Goal: Task Accomplishment & Management: Use online tool/utility

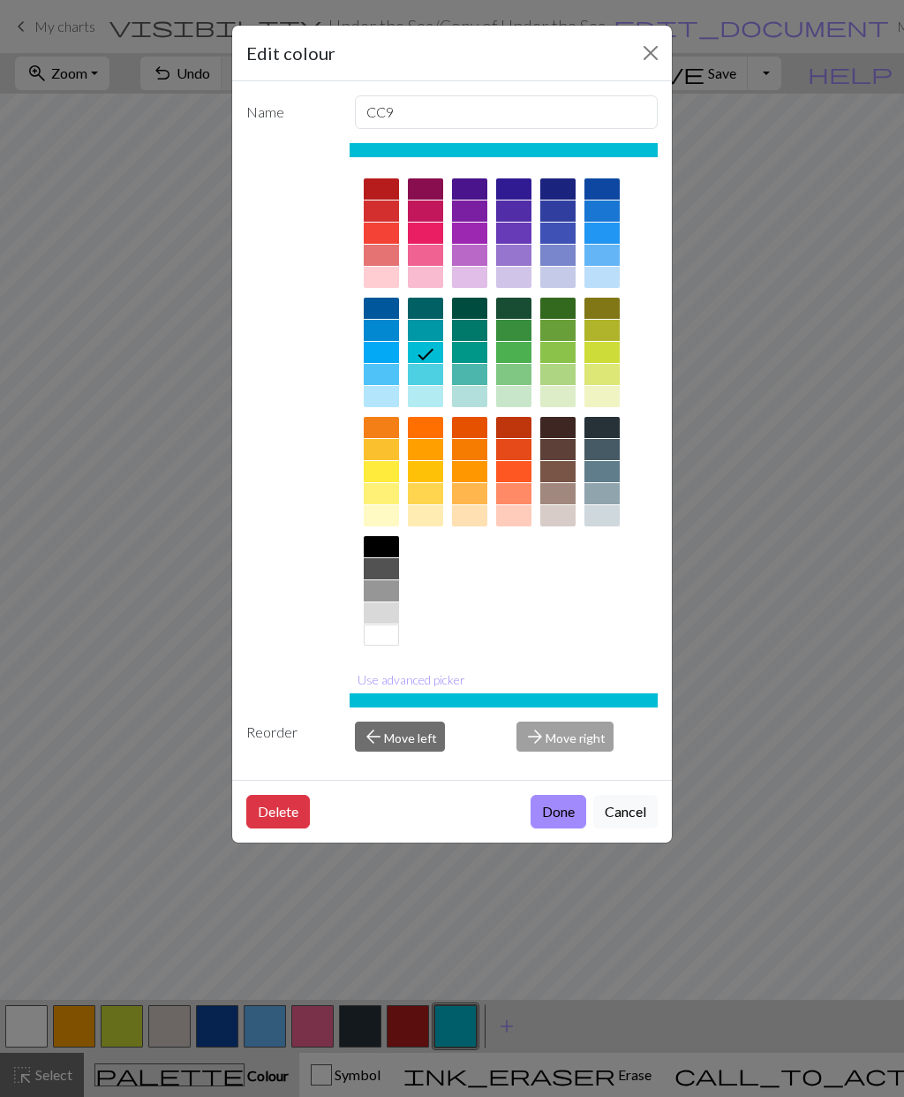
click at [429, 358] on icon at bounding box center [425, 354] width 21 height 21
click at [554, 816] on button "Done" at bounding box center [559, 812] width 56 height 34
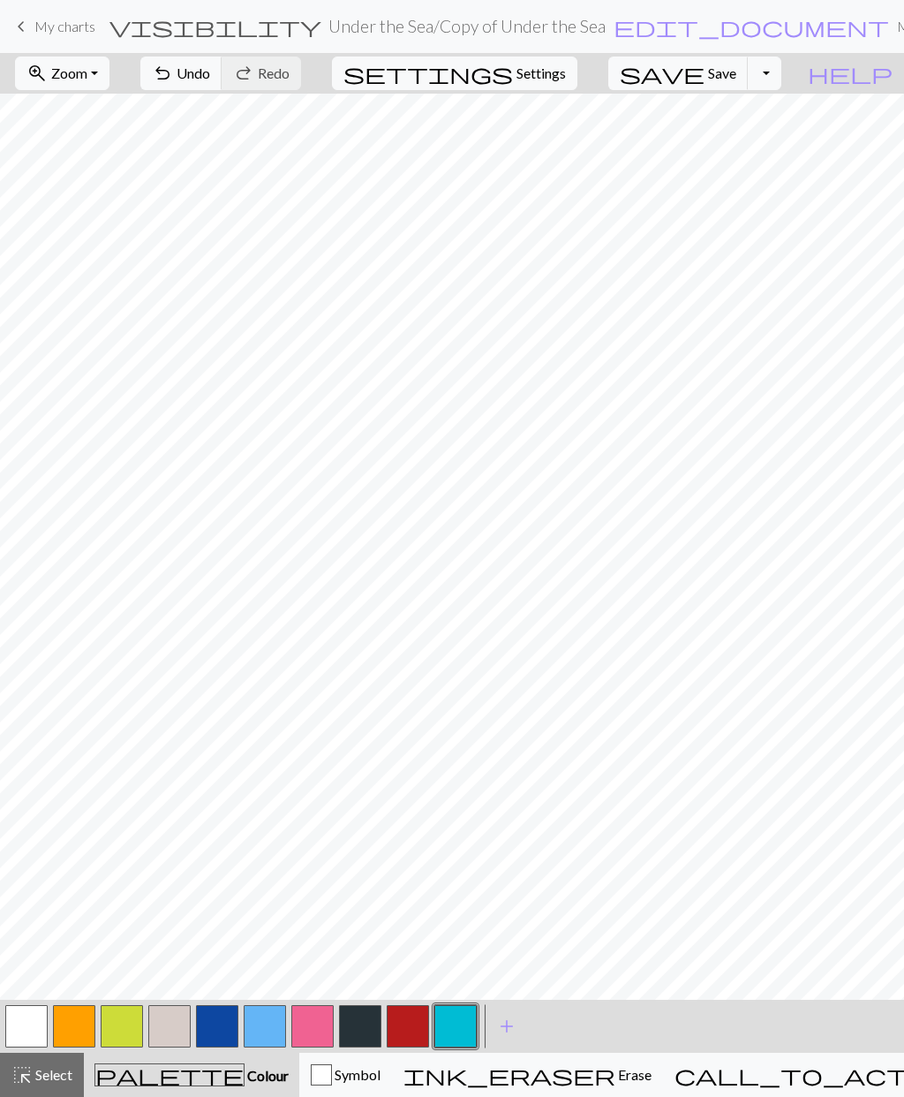
click at [566, 72] on span "Settings" at bounding box center [541, 73] width 49 height 21
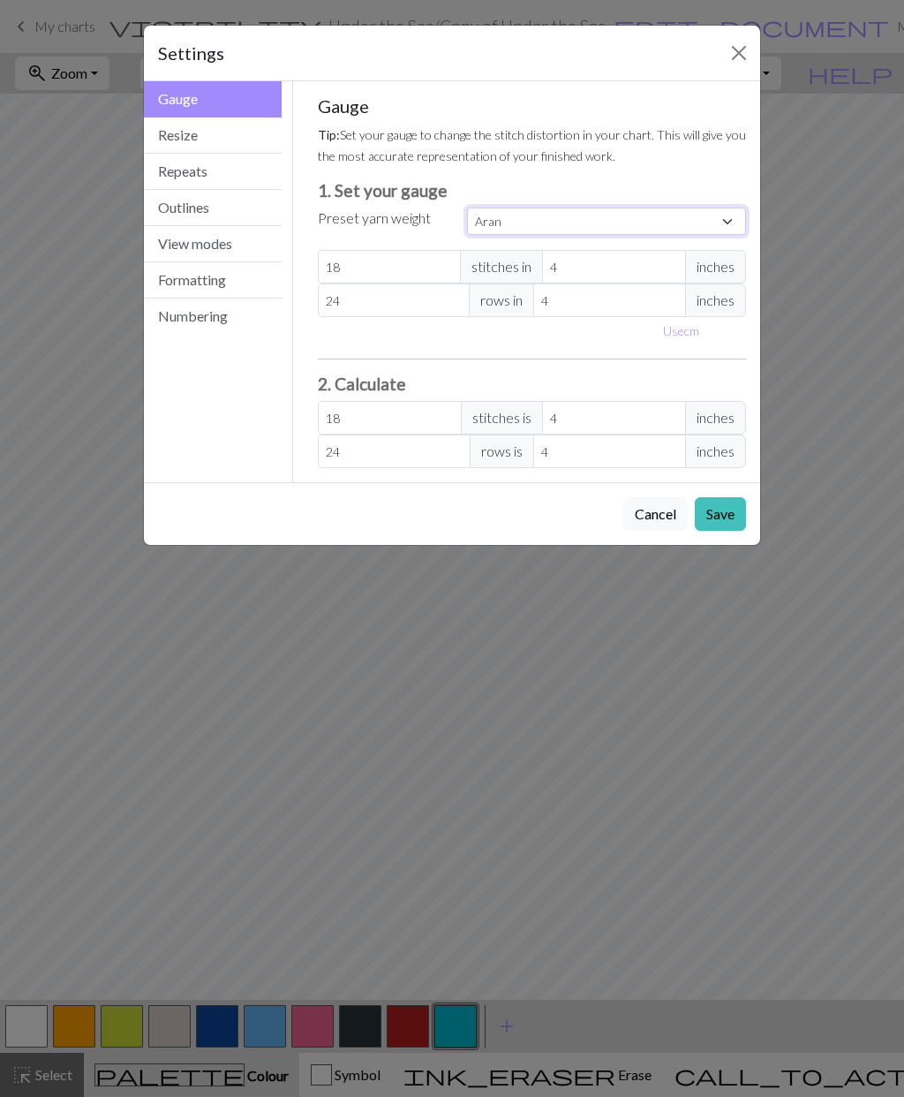
click at [511, 230] on select "Custom Square Lace Light Fingering Fingering Sport Double knit Worsted Aran Bul…" at bounding box center [606, 221] width 279 height 27
select select "dk"
type input "22"
type input "30"
type input "22"
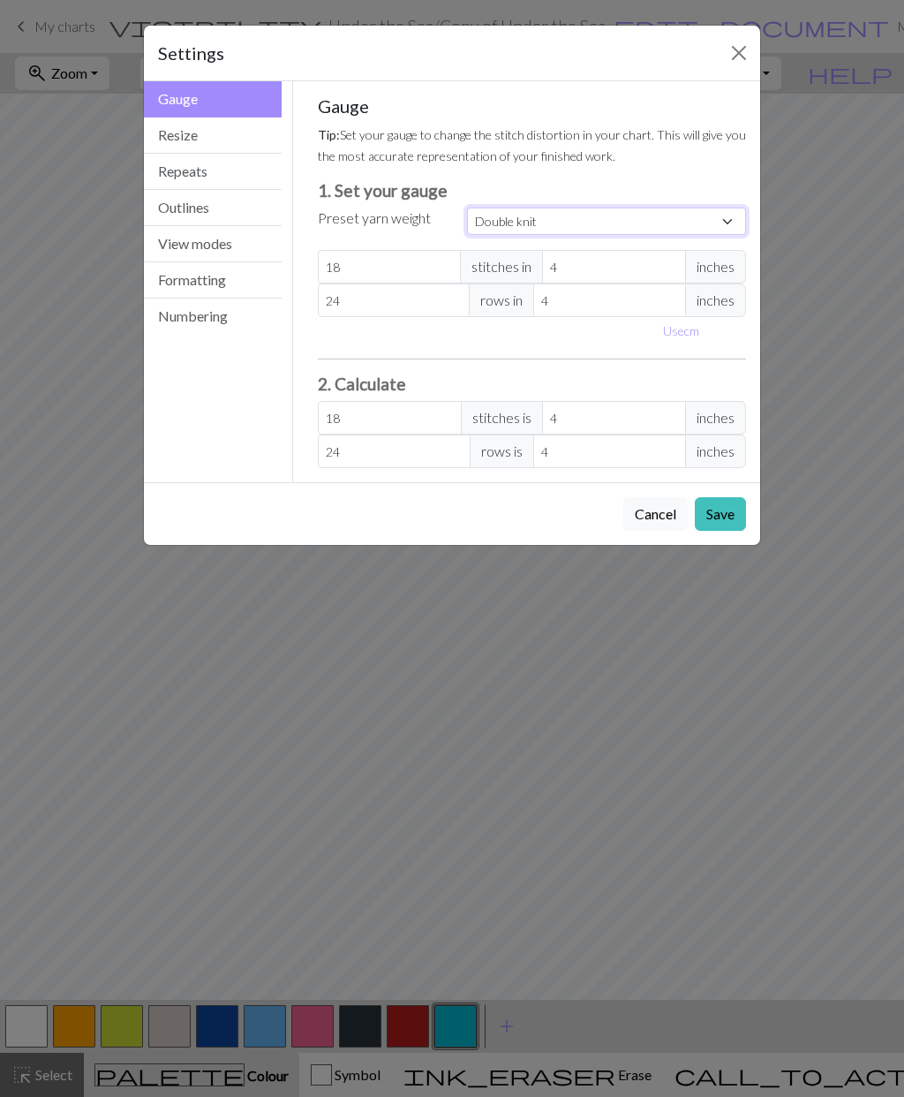
type input "30"
click at [715, 511] on button "Save" at bounding box center [720, 514] width 51 height 34
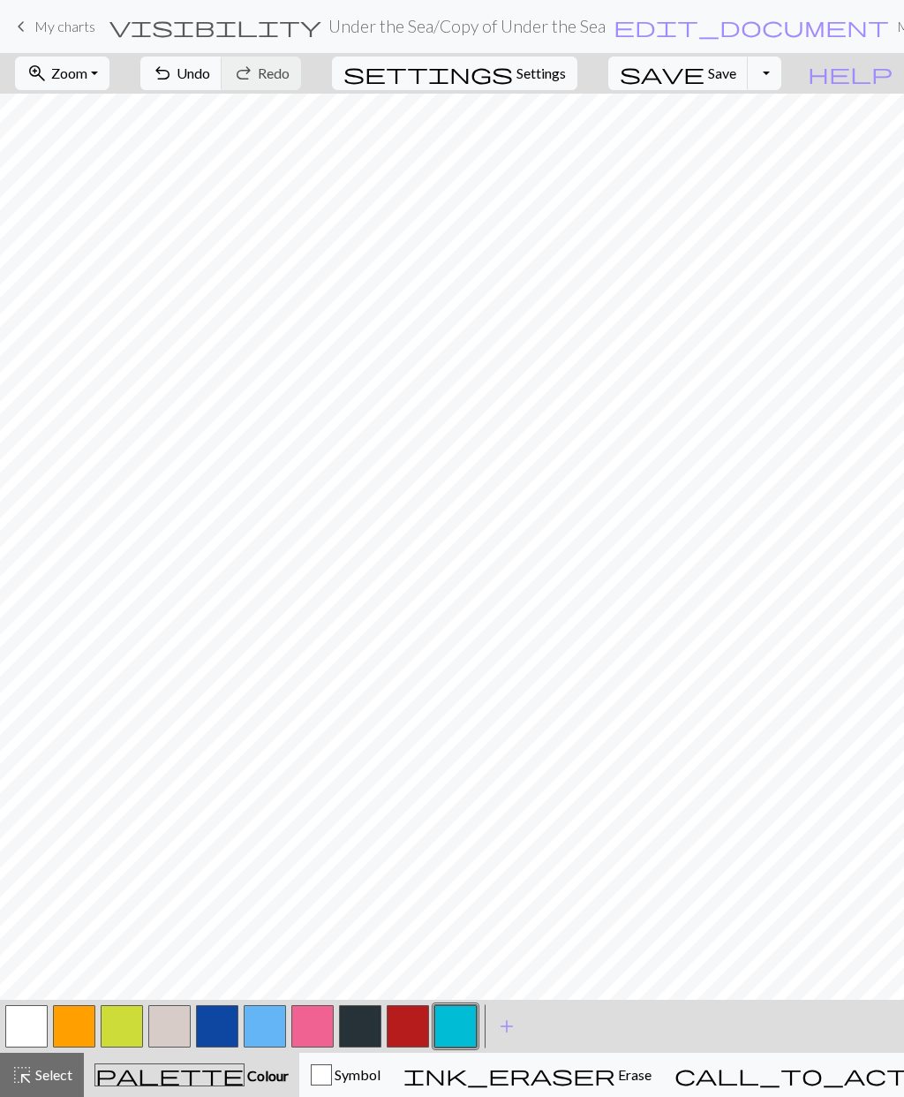
click at [566, 81] on span "Settings" at bounding box center [541, 73] width 49 height 21
select select "dk"
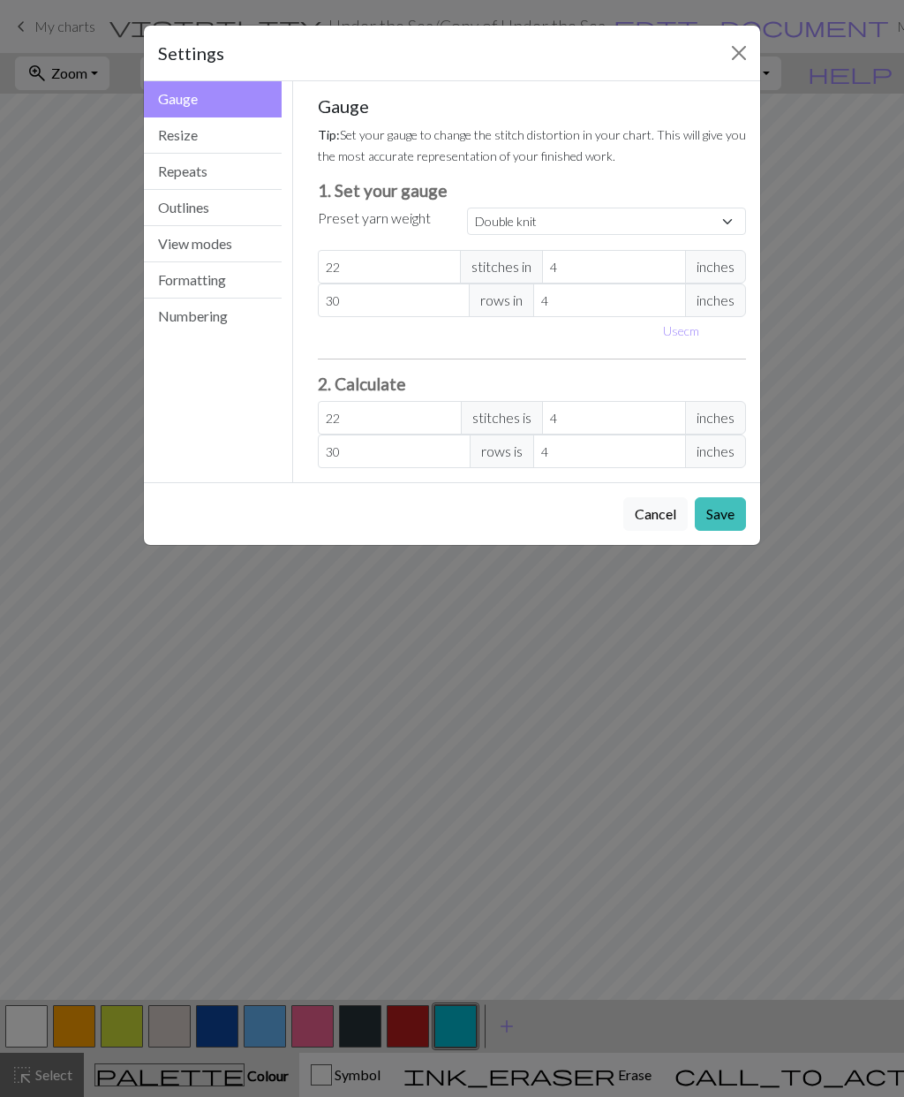
click at [235, 145] on button "Resize" at bounding box center [213, 135] width 138 height 36
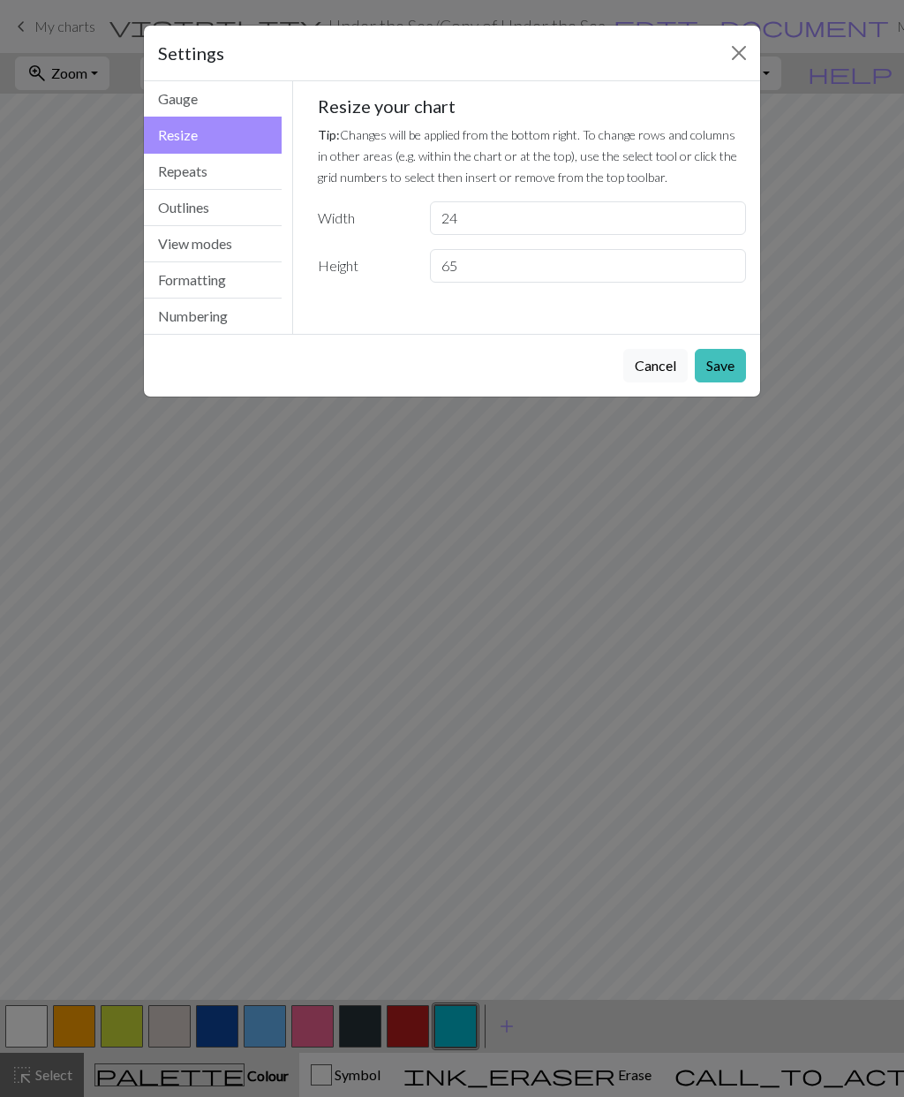
click at [239, 283] on button "Formatting" at bounding box center [213, 280] width 138 height 36
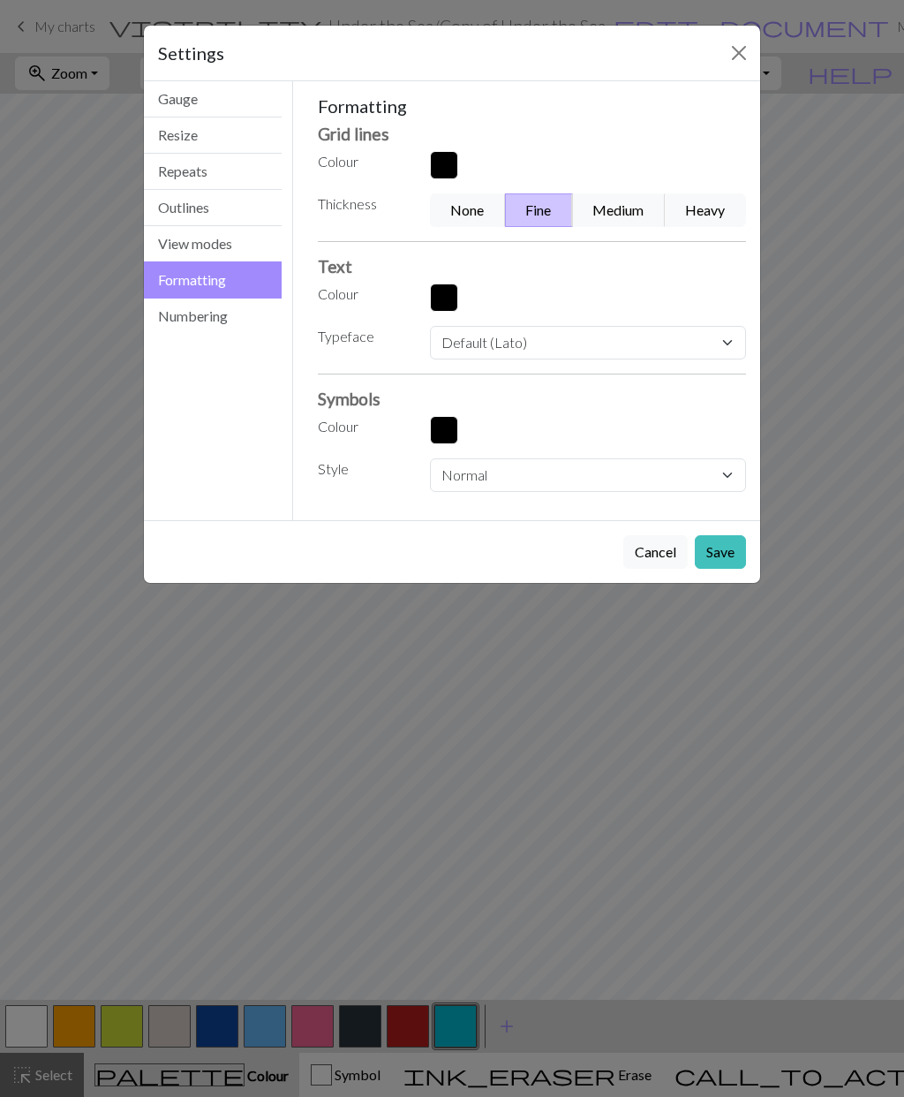
click at [740, 53] on button "Close" at bounding box center [739, 53] width 28 height 28
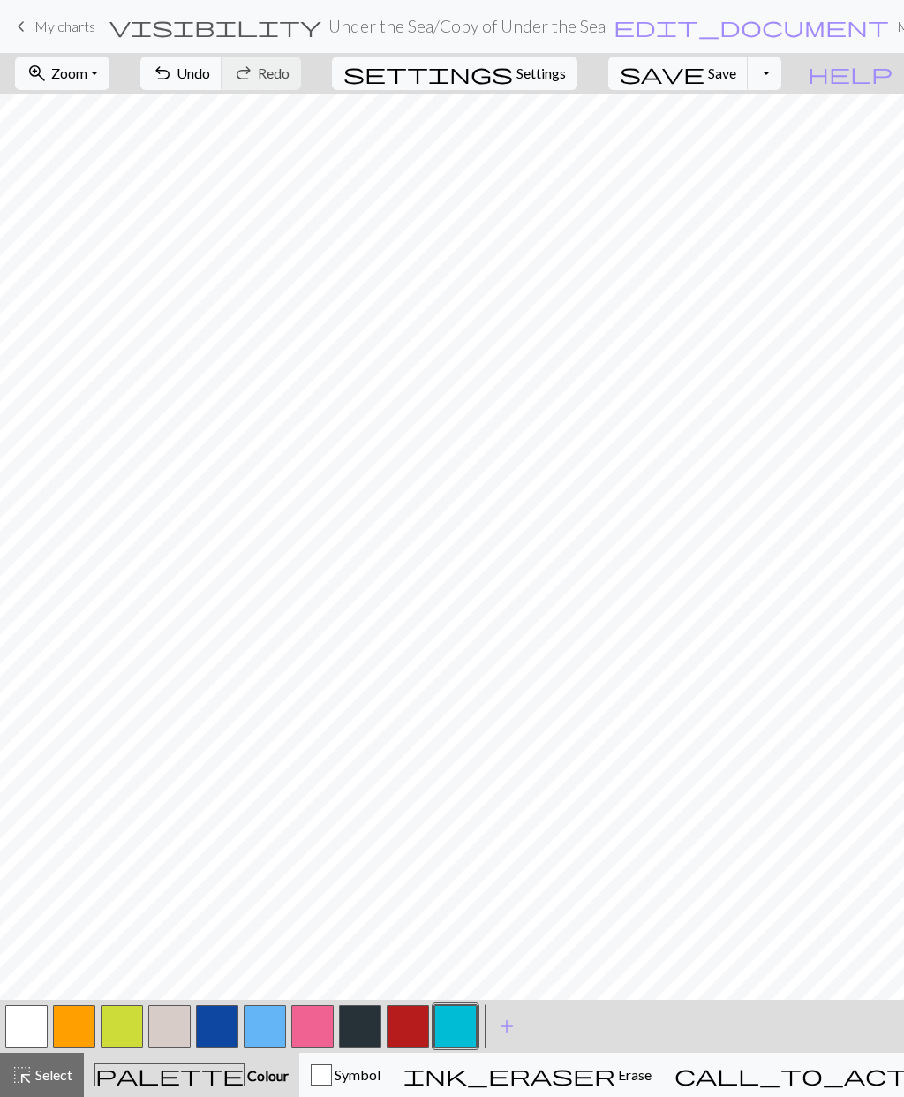
click at [46, 1072] on span "Select" at bounding box center [53, 1074] width 40 height 17
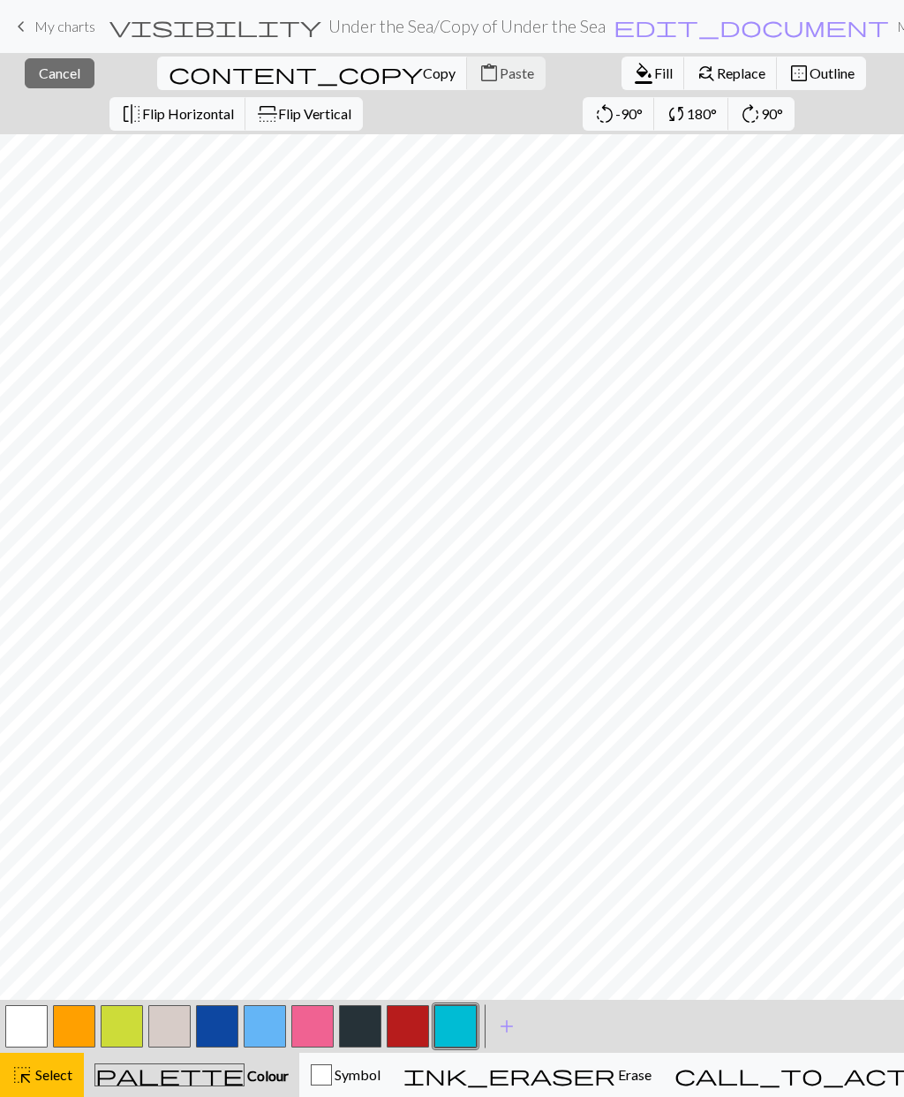
click at [717, 78] on span "Replace" at bounding box center [741, 72] width 49 height 17
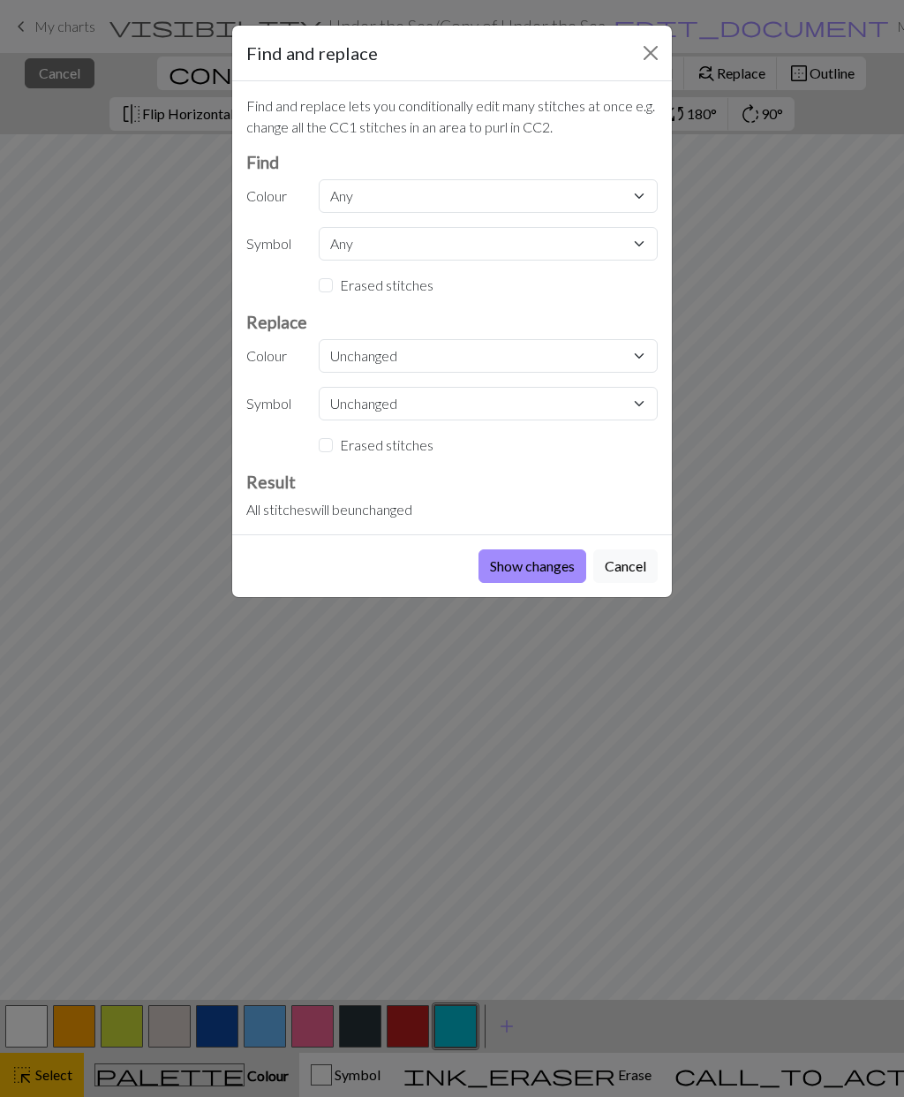
click at [717, 125] on div "Find and replace Find and replace lets you conditionally edit many stitches at …" at bounding box center [452, 548] width 904 height 1097
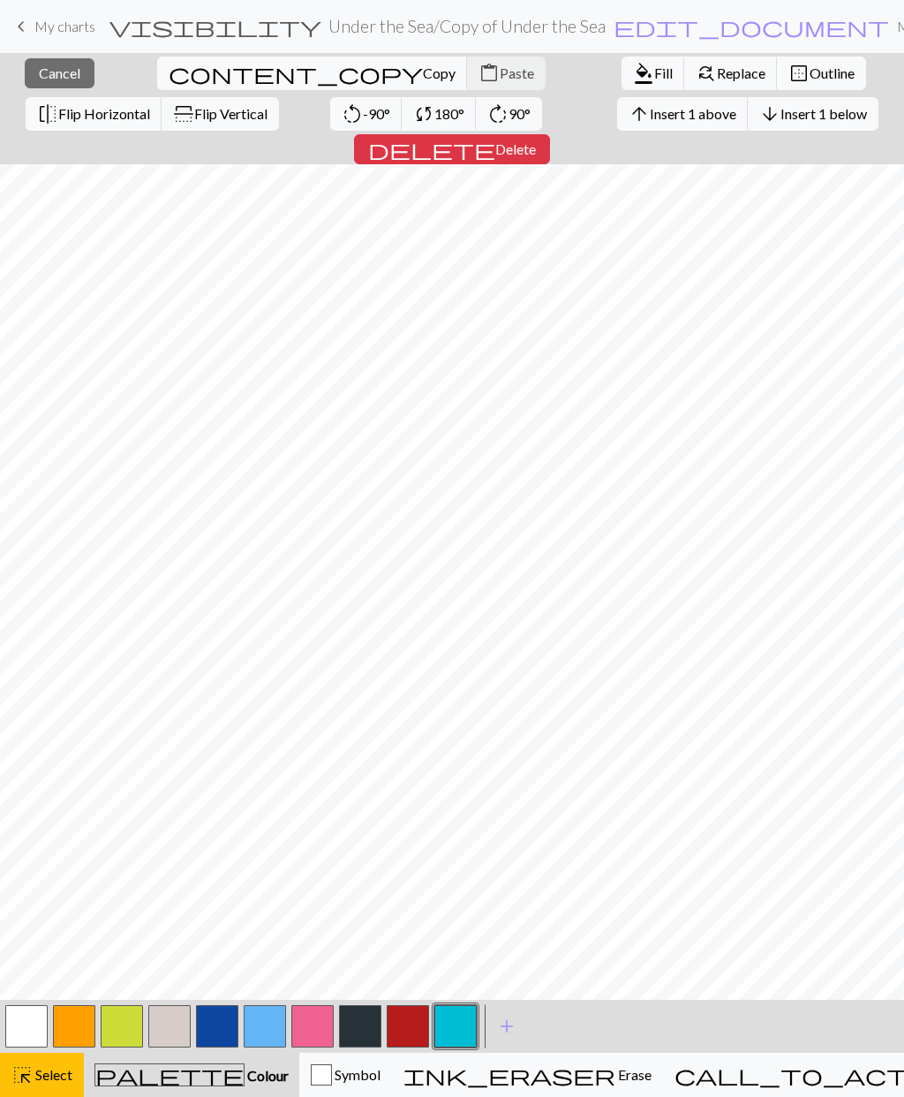
click at [781, 119] on span "Insert 1 below" at bounding box center [824, 113] width 87 height 17
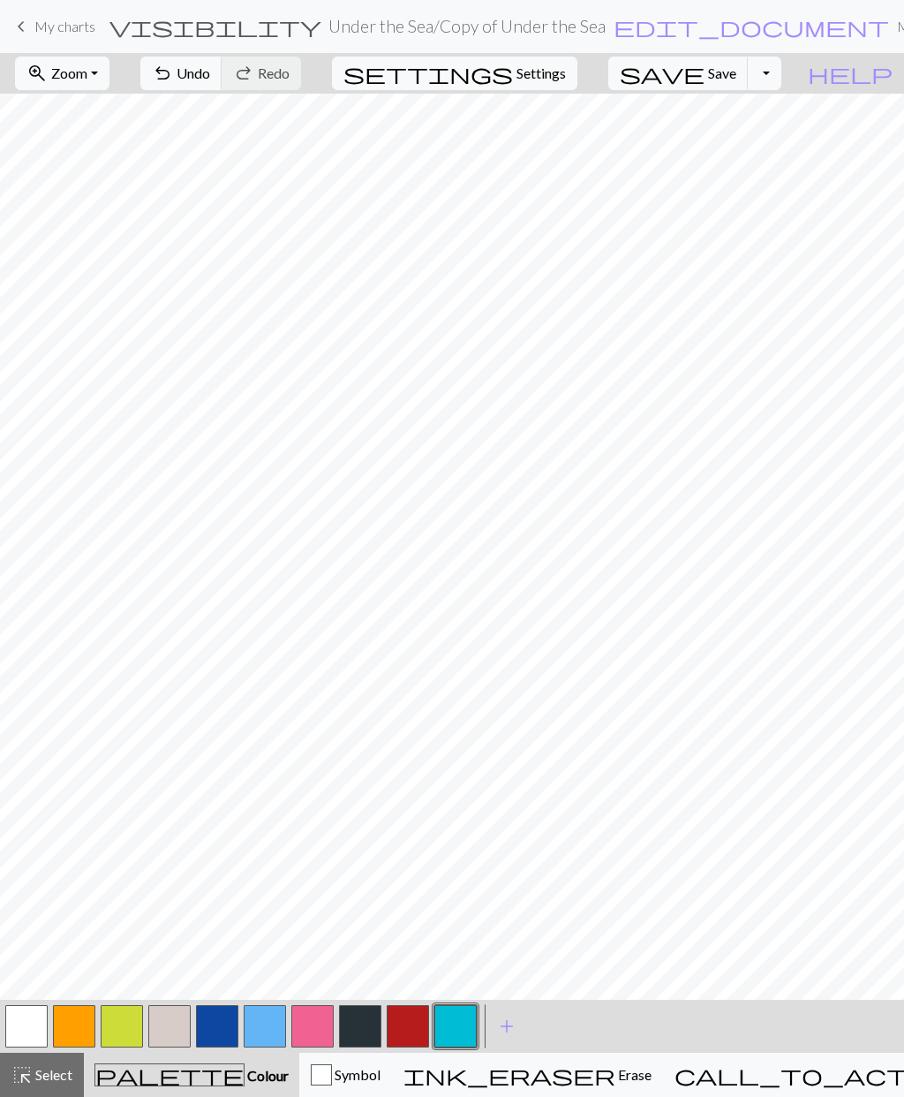
click at [60, 1072] on span "Select" at bounding box center [53, 1074] width 40 height 17
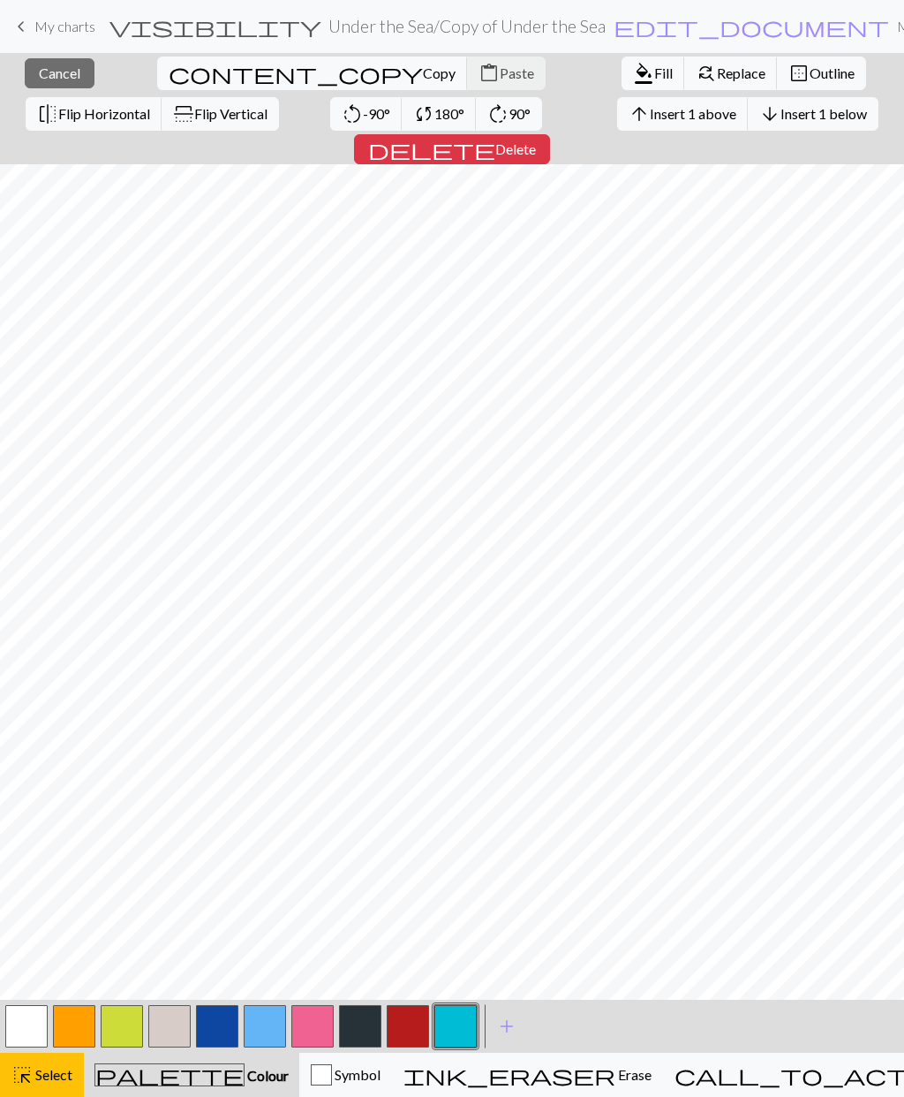
click at [650, 116] on span "Insert 1 above" at bounding box center [693, 113] width 87 height 17
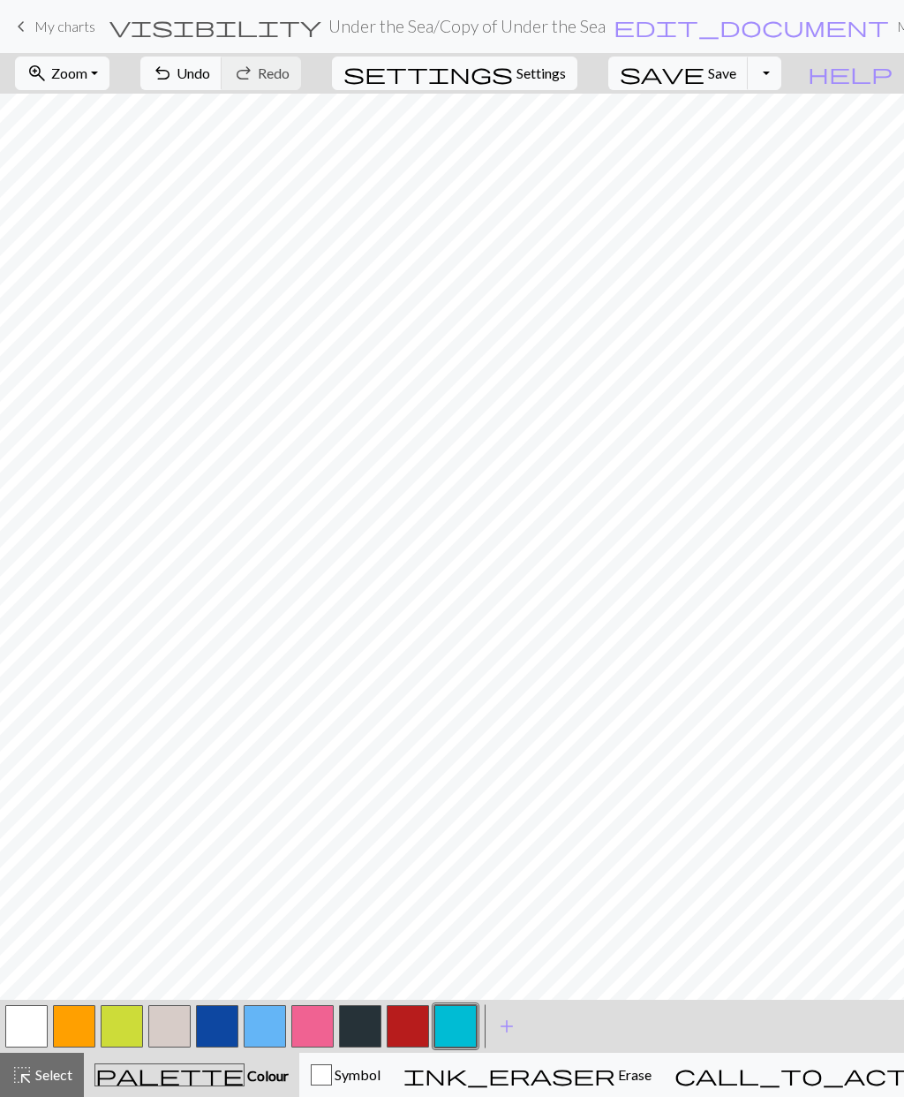
click at [566, 73] on span "Settings" at bounding box center [541, 73] width 49 height 21
select select "dk"
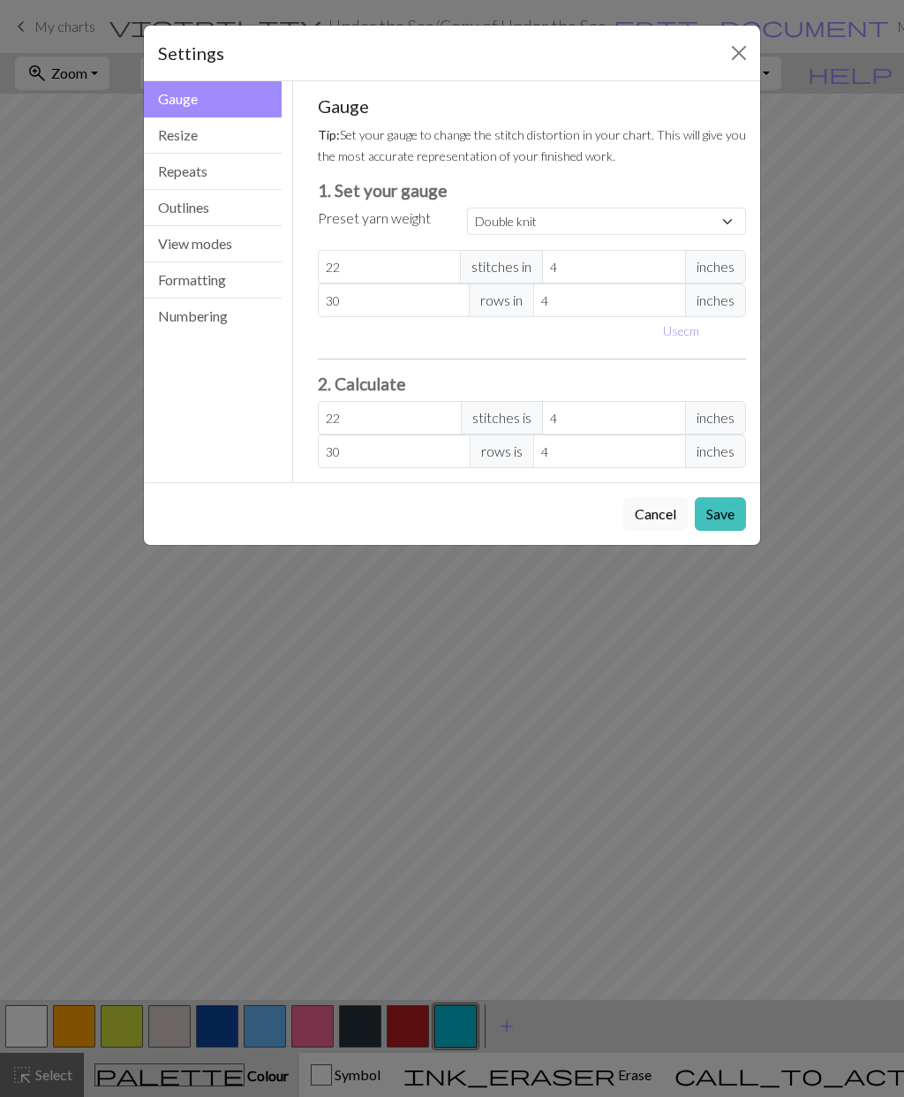
click at [190, 137] on button "Resize" at bounding box center [213, 135] width 138 height 36
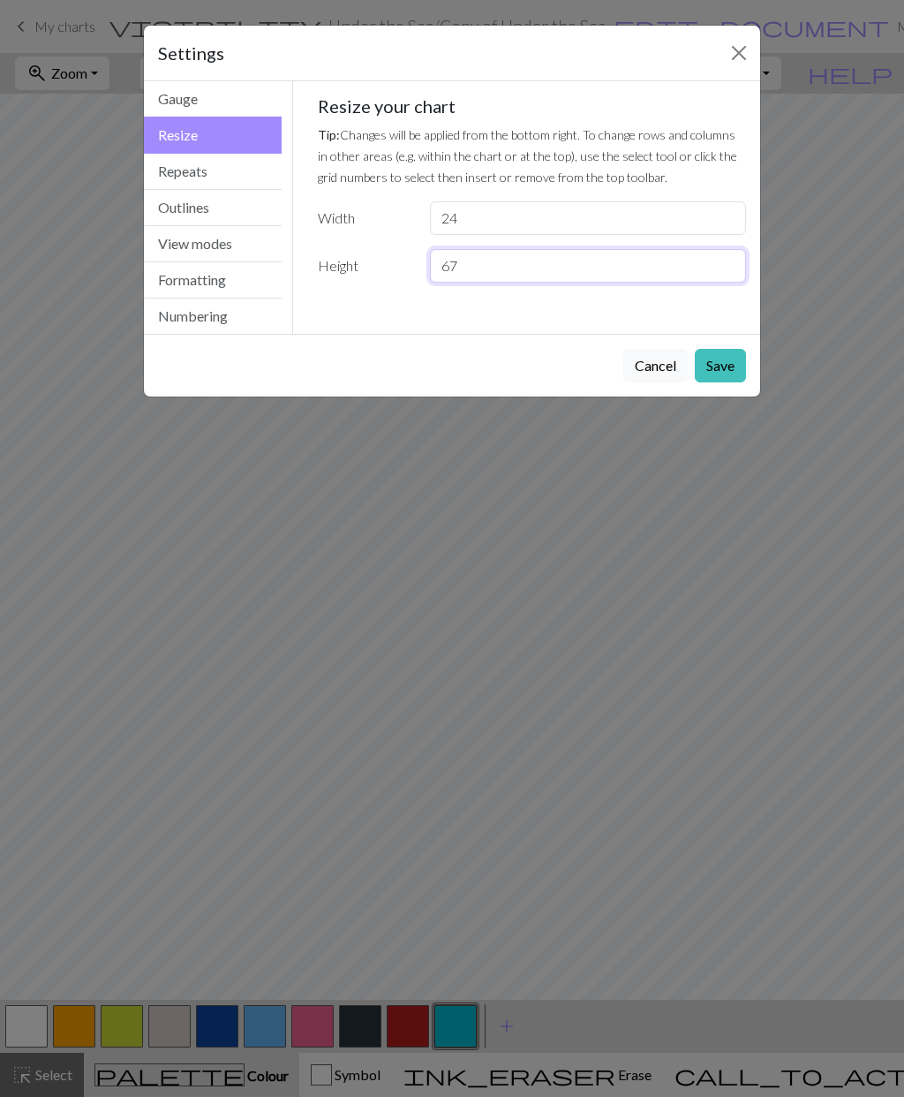
click at [468, 269] on input "67" at bounding box center [588, 266] width 316 height 34
type input "76"
click at [720, 368] on button "Save" at bounding box center [720, 366] width 51 height 34
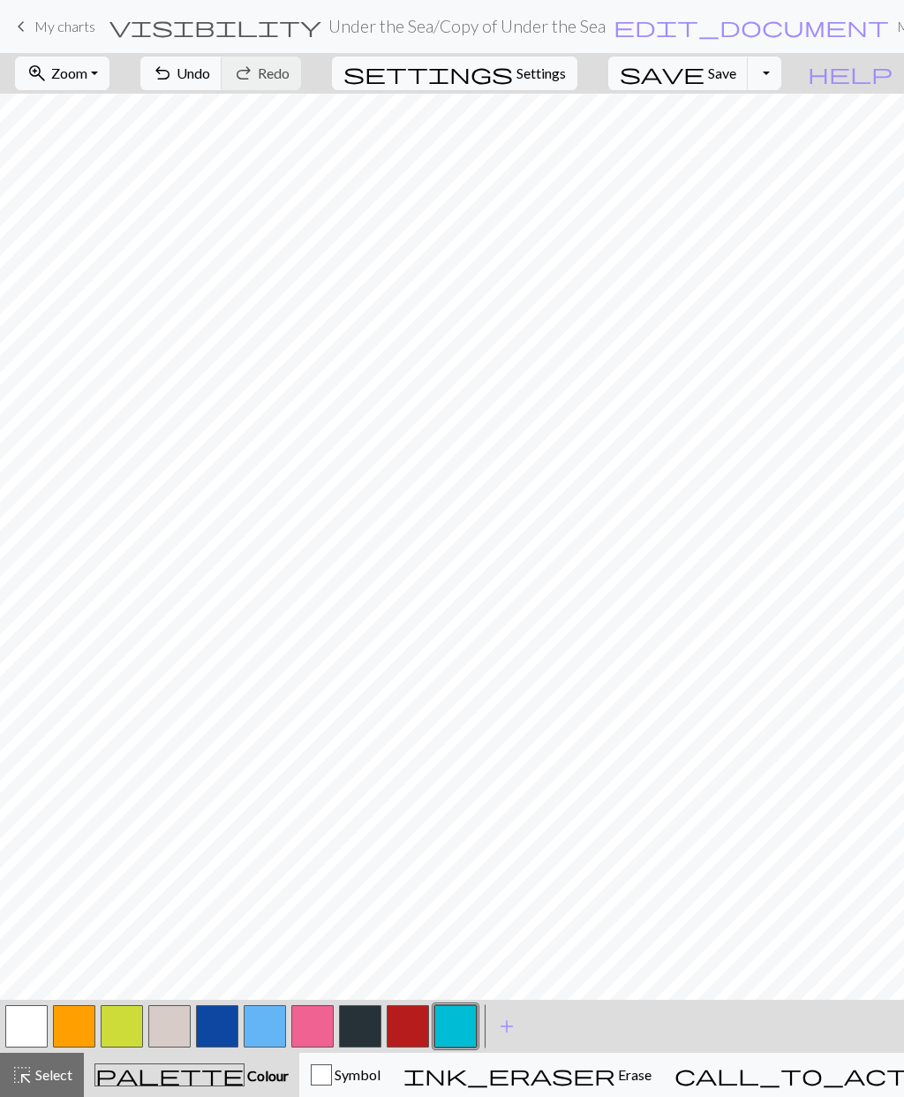
click at [566, 79] on span "Settings" at bounding box center [541, 73] width 49 height 21
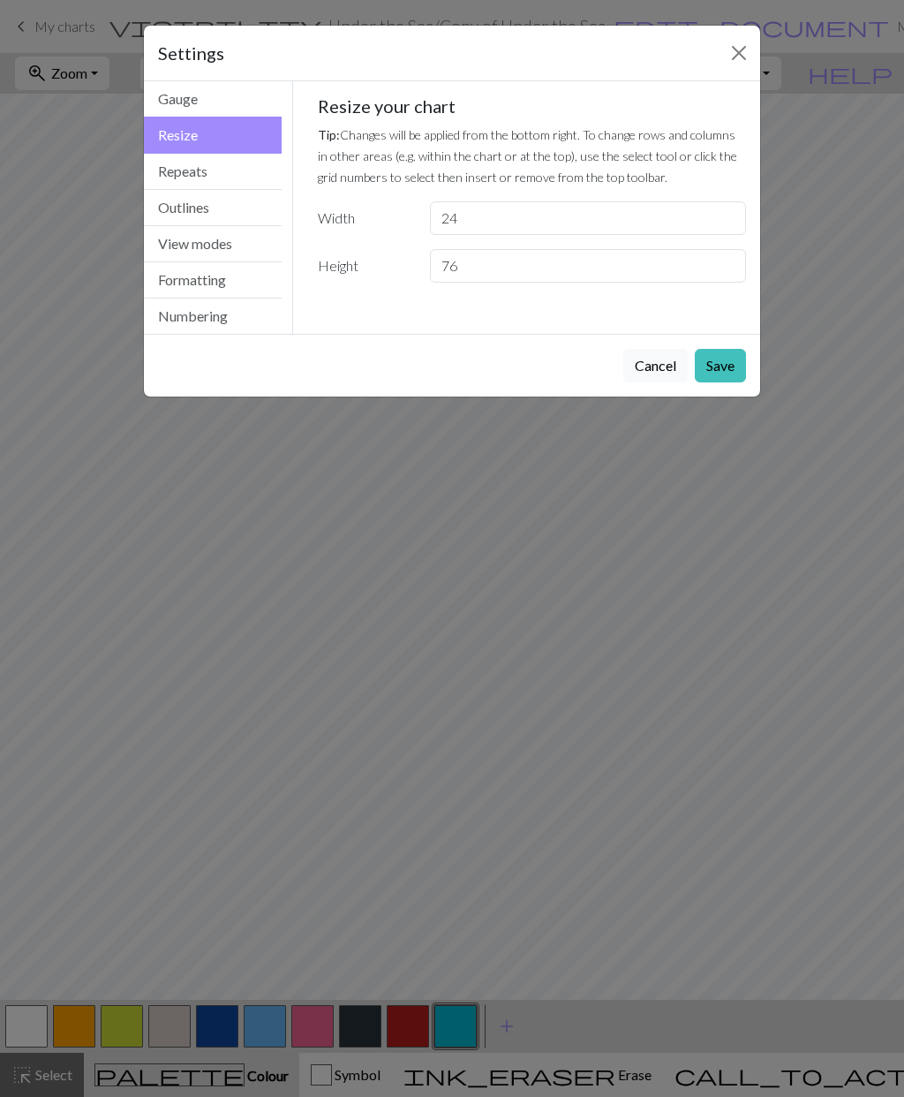
click at [232, 251] on button "View modes" at bounding box center [213, 244] width 138 height 36
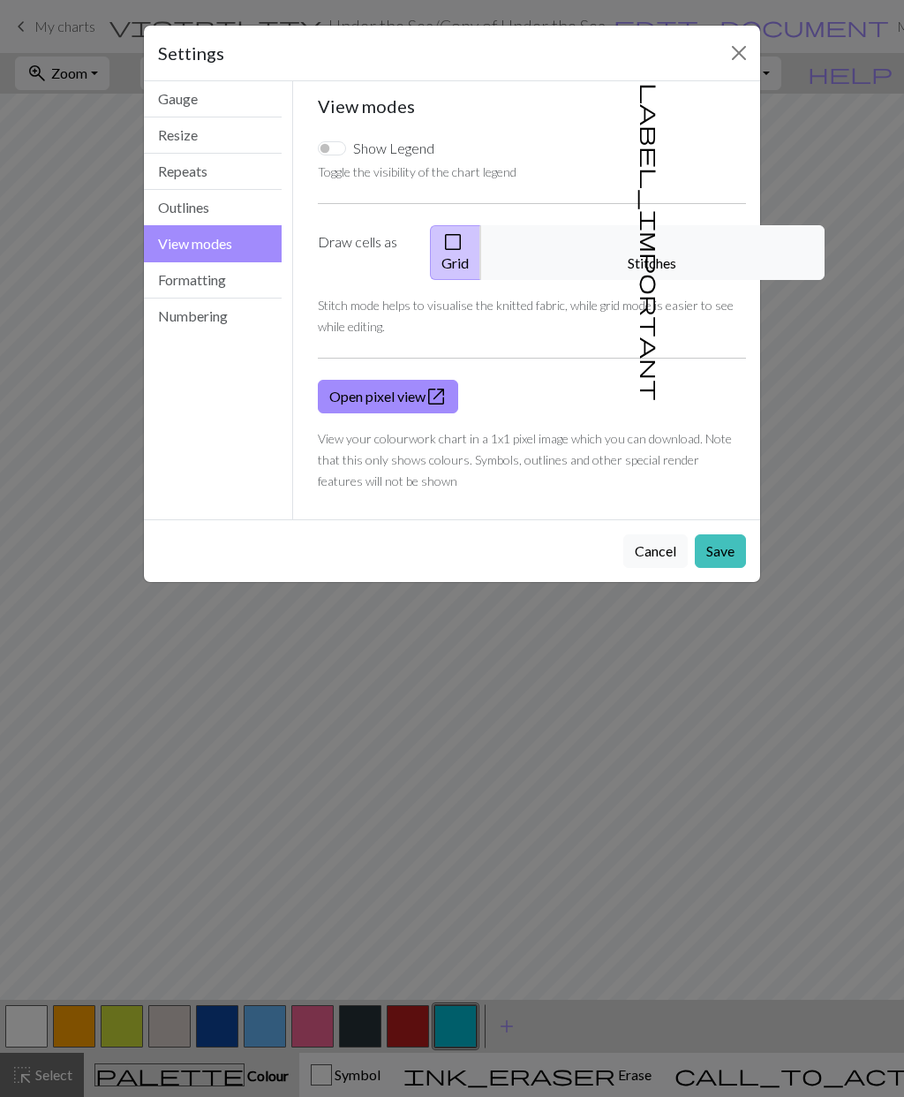
click at [661, 253] on button "label_important Stitches" at bounding box center [652, 252] width 344 height 55
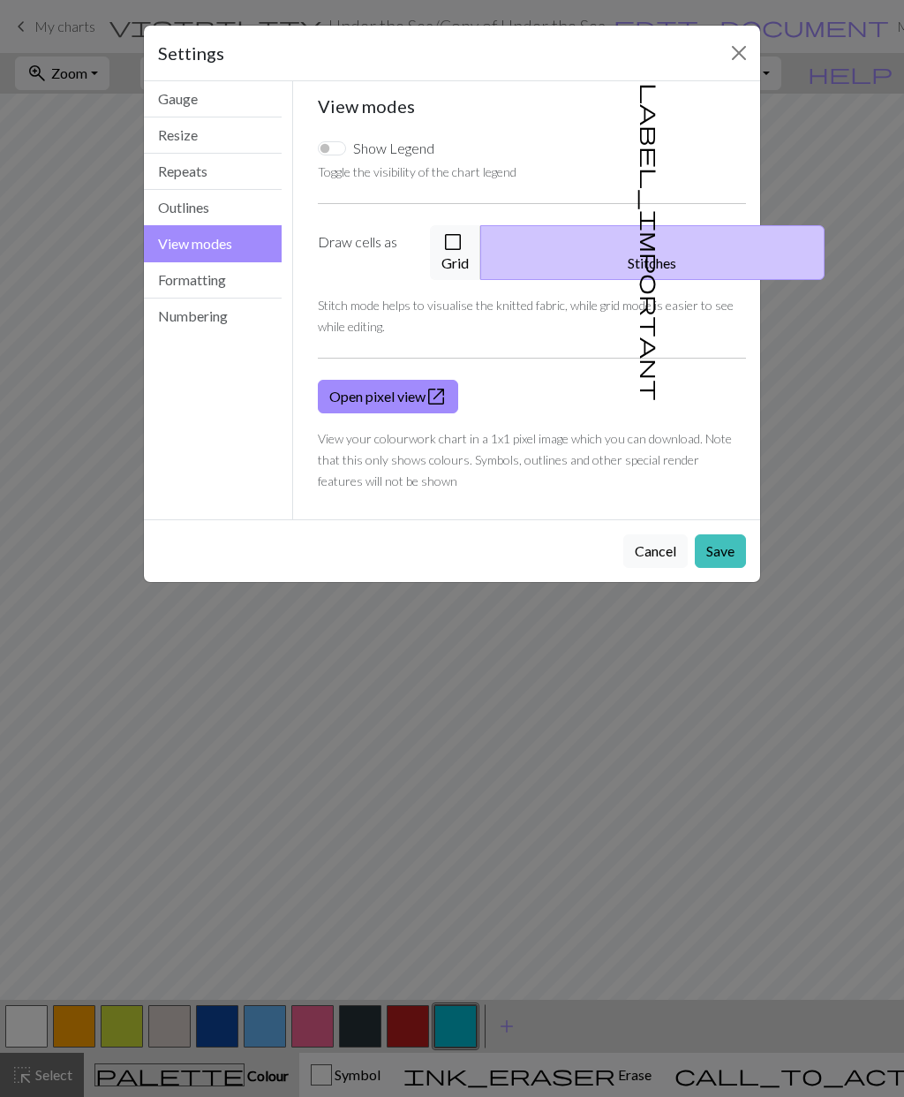
click at [660, 534] on button "Cancel" at bounding box center [656, 551] width 64 height 34
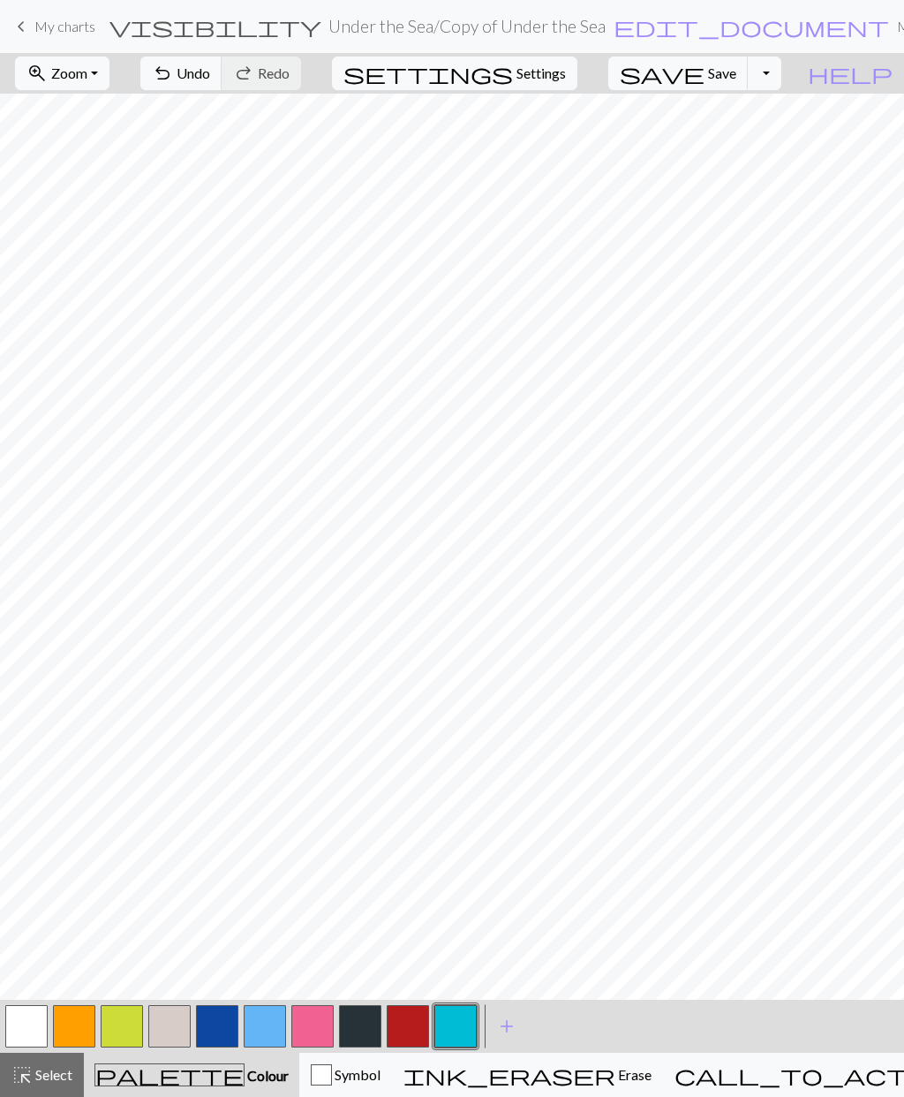
click at [456, 1026] on button "button" at bounding box center [456, 1026] width 42 height 42
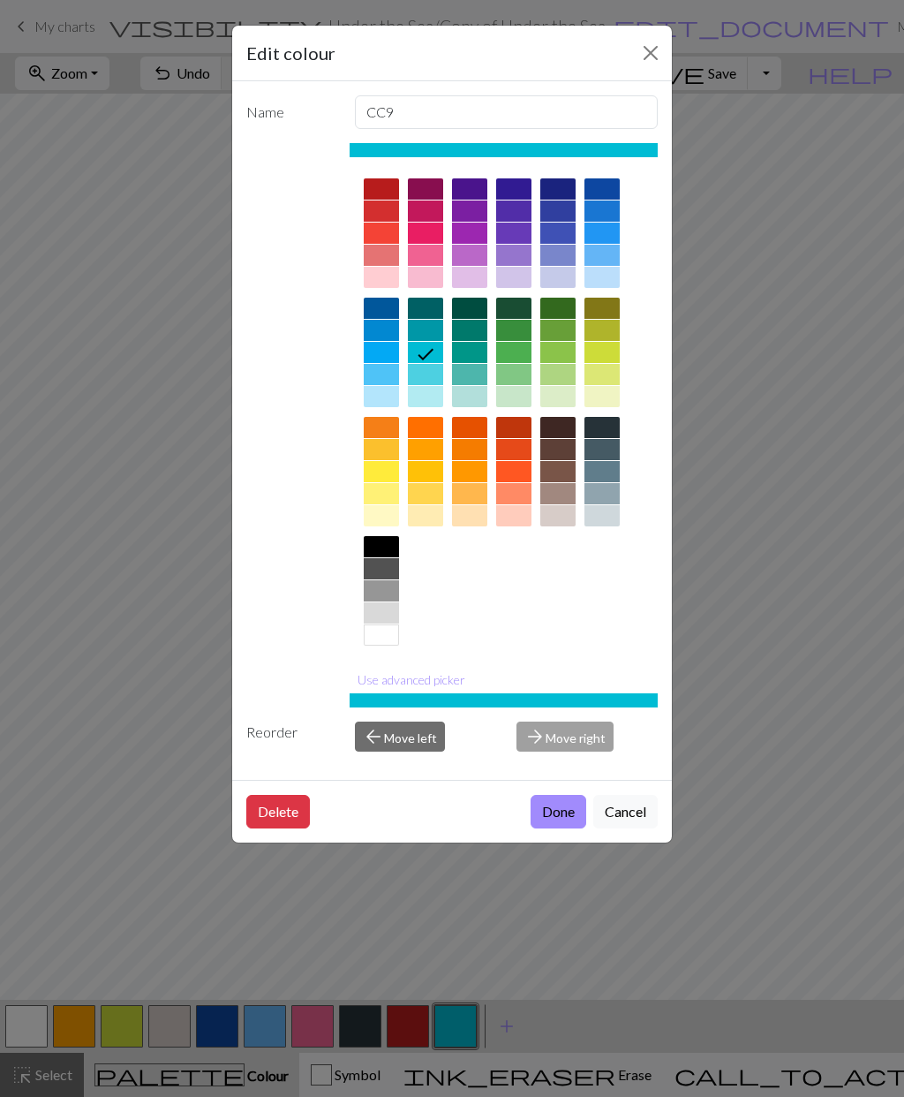
click at [624, 817] on button "Cancel" at bounding box center [626, 812] width 64 height 34
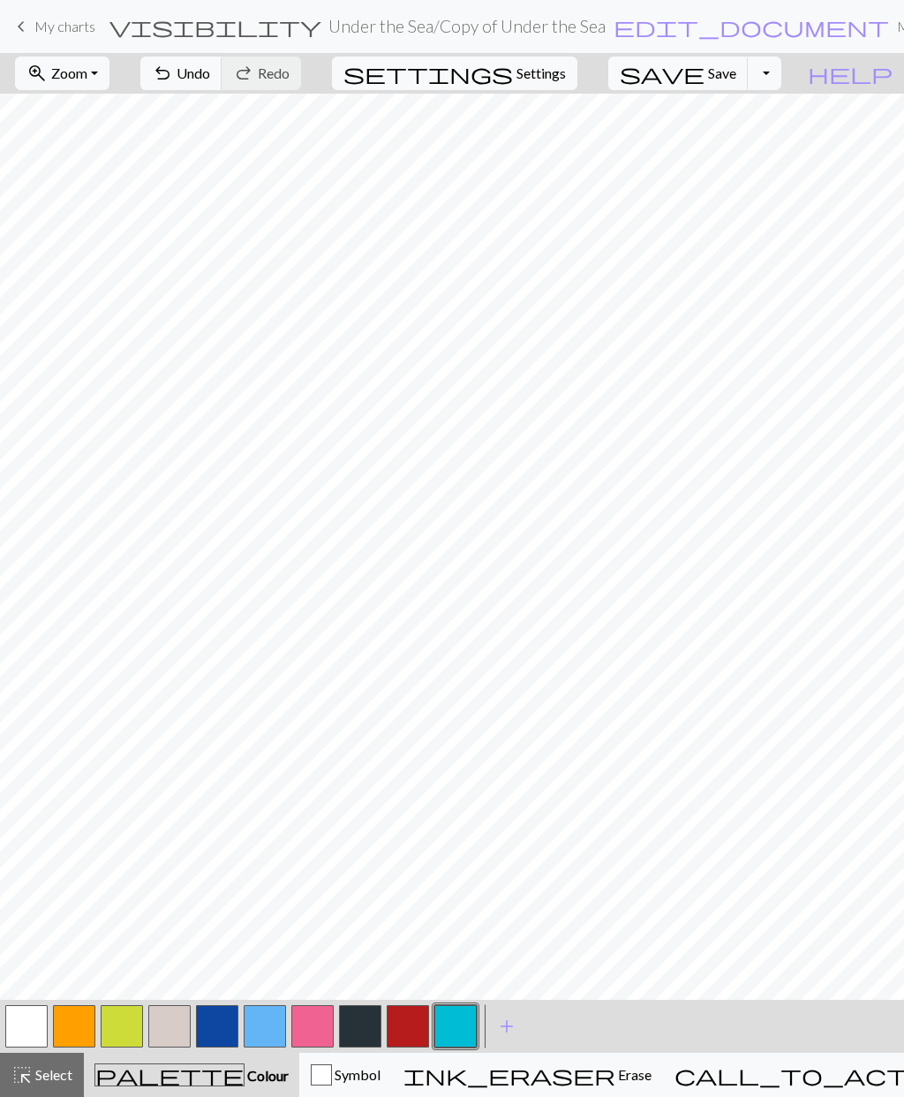
click at [557, 79] on span "Settings" at bounding box center [541, 73] width 49 height 21
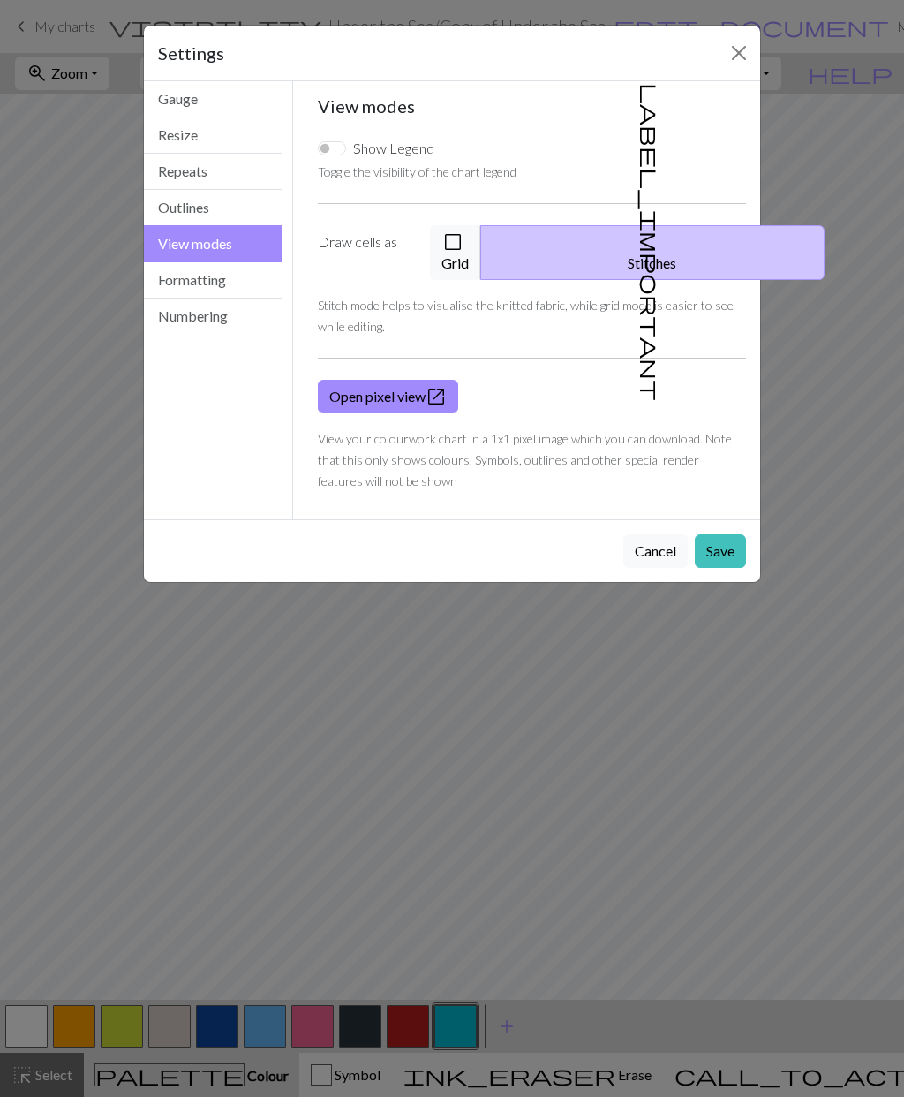
click at [464, 243] on span "check_box_outline_blank" at bounding box center [453, 242] width 21 height 25
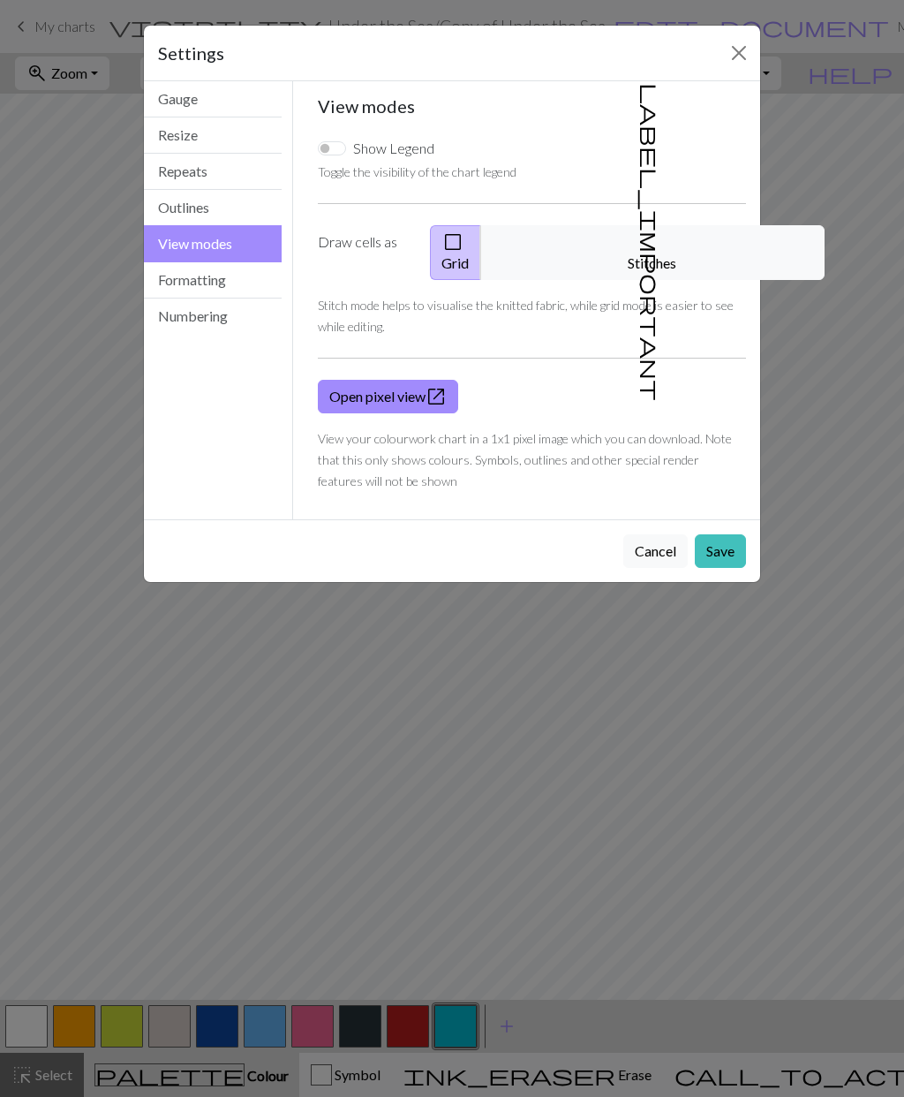
click at [730, 540] on button "Save" at bounding box center [720, 551] width 51 height 34
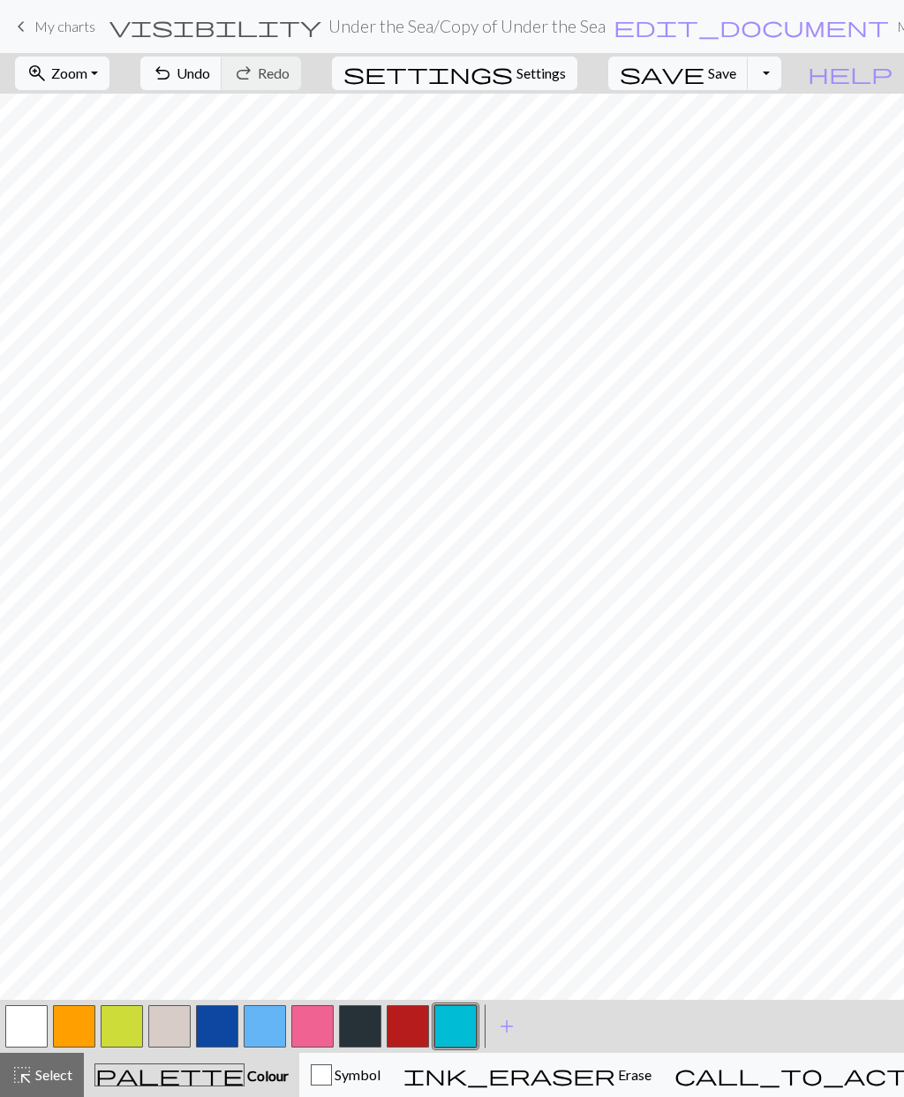
click at [72, 1028] on button "button" at bounding box center [74, 1026] width 42 height 42
click at [68, 1034] on button "button" at bounding box center [74, 1026] width 42 height 42
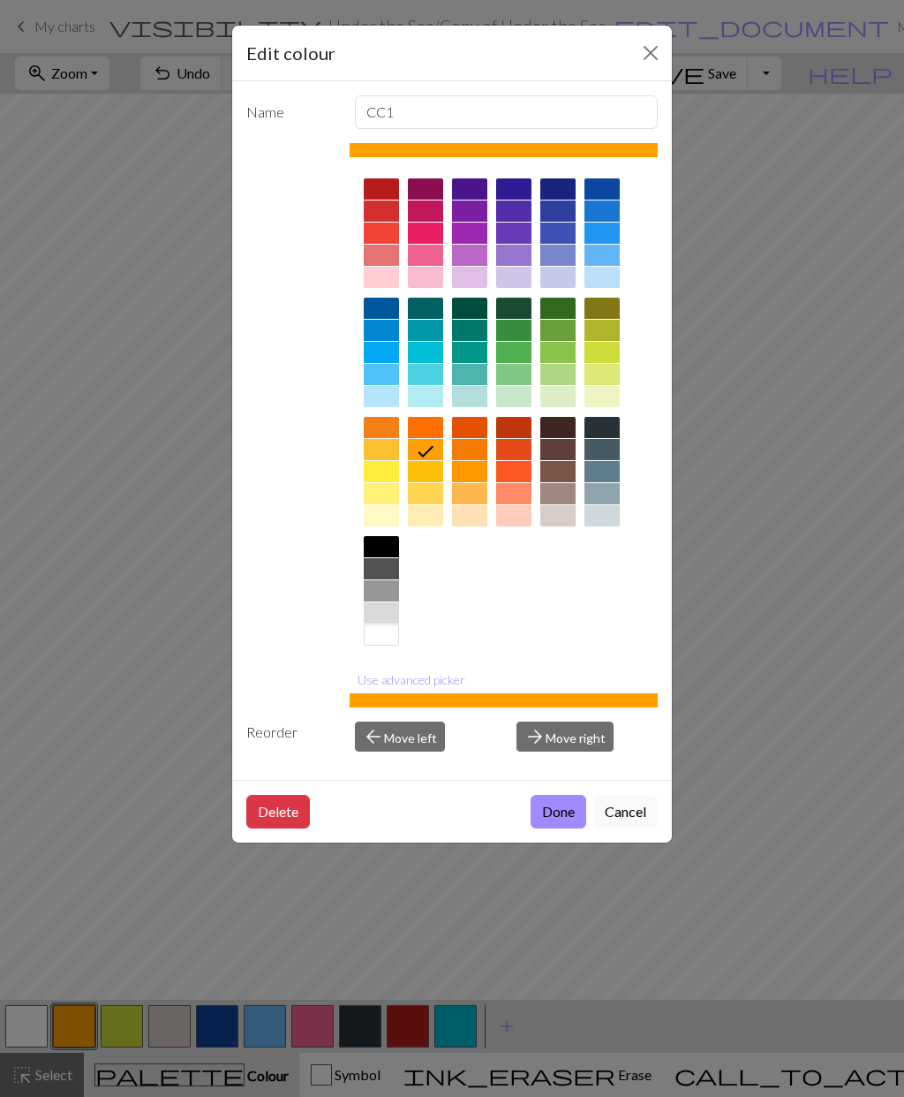
click at [426, 449] on icon at bounding box center [425, 451] width 21 height 21
click at [569, 806] on button "Done" at bounding box center [559, 812] width 56 height 34
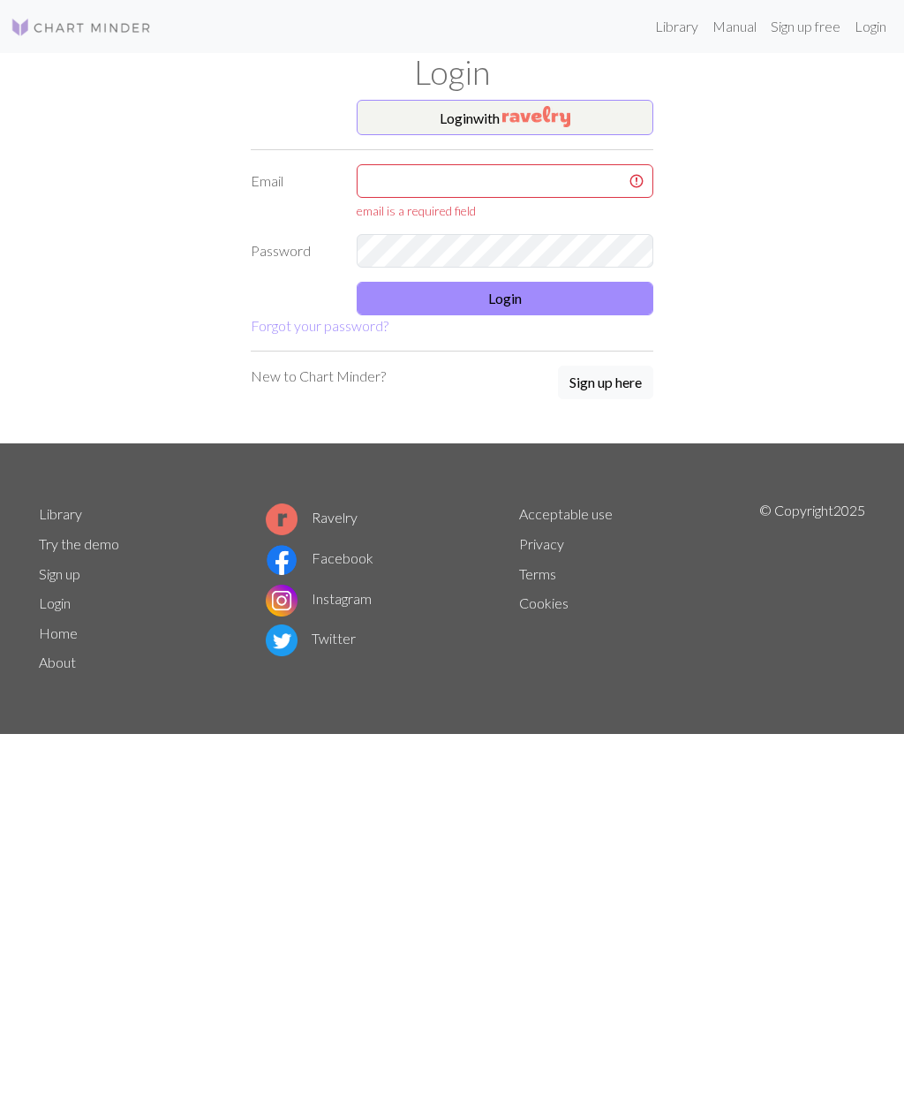
type input "sue3739@me.com"
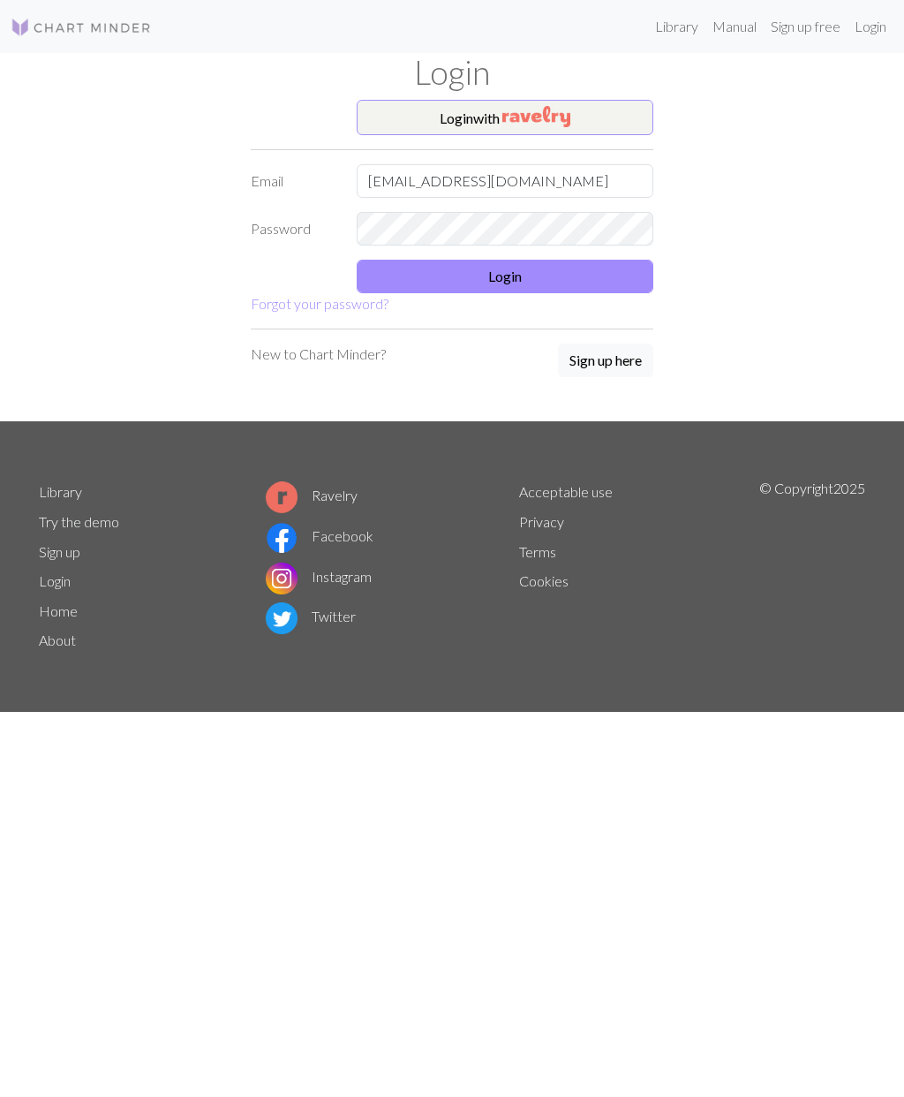
click at [505, 283] on button "Login" at bounding box center [505, 277] width 297 height 34
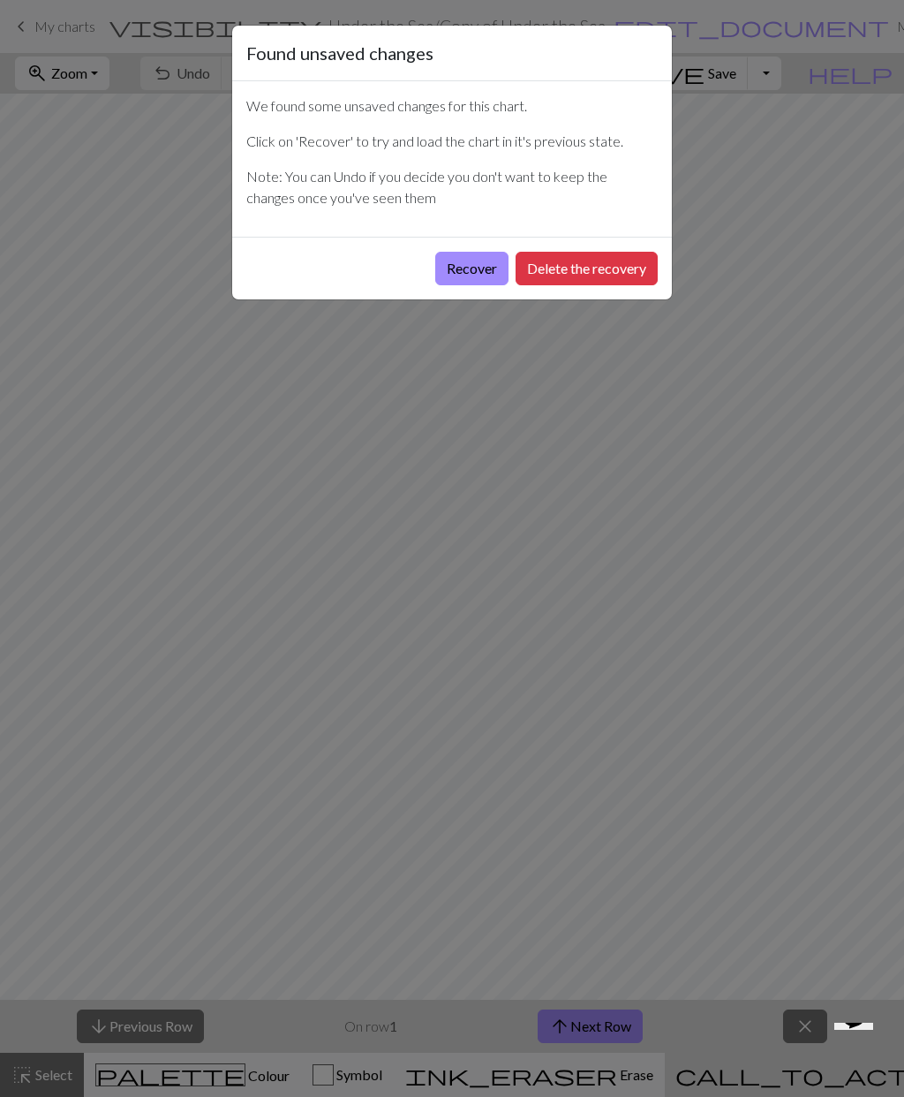
click at [473, 272] on button "Recover" at bounding box center [471, 269] width 73 height 34
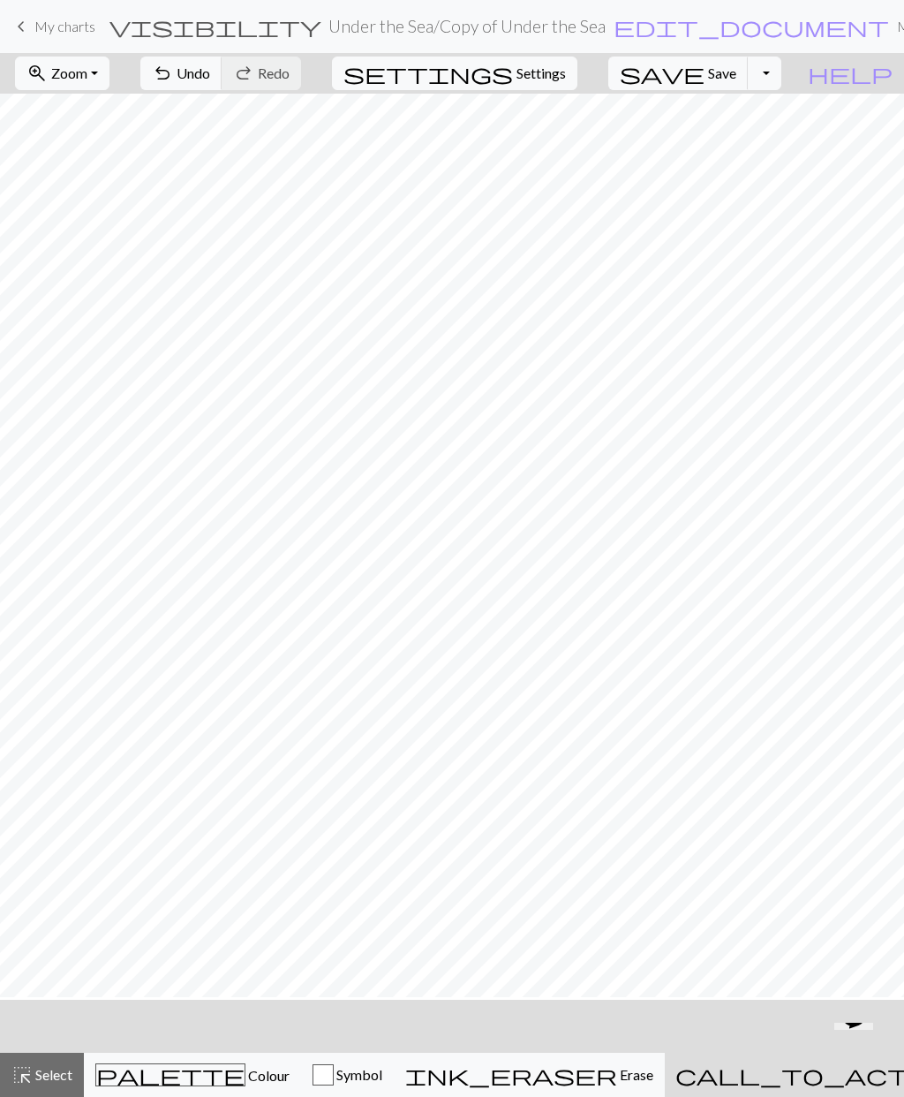
scroll to position [74, 0]
click at [210, 74] on span "Undo" at bounding box center [194, 72] width 34 height 17
click at [172, 1082] on span "palette" at bounding box center [170, 1075] width 148 height 25
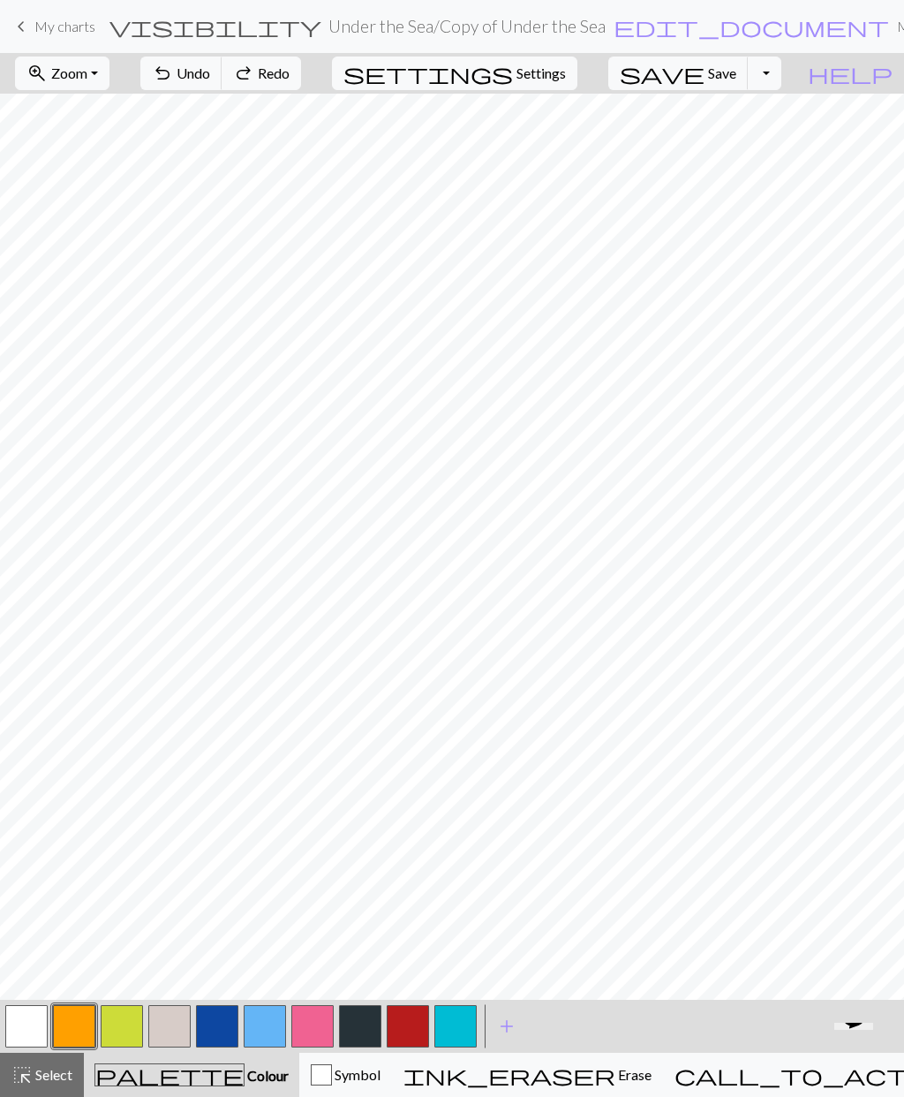
click at [77, 1033] on button "button" at bounding box center [74, 1026] width 42 height 42
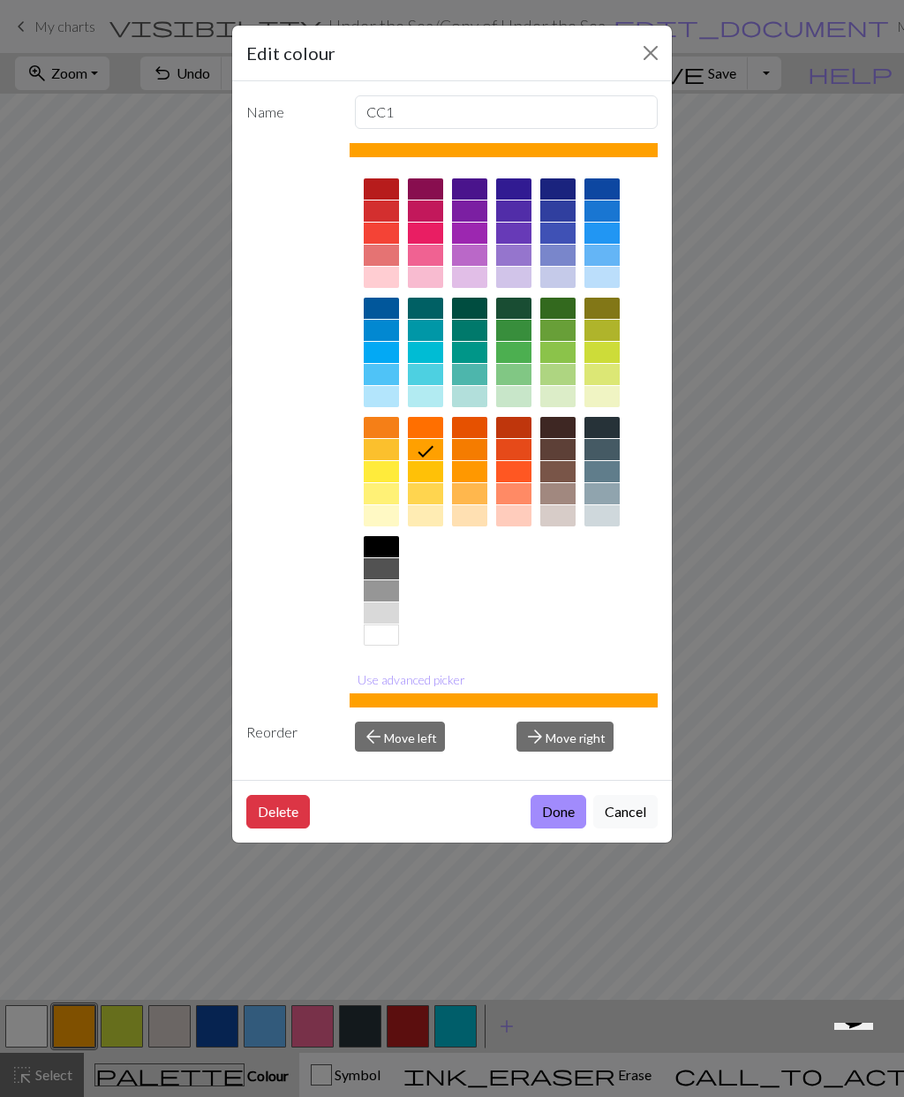
click at [564, 813] on button "Done" at bounding box center [559, 812] width 56 height 34
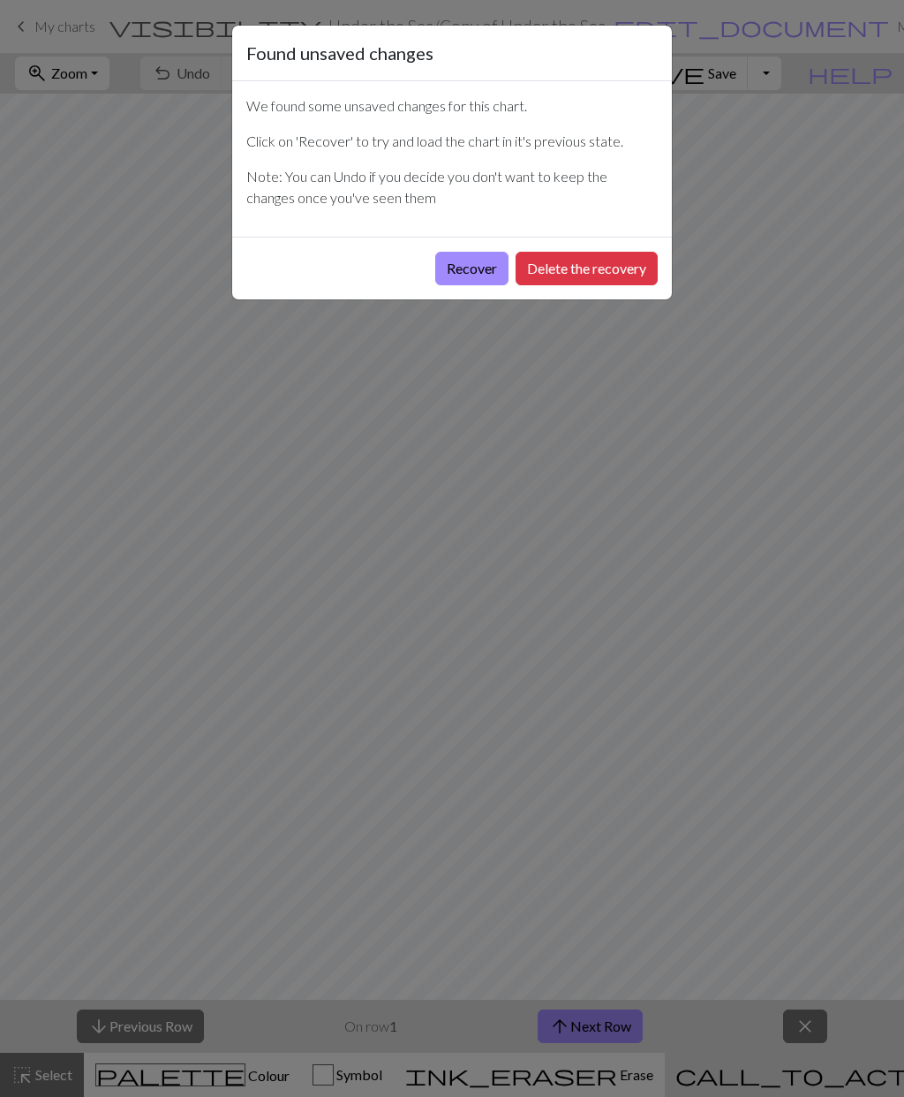
click at [465, 273] on button "Recover" at bounding box center [471, 269] width 73 height 34
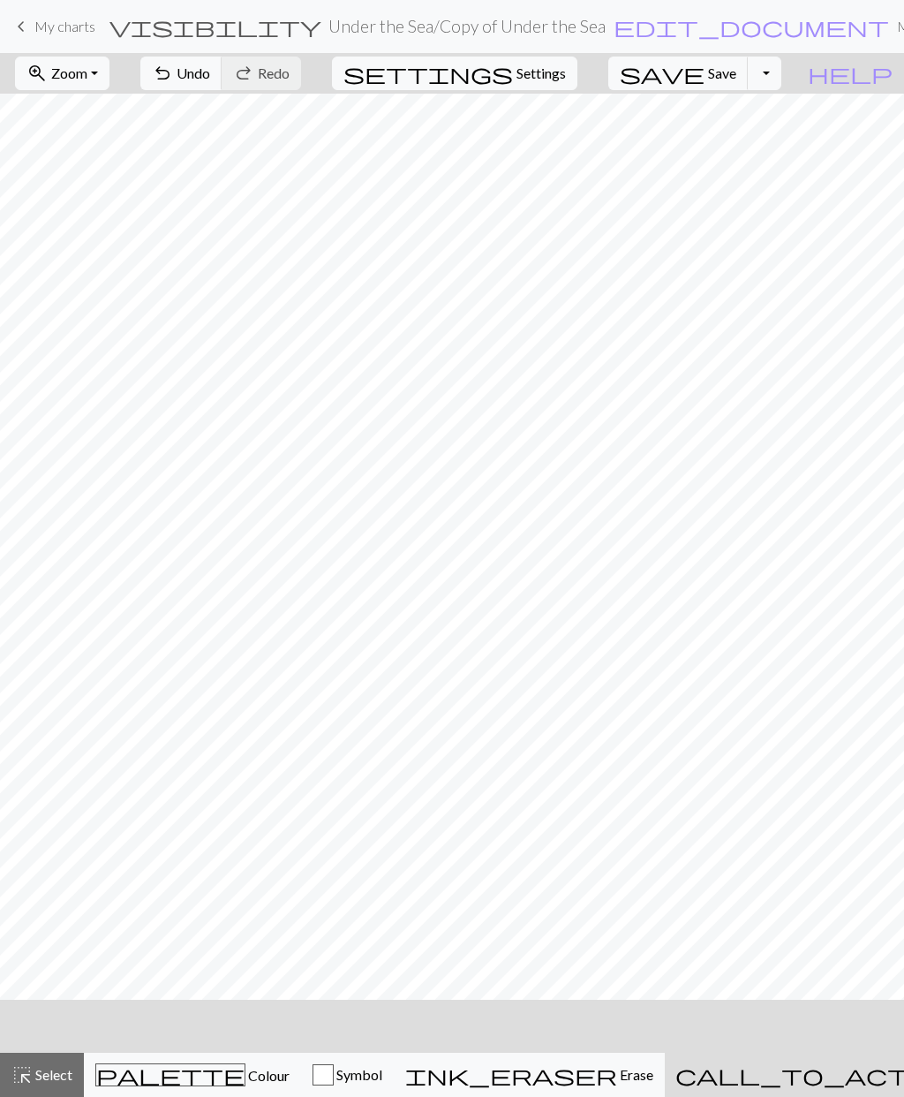
scroll to position [185, 0]
click at [161, 1073] on span "palette" at bounding box center [170, 1075] width 148 height 25
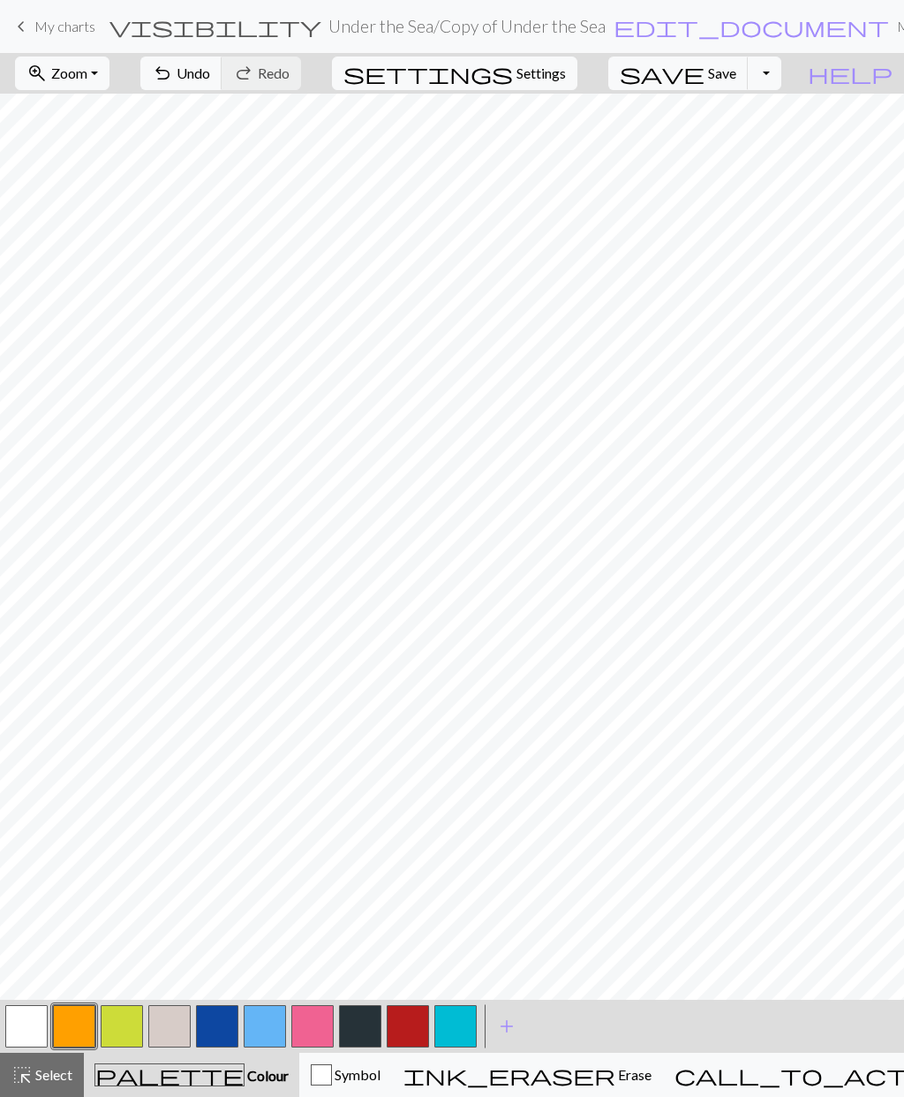
click at [73, 1024] on button "button" at bounding box center [74, 1026] width 42 height 42
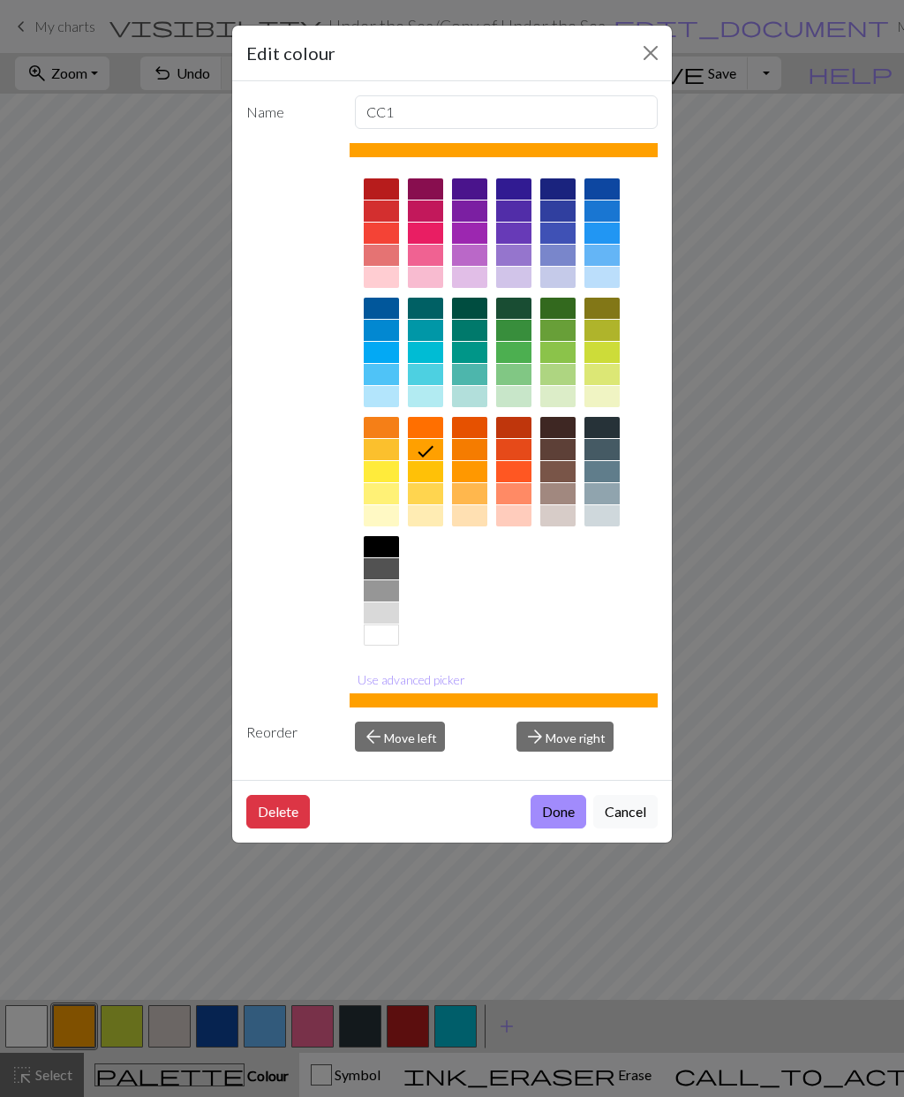
click at [566, 811] on button "Done" at bounding box center [559, 812] width 56 height 34
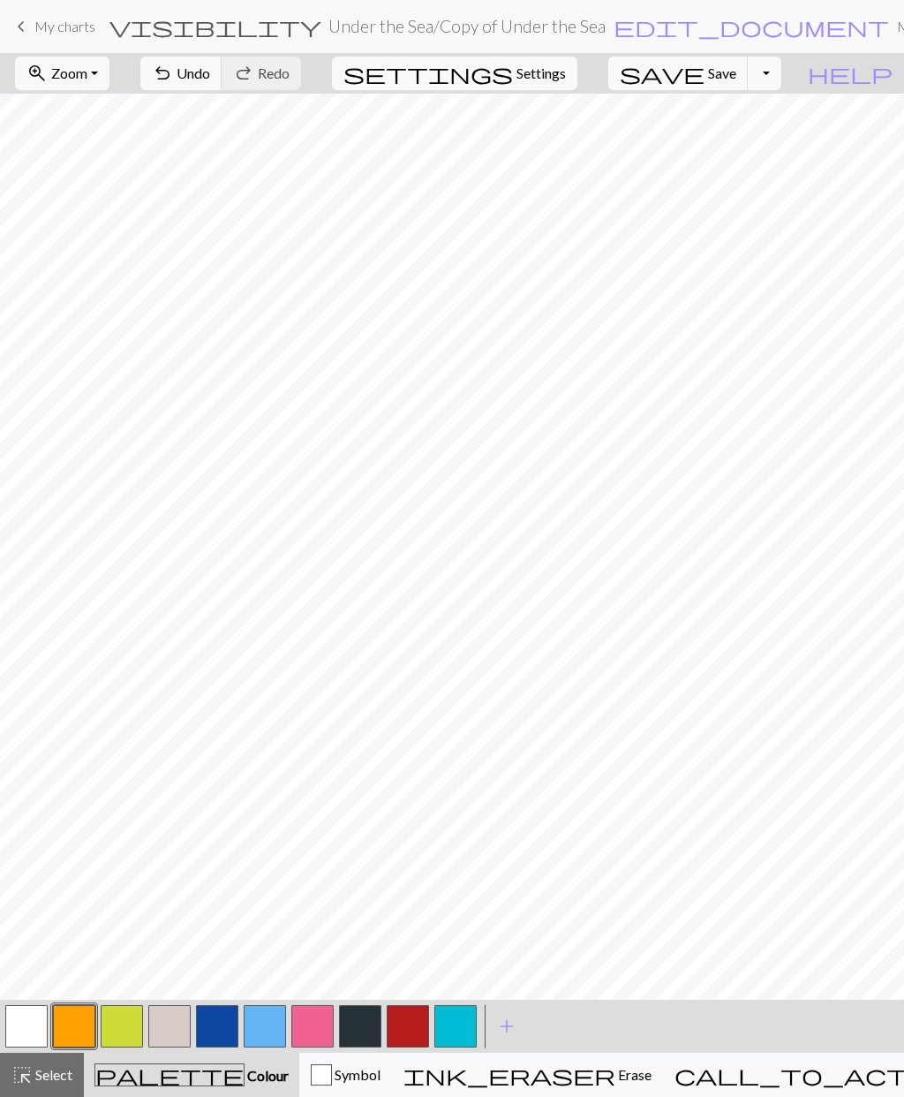
click at [24, 1022] on button "button" at bounding box center [26, 1026] width 42 height 42
click at [170, 1020] on button "button" at bounding box center [169, 1026] width 42 height 42
click at [166, 1026] on button "button" at bounding box center [169, 1026] width 42 height 42
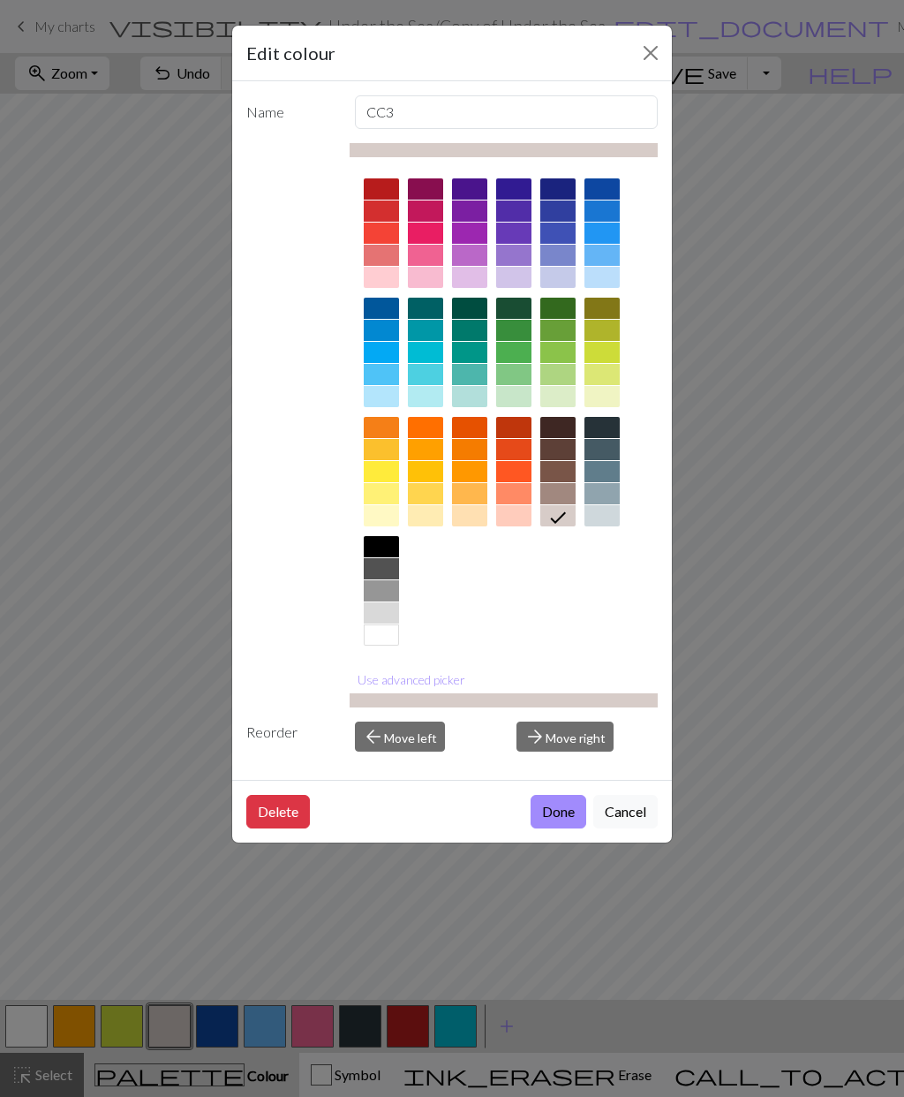
click at [561, 813] on button "Done" at bounding box center [559, 812] width 56 height 34
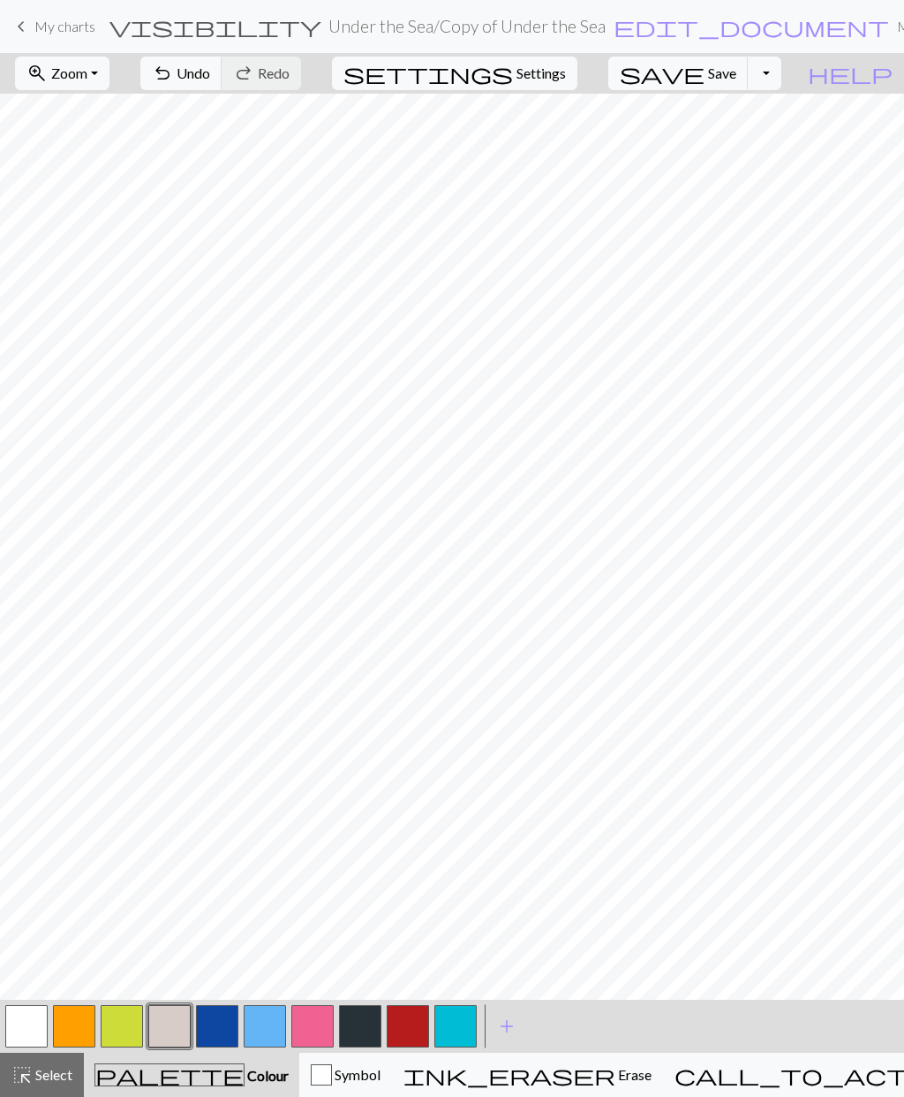
click at [23, 1024] on button "button" at bounding box center [26, 1026] width 42 height 42
click at [367, 1016] on button "button" at bounding box center [360, 1026] width 42 height 42
click at [32, 1027] on button "button" at bounding box center [26, 1026] width 42 height 42
click at [72, 1026] on button "button" at bounding box center [74, 1026] width 42 height 42
click at [566, 72] on span "Settings" at bounding box center [541, 73] width 49 height 21
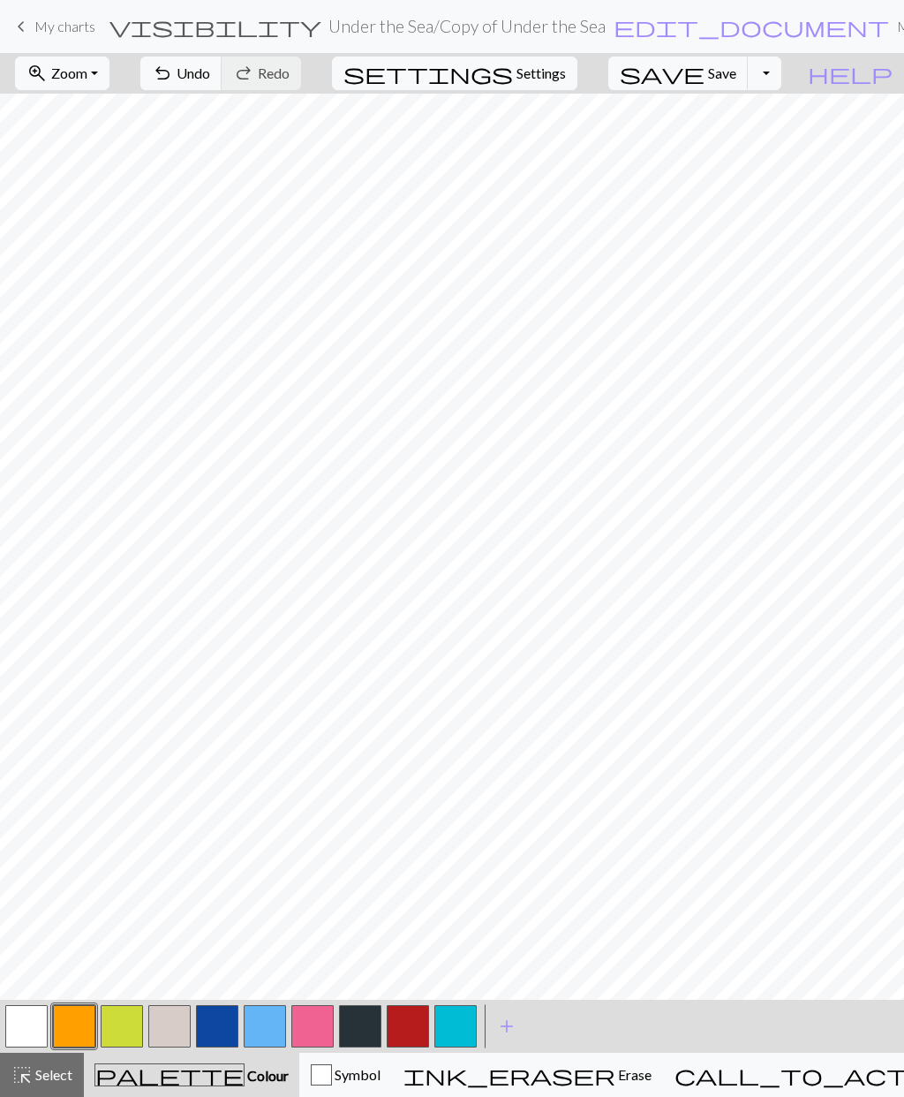
select select "dk"
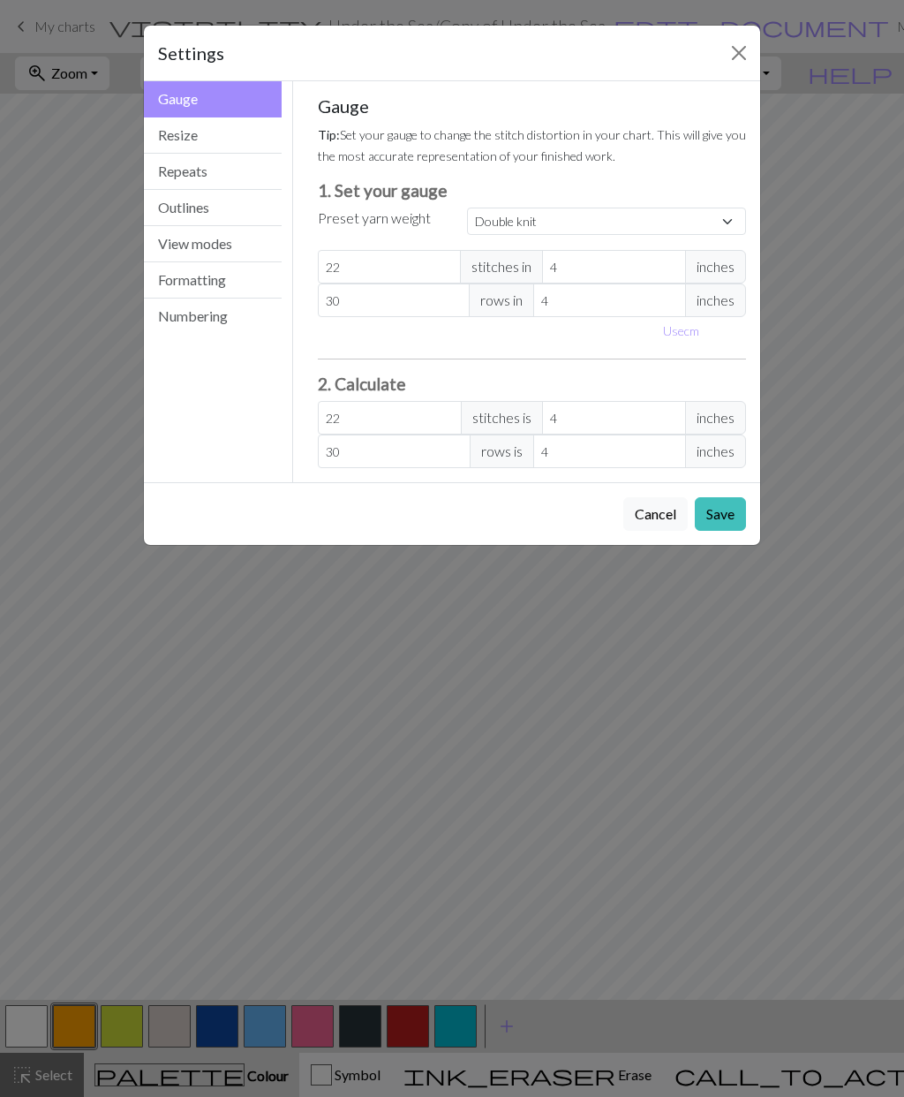
click at [225, 247] on button "View modes" at bounding box center [213, 244] width 138 height 36
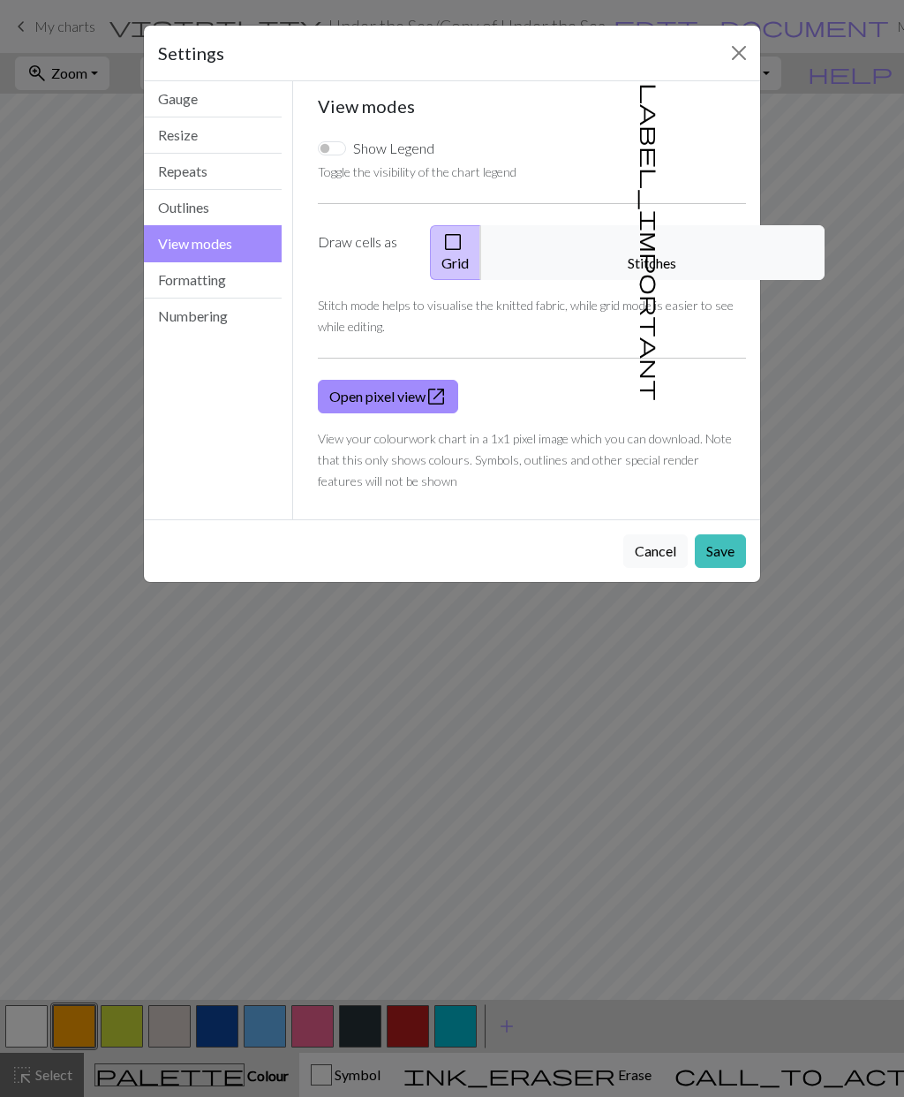
click at [674, 248] on button "label_important Stitches" at bounding box center [652, 252] width 344 height 55
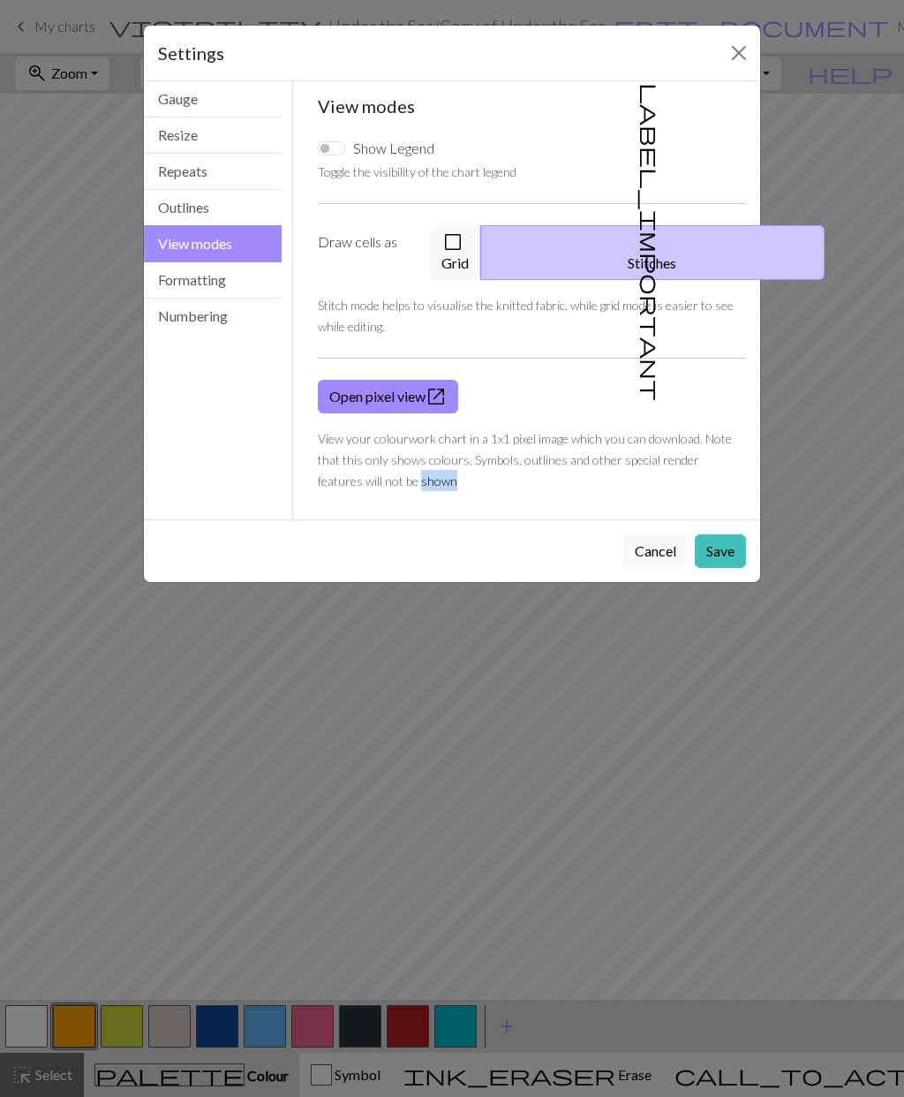
click at [464, 239] on span "check_box_outline_blank" at bounding box center [453, 242] width 21 height 25
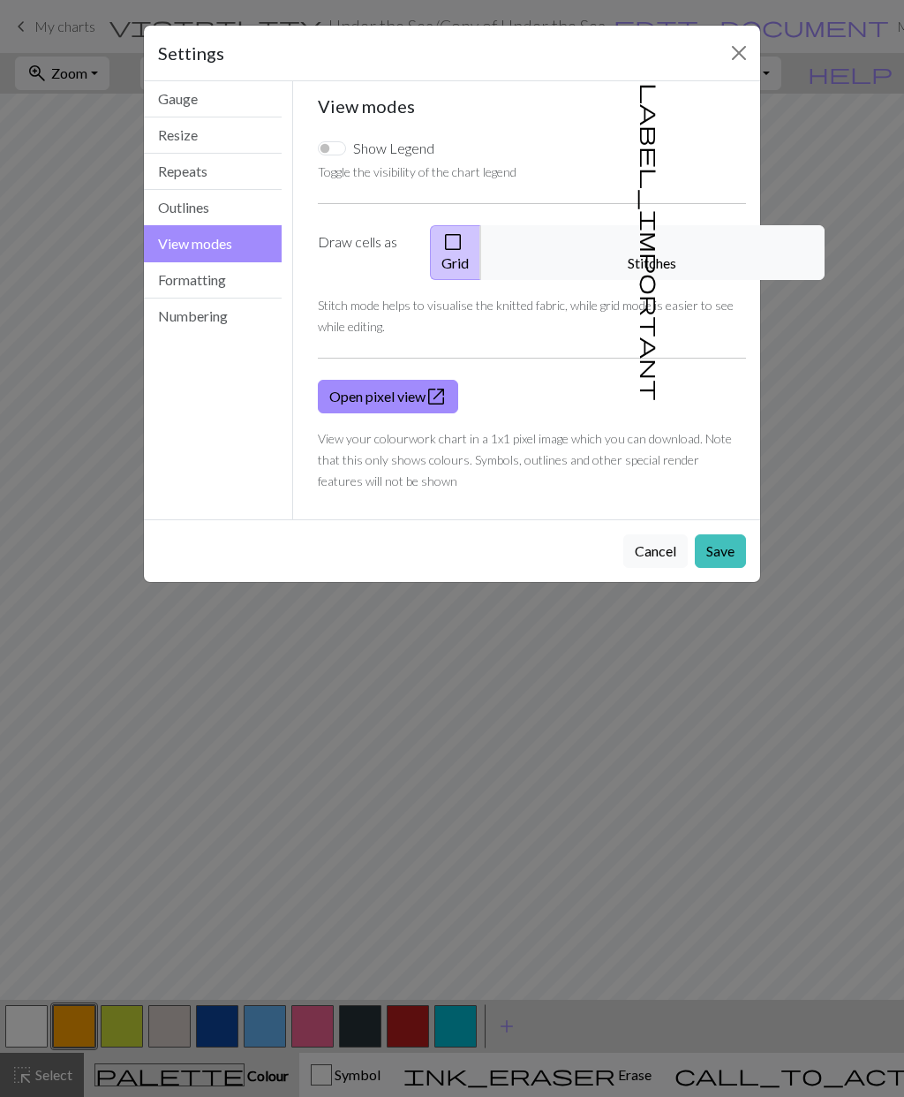
click at [732, 534] on button "Save" at bounding box center [720, 551] width 51 height 34
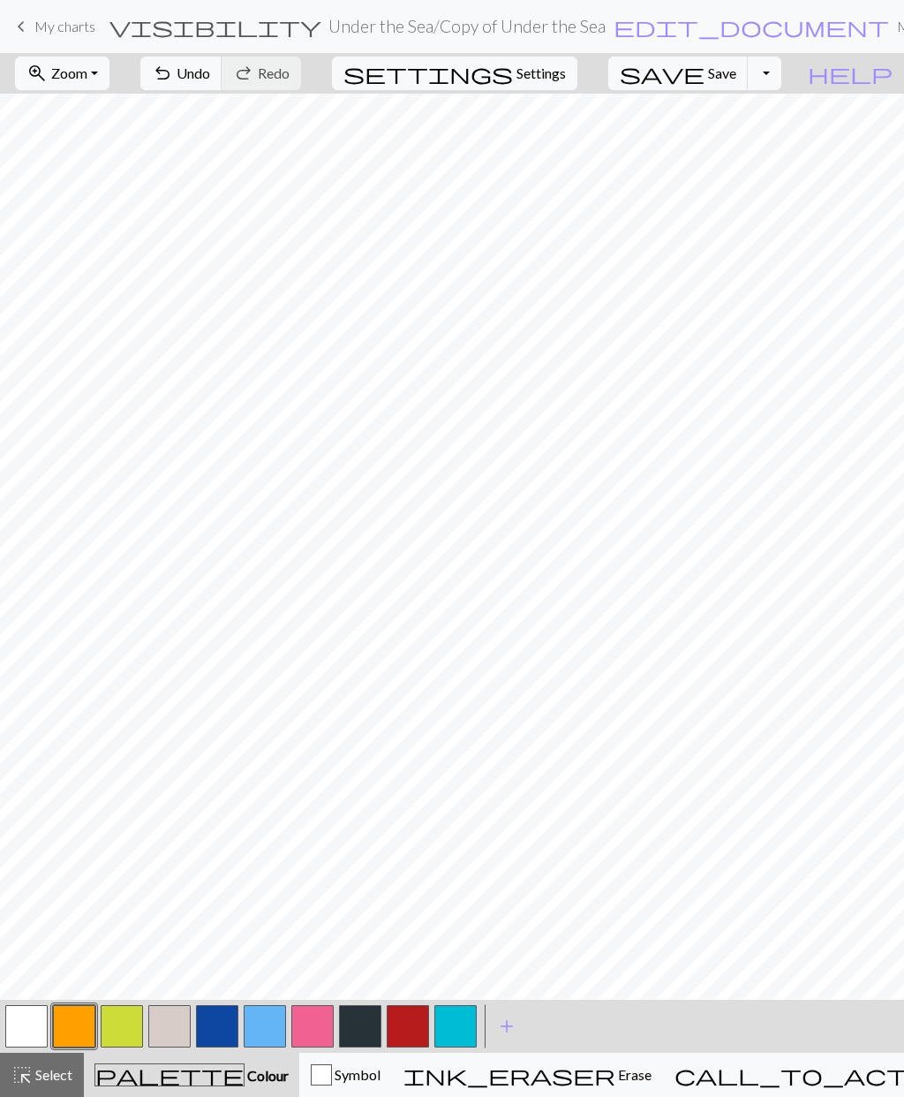
click at [22, 1025] on button "button" at bounding box center [26, 1026] width 42 height 42
click at [455, 1026] on button "button" at bounding box center [456, 1026] width 42 height 42
click at [23, 1024] on button "button" at bounding box center [26, 1026] width 42 height 42
click at [458, 1022] on button "button" at bounding box center [456, 1026] width 42 height 42
click at [24, 1027] on button "button" at bounding box center [26, 1026] width 42 height 42
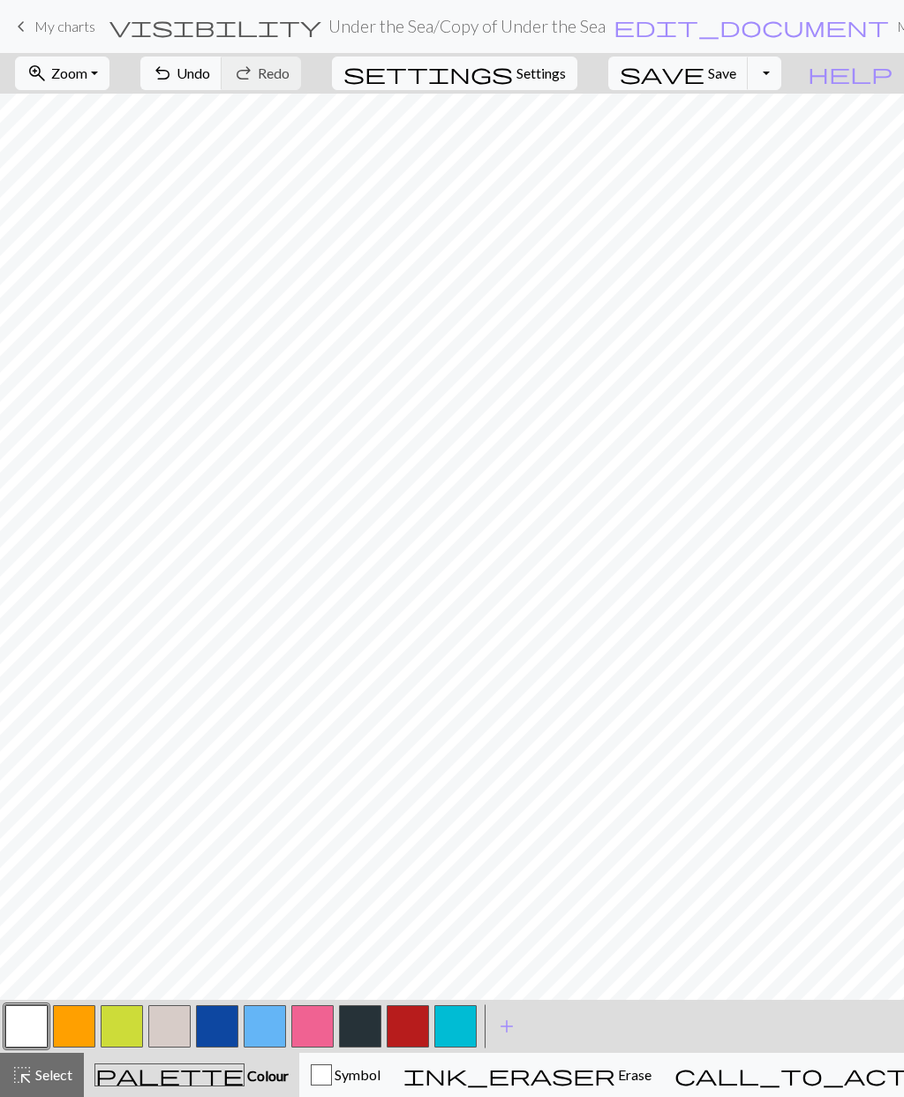
click at [456, 1025] on button "button" at bounding box center [456, 1026] width 42 height 42
click at [31, 1022] on button "button" at bounding box center [26, 1026] width 42 height 42
click at [456, 1031] on button "button" at bounding box center [456, 1026] width 42 height 42
click at [25, 1025] on button "button" at bounding box center [26, 1026] width 42 height 42
click at [457, 1025] on button "button" at bounding box center [456, 1026] width 42 height 42
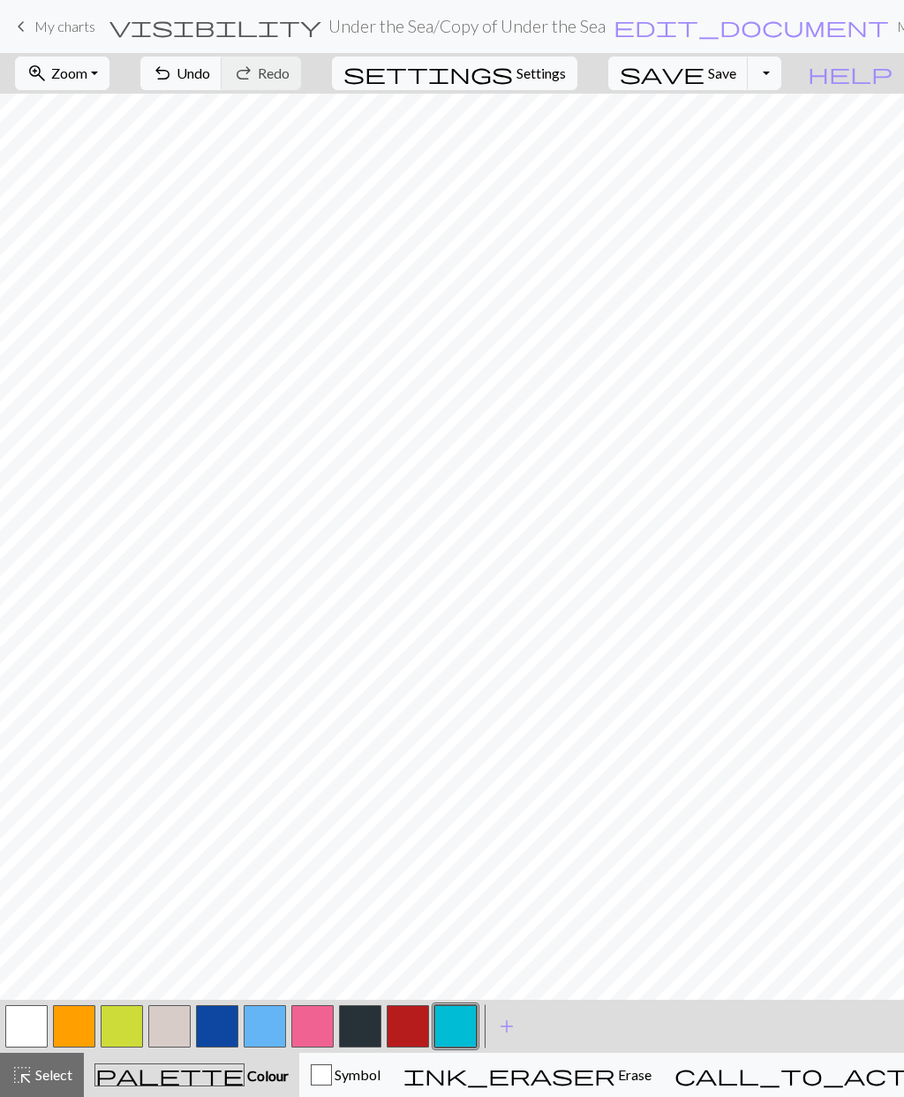
click at [16, 1028] on button "button" at bounding box center [26, 1026] width 42 height 42
click at [456, 1010] on button "button" at bounding box center [456, 1026] width 42 height 42
click at [26, 1025] on button "button" at bounding box center [26, 1026] width 42 height 42
click at [82, 1026] on button "button" at bounding box center [74, 1026] width 42 height 42
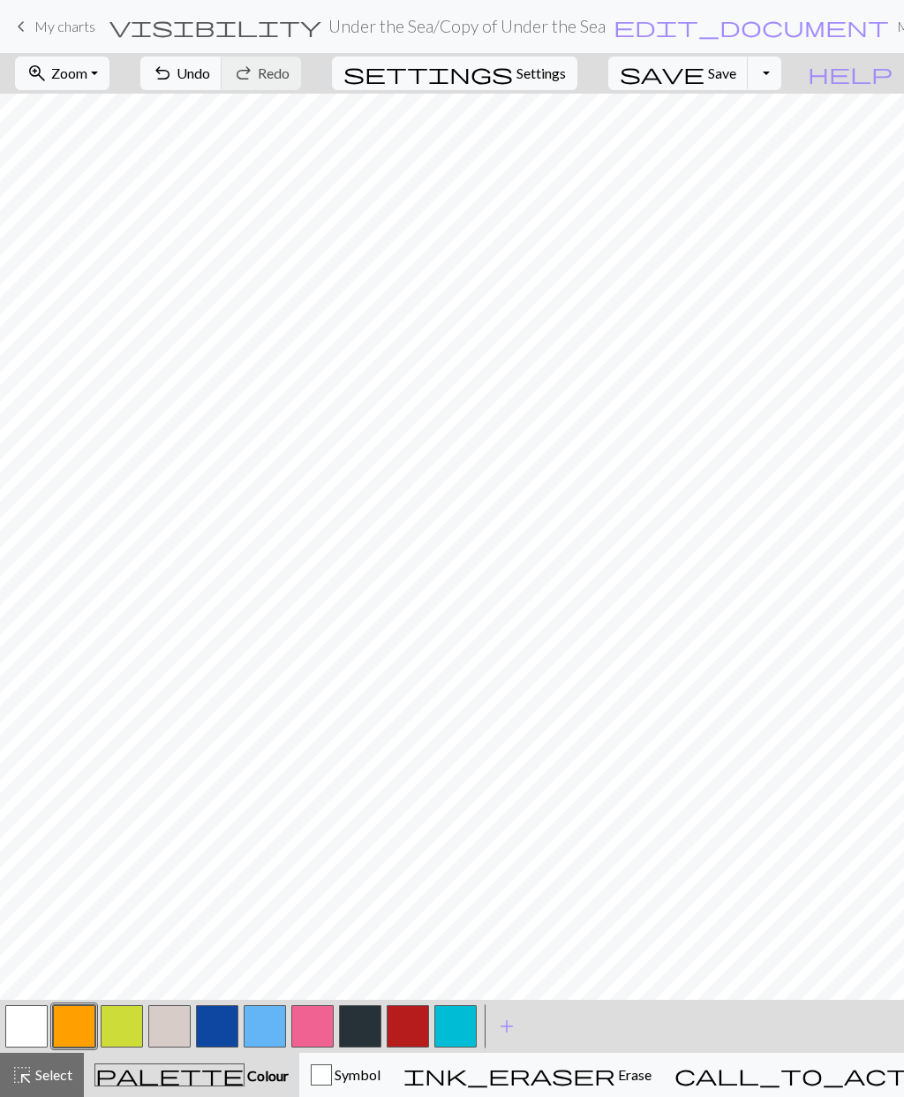
click at [210, 67] on span "Undo" at bounding box center [194, 72] width 34 height 17
click at [210, 77] on span "Undo" at bounding box center [194, 72] width 34 height 17
click at [290, 78] on span "Redo" at bounding box center [274, 72] width 32 height 17
click at [41, 1082] on span "Select" at bounding box center [53, 1074] width 40 height 17
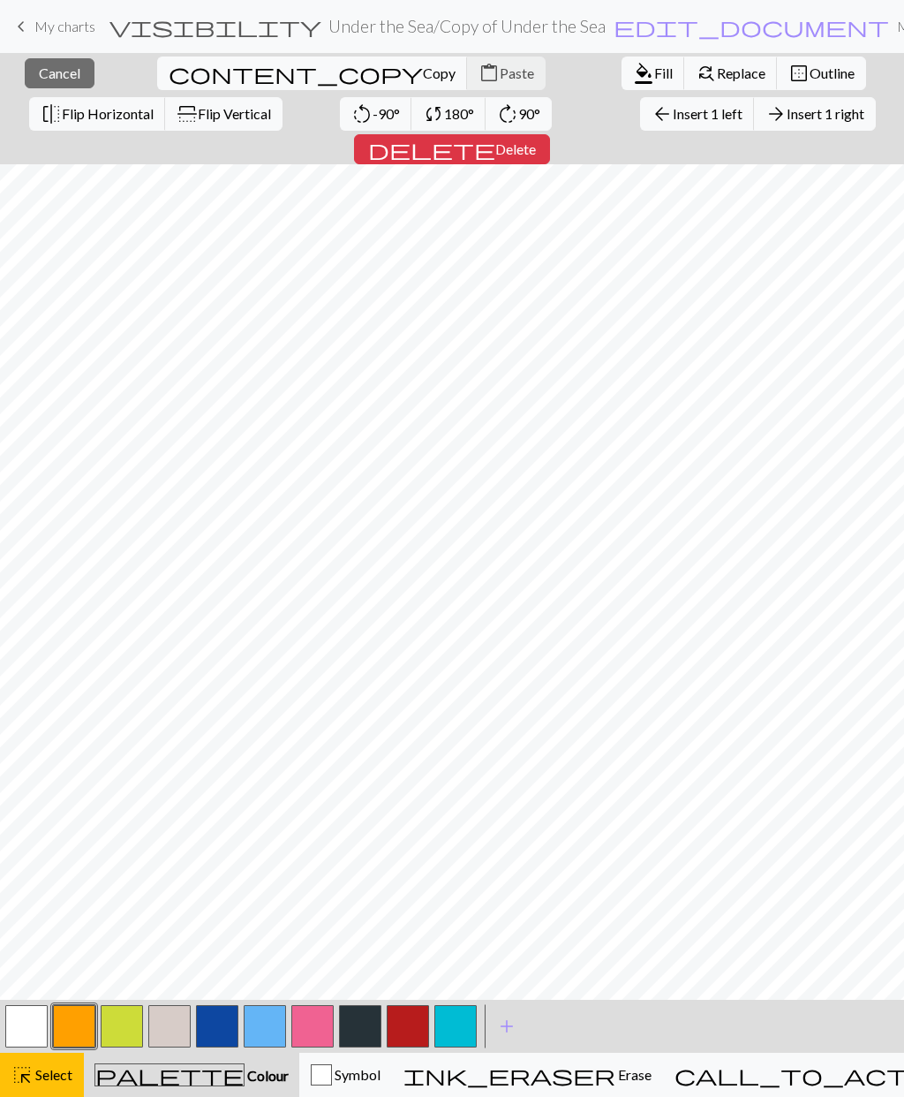
scroll to position [185, 0]
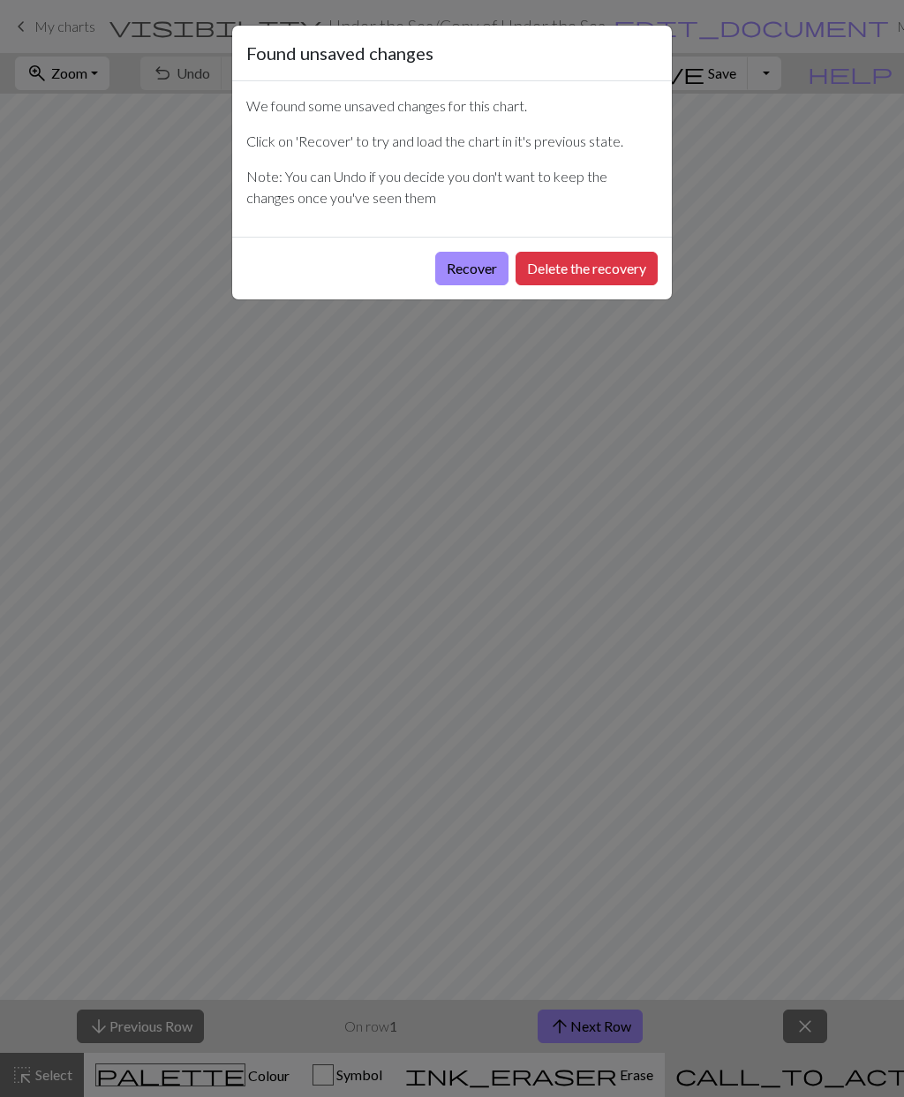
click at [459, 261] on button "Recover" at bounding box center [471, 269] width 73 height 34
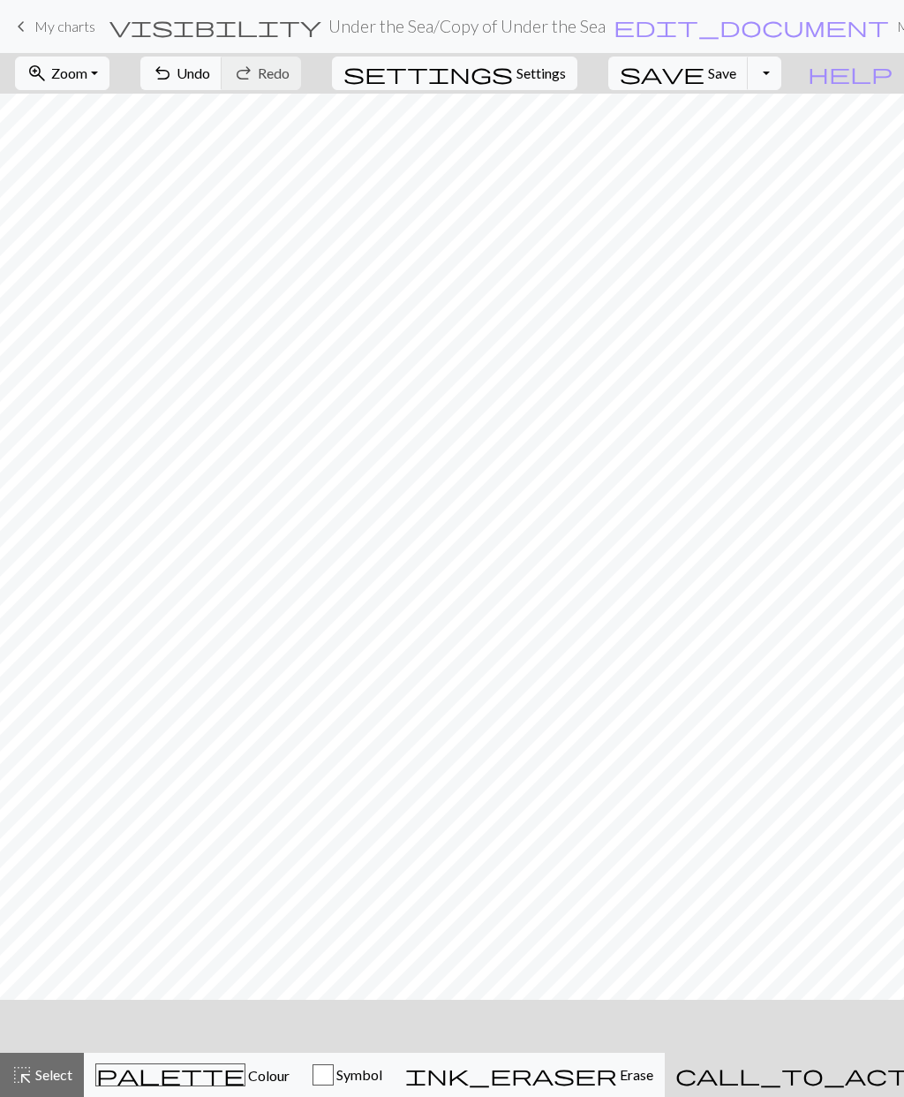
click at [223, 63] on button "undo Undo Undo" at bounding box center [181, 74] width 82 height 34
click at [45, 1081] on span "Select" at bounding box center [53, 1074] width 40 height 17
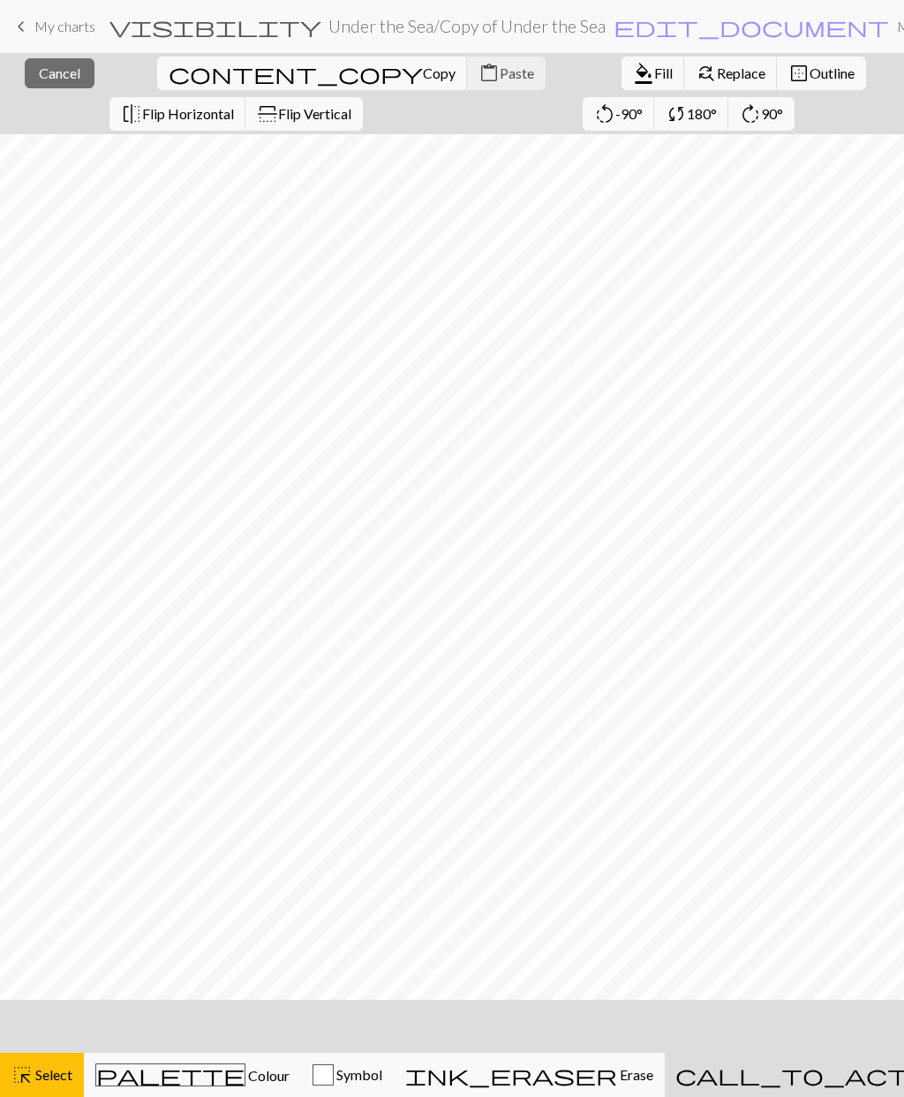
click at [423, 72] on span "Copy" at bounding box center [439, 72] width 33 height 17
click at [423, 74] on span "Copy" at bounding box center [439, 72] width 33 height 17
click at [500, 72] on span "Paste" at bounding box center [517, 72] width 34 height 17
click at [42, 1080] on span "Select" at bounding box center [53, 1074] width 40 height 17
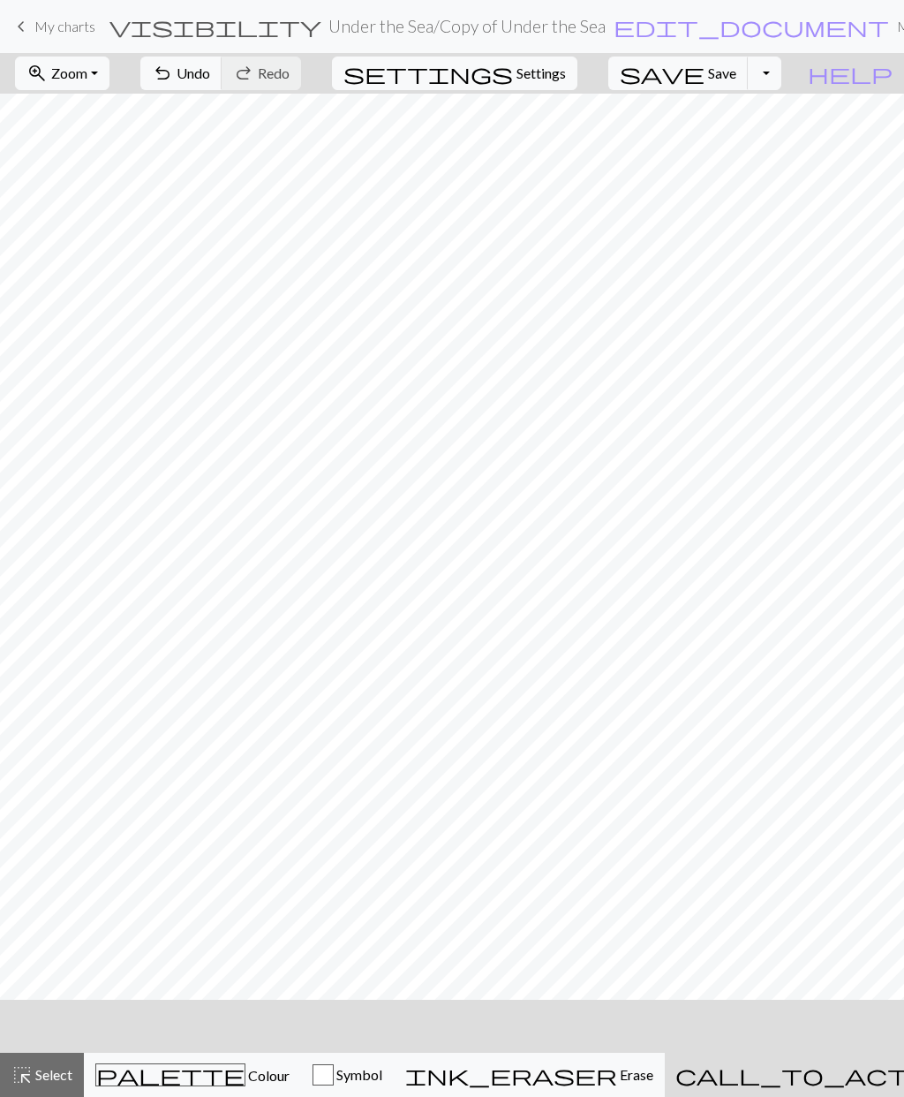
click at [178, 1085] on div "palette Colour Colour" at bounding box center [192, 1074] width 194 height 23
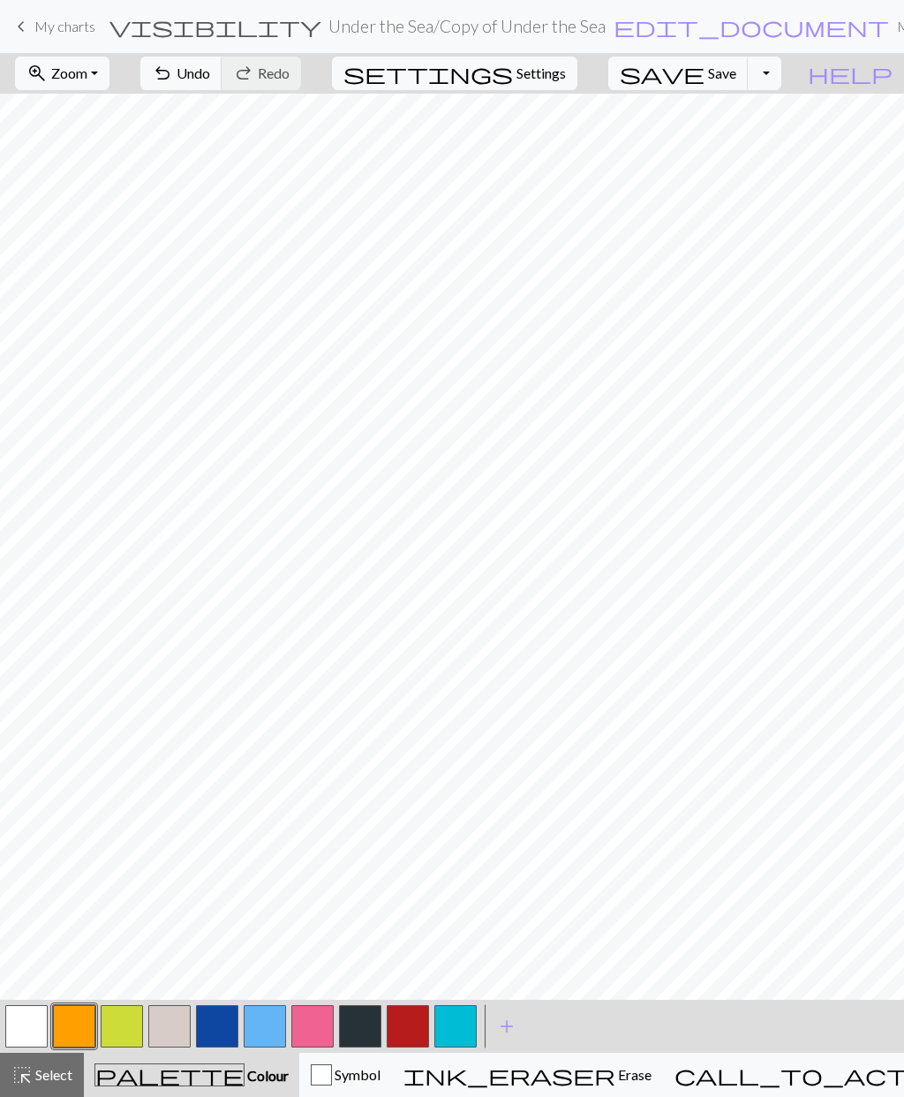
click at [29, 1018] on button "button" at bounding box center [26, 1026] width 42 height 42
click at [357, 1025] on button "button" at bounding box center [360, 1026] width 42 height 42
click at [38, 1069] on span "Select" at bounding box center [53, 1074] width 40 height 17
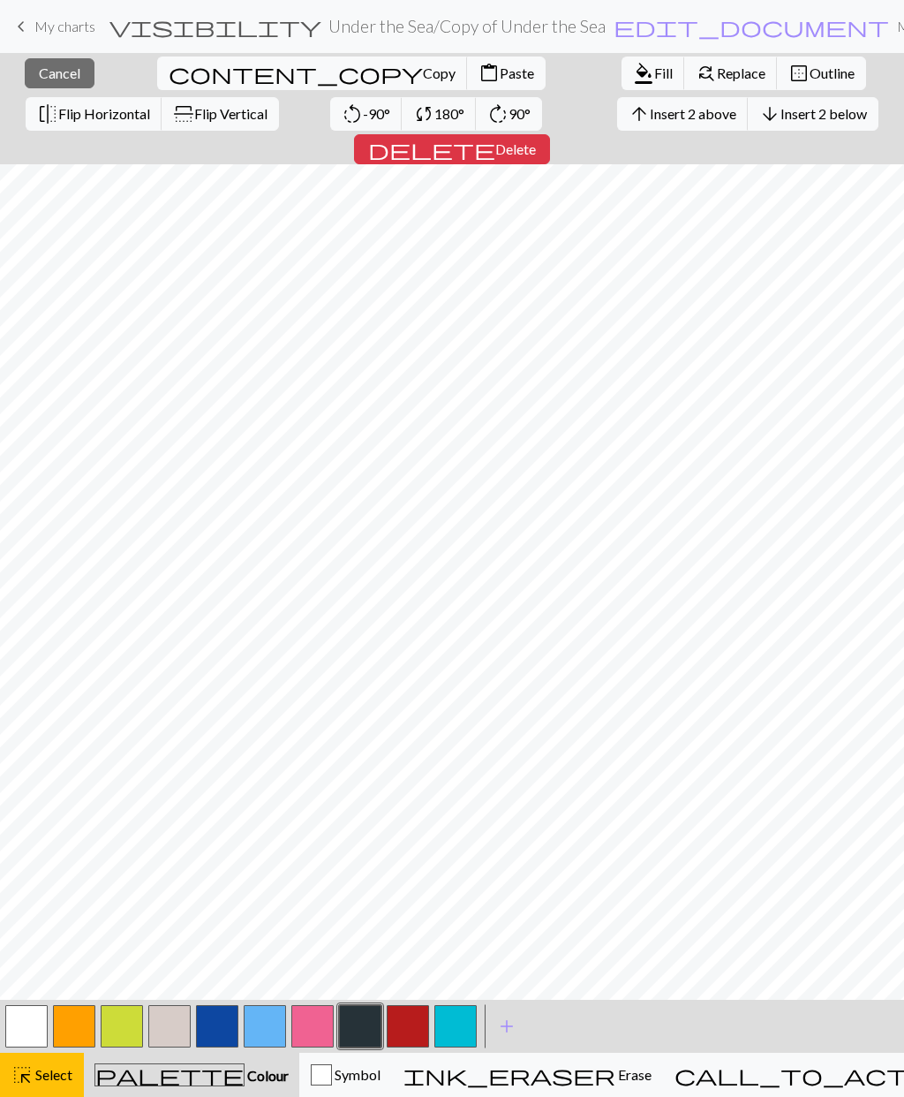
click at [650, 117] on span "Insert 2 above" at bounding box center [693, 113] width 87 height 17
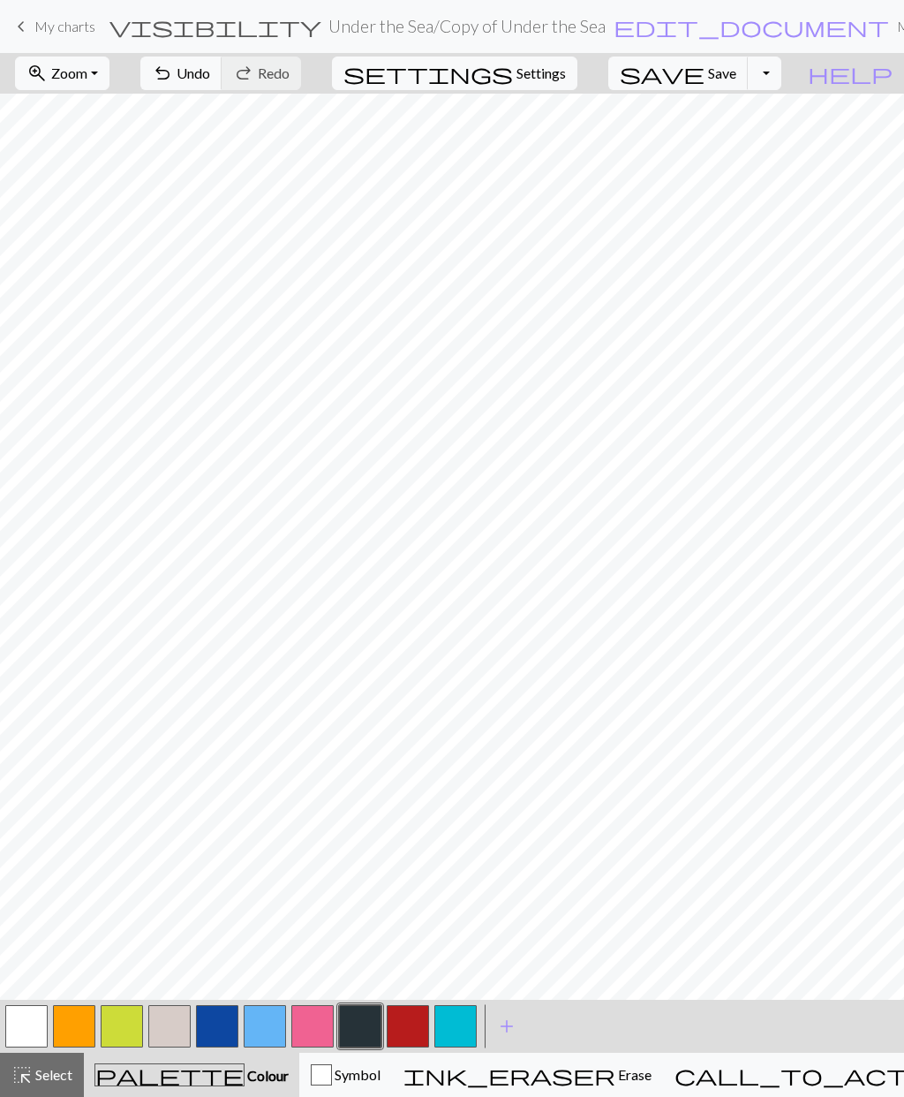
click at [460, 1033] on button "button" at bounding box center [456, 1026] width 42 height 42
click at [79, 1017] on button "button" at bounding box center [74, 1026] width 42 height 42
click at [73, 1026] on button "button" at bounding box center [74, 1026] width 42 height 42
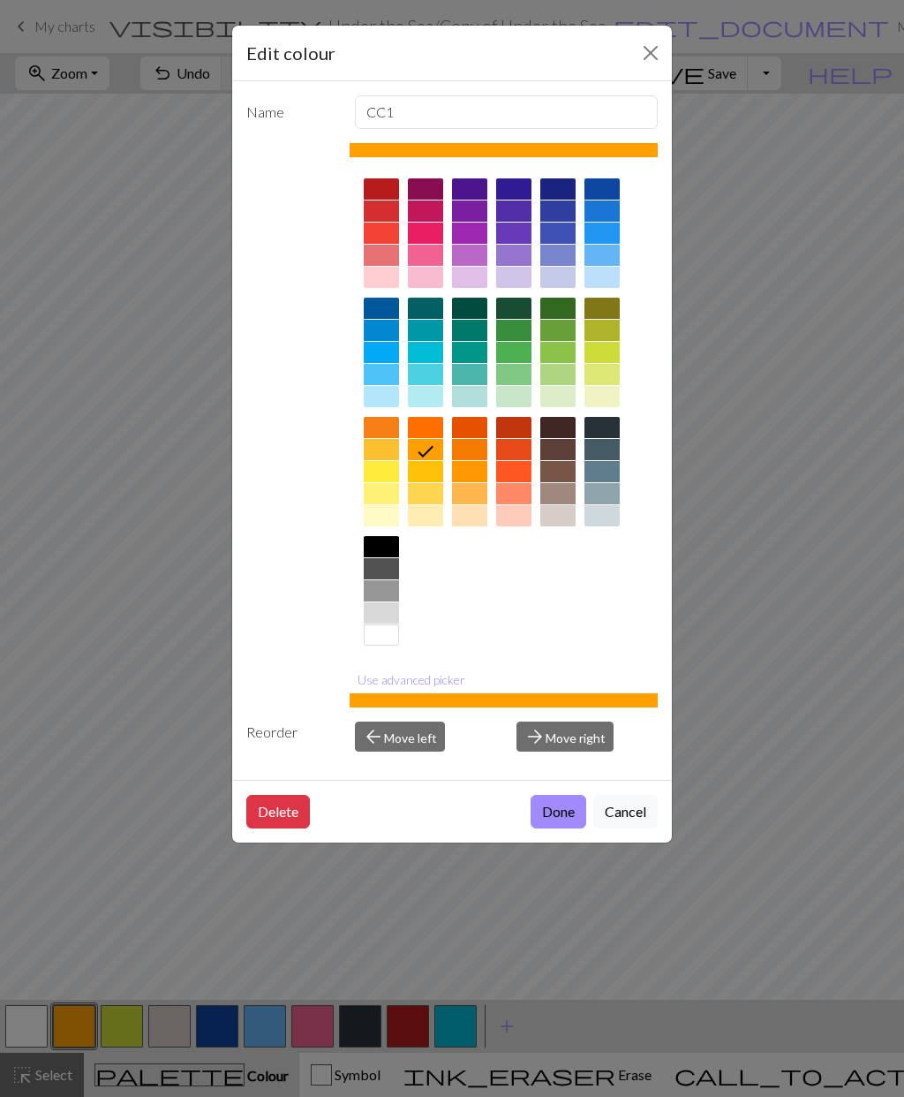
click at [558, 812] on button "Done" at bounding box center [559, 812] width 56 height 34
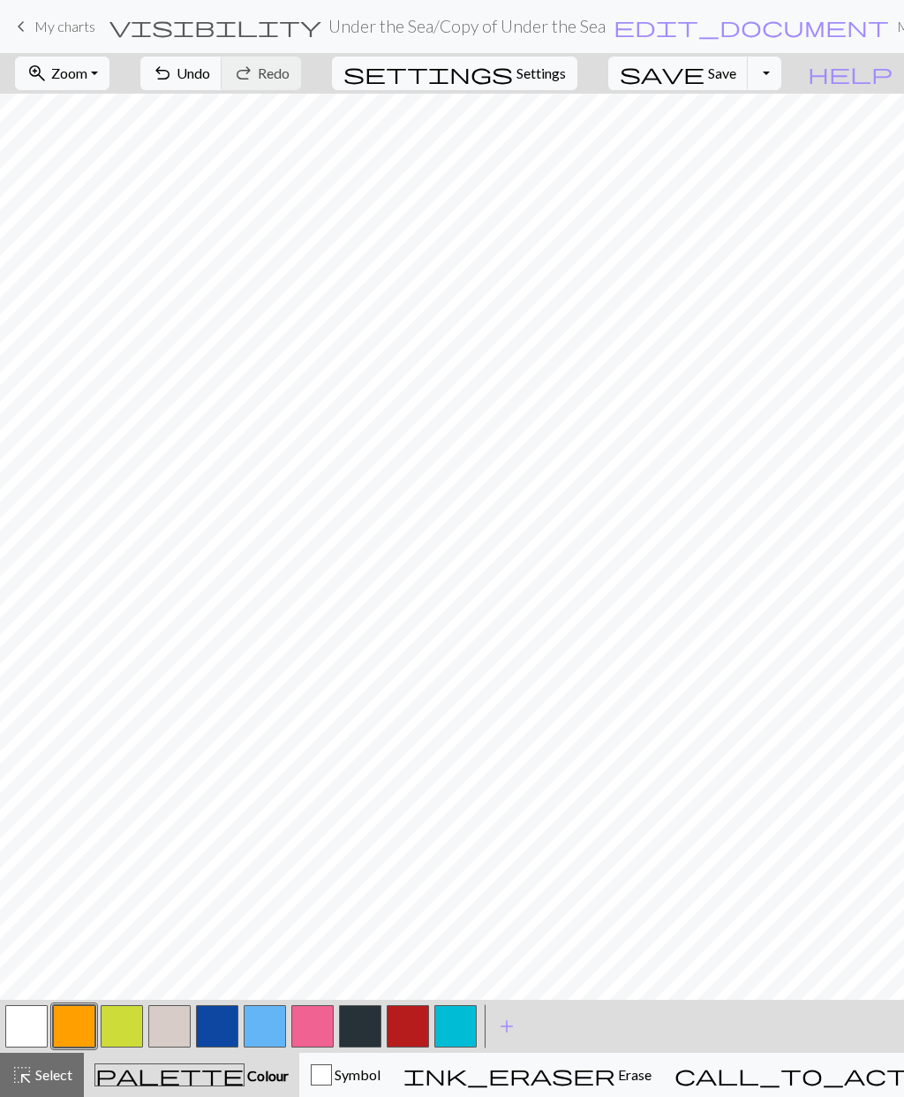
click at [32, 1026] on button "button" at bounding box center [26, 1026] width 42 height 42
click at [368, 1018] on button "button" at bounding box center [360, 1026] width 42 height 42
click at [25, 1021] on button "button" at bounding box center [26, 1026] width 42 height 42
click at [72, 1027] on button "button" at bounding box center [74, 1026] width 42 height 42
click at [458, 1025] on button "button" at bounding box center [456, 1026] width 42 height 42
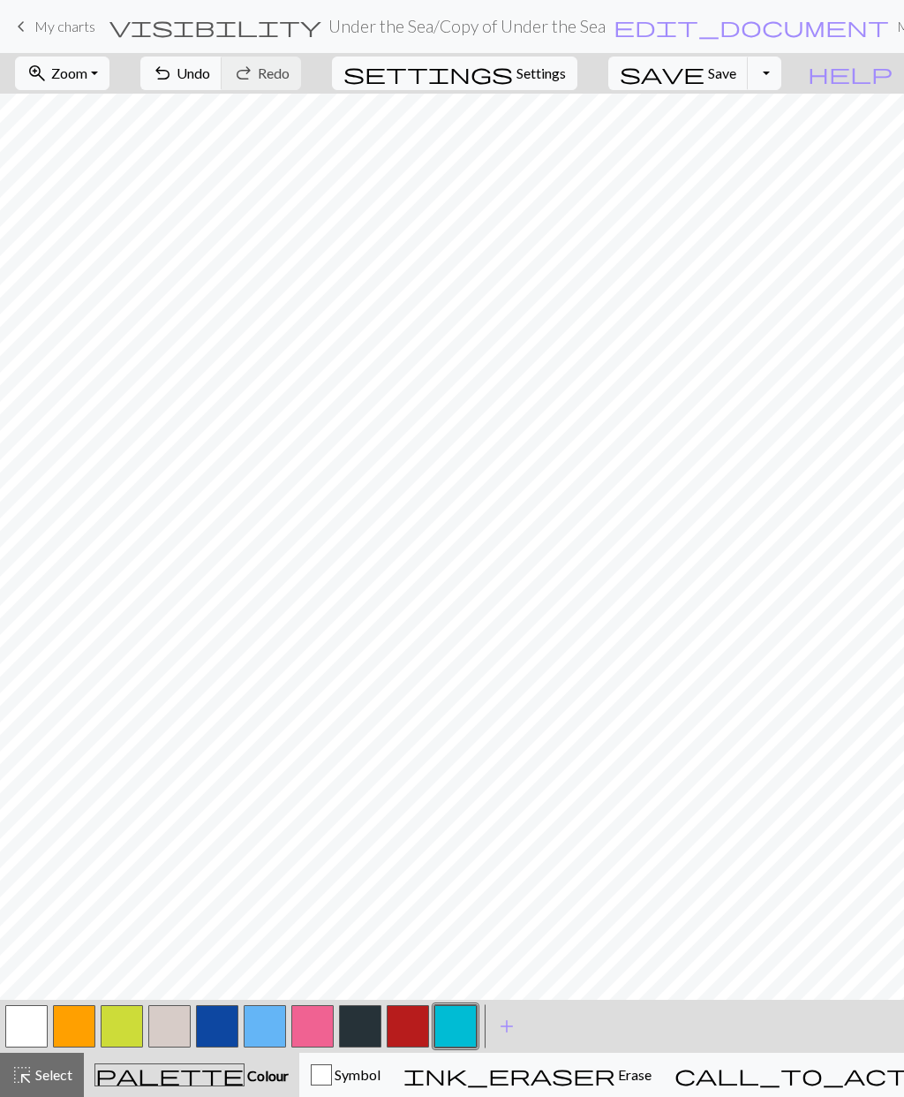
click at [26, 1023] on button "button" at bounding box center [26, 1026] width 42 height 42
click at [73, 1023] on button "button" at bounding box center [74, 1026] width 42 height 42
click at [363, 1029] on button "button" at bounding box center [360, 1026] width 42 height 42
click at [79, 1027] on button "button" at bounding box center [74, 1026] width 42 height 42
click at [13, 1029] on button "button" at bounding box center [26, 1026] width 42 height 42
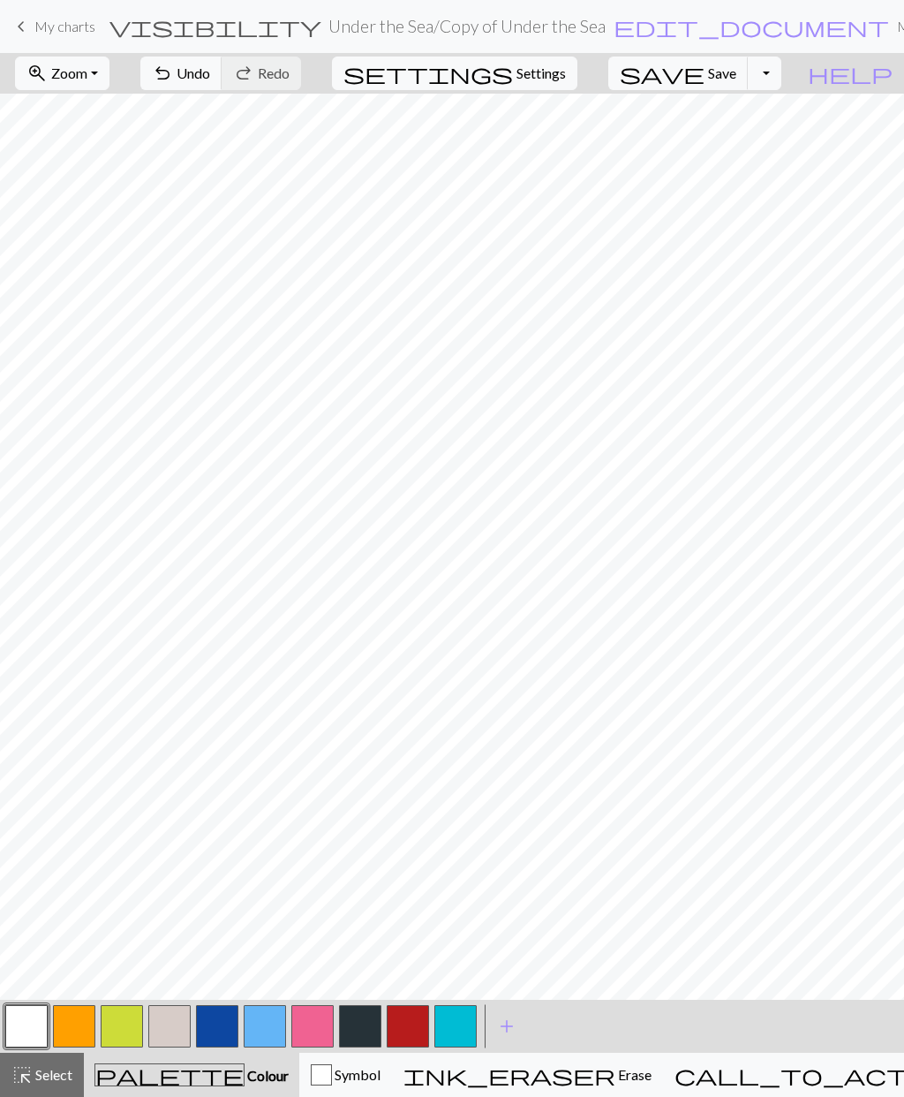
click at [223, 83] on button "undo Undo Undo" at bounding box center [181, 74] width 82 height 34
click at [79, 1027] on button "button" at bounding box center [74, 1026] width 42 height 42
click at [210, 78] on span "Undo" at bounding box center [194, 72] width 34 height 17
click at [210, 73] on span "Undo" at bounding box center [194, 72] width 34 height 17
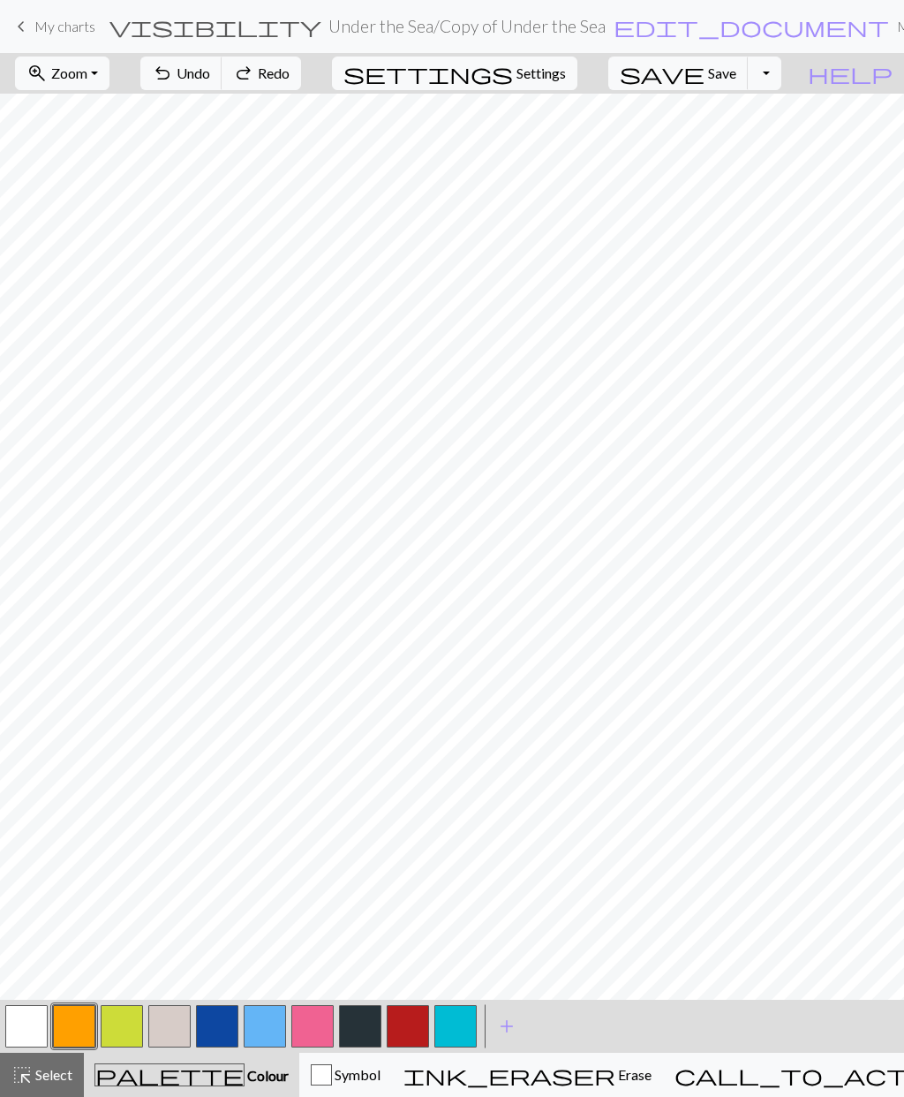
click at [210, 75] on span "Undo" at bounding box center [194, 72] width 34 height 17
click at [210, 81] on span "Undo" at bounding box center [194, 72] width 34 height 17
click at [566, 71] on span "Settings" at bounding box center [541, 73] width 49 height 21
select select "dk"
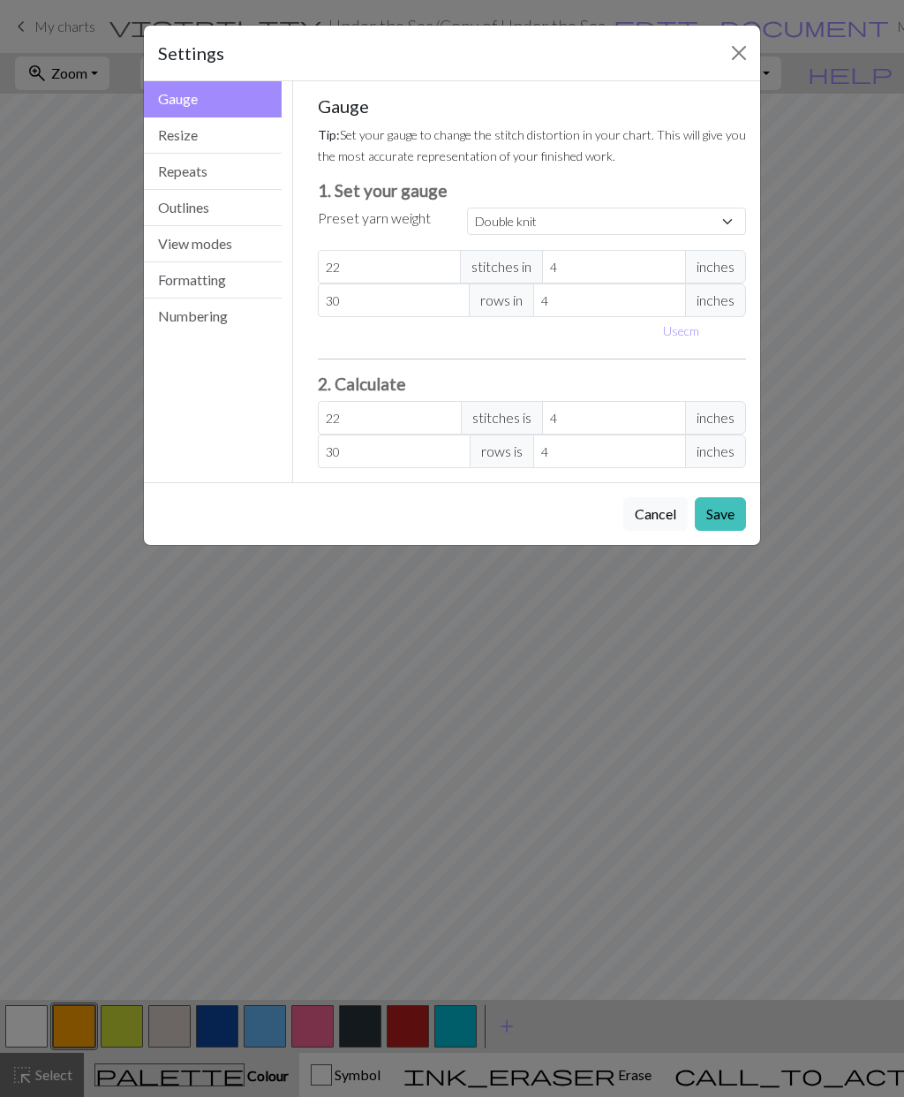
click at [227, 246] on button "View modes" at bounding box center [213, 244] width 138 height 36
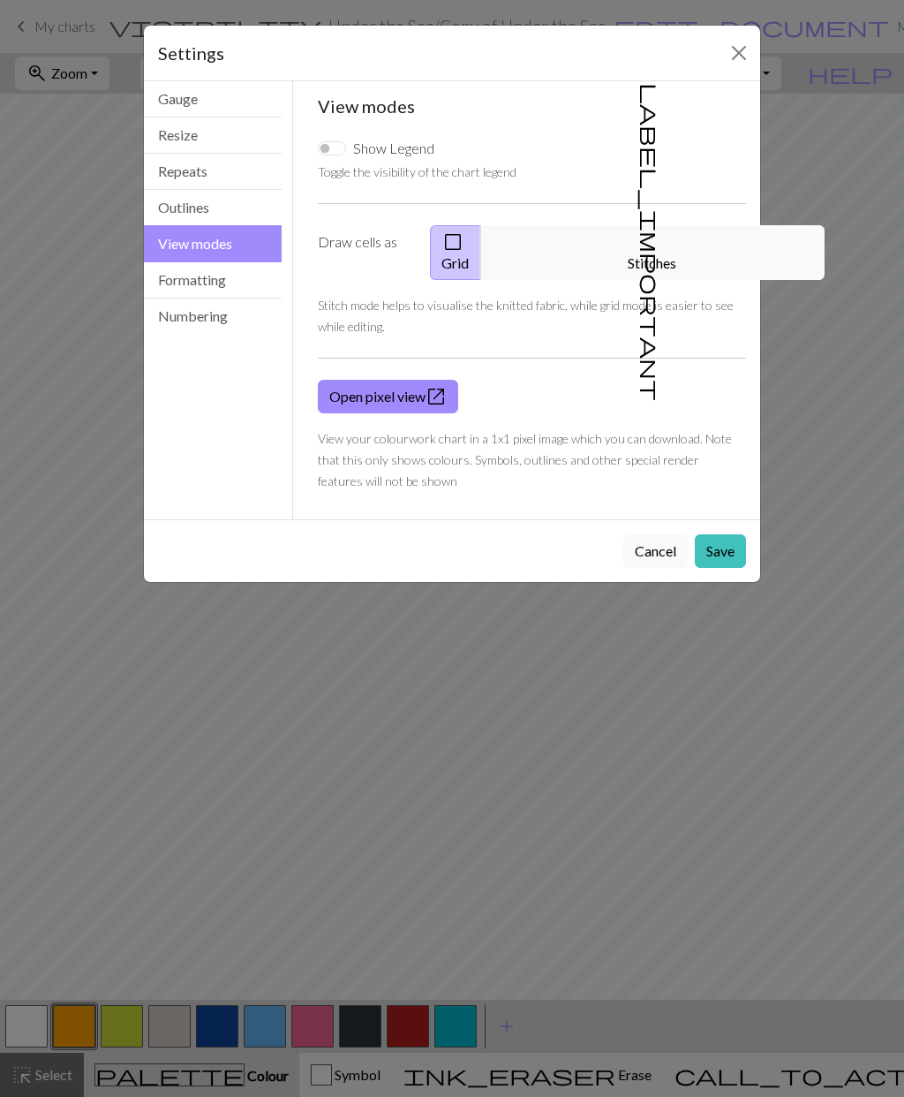
click at [639, 246] on span "label_important" at bounding box center [651, 242] width 25 height 318
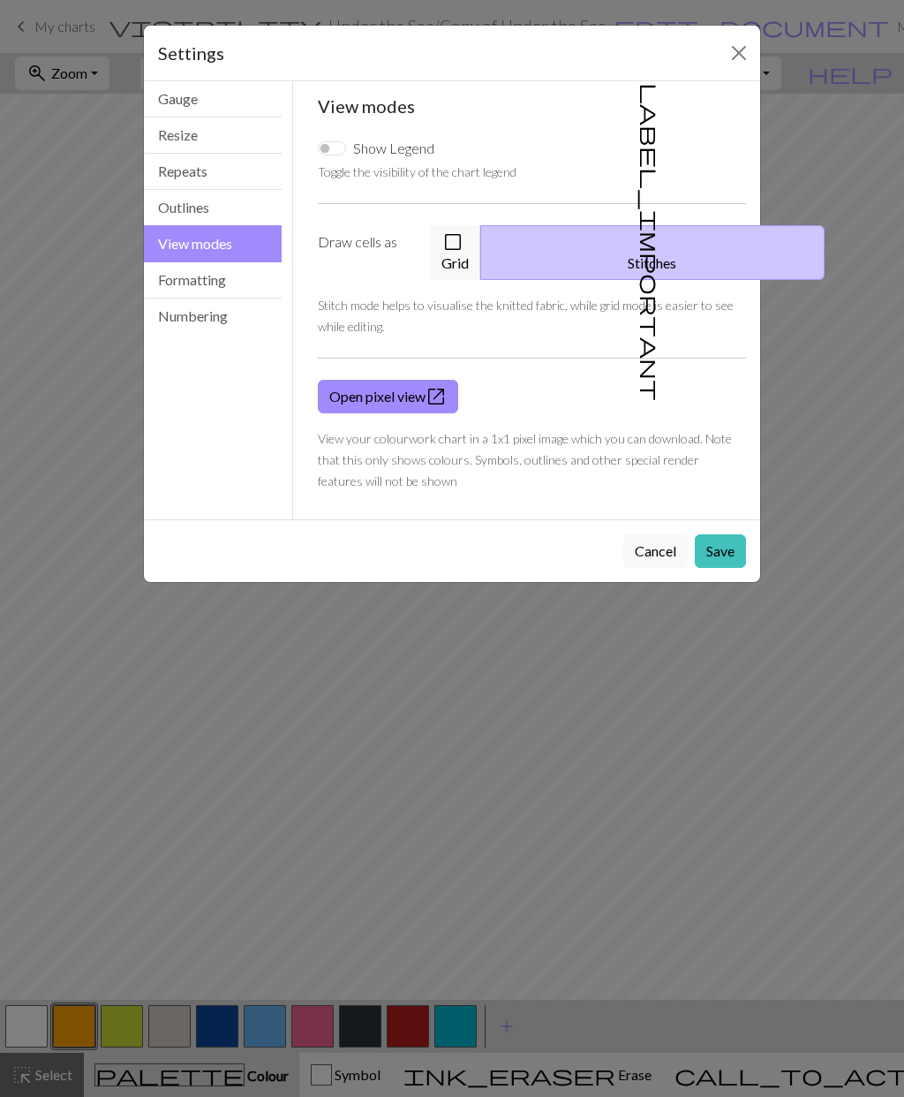
click at [745, 53] on button "Close" at bounding box center [739, 53] width 28 height 28
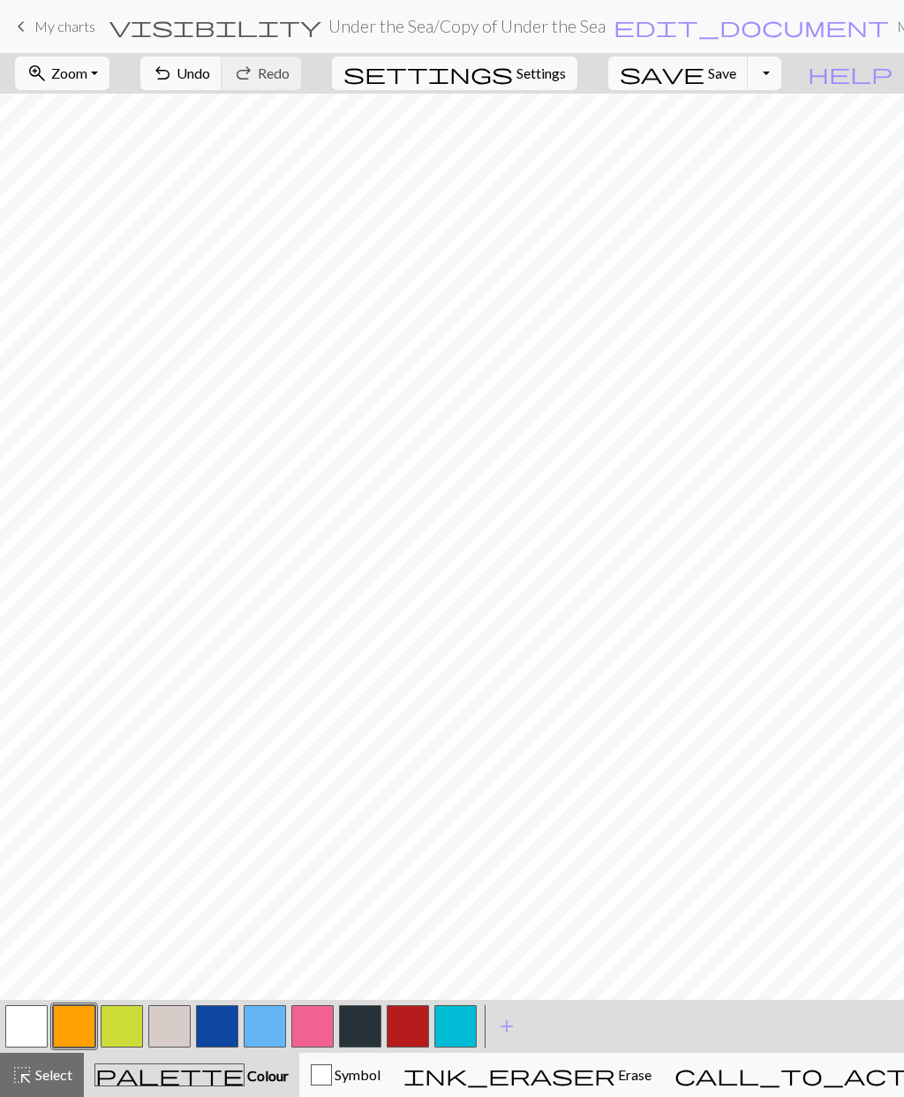
click at [362, 1023] on button "button" at bounding box center [360, 1026] width 42 height 42
click at [455, 1023] on button "button" at bounding box center [456, 1026] width 42 height 42
click at [462, 1020] on button "button" at bounding box center [456, 1026] width 42 height 42
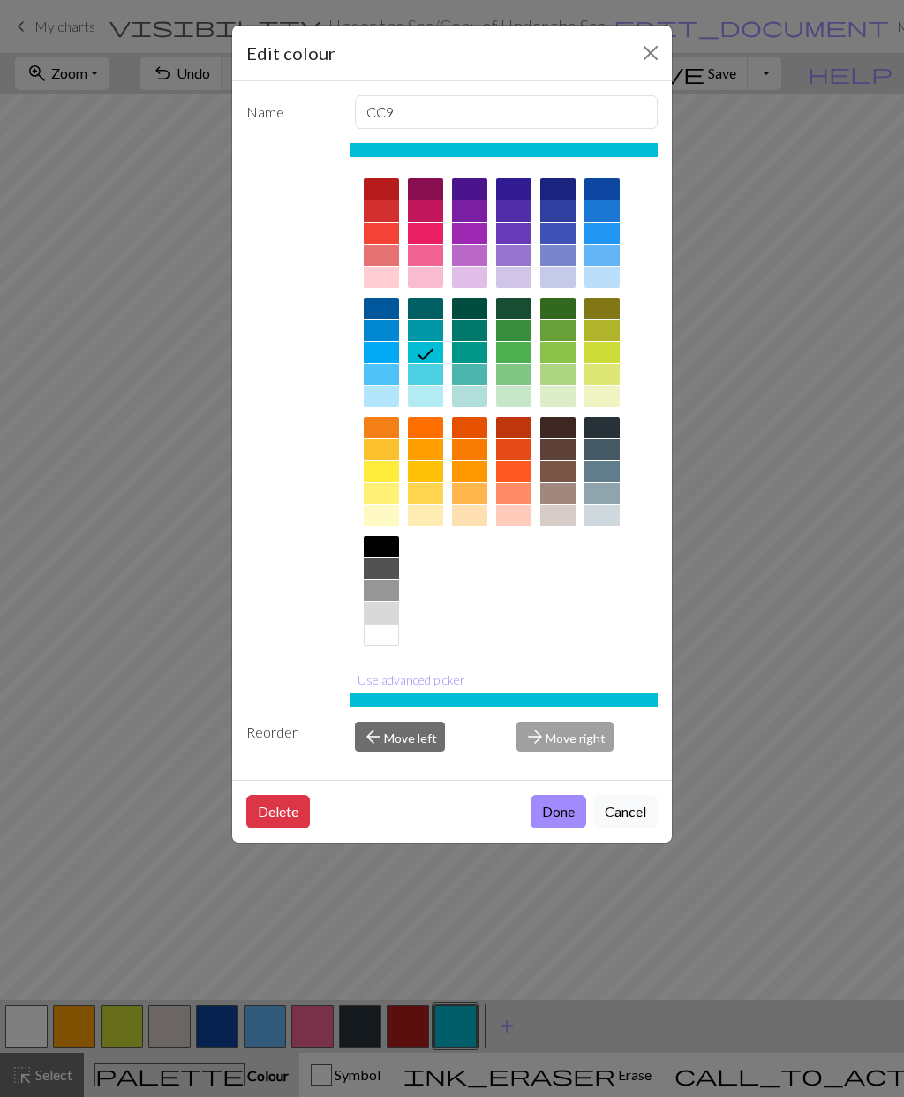
click at [85, 1019] on div "Edit colour Name CC9 Use advanced picker Reorder arrow_back Move left arrow_for…" at bounding box center [452, 548] width 904 height 1097
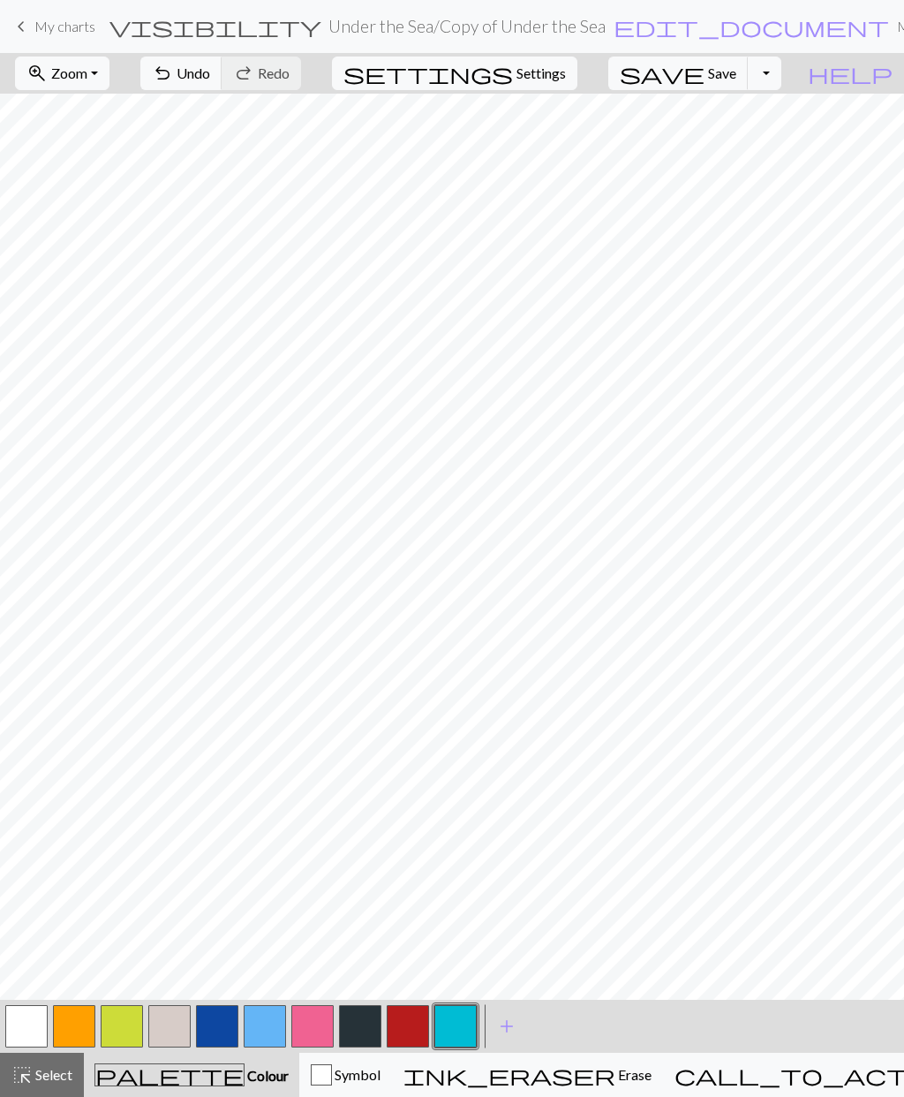
click at [76, 1023] on button "button" at bounding box center [74, 1026] width 42 height 42
click at [461, 1026] on button "button" at bounding box center [456, 1026] width 42 height 42
click at [461, 1023] on button "button" at bounding box center [456, 1026] width 42 height 42
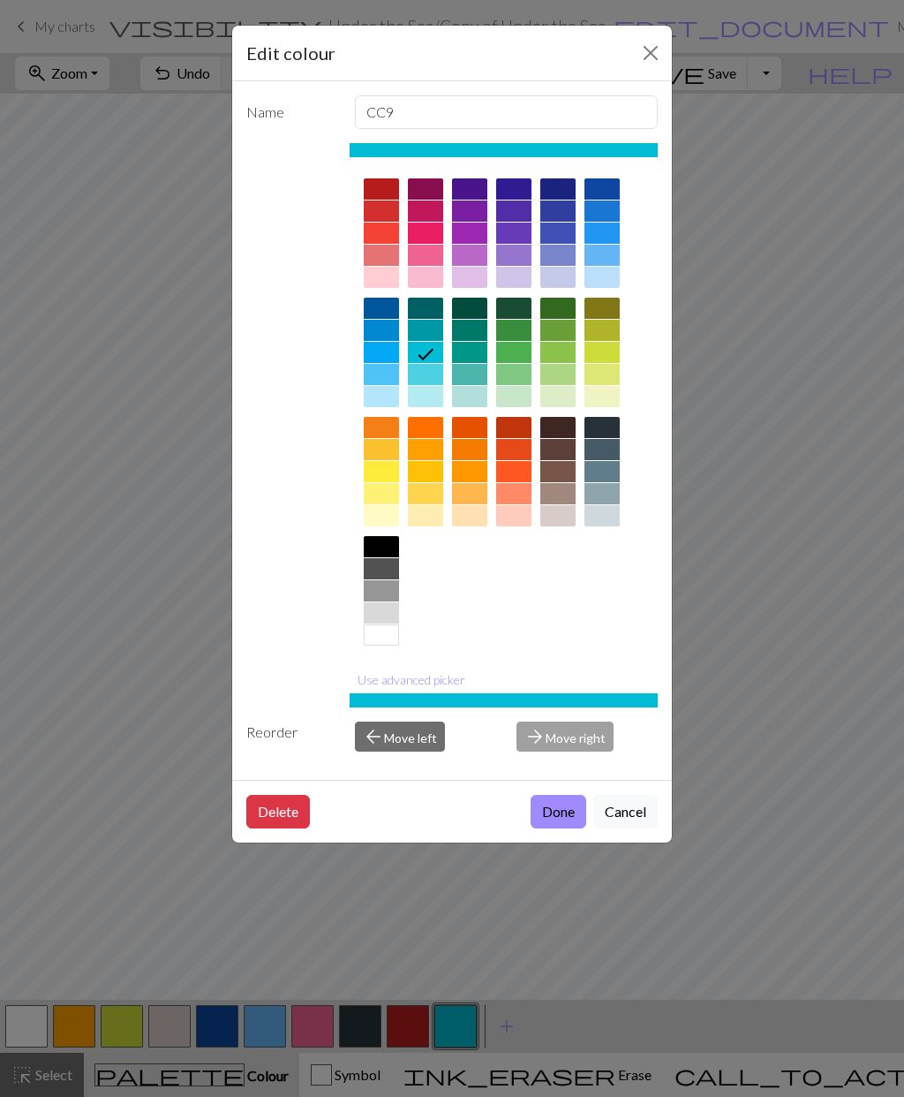
click at [630, 814] on button "Cancel" at bounding box center [626, 812] width 64 height 34
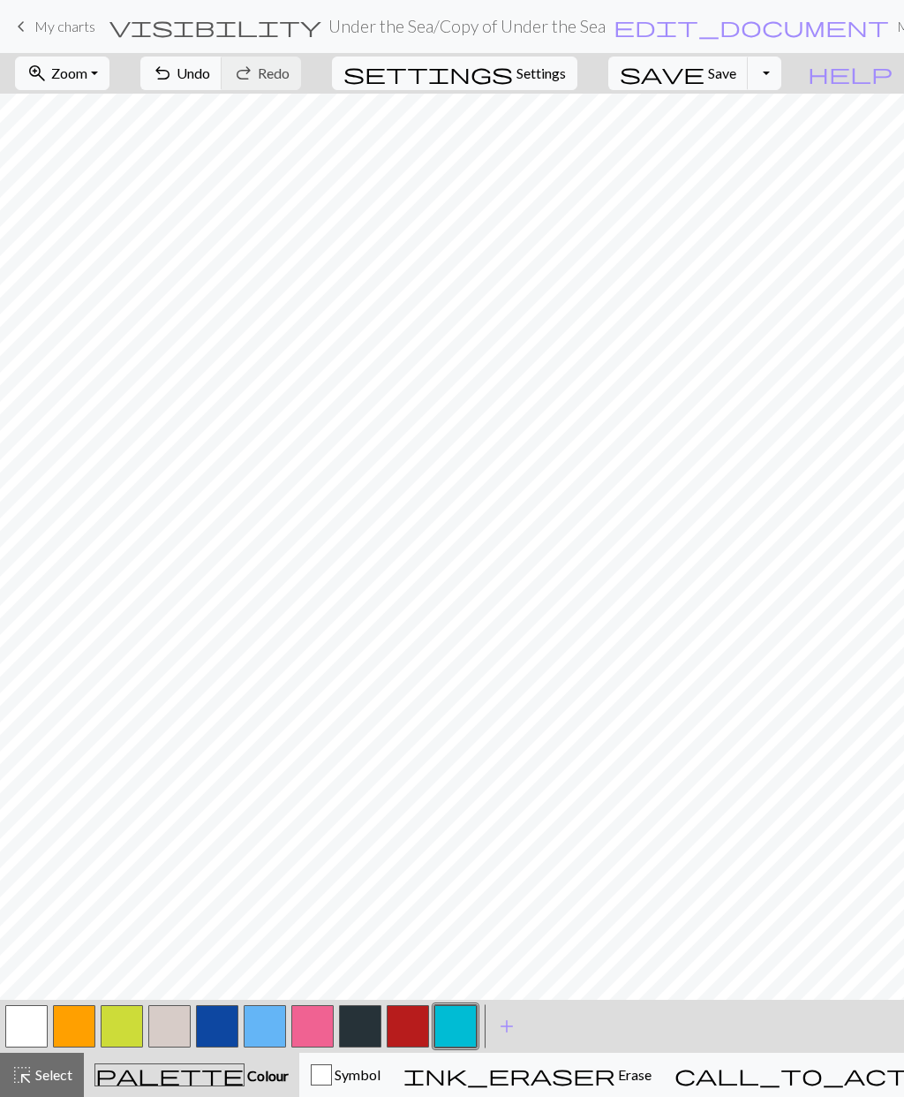
click at [463, 1024] on button "button" at bounding box center [456, 1026] width 42 height 42
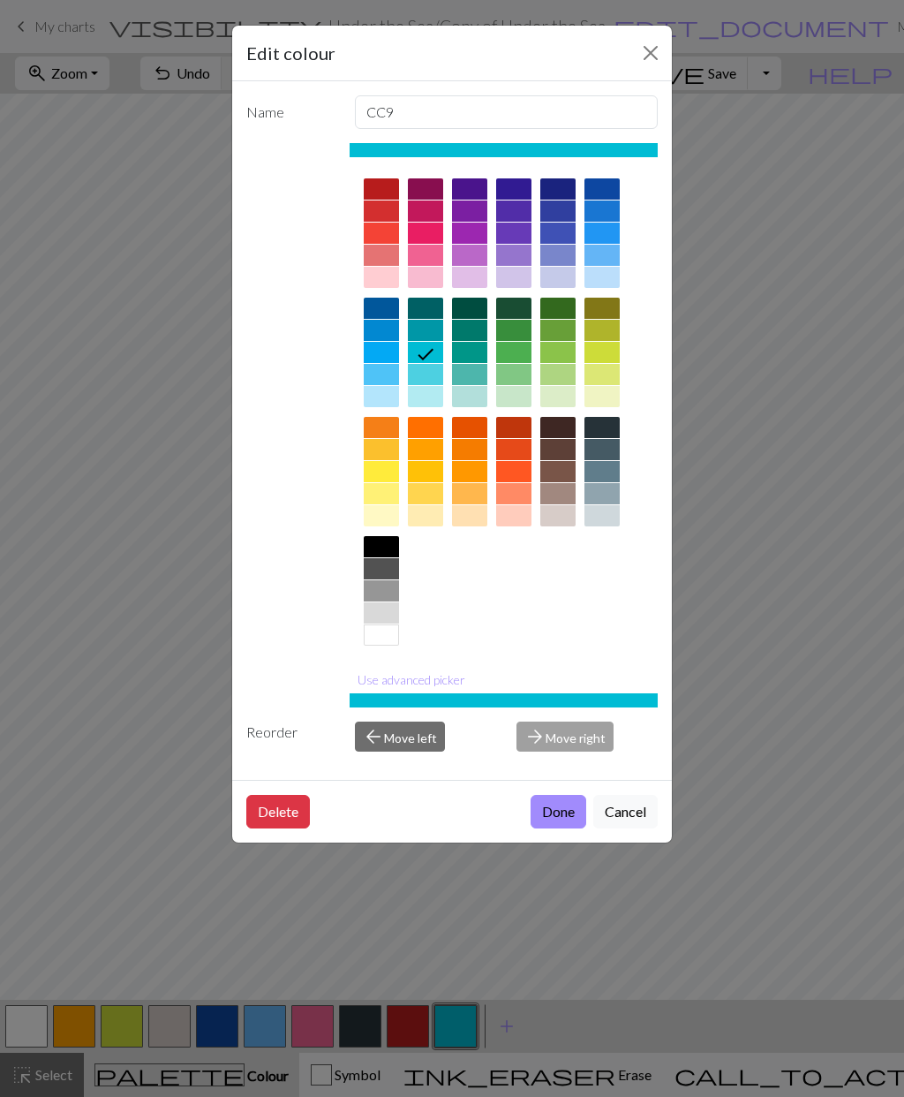
click at [562, 809] on button "Done" at bounding box center [559, 812] width 56 height 34
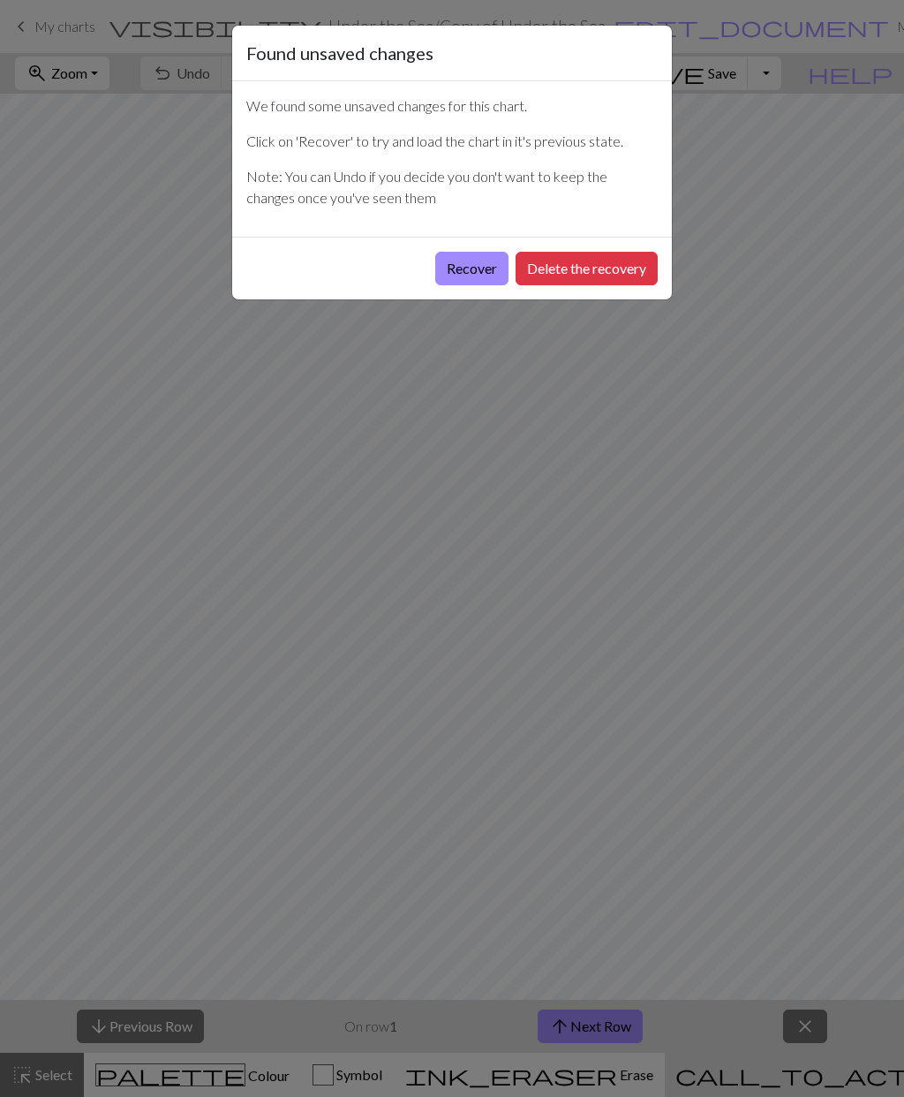
click at [481, 271] on button "Recover" at bounding box center [471, 269] width 73 height 34
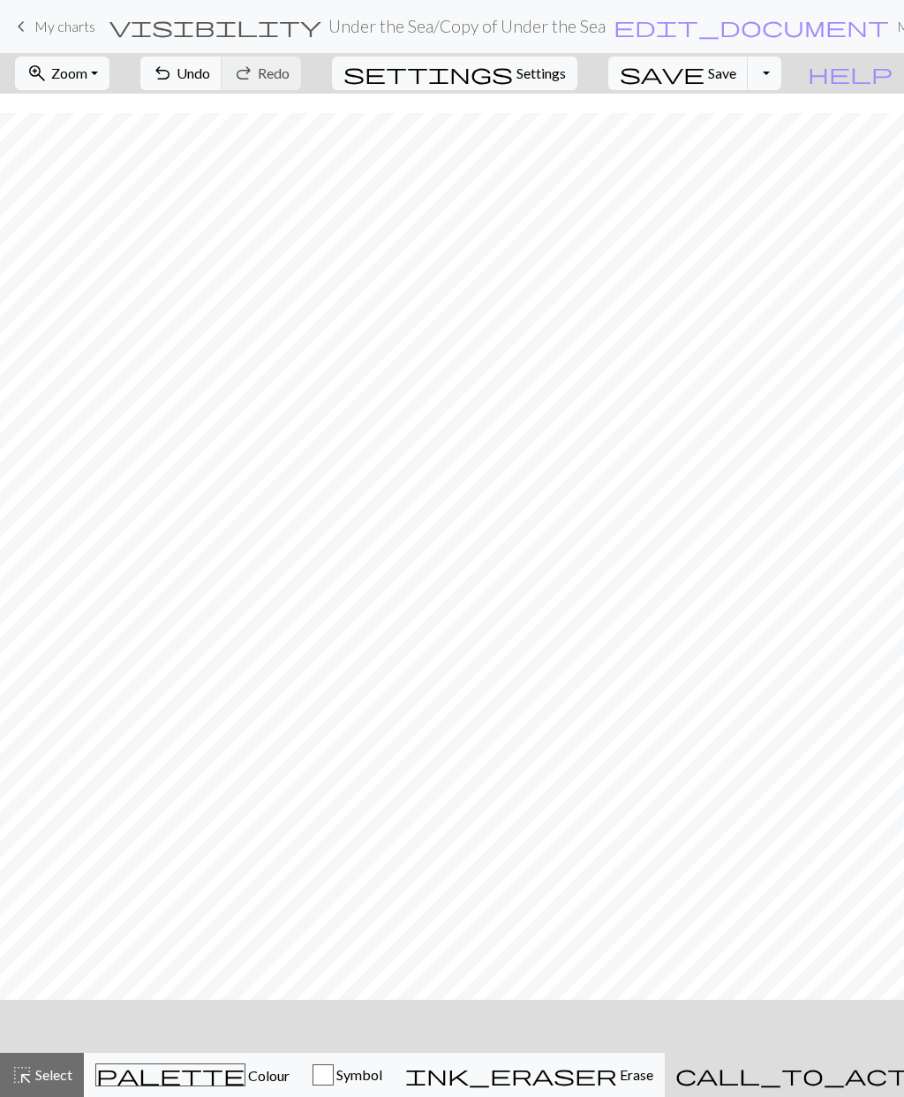
scroll to position [127, 0]
click at [170, 1073] on span "palette" at bounding box center [170, 1075] width 148 height 25
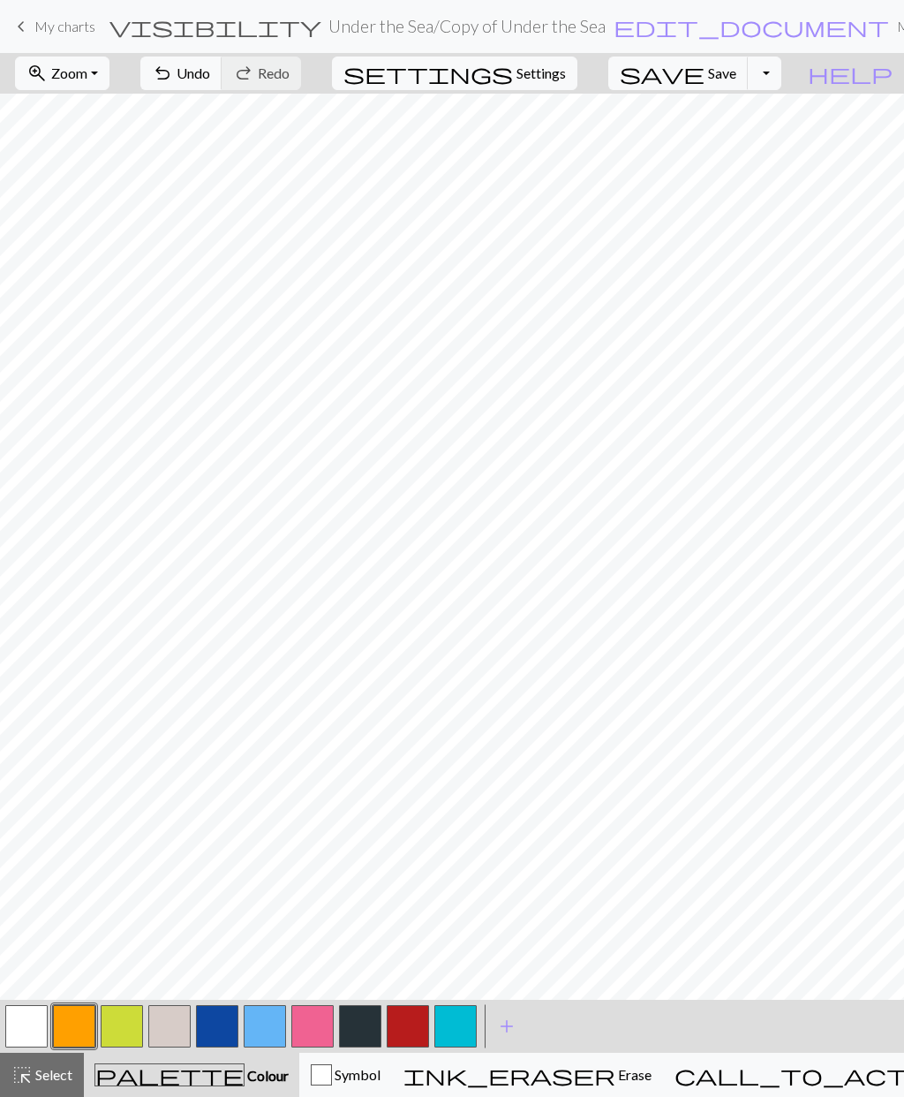
click at [464, 1023] on button "button" at bounding box center [456, 1026] width 42 height 42
click at [72, 1020] on button "button" at bounding box center [74, 1026] width 42 height 42
click at [563, 82] on span "Settings" at bounding box center [541, 73] width 49 height 21
select select "dk"
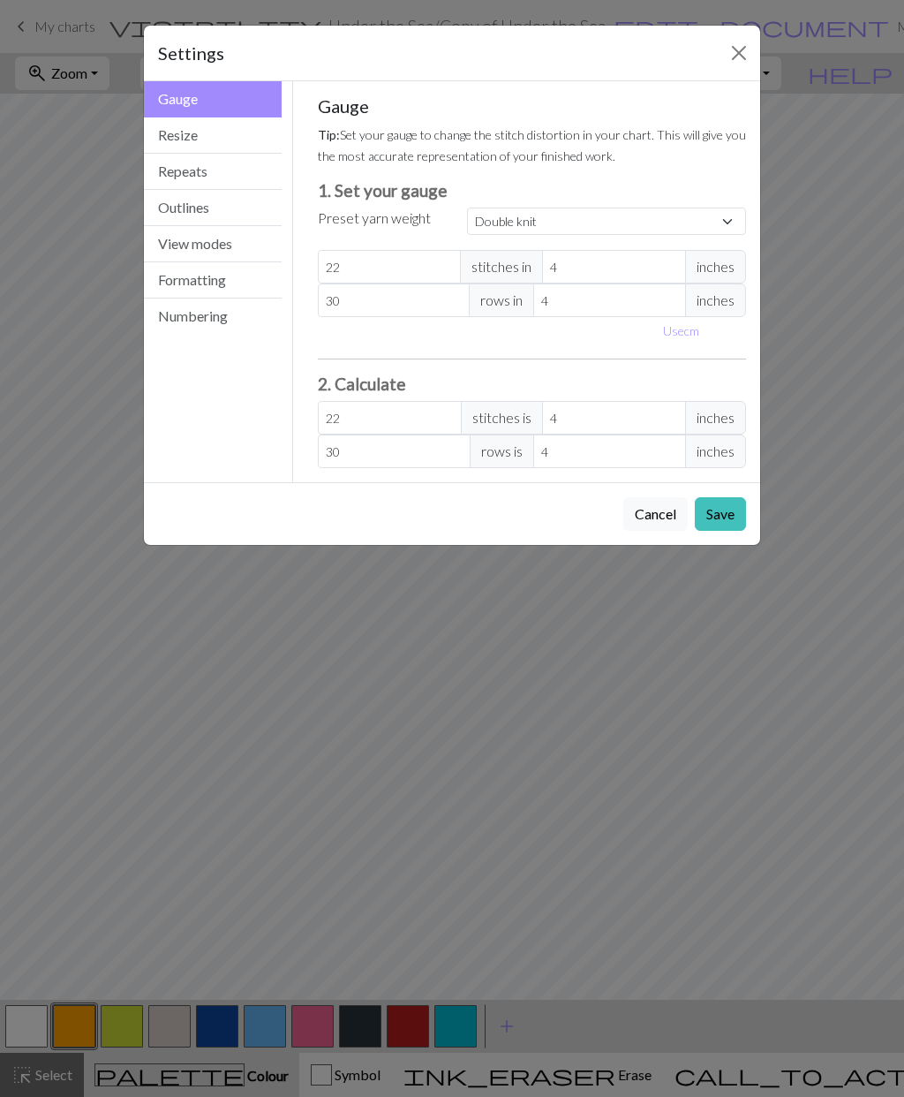
click at [218, 250] on button "View modes" at bounding box center [213, 244] width 138 height 36
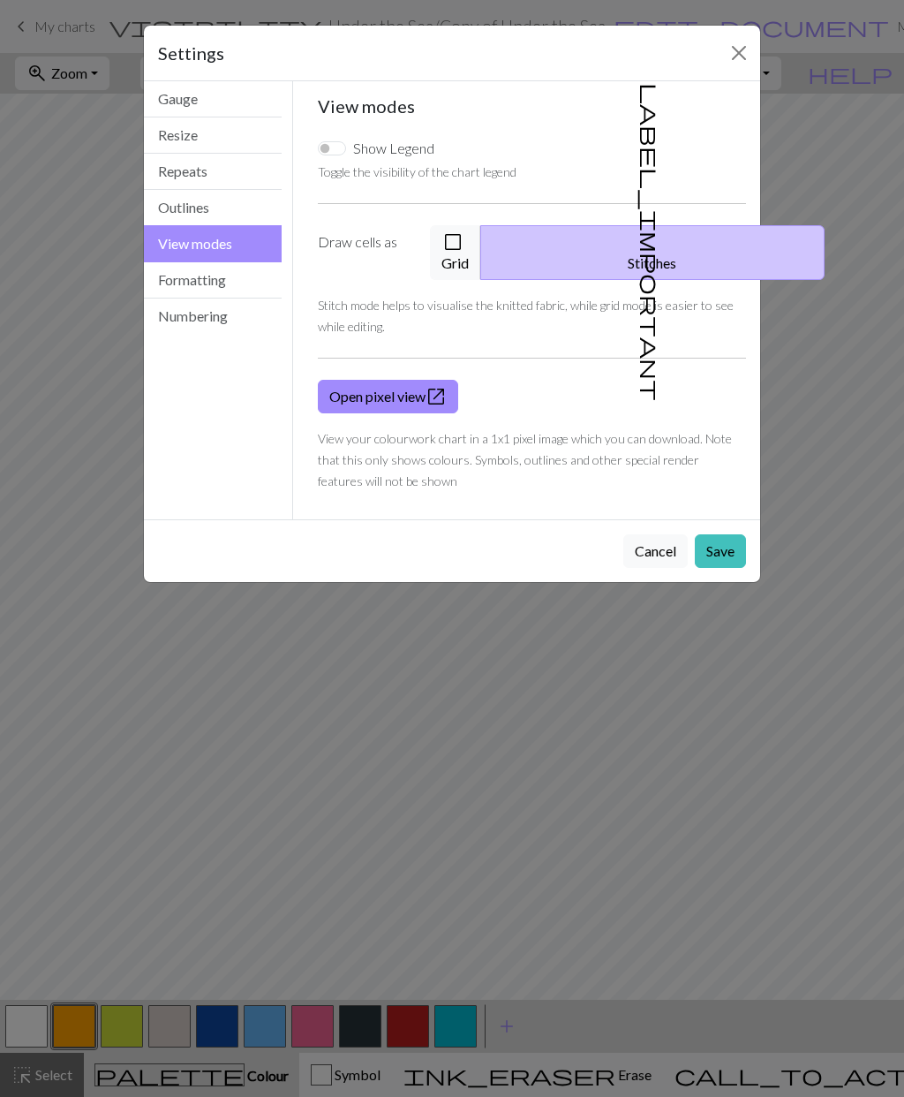
click at [464, 247] on span "check_box_outline_blank" at bounding box center [453, 242] width 21 height 25
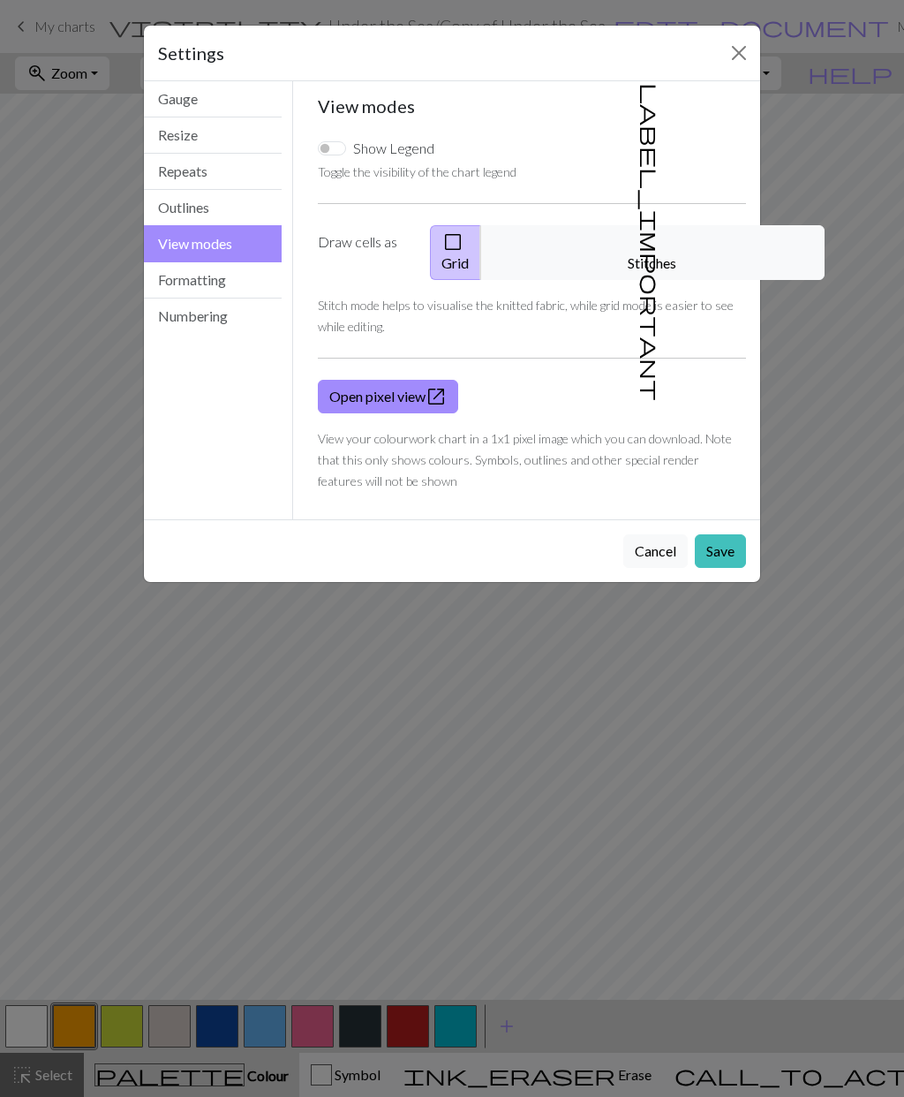
click at [717, 534] on button "Save" at bounding box center [720, 551] width 51 height 34
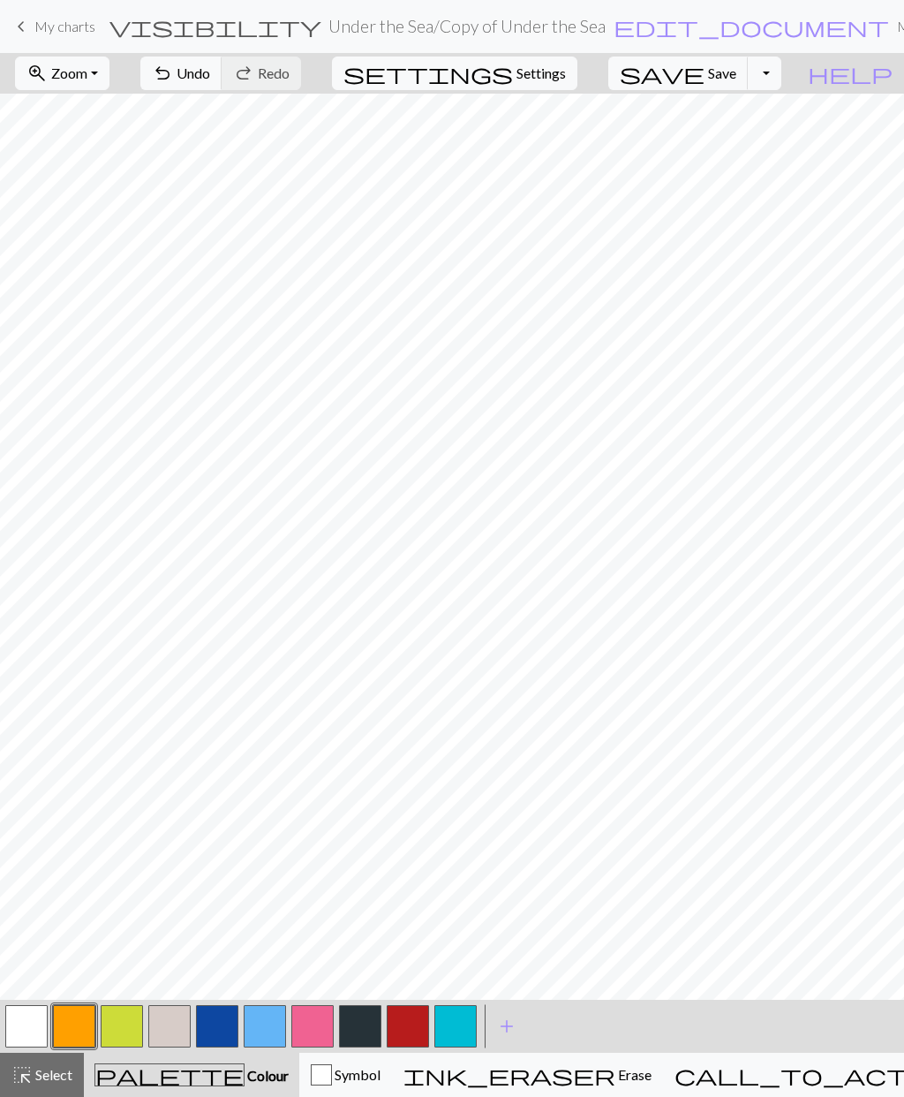
click at [22, 1022] on button "button" at bounding box center [26, 1026] width 42 height 42
click at [361, 1023] on button "button" at bounding box center [360, 1026] width 42 height 42
click at [73, 1018] on button "button" at bounding box center [74, 1026] width 42 height 42
click at [26, 1023] on button "button" at bounding box center [26, 1026] width 42 height 42
click at [210, 71] on span "Undo" at bounding box center [194, 72] width 34 height 17
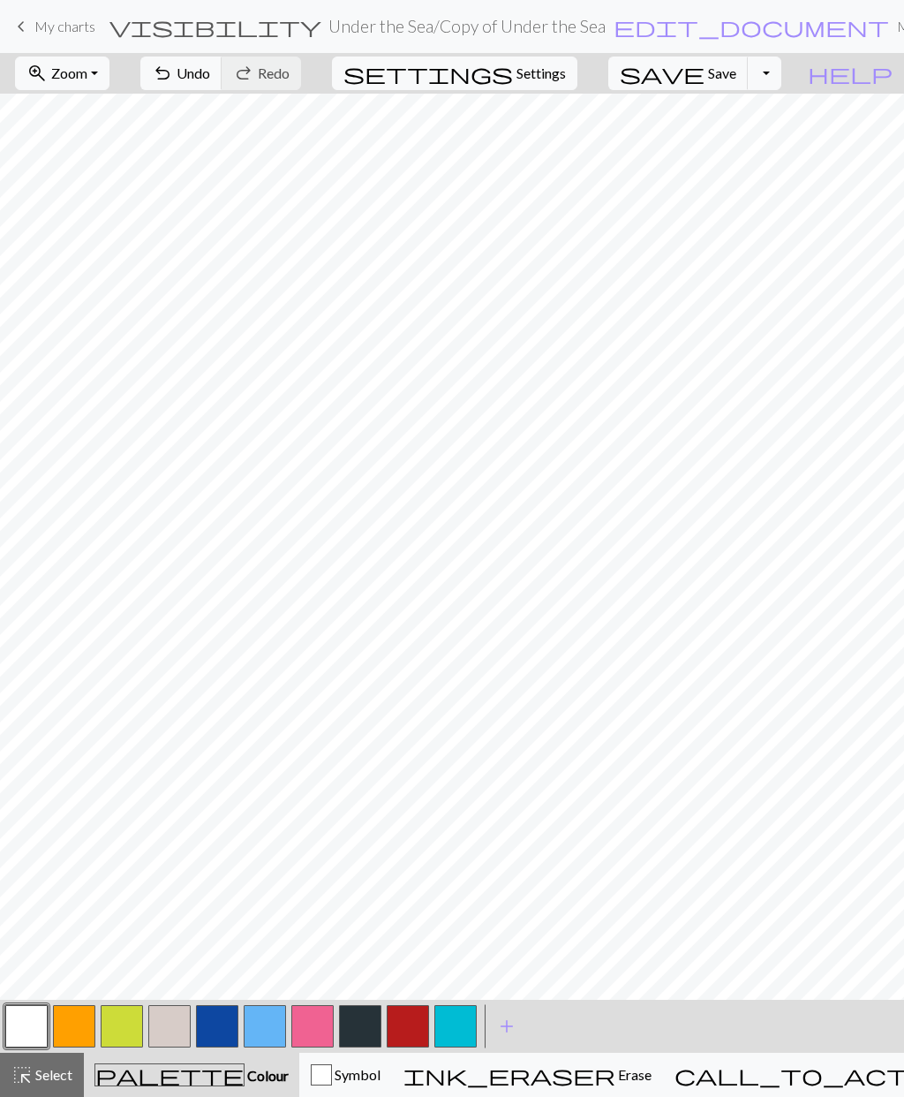
click at [75, 1020] on button "button" at bounding box center [74, 1026] width 42 height 42
click at [363, 1022] on button "button" at bounding box center [360, 1026] width 42 height 42
click at [37, 1022] on button "button" at bounding box center [26, 1026] width 42 height 42
click at [81, 1021] on button "button" at bounding box center [74, 1026] width 42 height 42
click at [461, 1026] on button "button" at bounding box center [456, 1026] width 42 height 42
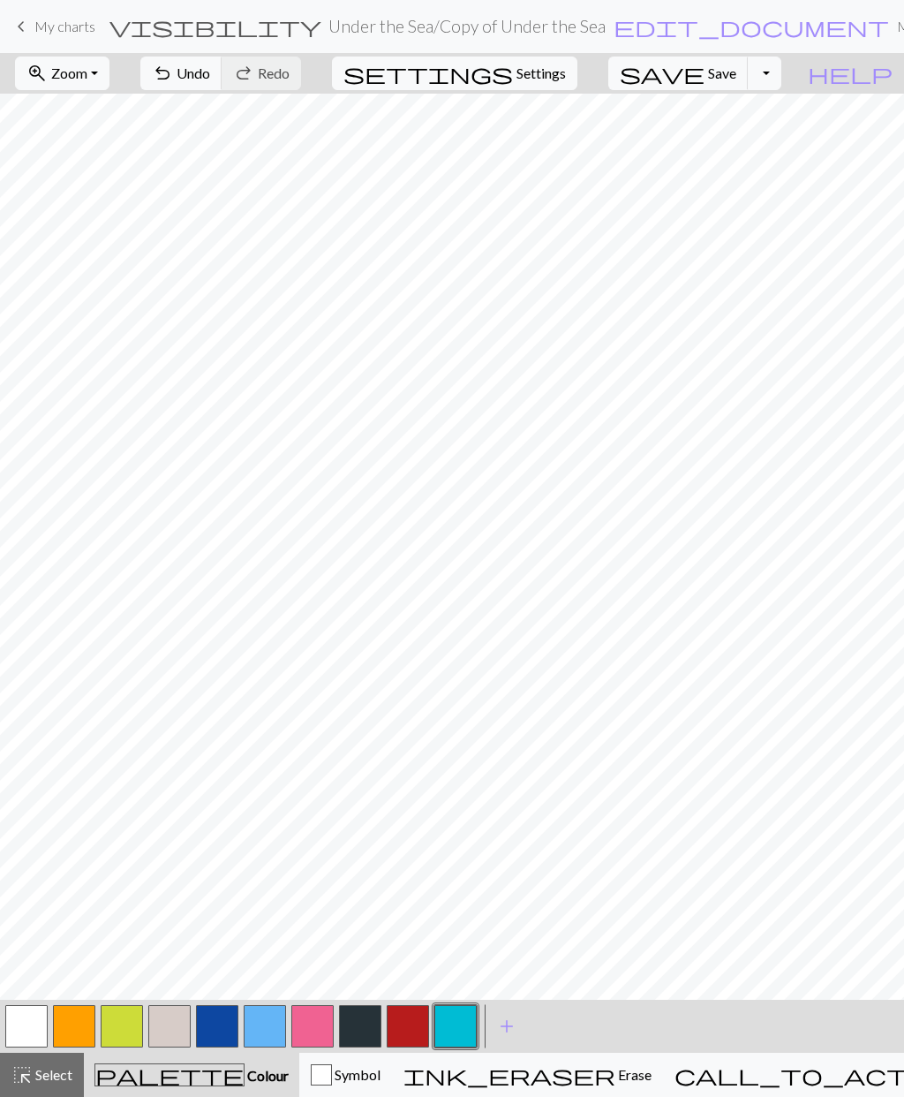
click at [28, 1016] on button "button" at bounding box center [26, 1026] width 42 height 42
click at [51, 1073] on span "Select" at bounding box center [53, 1074] width 40 height 17
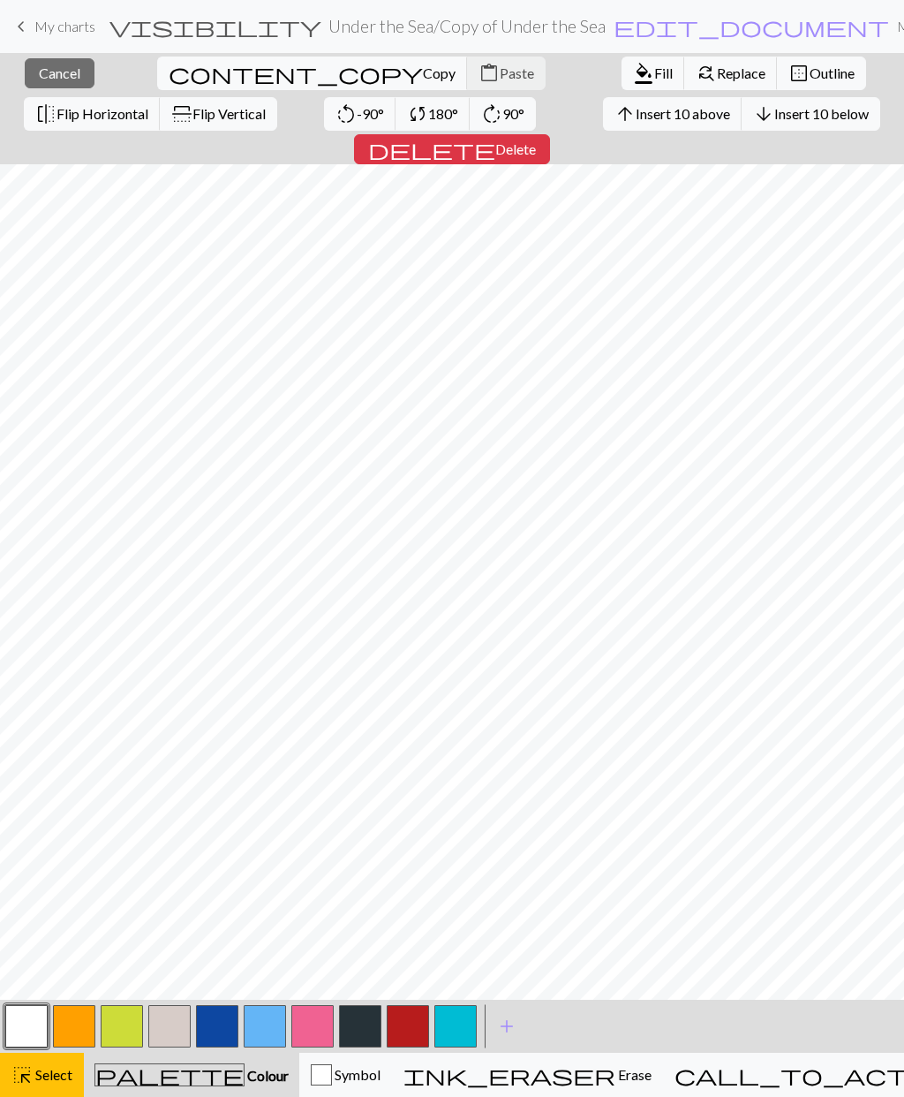
click at [148, 105] on span "Flip Horizontal" at bounding box center [103, 113] width 92 height 17
click at [38, 1080] on span "Select" at bounding box center [53, 1074] width 40 height 17
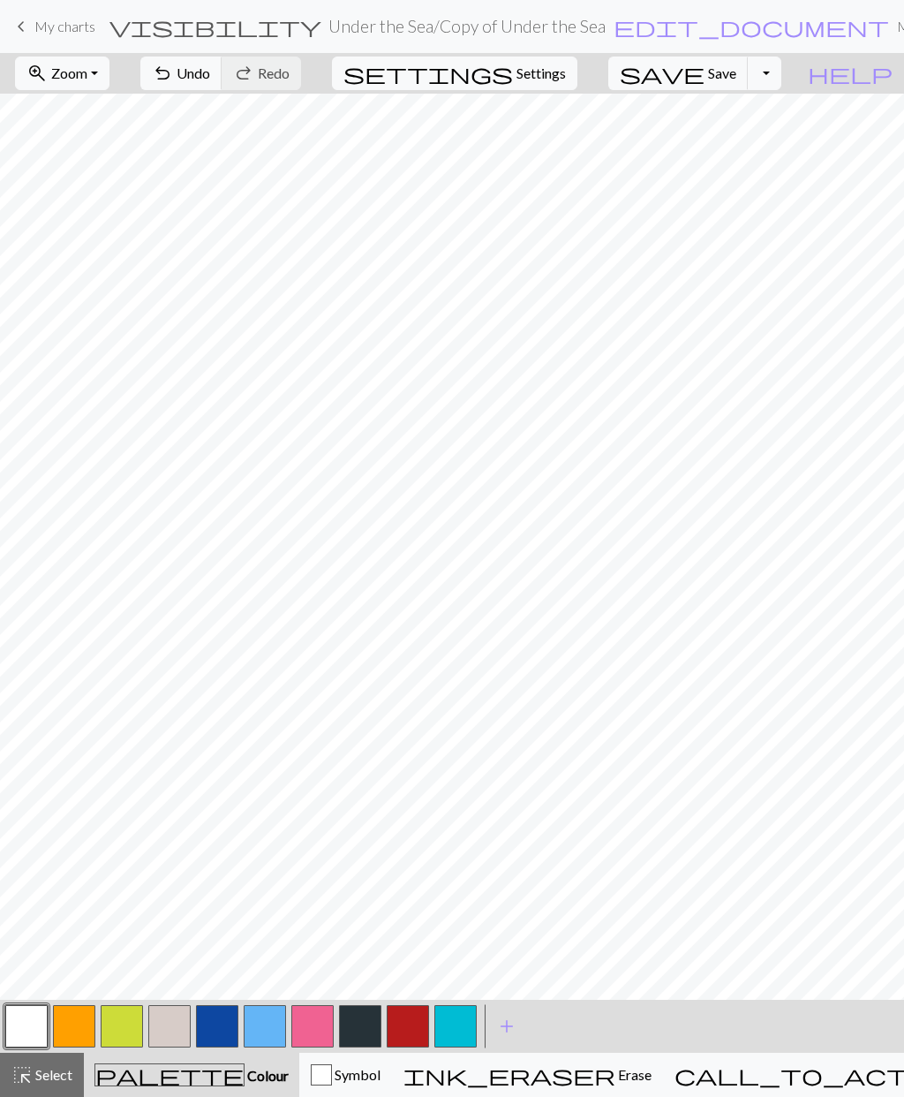
click at [210, 79] on span "Undo" at bounding box center [194, 72] width 34 height 17
click at [42, 1081] on span "Select" at bounding box center [53, 1074] width 40 height 17
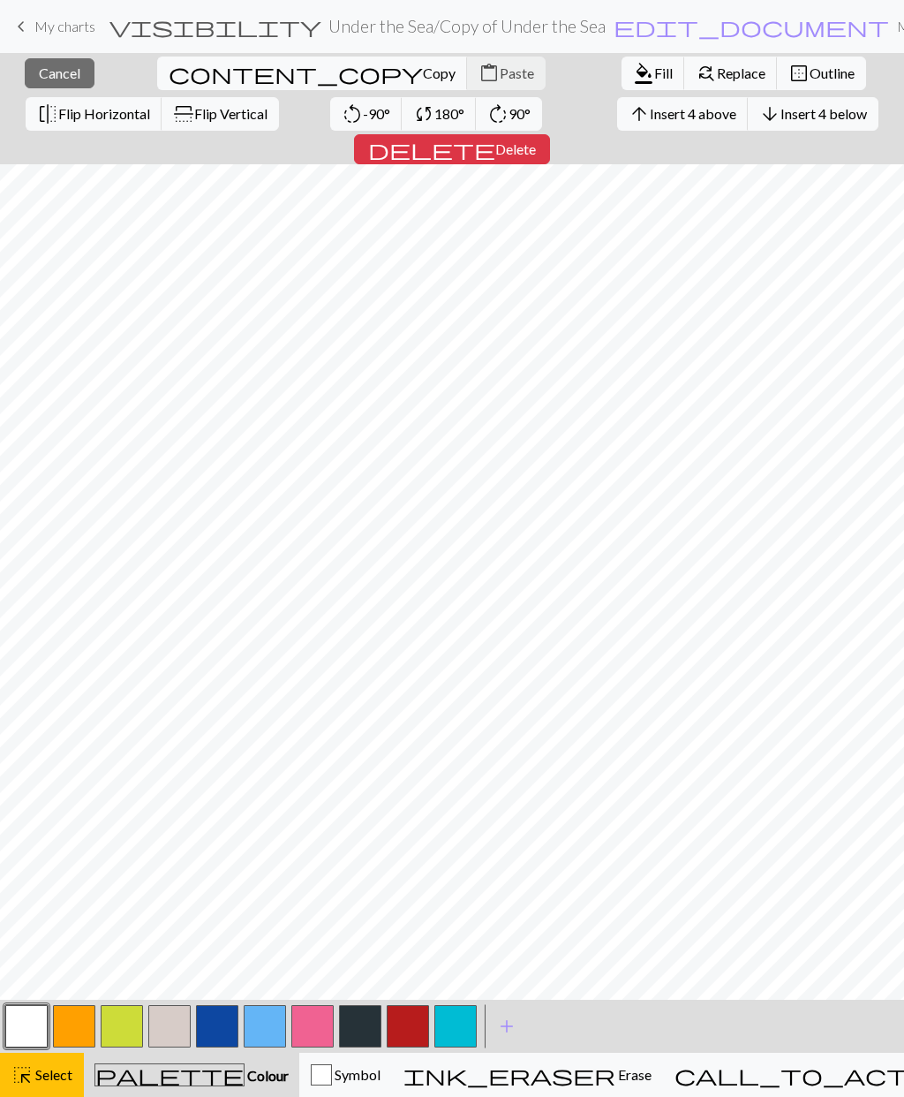
click at [536, 140] on span "Delete" at bounding box center [516, 148] width 41 height 17
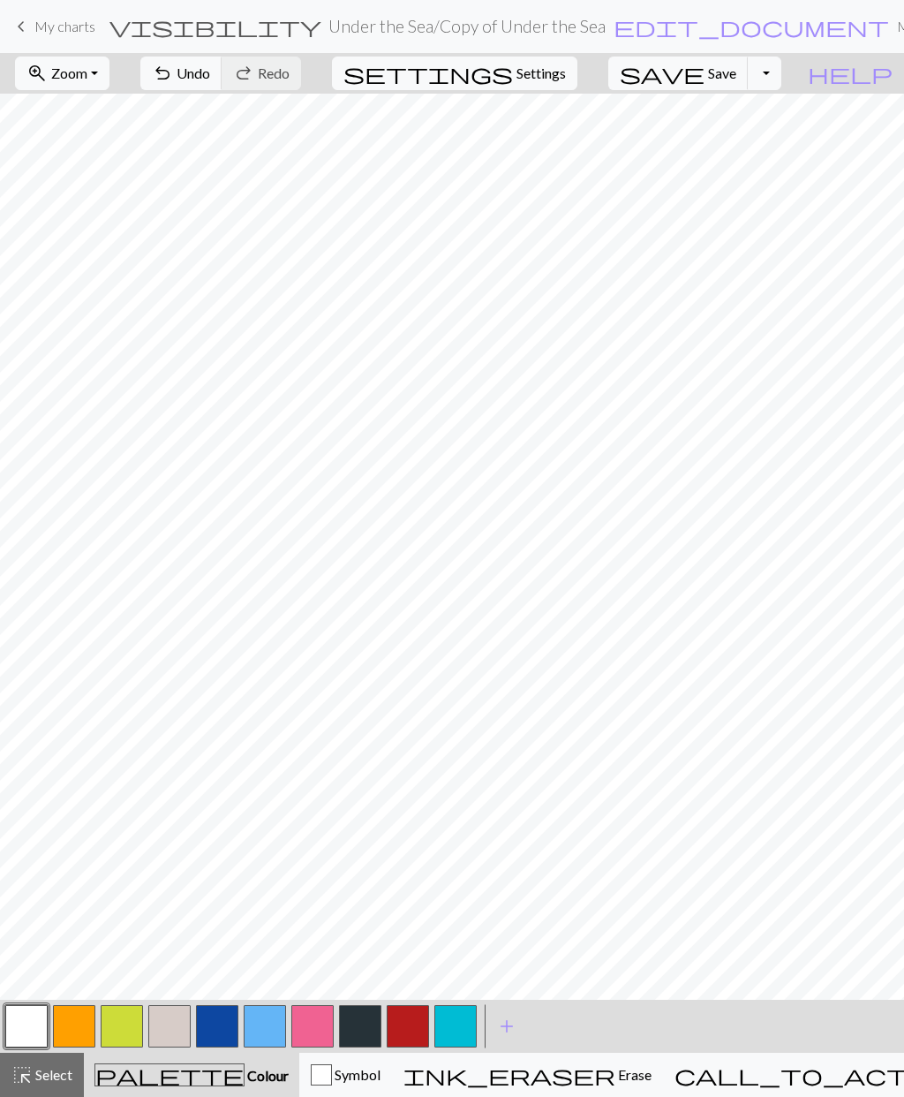
click at [80, 1020] on button "button" at bounding box center [74, 1026] width 42 height 42
click at [39, 1076] on span "Select" at bounding box center [53, 1074] width 40 height 17
click at [53, 1071] on span "Select" at bounding box center [53, 1074] width 40 height 17
click at [245, 1073] on span "Colour" at bounding box center [267, 1075] width 44 height 17
click at [168, 1069] on span "palette" at bounding box center [169, 1075] width 148 height 25
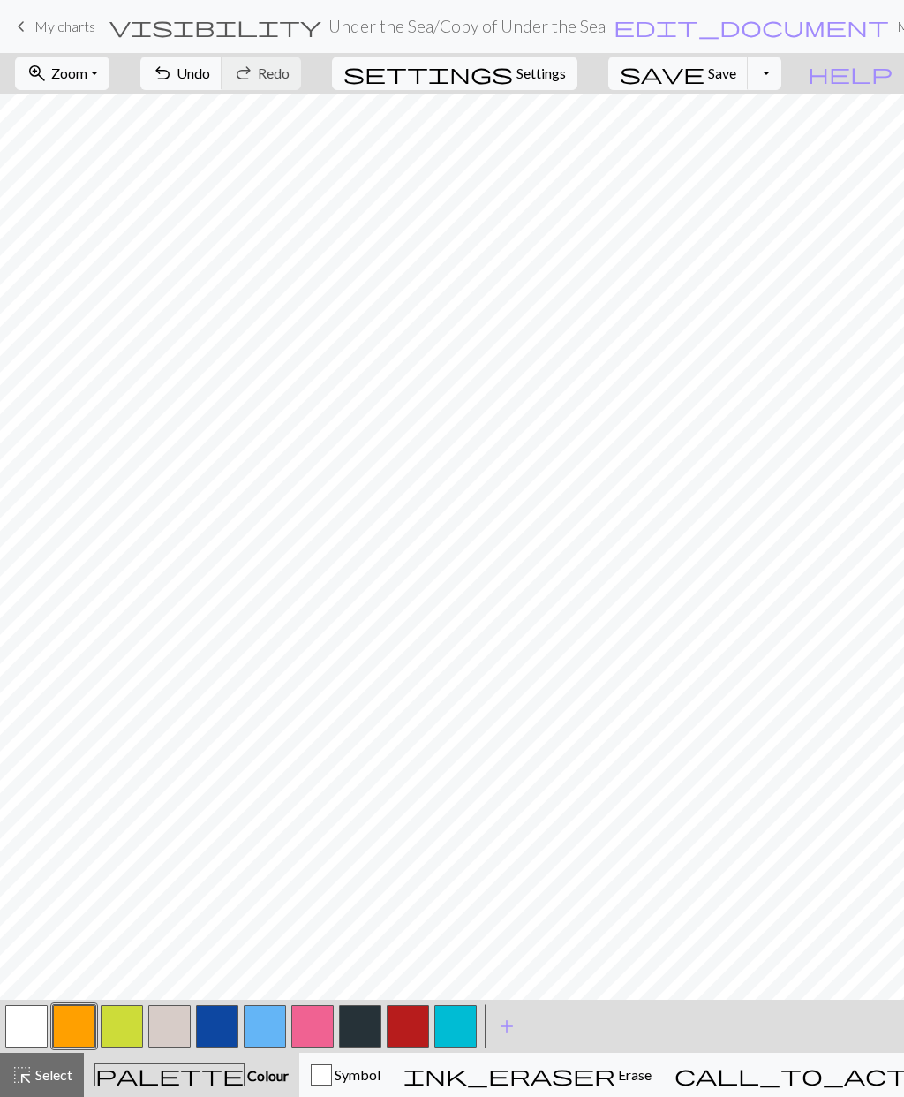
click at [170, 1072] on span "palette" at bounding box center [169, 1075] width 148 height 25
click at [167, 1073] on span "palette" at bounding box center [169, 1075] width 148 height 25
click at [511, 1020] on span "add" at bounding box center [506, 1026] width 21 height 25
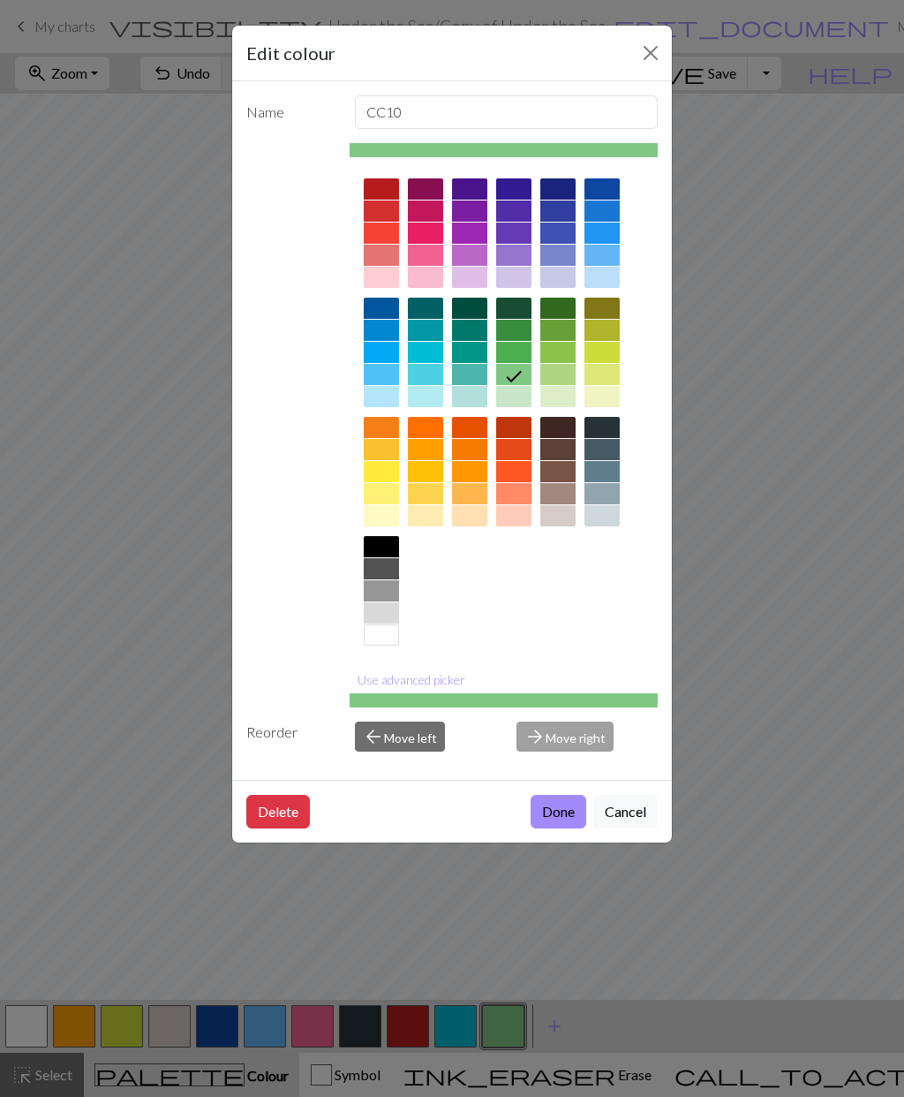
click at [378, 314] on div at bounding box center [381, 308] width 35 height 21
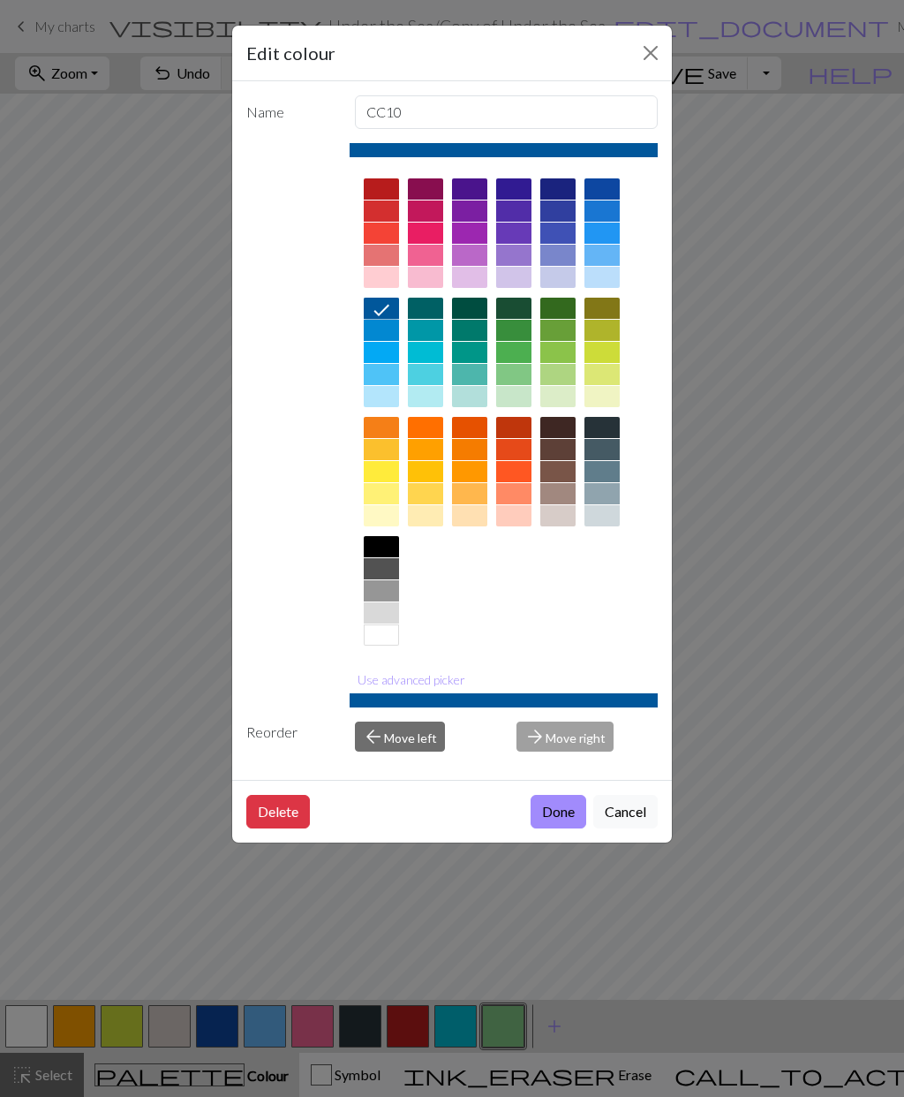
click at [559, 816] on button "Done" at bounding box center [559, 812] width 56 height 34
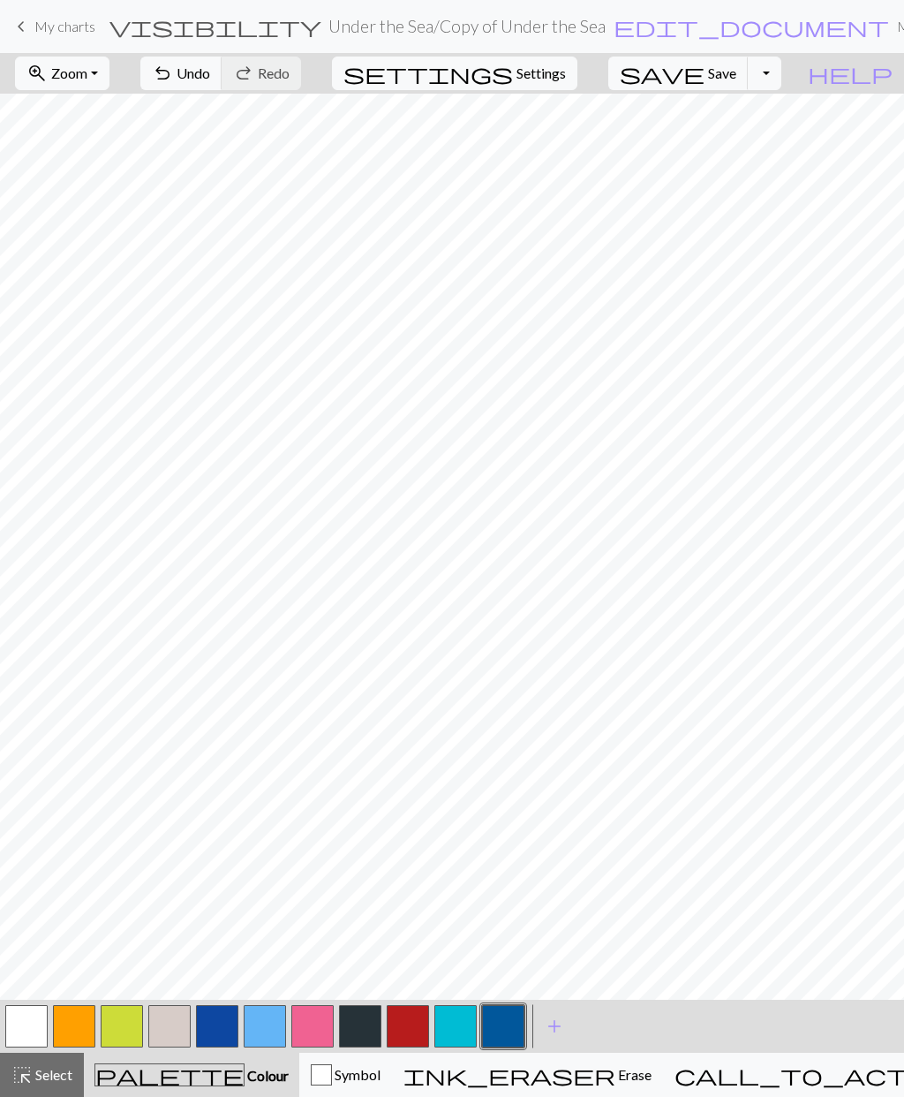
click at [214, 1028] on button "button" at bounding box center [217, 1026] width 42 height 42
click at [217, 1029] on button "button" at bounding box center [217, 1026] width 42 height 42
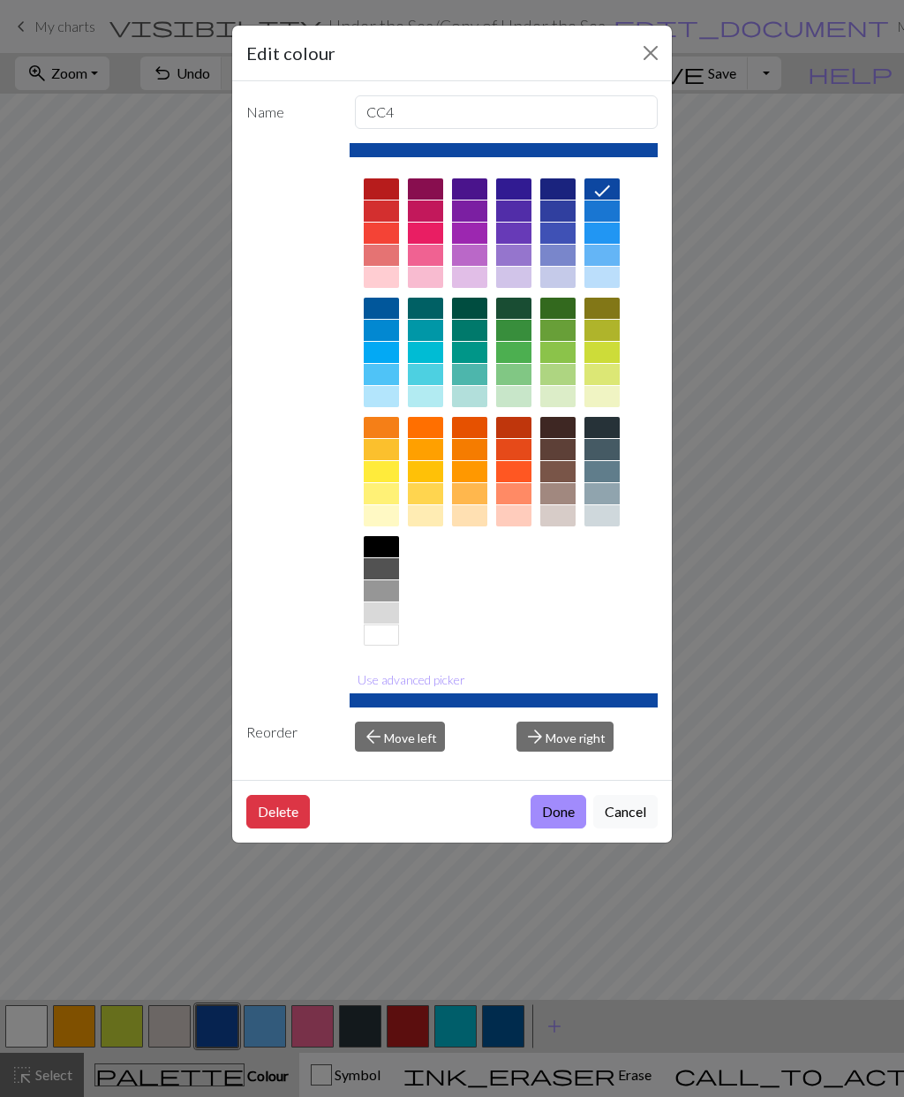
click at [286, 816] on button "Delete" at bounding box center [278, 812] width 64 height 34
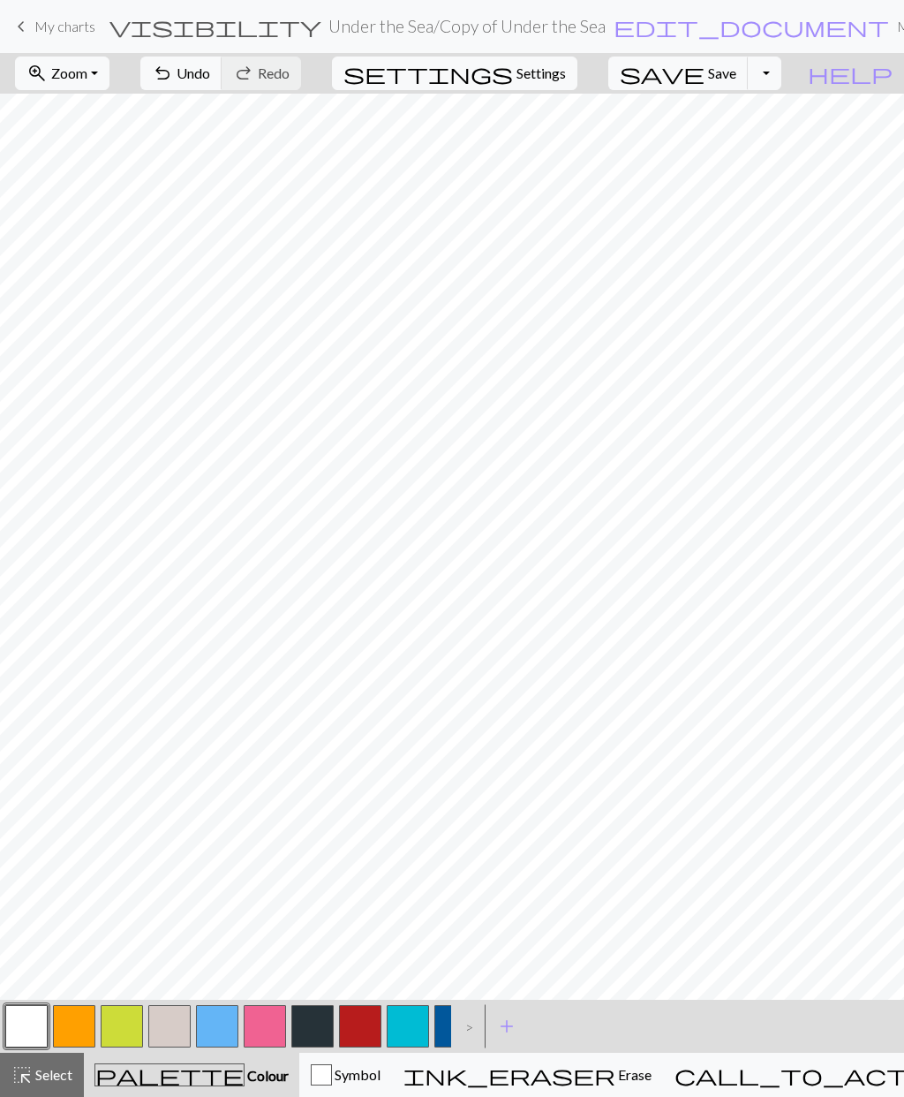
click at [447, 1018] on button "button" at bounding box center [456, 1026] width 42 height 42
click at [39, 1032] on button "button" at bounding box center [26, 1026] width 42 height 42
click at [449, 1022] on button "button" at bounding box center [456, 1026] width 42 height 42
click at [24, 1029] on button "button" at bounding box center [26, 1026] width 42 height 42
click at [446, 1020] on button "button" at bounding box center [456, 1026] width 42 height 42
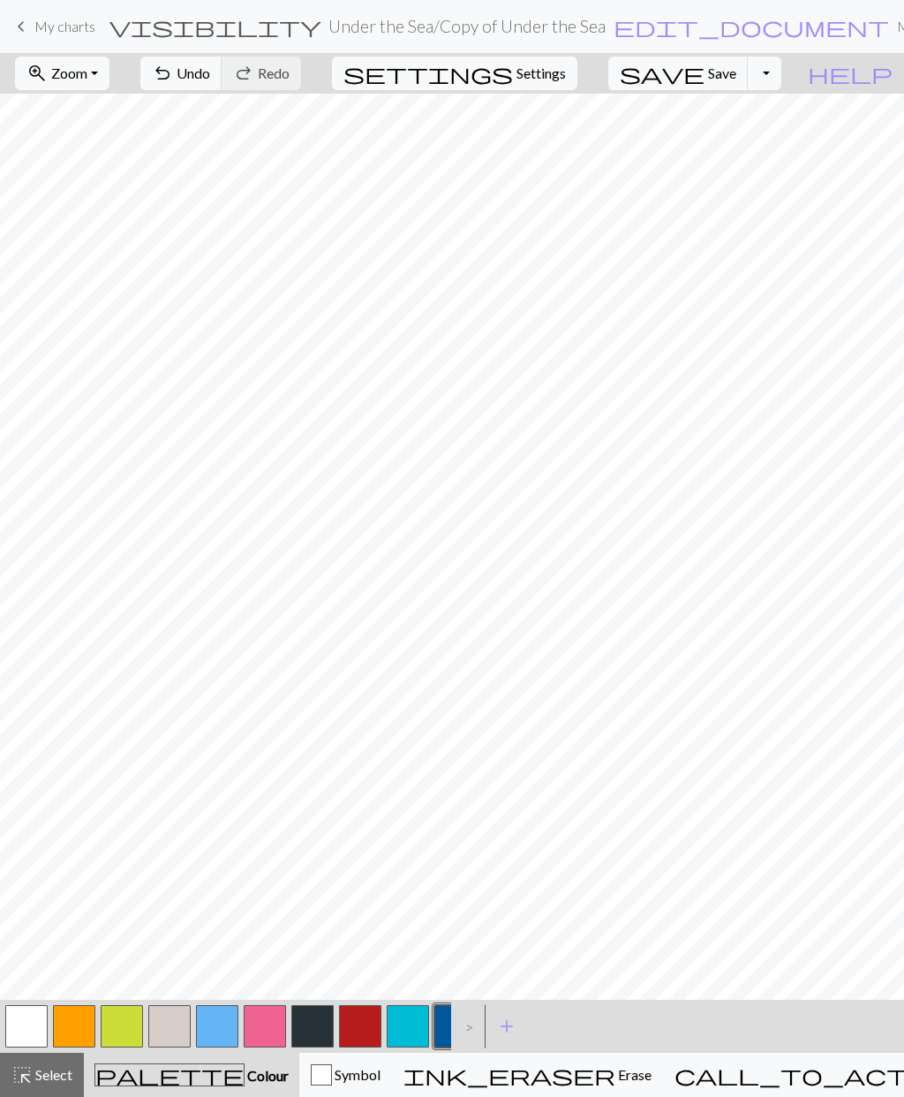
click at [33, 1023] on button "button" at bounding box center [26, 1026] width 42 height 42
click at [359, 1024] on button "button" at bounding box center [360, 1026] width 42 height 42
click at [412, 1024] on button "button" at bounding box center [408, 1026] width 42 height 42
click at [34, 1018] on button "button" at bounding box center [26, 1026] width 42 height 42
click at [362, 1012] on button "button" at bounding box center [360, 1026] width 42 height 42
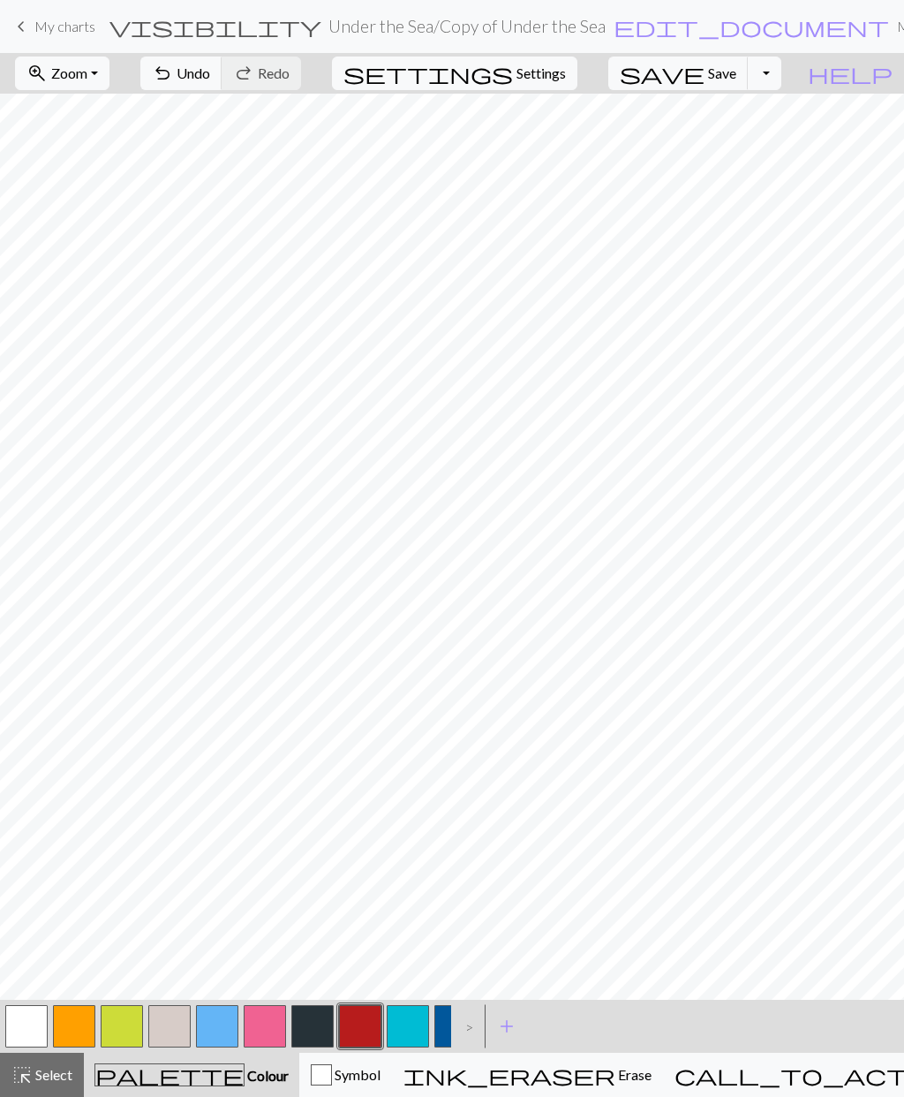
click at [417, 1018] on button "button" at bounding box center [408, 1026] width 42 height 42
click at [57, 1073] on span "Select" at bounding box center [53, 1074] width 40 height 17
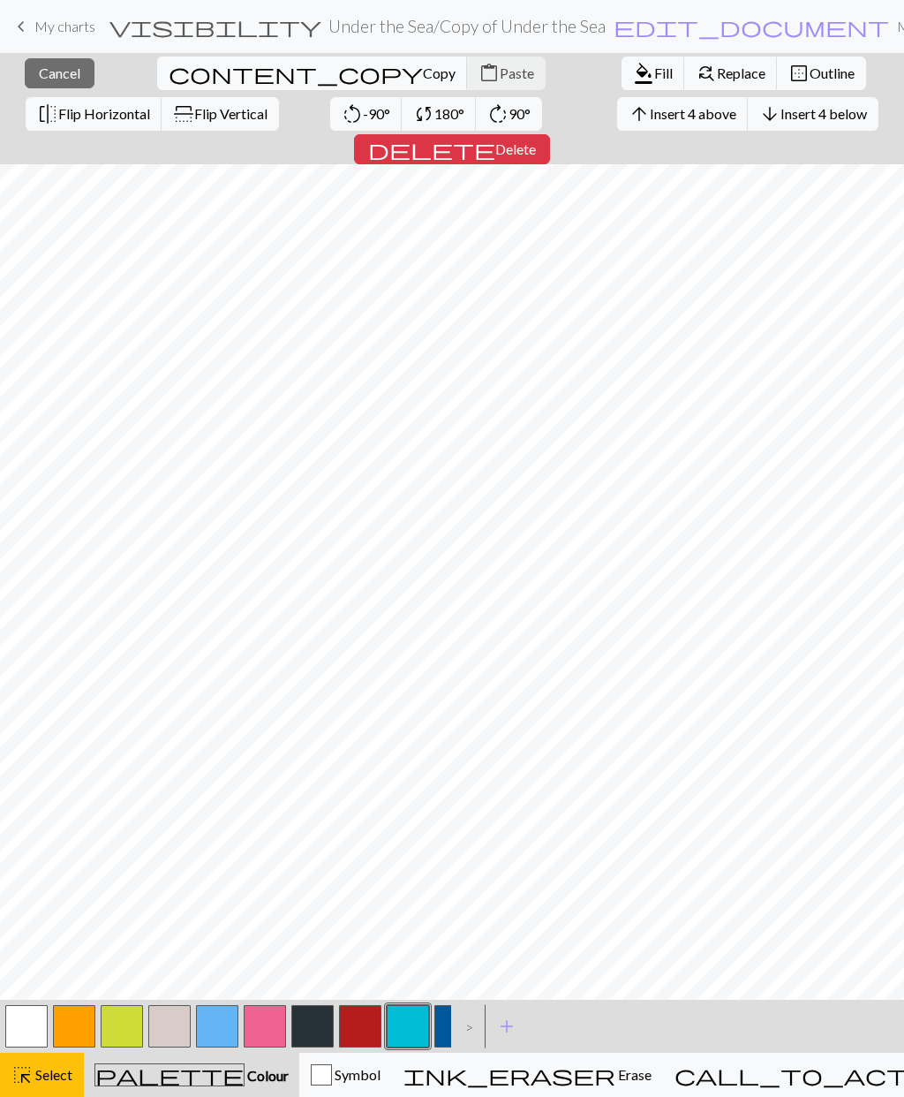
click at [650, 117] on span "Insert 4 above" at bounding box center [693, 113] width 87 height 17
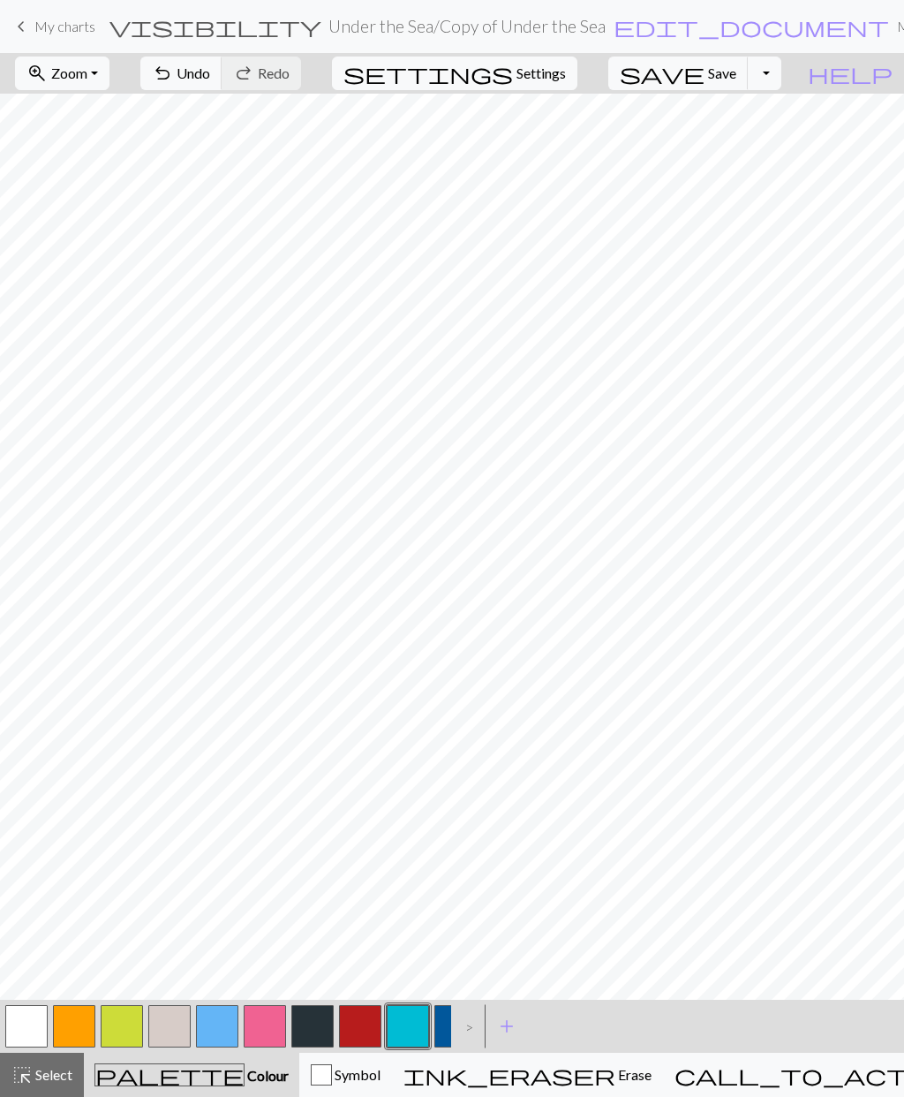
click at [412, 1022] on button "button" at bounding box center [408, 1026] width 42 height 42
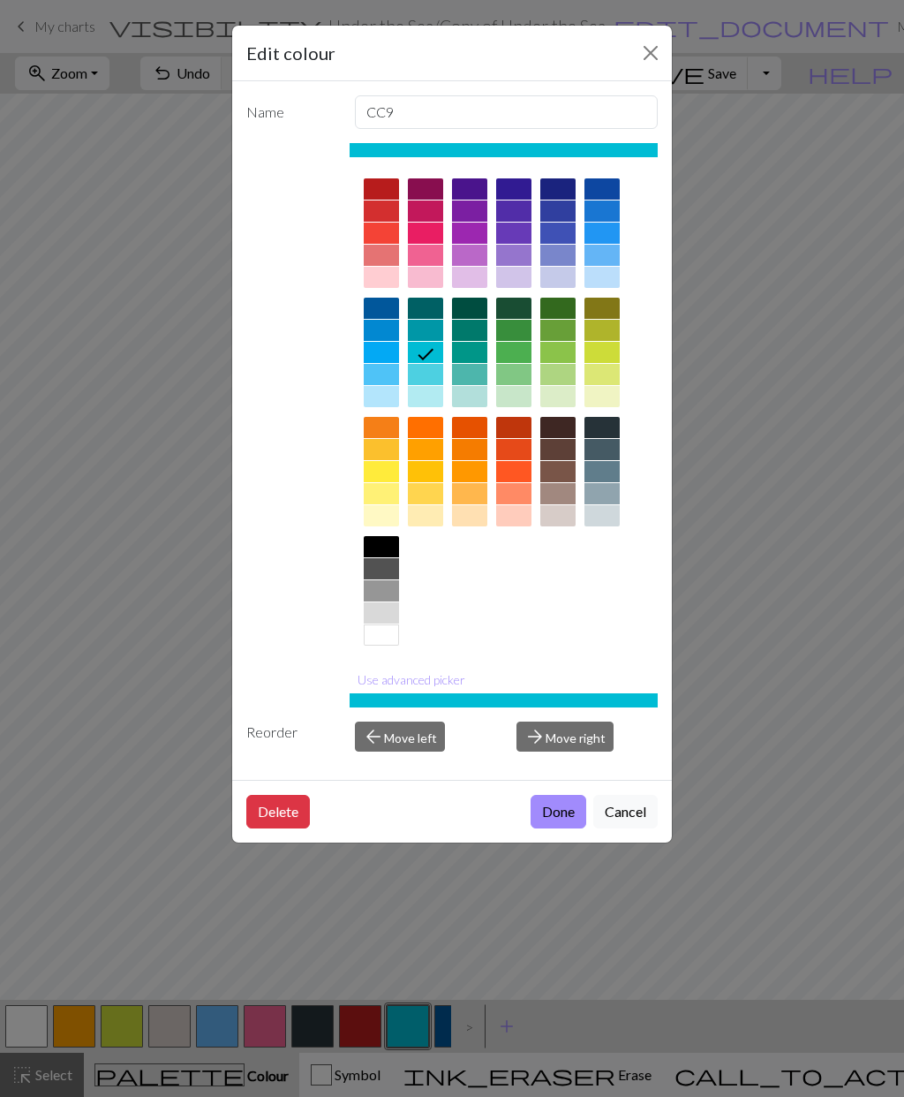
click at [561, 808] on button "Done" at bounding box center [559, 812] width 56 height 34
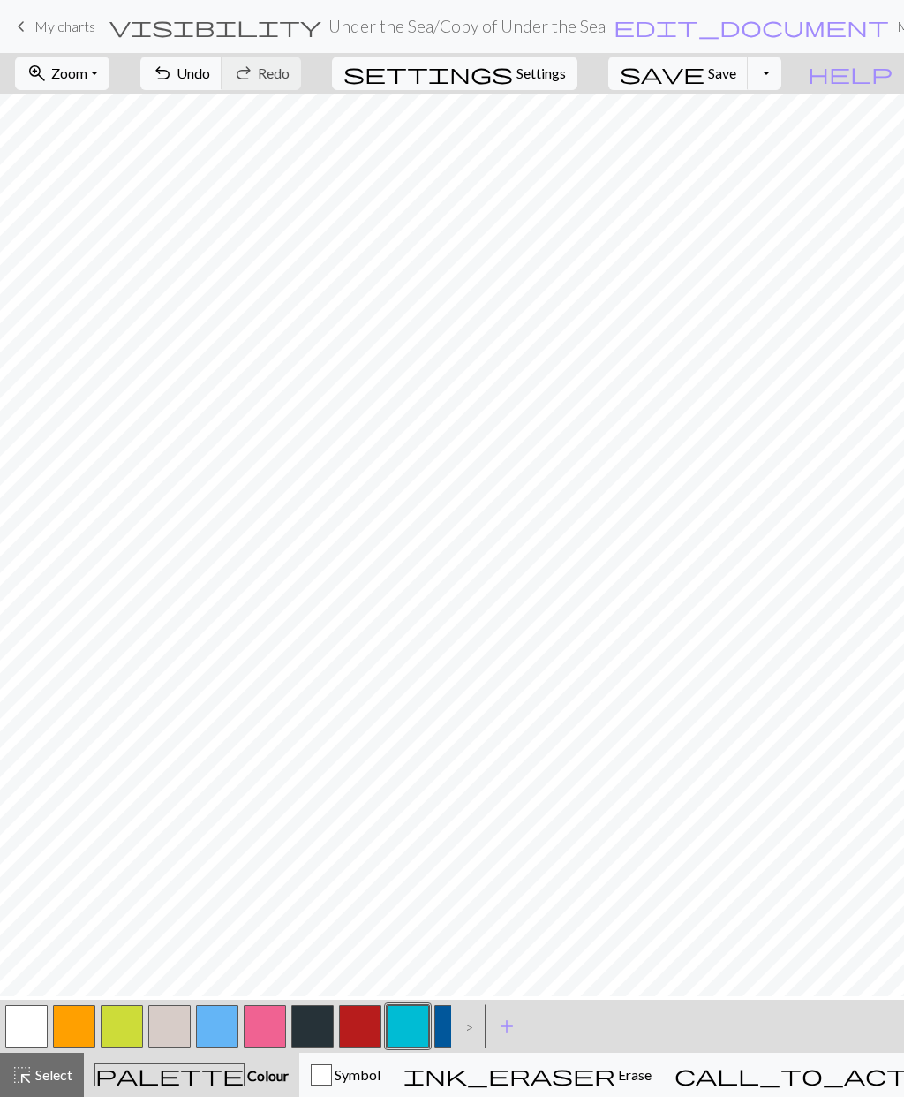
scroll to position [0, 0]
click at [357, 1025] on button "button" at bounding box center [360, 1026] width 42 height 42
click at [23, 1027] on button "button" at bounding box center [26, 1026] width 42 height 42
click at [356, 1031] on button "button" at bounding box center [360, 1026] width 42 height 42
click at [357, 1028] on button "button" at bounding box center [360, 1026] width 42 height 42
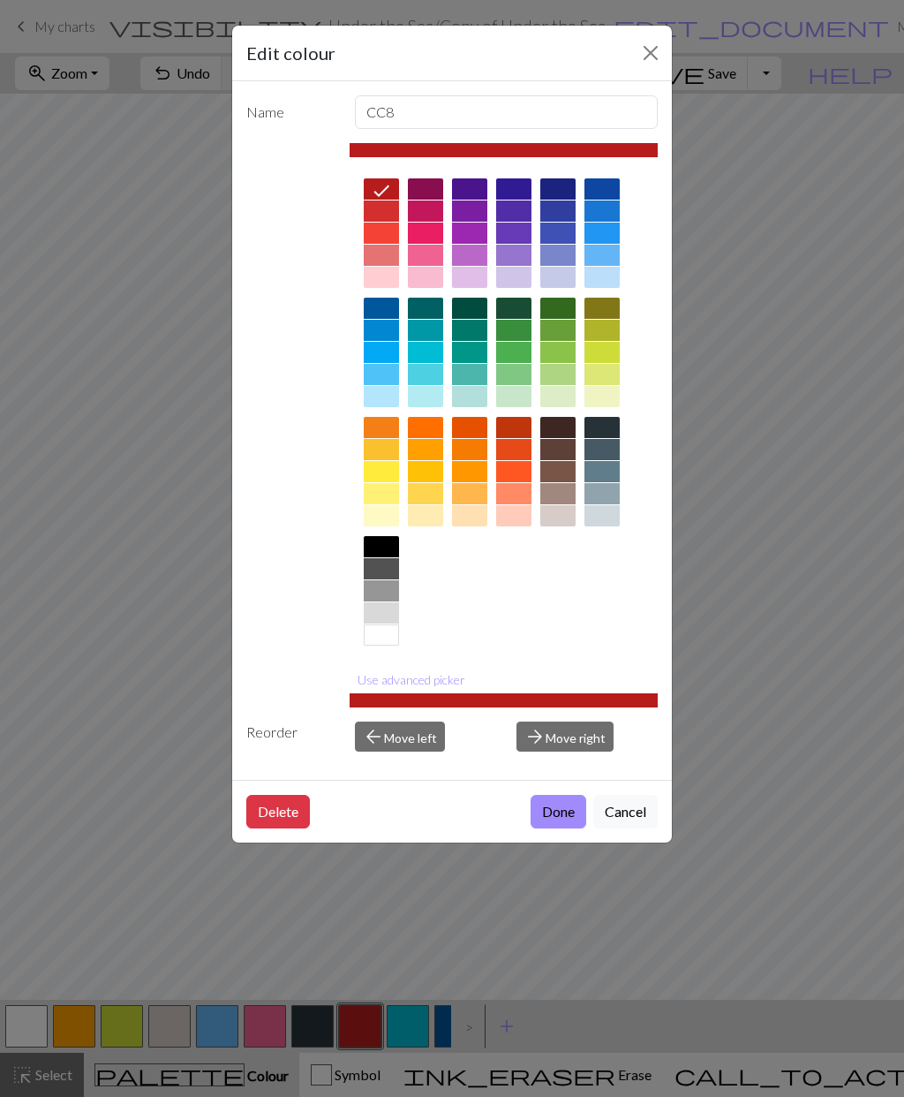
click at [566, 817] on button "Done" at bounding box center [559, 812] width 56 height 34
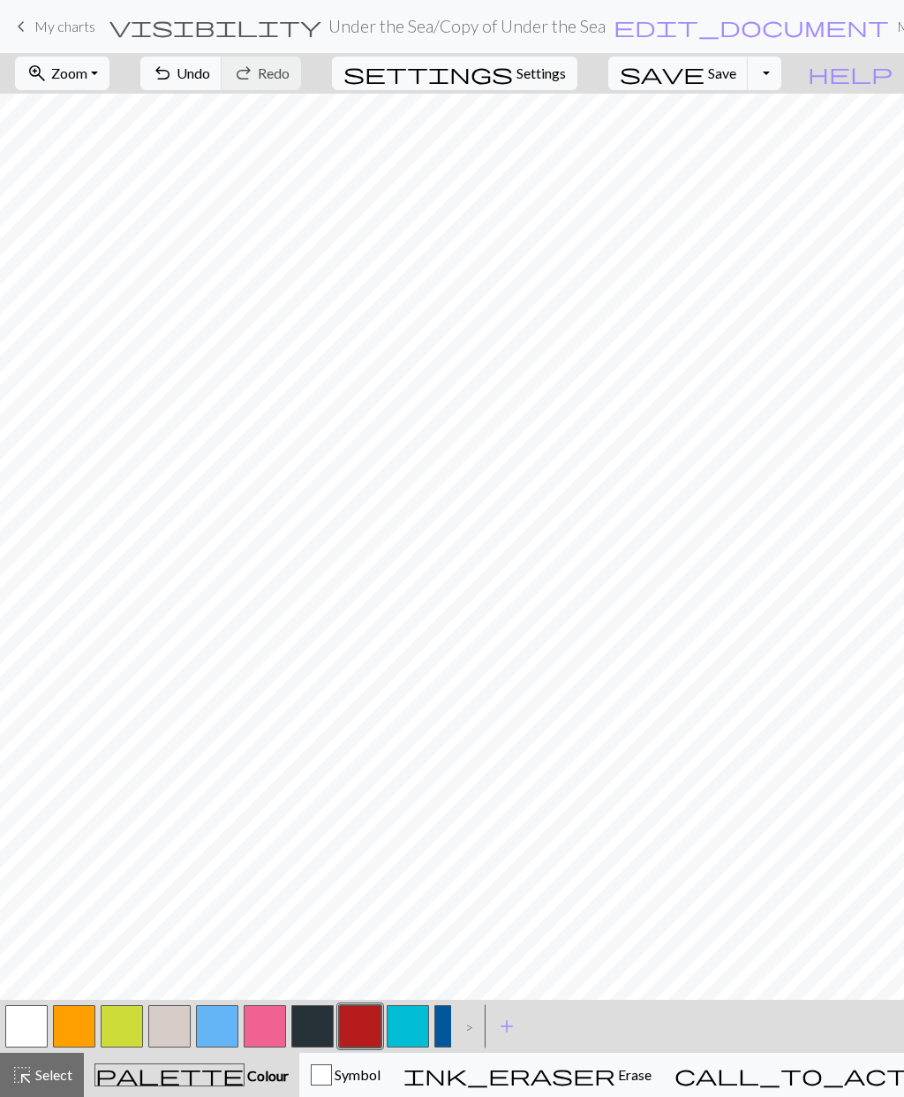
click at [210, 75] on span "Undo" at bounding box center [194, 72] width 34 height 17
click at [223, 62] on button "undo Undo Undo" at bounding box center [181, 74] width 82 height 34
click at [31, 1023] on button "button" at bounding box center [26, 1026] width 42 height 42
click at [448, 1019] on button "button" at bounding box center [456, 1026] width 42 height 42
click at [361, 1025] on button "button" at bounding box center [360, 1026] width 42 height 42
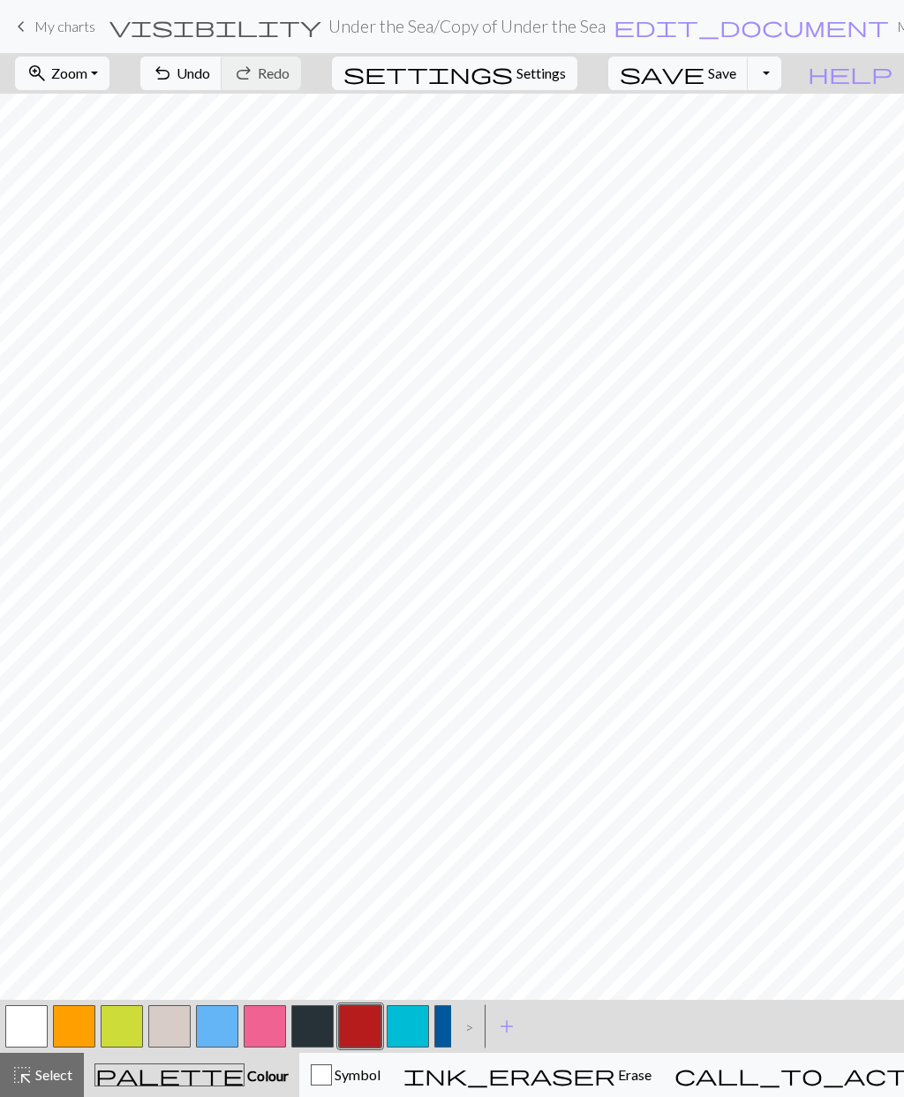
click at [421, 1022] on button "button" at bounding box center [408, 1026] width 42 height 42
click at [353, 1029] on button "button" at bounding box center [360, 1026] width 42 height 42
click at [22, 1028] on button "button" at bounding box center [26, 1026] width 42 height 42
click at [363, 1022] on button "button" at bounding box center [360, 1026] width 42 height 42
click at [210, 67] on span "Undo" at bounding box center [194, 72] width 34 height 17
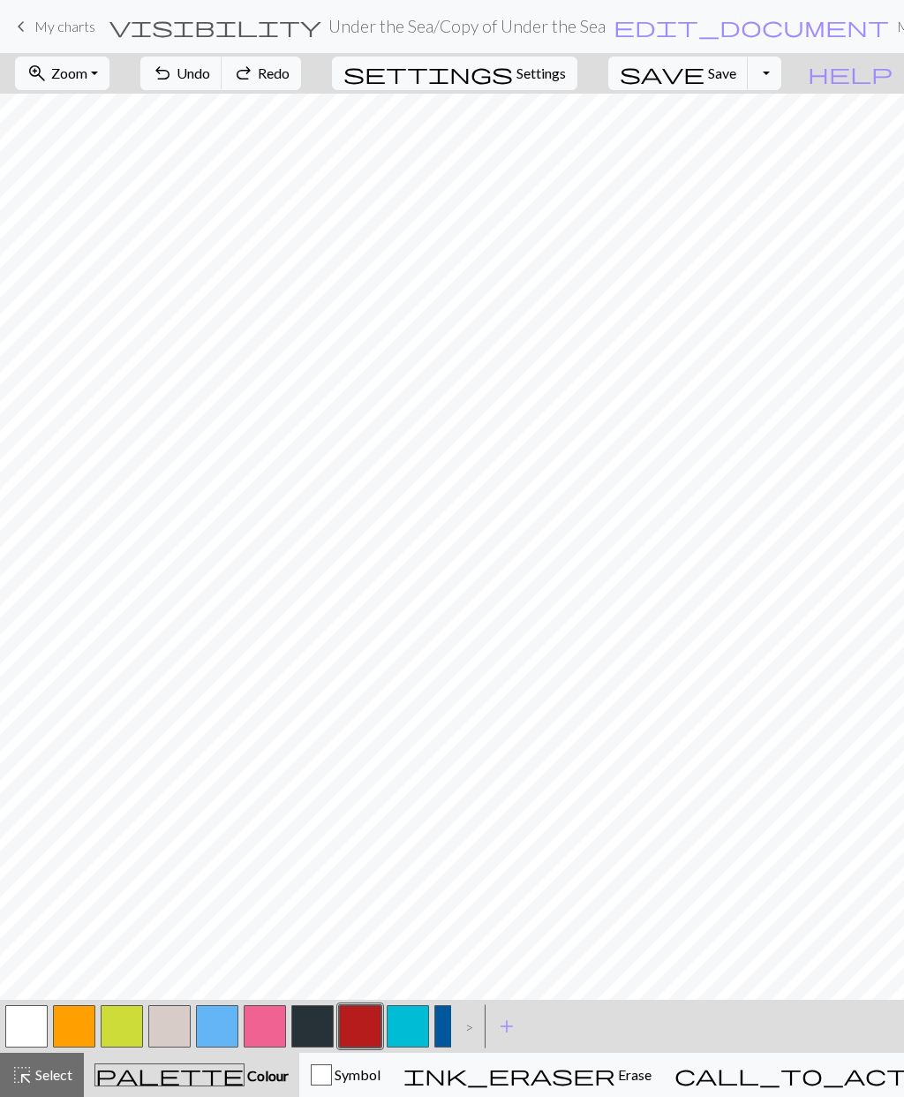
click at [210, 75] on span "Undo" at bounding box center [194, 72] width 34 height 17
click at [450, 1026] on button "button" at bounding box center [456, 1026] width 42 height 42
click at [410, 1021] on button "button" at bounding box center [408, 1026] width 42 height 42
click at [411, 1038] on button "button" at bounding box center [408, 1026] width 42 height 42
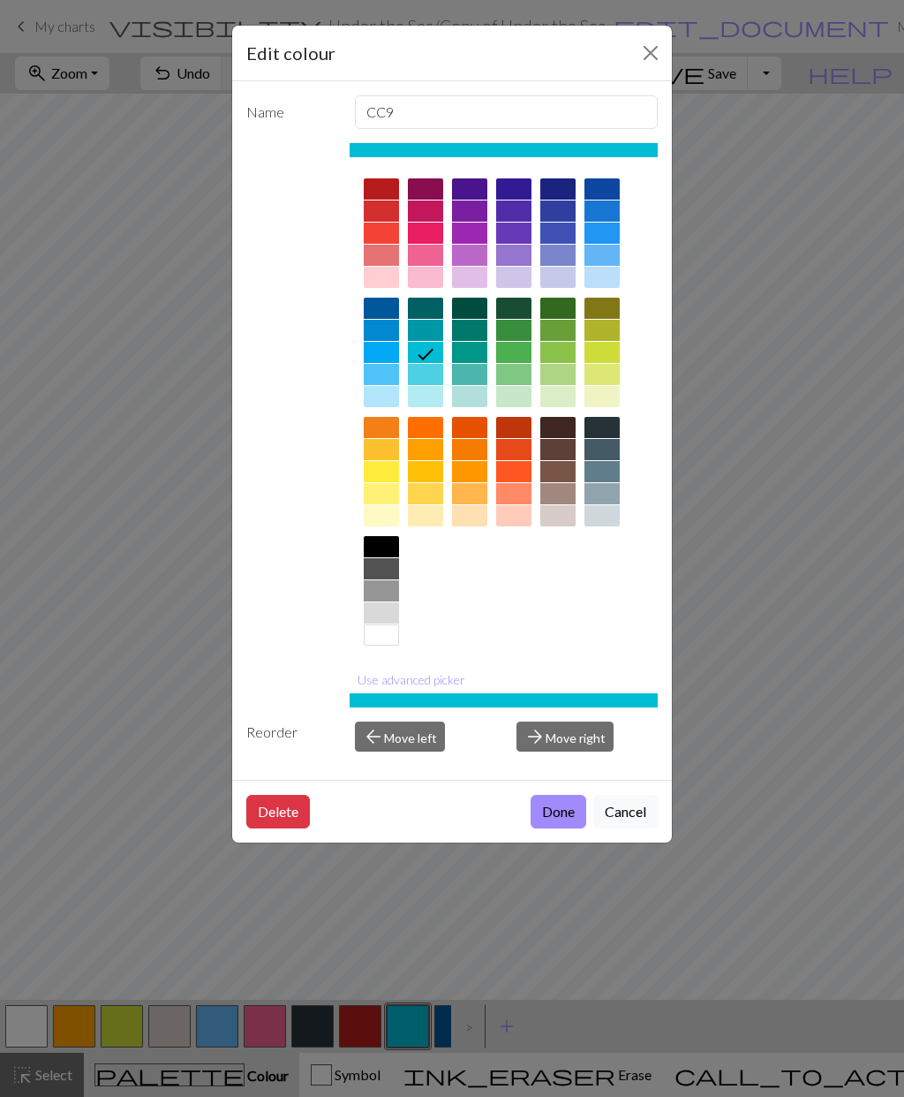
click at [630, 810] on button "Cancel" at bounding box center [626, 812] width 64 height 34
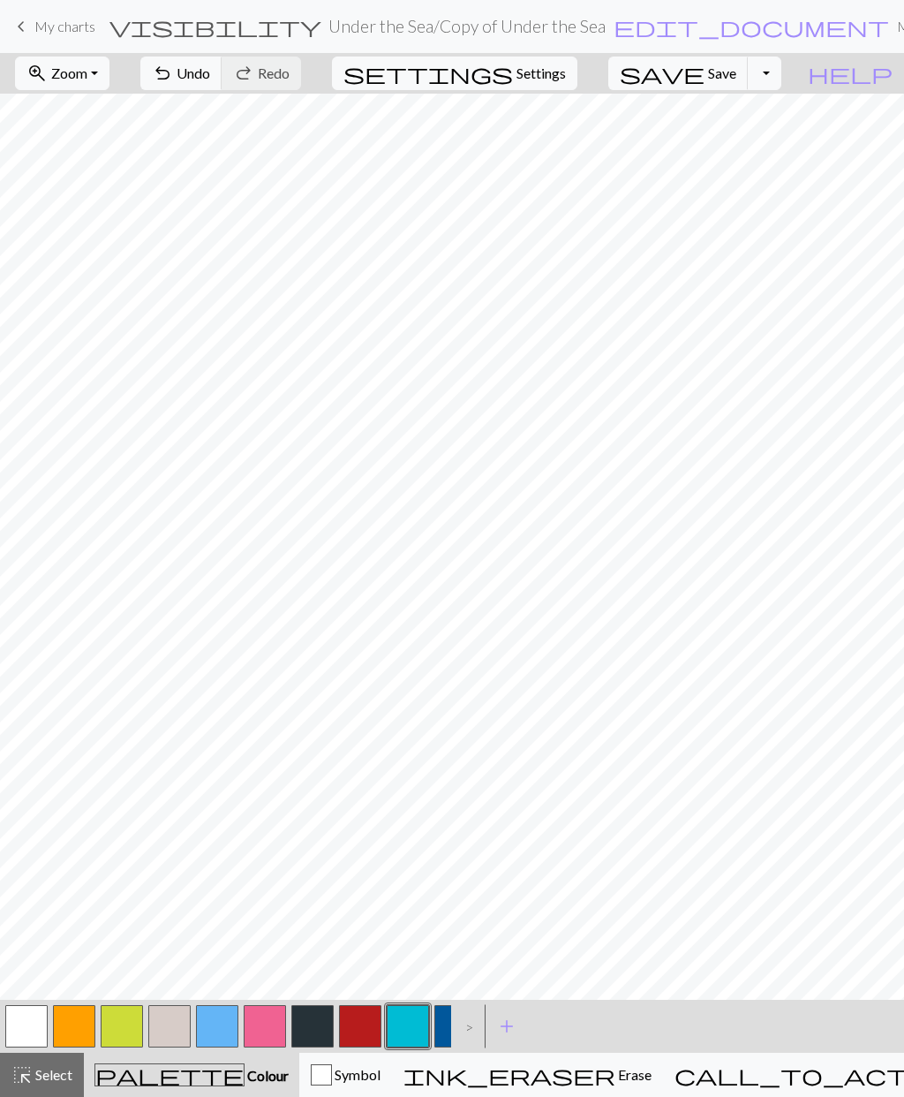
click at [32, 1023] on button "button" at bounding box center [26, 1026] width 42 height 42
click at [409, 1024] on button "button" at bounding box center [408, 1026] width 42 height 42
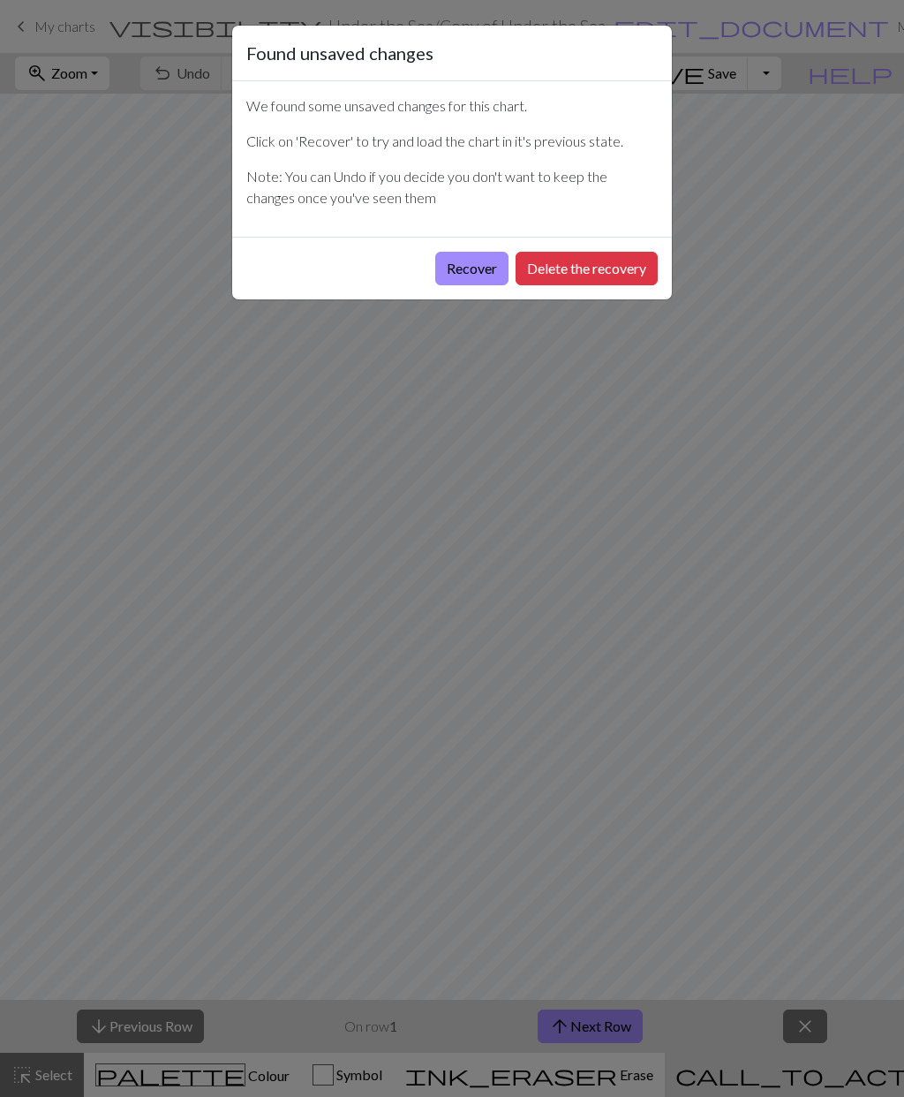
click at [466, 277] on button "Recover" at bounding box center [471, 269] width 73 height 34
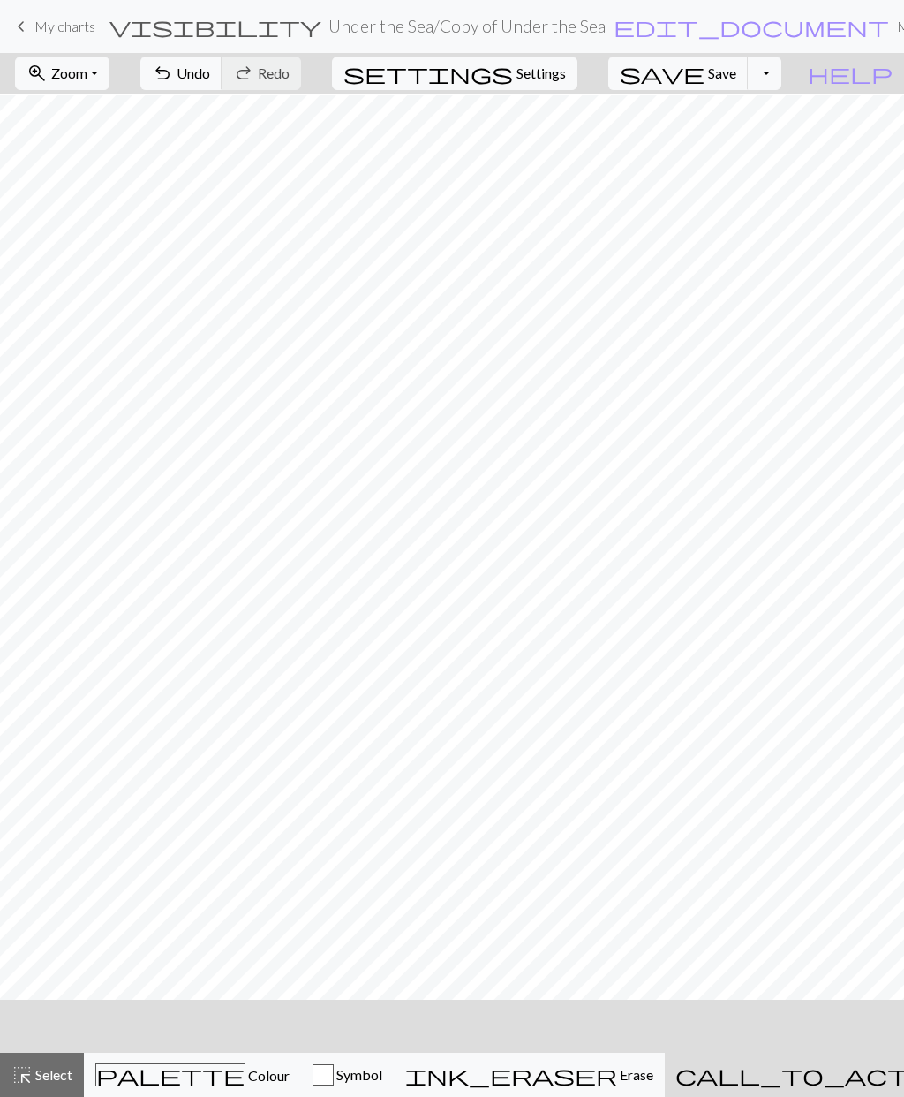
scroll to position [2, 0]
click at [246, 1080] on span "Colour" at bounding box center [268, 1075] width 44 height 17
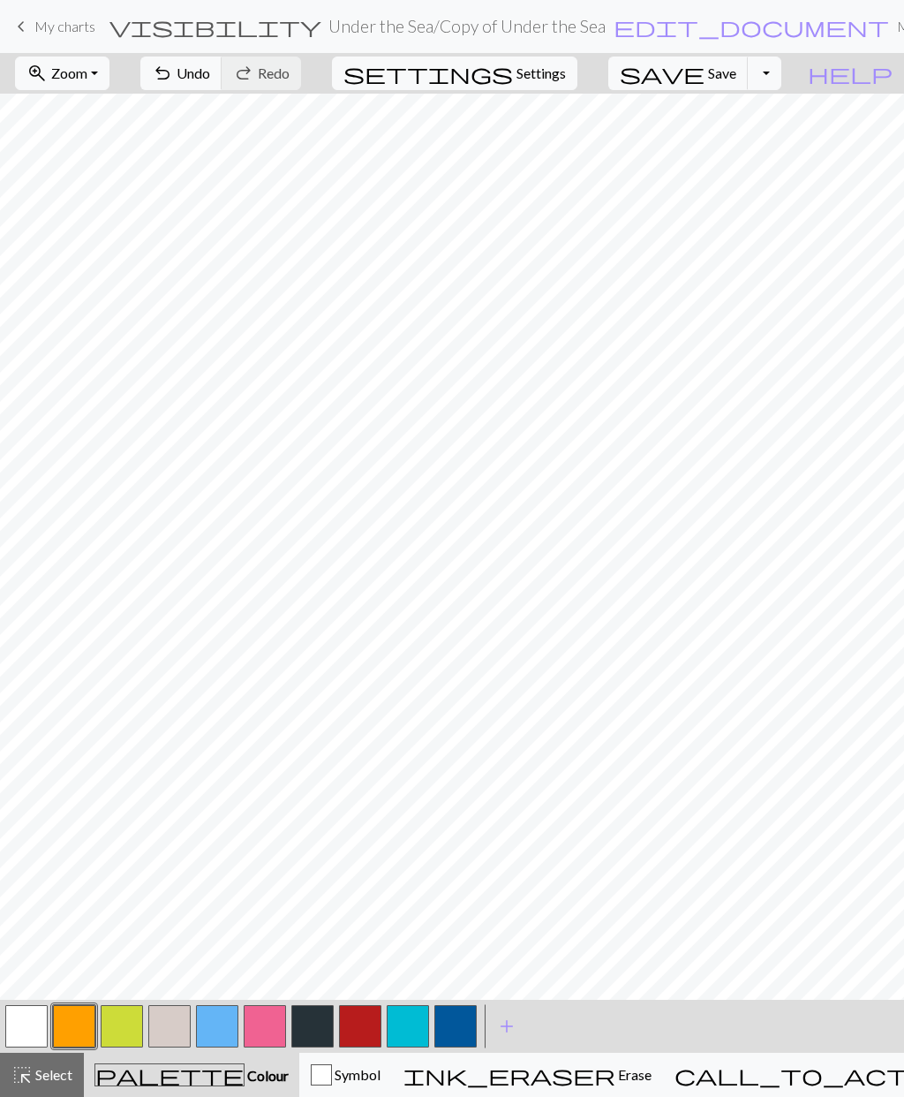
click at [406, 1030] on button "button" at bounding box center [408, 1026] width 42 height 42
click at [461, 1018] on button "button" at bounding box center [456, 1026] width 42 height 42
click at [210, 72] on span "Undo" at bounding box center [194, 72] width 34 height 17
click at [210, 75] on span "Undo" at bounding box center [194, 72] width 34 height 17
click at [210, 72] on span "Undo" at bounding box center [194, 72] width 34 height 17
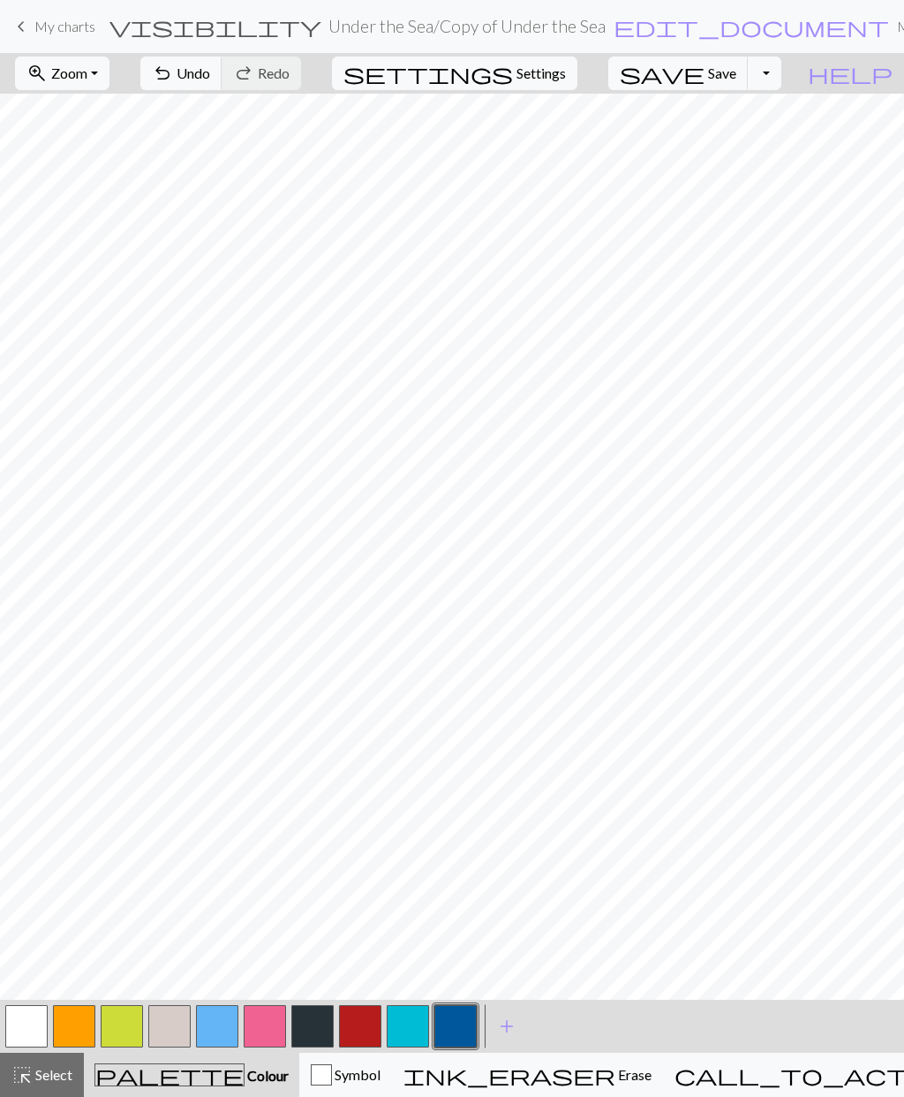
click at [210, 71] on span "Undo" at bounding box center [194, 72] width 34 height 17
click at [223, 57] on button "undo Undo Undo" at bounding box center [181, 74] width 82 height 34
click at [361, 1022] on button "button" at bounding box center [360, 1026] width 42 height 42
click at [173, 70] on span "undo" at bounding box center [162, 73] width 21 height 25
click at [173, 73] on span "undo" at bounding box center [162, 73] width 21 height 25
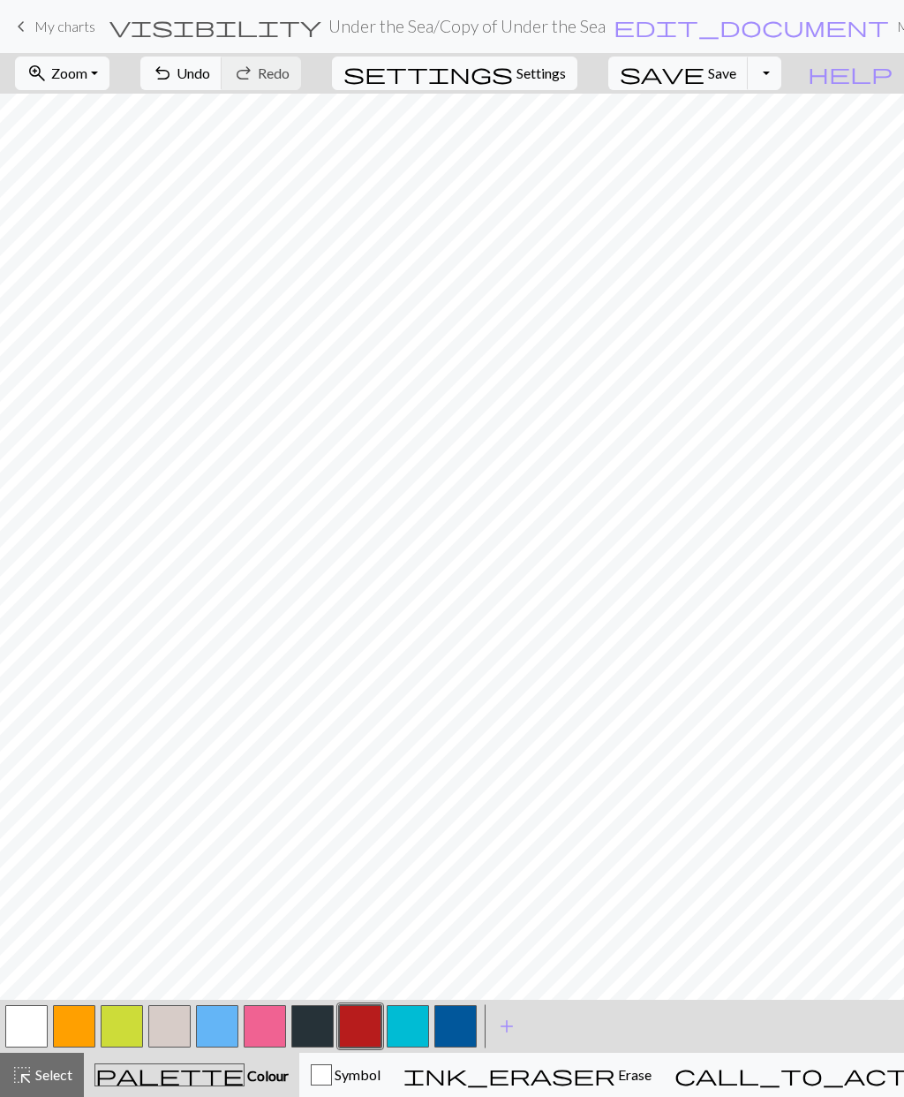
click at [420, 1024] on button "button" at bounding box center [408, 1026] width 42 height 42
click at [39, 1079] on span "Select" at bounding box center [53, 1074] width 40 height 17
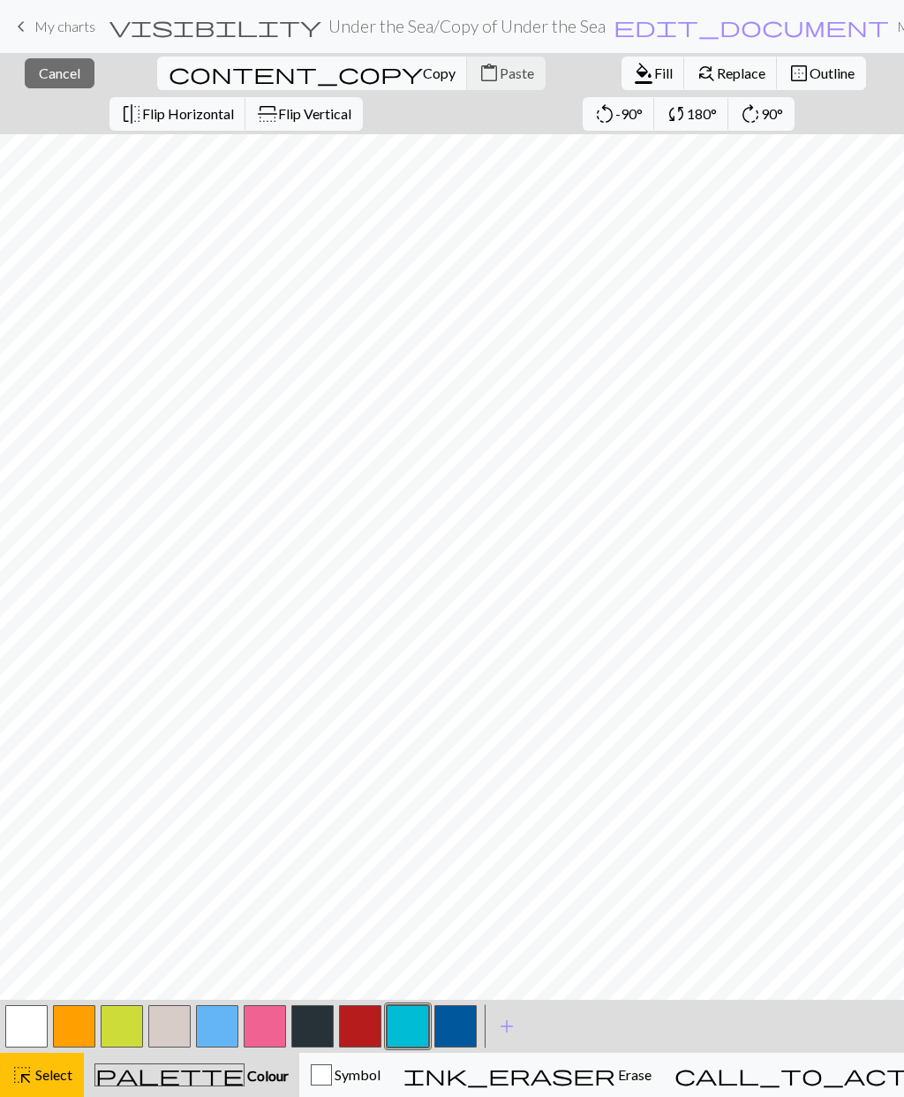
click at [423, 72] on span "Copy" at bounding box center [439, 72] width 33 height 17
click at [423, 81] on span "Copy" at bounding box center [439, 72] width 33 height 17
click at [500, 76] on span "Paste" at bounding box center [517, 72] width 34 height 17
click at [467, 84] on button "content_paste Paste" at bounding box center [506, 74] width 79 height 34
click at [500, 72] on span "Paste" at bounding box center [517, 72] width 34 height 17
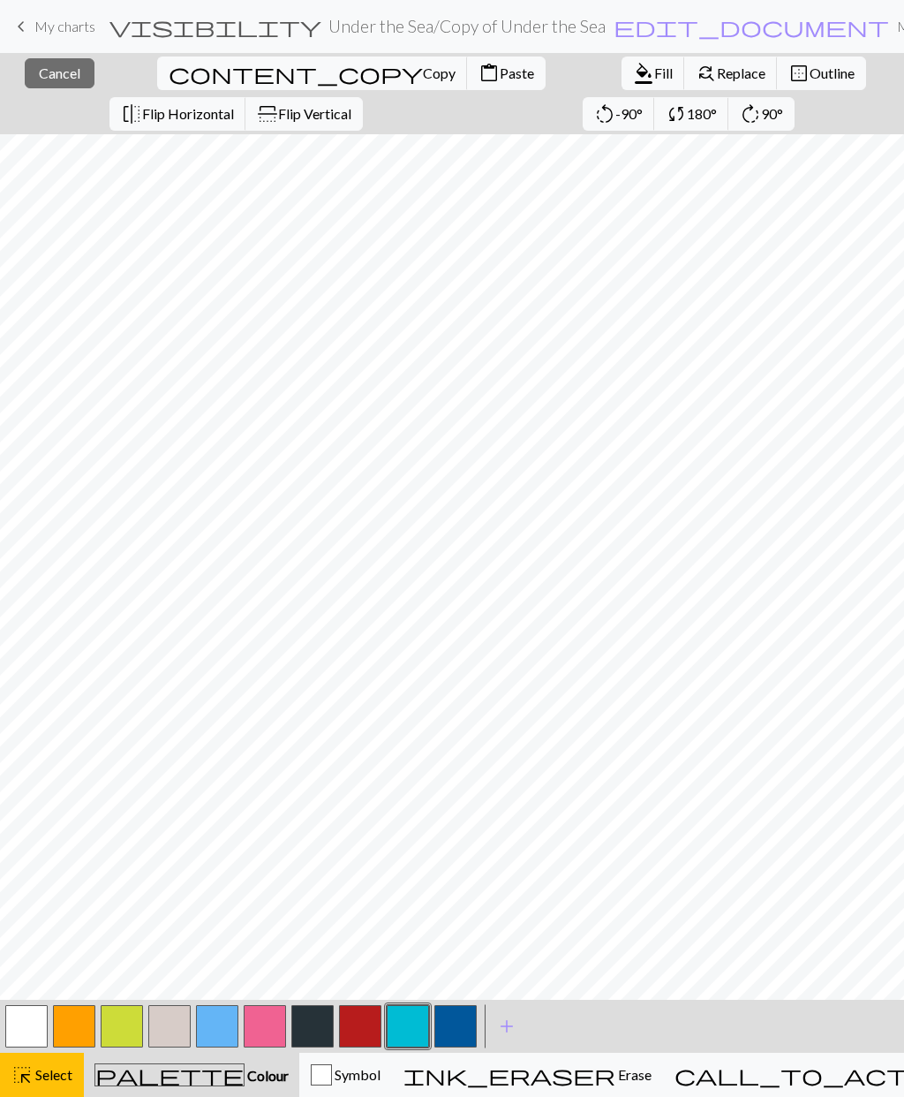
click at [64, 1059] on button "highlight_alt Select Select" at bounding box center [42, 1075] width 84 height 44
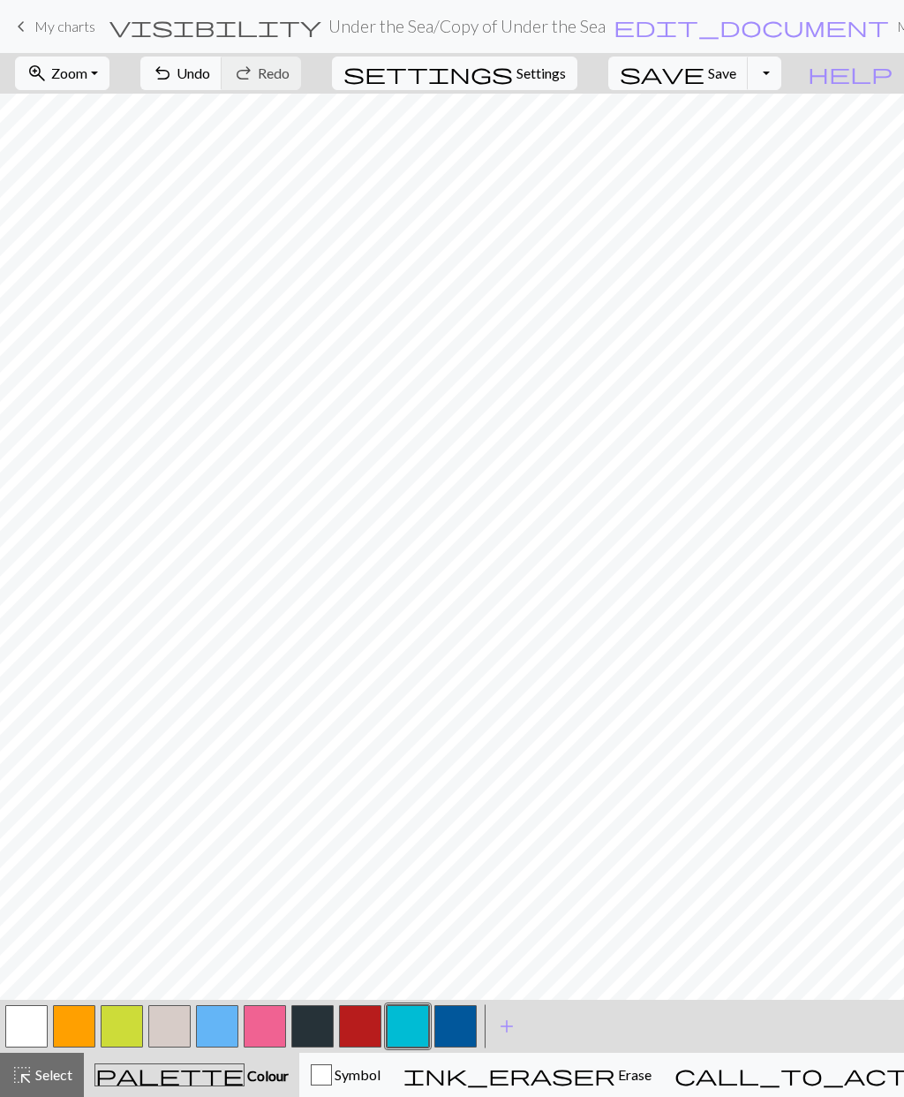
click at [407, 1029] on button "button" at bounding box center [408, 1026] width 42 height 42
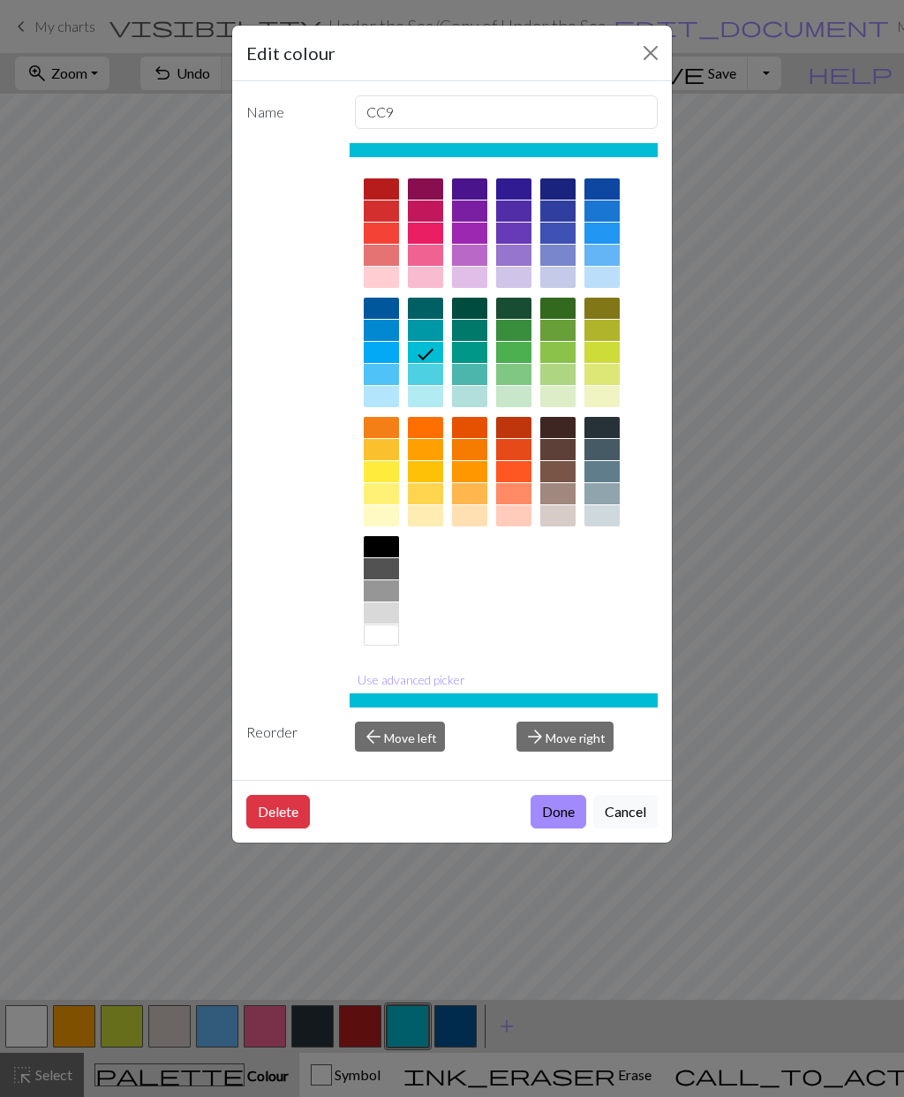
click at [564, 811] on button "Done" at bounding box center [559, 812] width 56 height 34
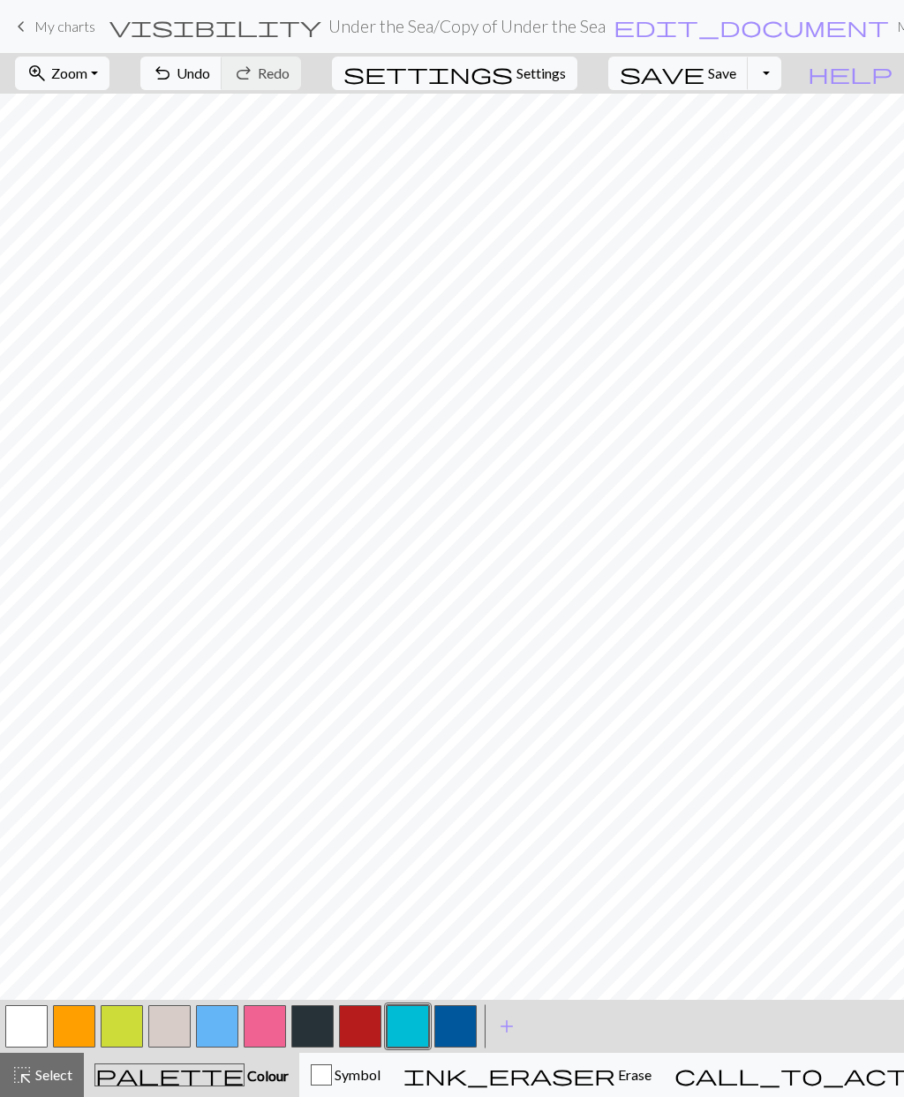
click at [411, 1026] on button "button" at bounding box center [408, 1026] width 42 height 42
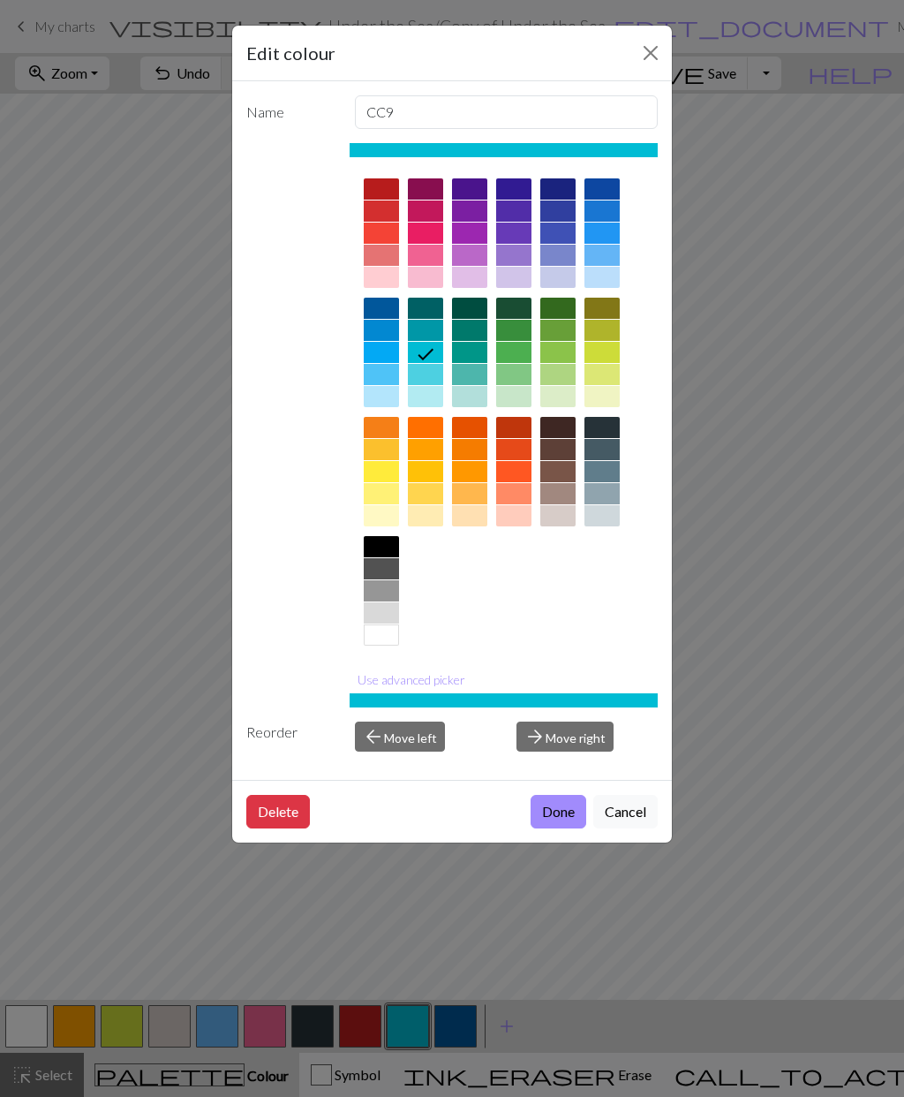
click at [460, 1025] on div "Edit colour Name CC9 Use advanced picker Reorder arrow_back Move left arrow_for…" at bounding box center [452, 548] width 904 height 1097
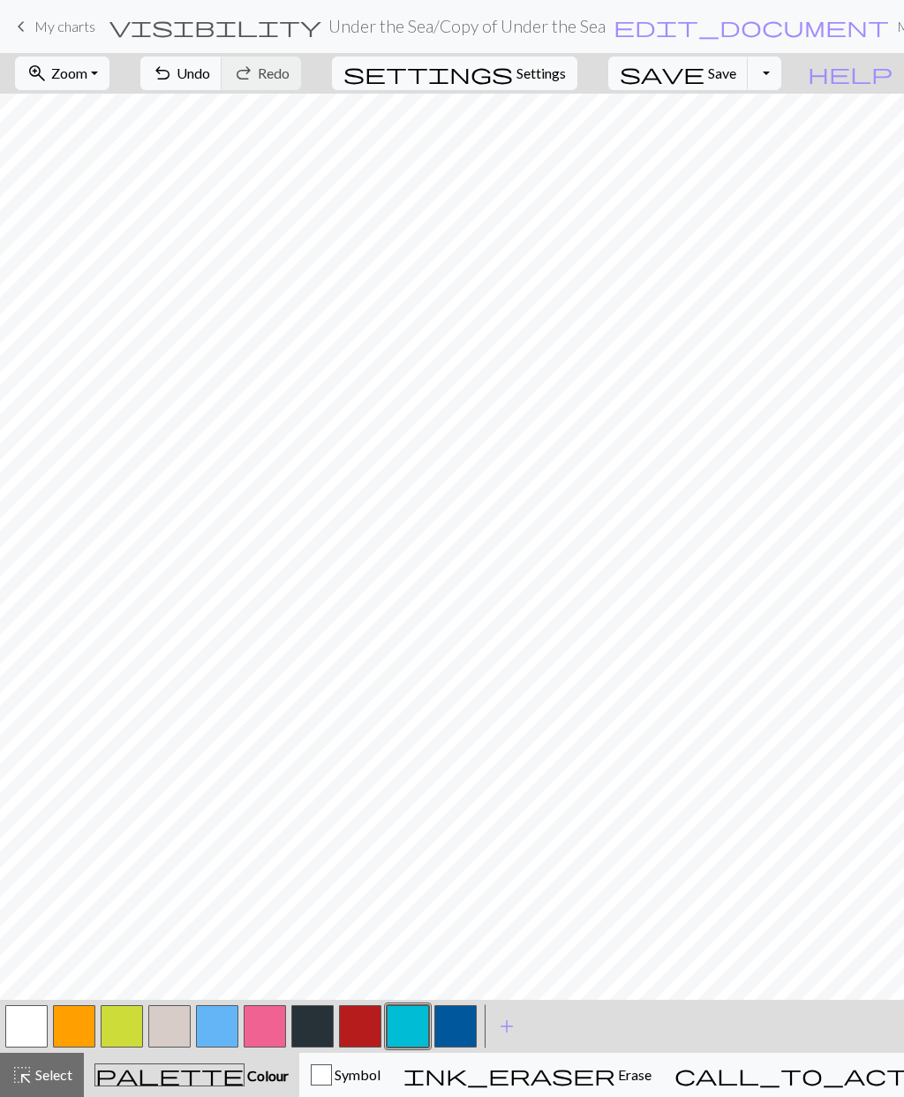
click at [458, 1025] on button "button" at bounding box center [456, 1026] width 42 height 42
click at [47, 1081] on span "Select" at bounding box center [53, 1074] width 40 height 17
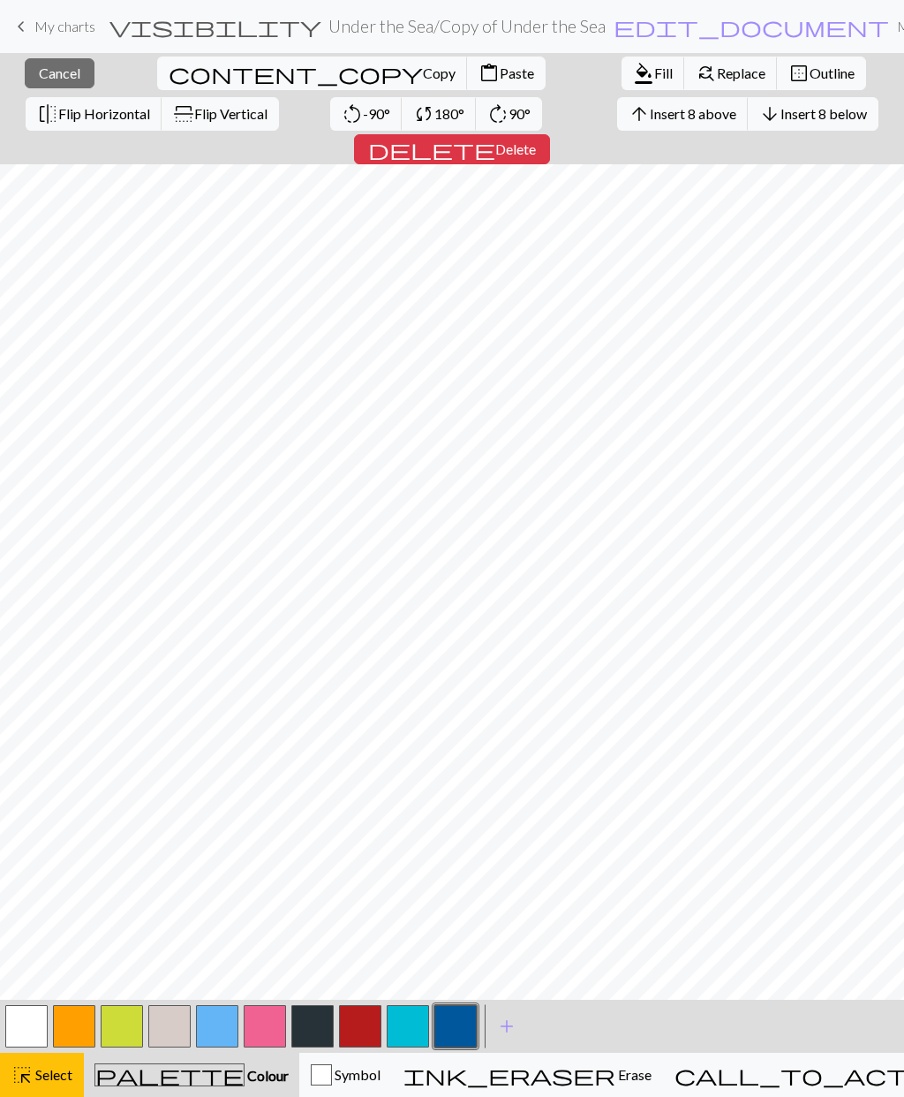
click at [536, 140] on span "Delete" at bounding box center [516, 148] width 41 height 17
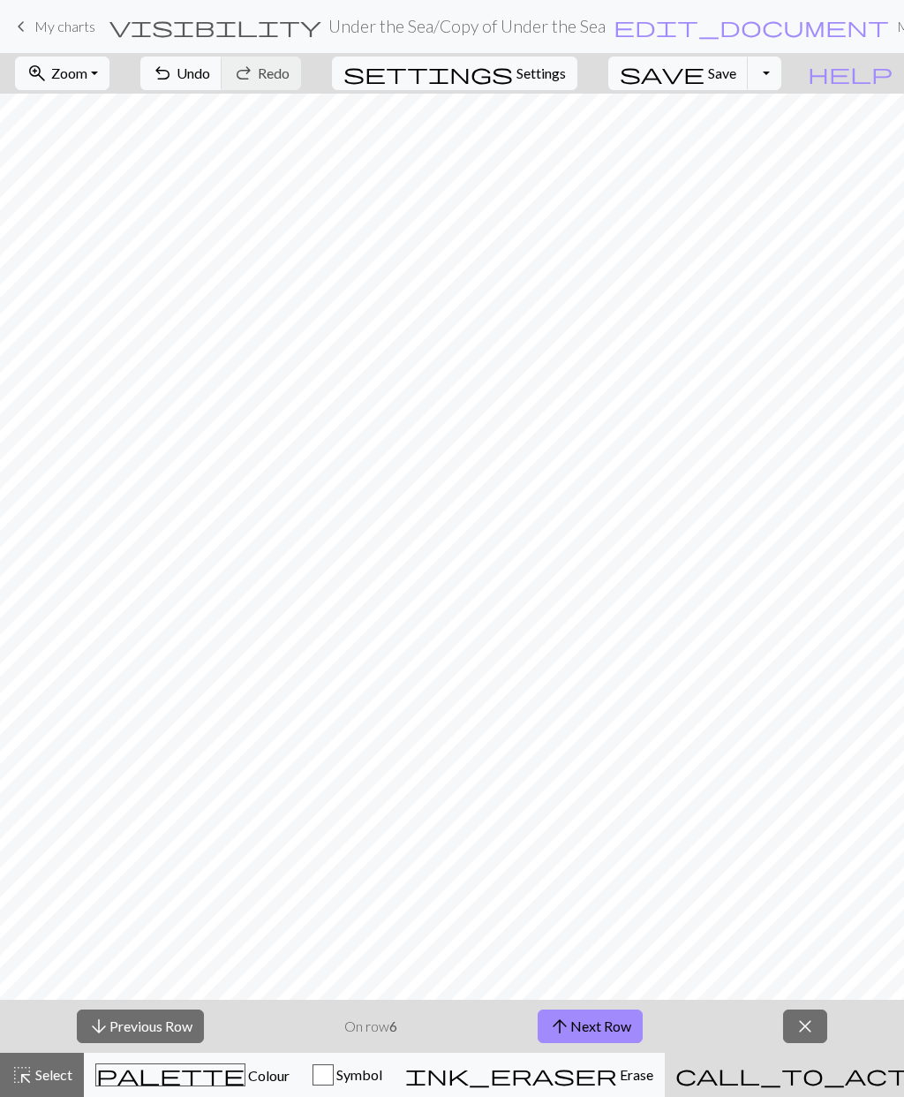
click at [170, 1029] on button "arrow_downward Previous Row" at bounding box center [140, 1027] width 127 height 34
click at [170, 1025] on button "arrow_downward Previous Row" at bounding box center [140, 1027] width 127 height 34
click at [172, 1027] on button "arrow_downward Previous Row" at bounding box center [140, 1027] width 127 height 34
click at [170, 1027] on button "arrow_downward Previous Row" at bounding box center [140, 1027] width 127 height 34
click at [169, 1024] on button "arrow_downward Previous Row" at bounding box center [140, 1027] width 127 height 34
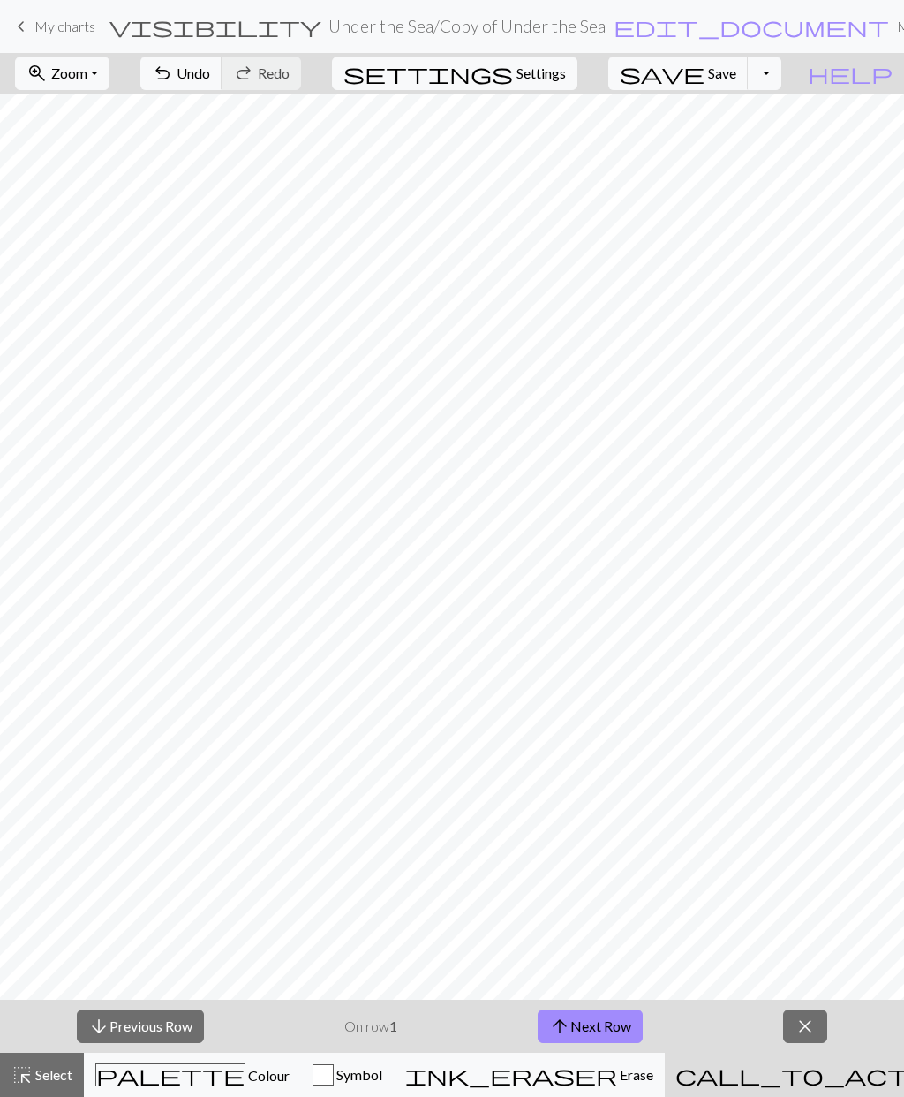
click at [329, 21] on h2 "Under the Sea / Copy of Under the Sea" at bounding box center [467, 26] width 277 height 20
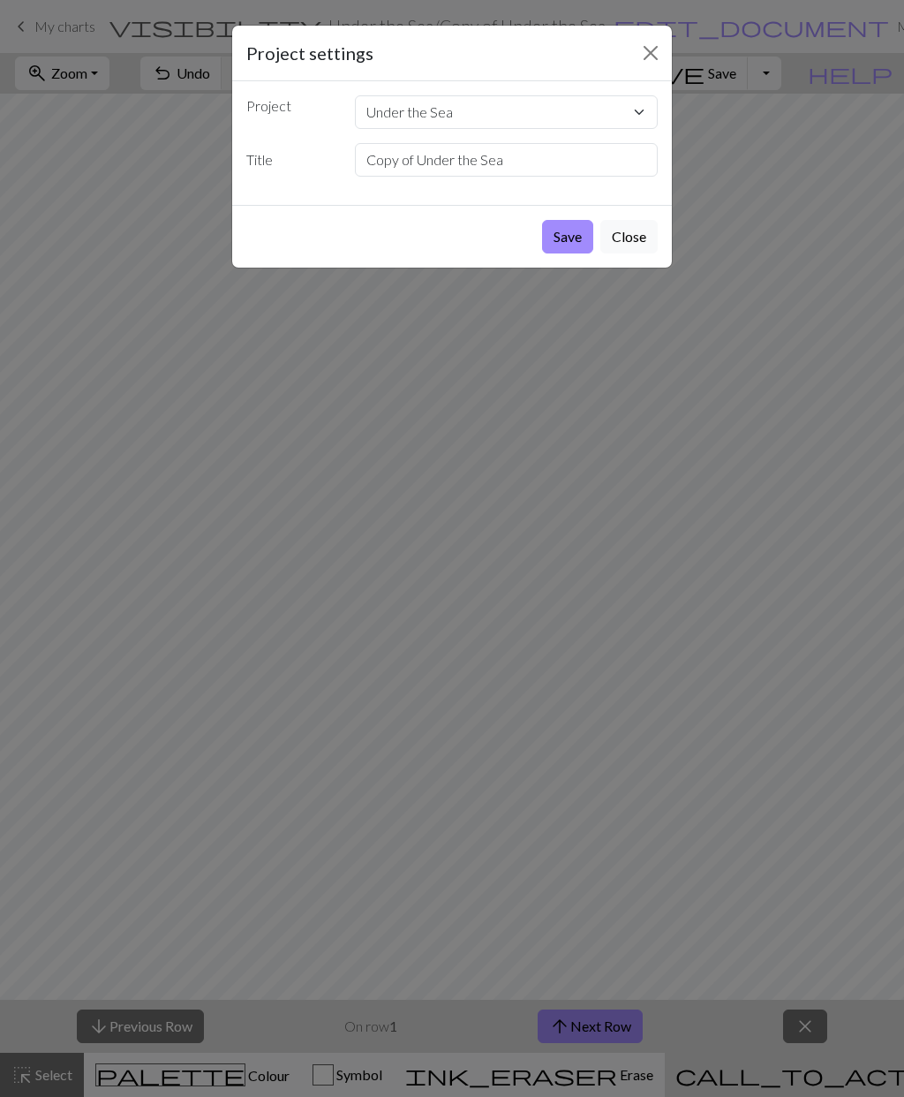
click at [574, 237] on button "Save" at bounding box center [567, 237] width 51 height 34
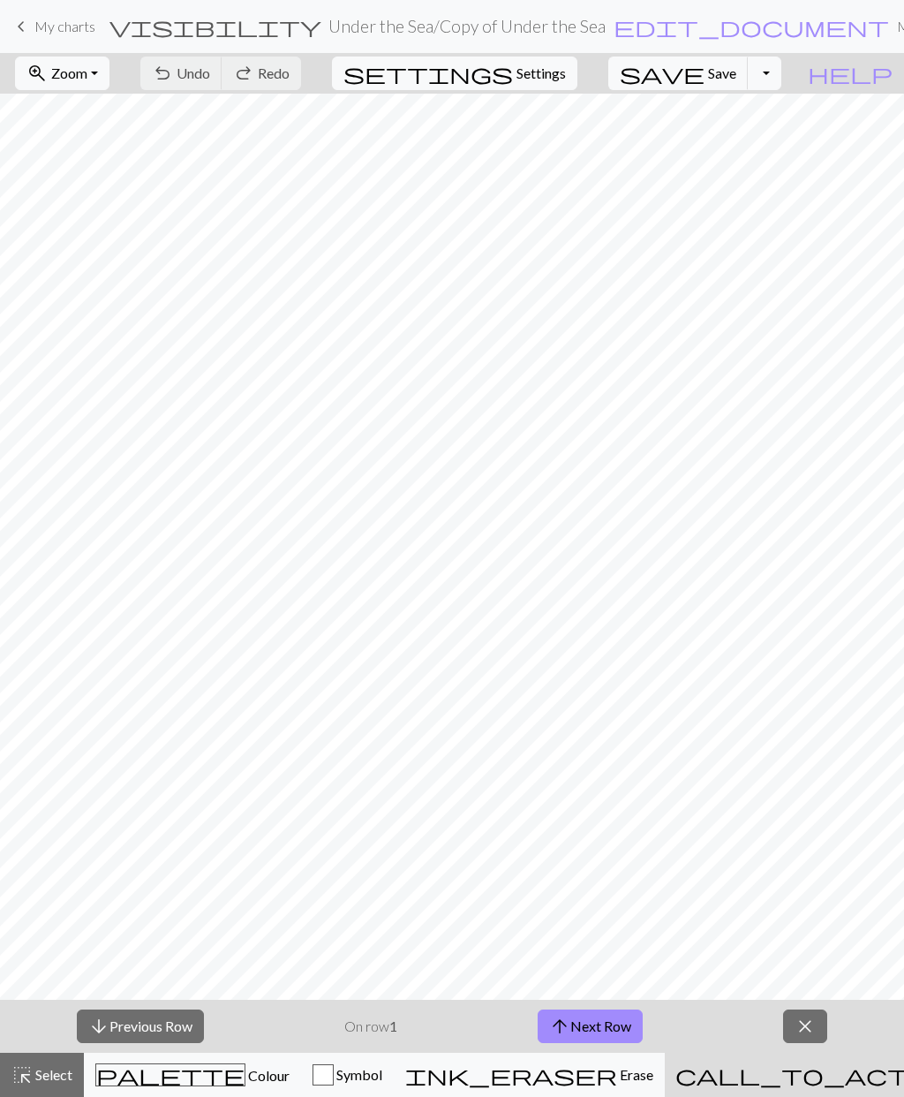
click at [246, 1071] on span "Colour" at bounding box center [268, 1075] width 44 height 17
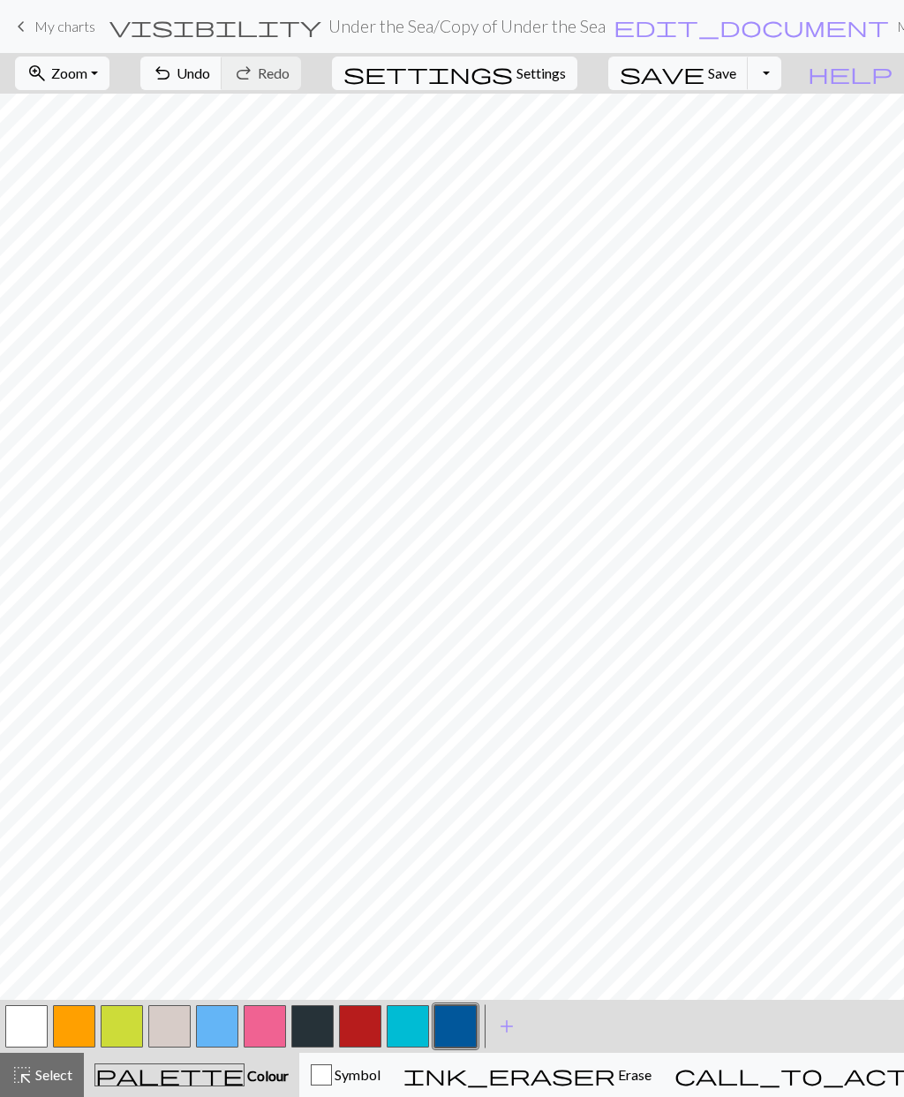
click at [86, 1018] on button "button" at bounding box center [74, 1026] width 42 height 42
click at [53, 1077] on span "Select" at bounding box center [53, 1074] width 40 height 17
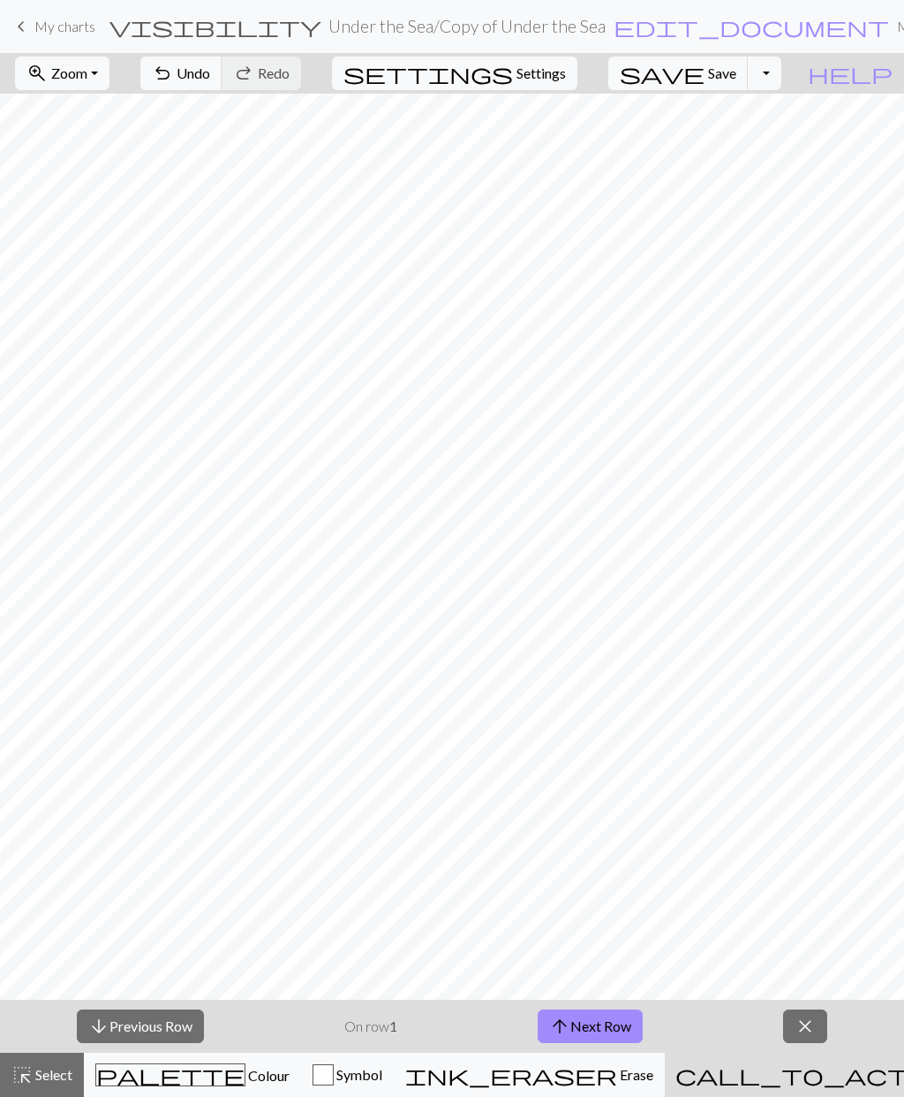
click at [737, 73] on span "Save" at bounding box center [722, 72] width 28 height 17
click at [614, 29] on span "edit_document" at bounding box center [752, 26] width 276 height 25
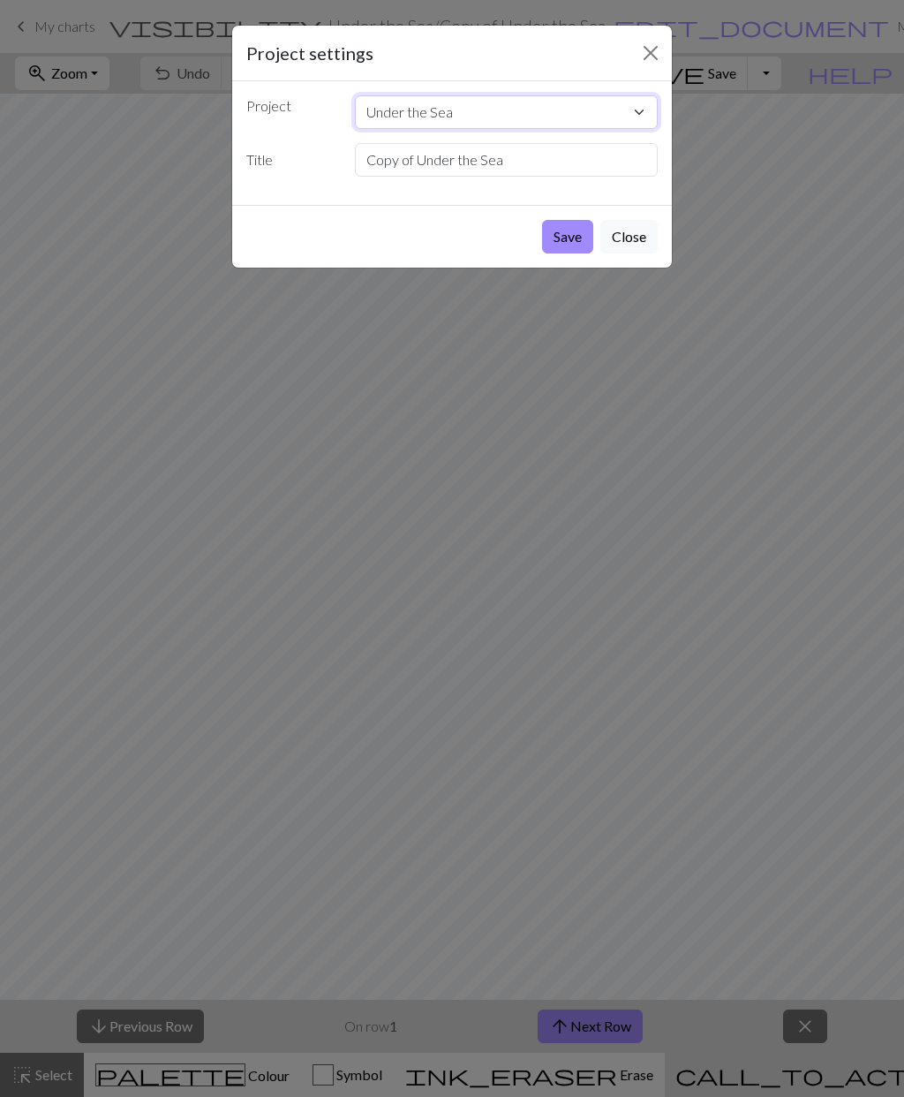
click at [457, 116] on select "Under the Sea" at bounding box center [507, 112] width 304 height 34
type input "Copy of Under the Sea"
click at [642, 115] on select "Under the Sea" at bounding box center [507, 112] width 304 height 34
click at [461, 112] on select "Under the Sea" at bounding box center [507, 112] width 304 height 34
click at [564, 239] on button "Save" at bounding box center [567, 237] width 51 height 34
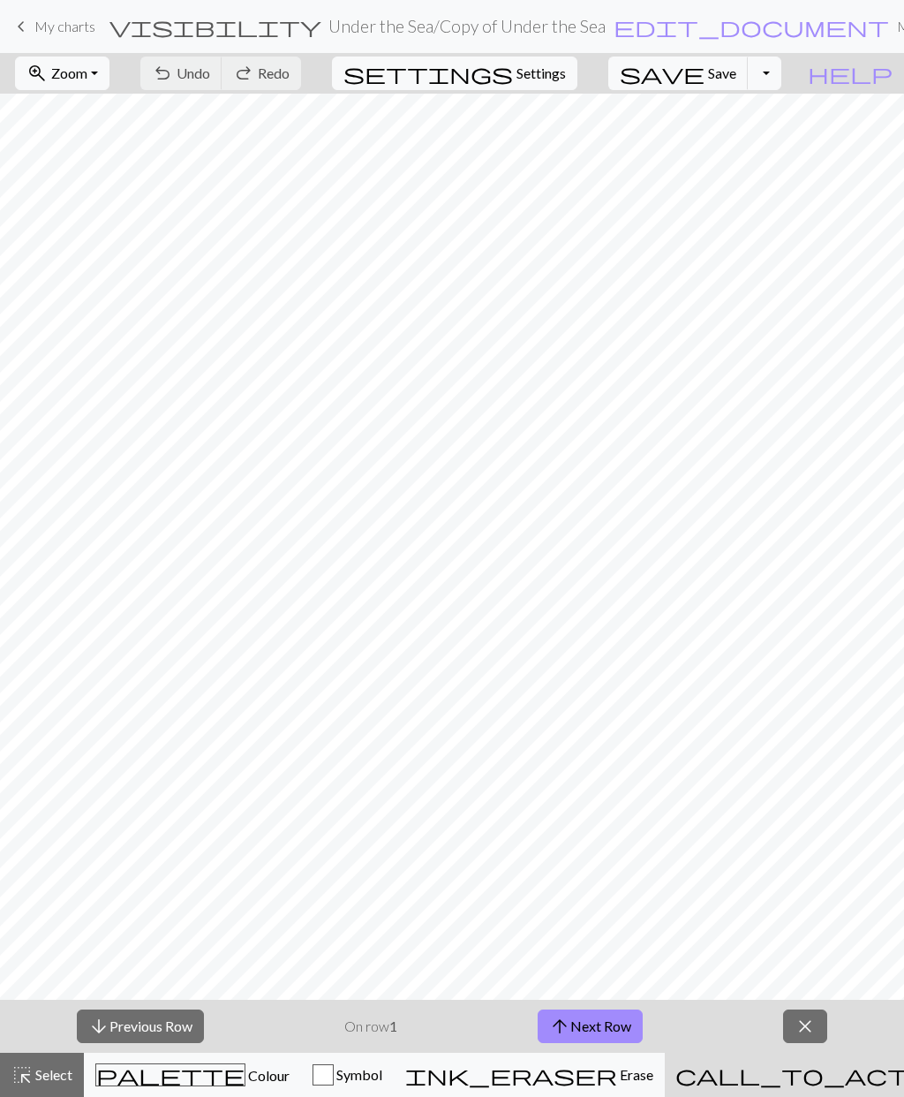
click at [30, 24] on span "keyboard_arrow_left" at bounding box center [21, 26] width 21 height 25
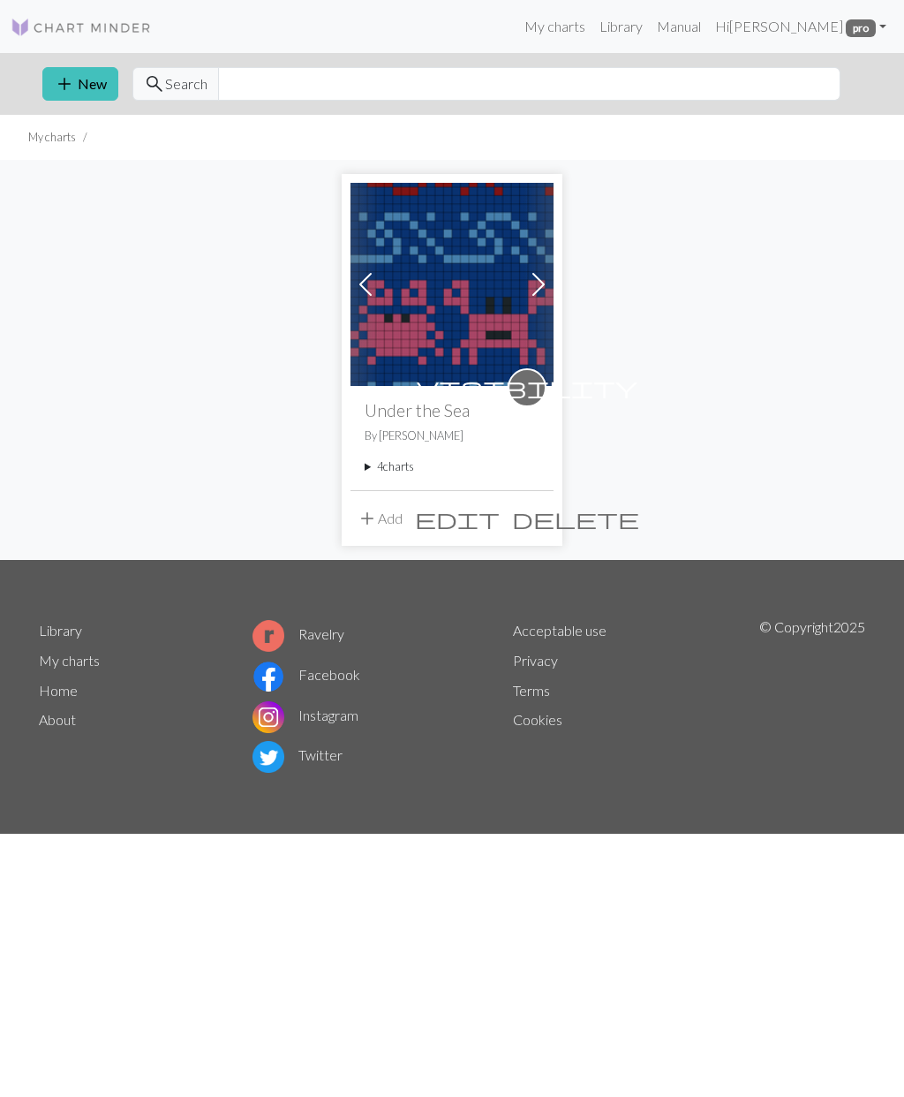
click at [485, 443] on p "By Susan Boye" at bounding box center [452, 435] width 175 height 17
click at [529, 385] on span "visibility" at bounding box center [527, 387] width 221 height 27
click at [534, 278] on span at bounding box center [539, 284] width 28 height 28
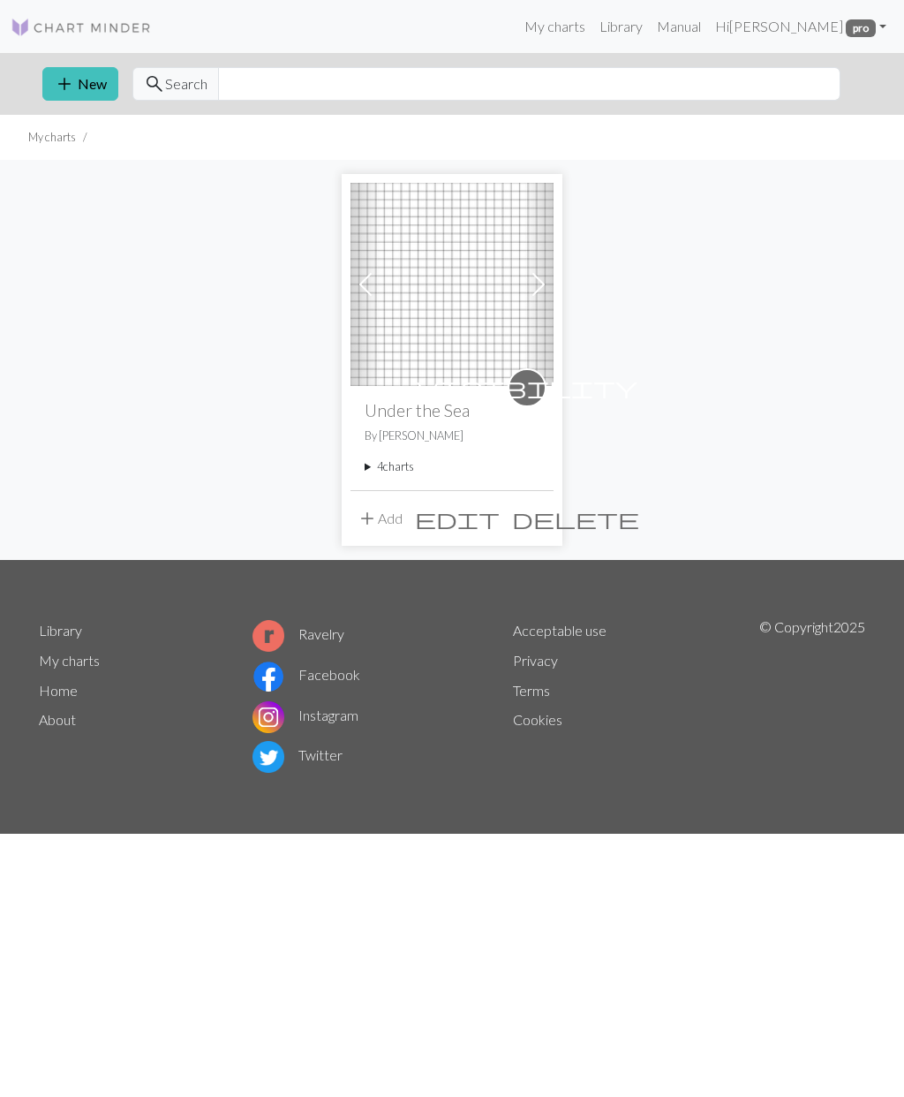
click at [544, 291] on span at bounding box center [539, 284] width 28 height 28
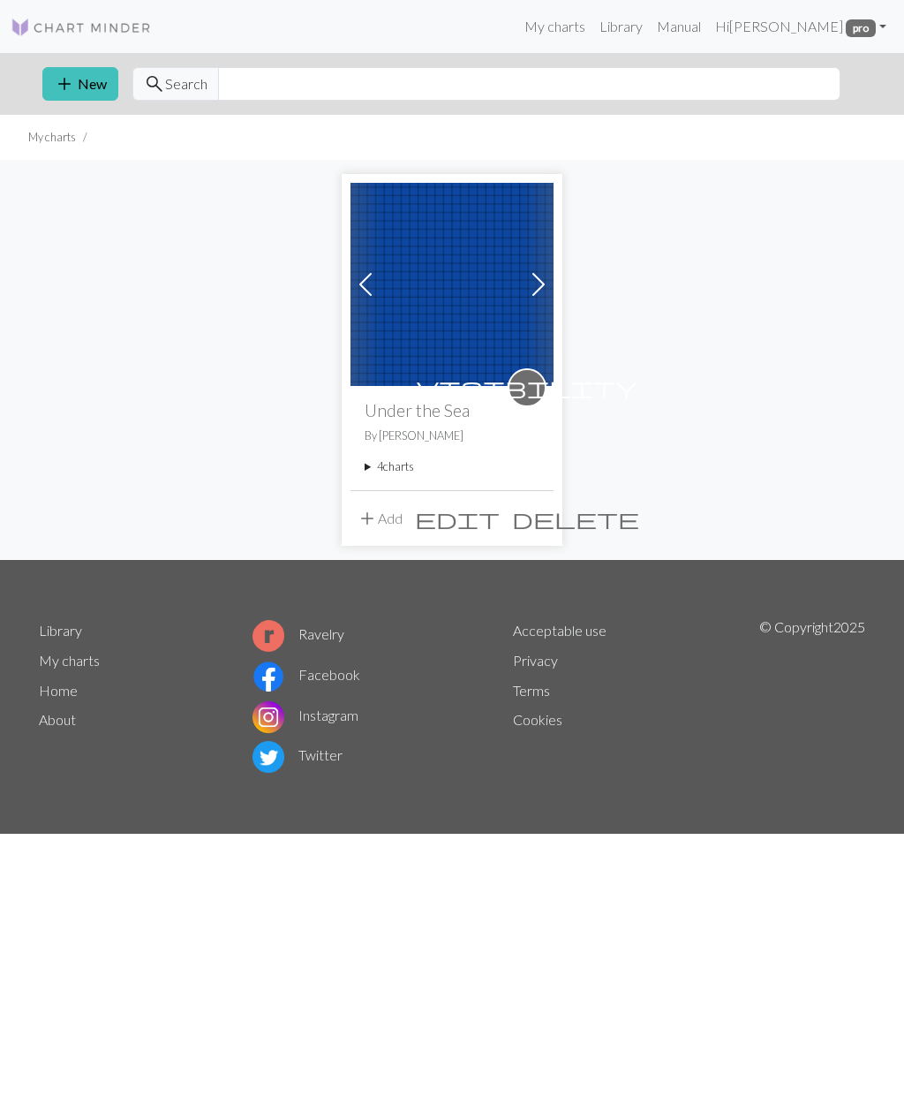
click at [539, 279] on span at bounding box center [539, 284] width 28 height 28
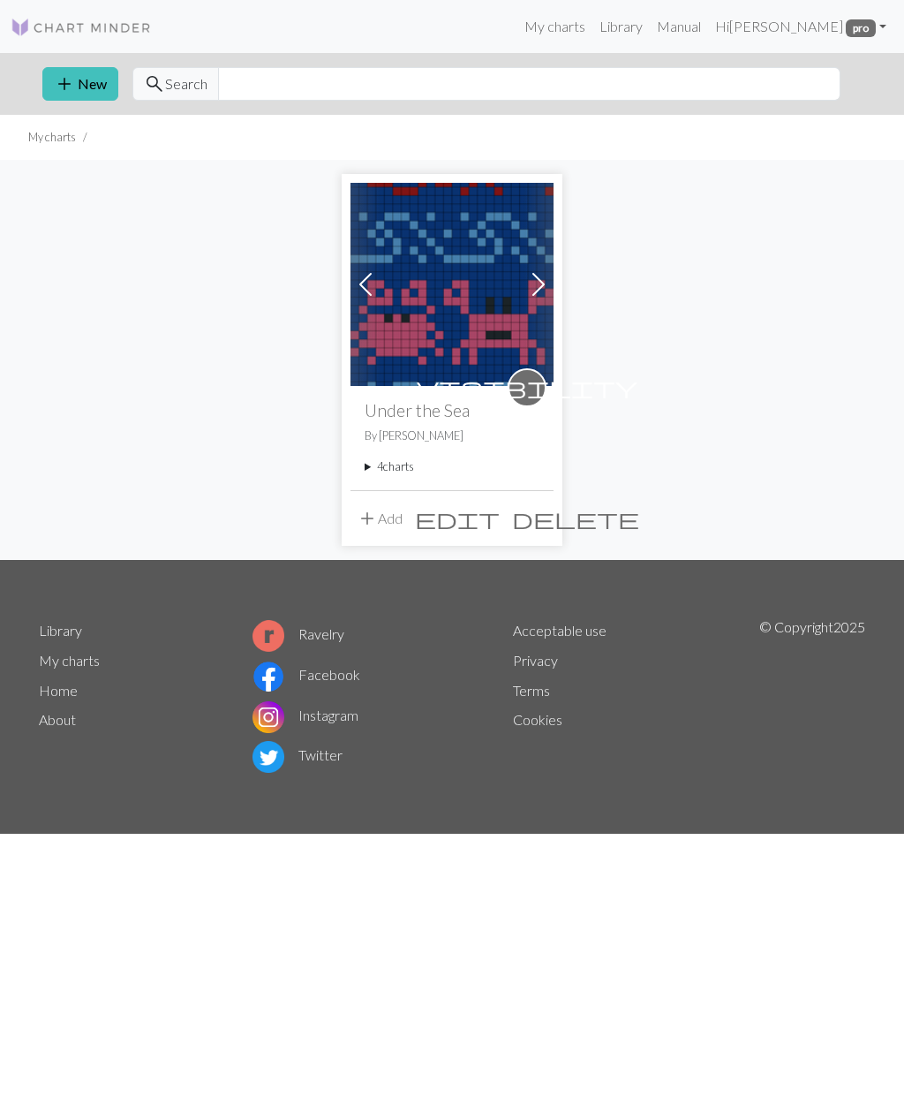
click at [542, 291] on span at bounding box center [539, 284] width 28 height 28
click at [358, 291] on span at bounding box center [366, 284] width 28 height 28
click at [457, 300] on img at bounding box center [452, 284] width 203 height 203
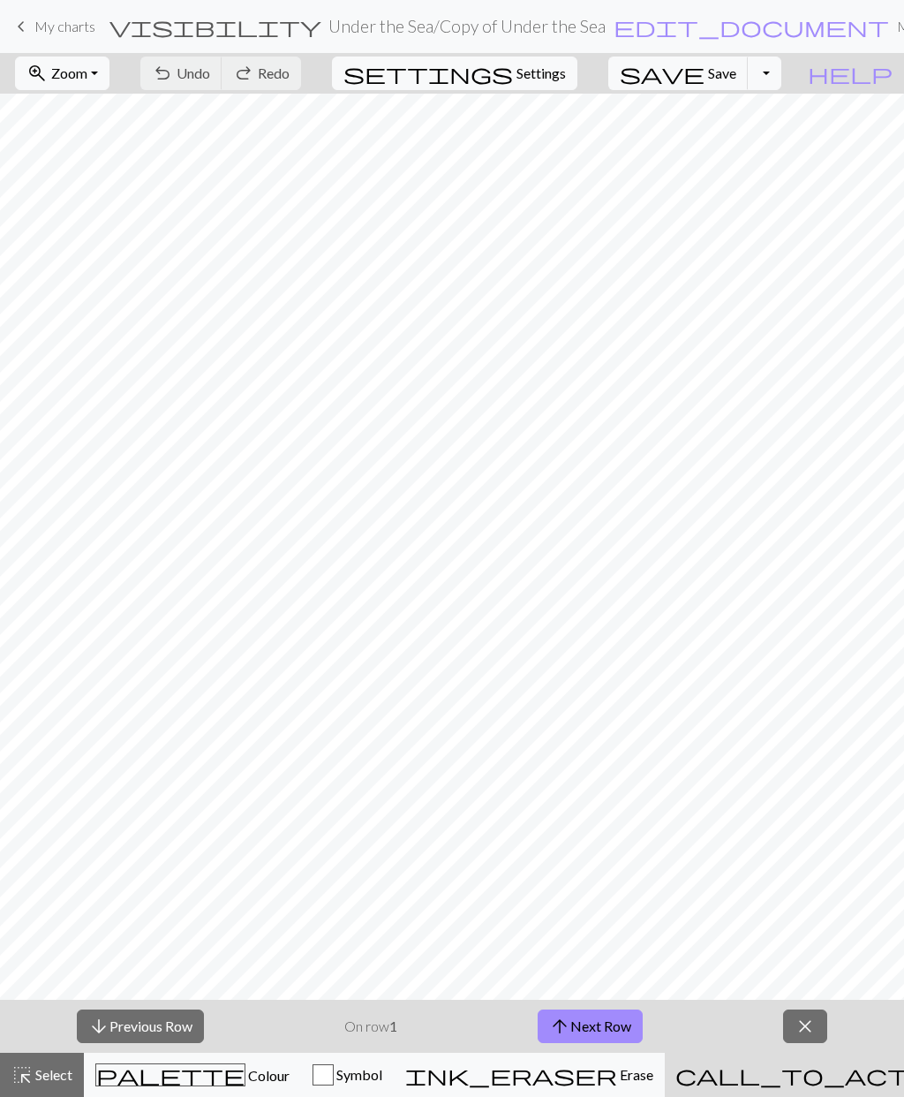
click at [782, 71] on button "Toggle Dropdown" at bounding box center [765, 74] width 34 height 34
click at [746, 145] on button "save_alt Download" at bounding box center [634, 140] width 291 height 28
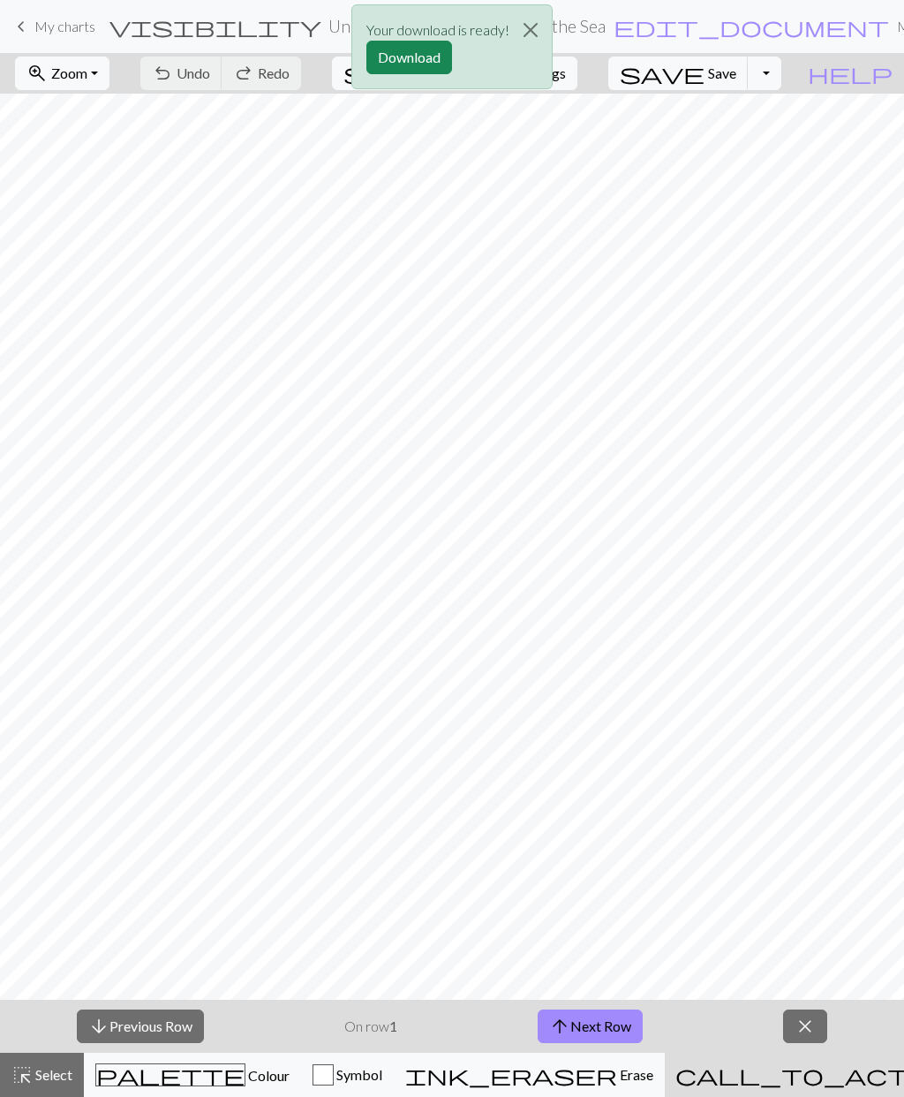
click at [662, 32] on div "Your download is ready! Download" at bounding box center [452, 51] width 904 height 103
click at [415, 67] on button "Download" at bounding box center [410, 58] width 86 height 34
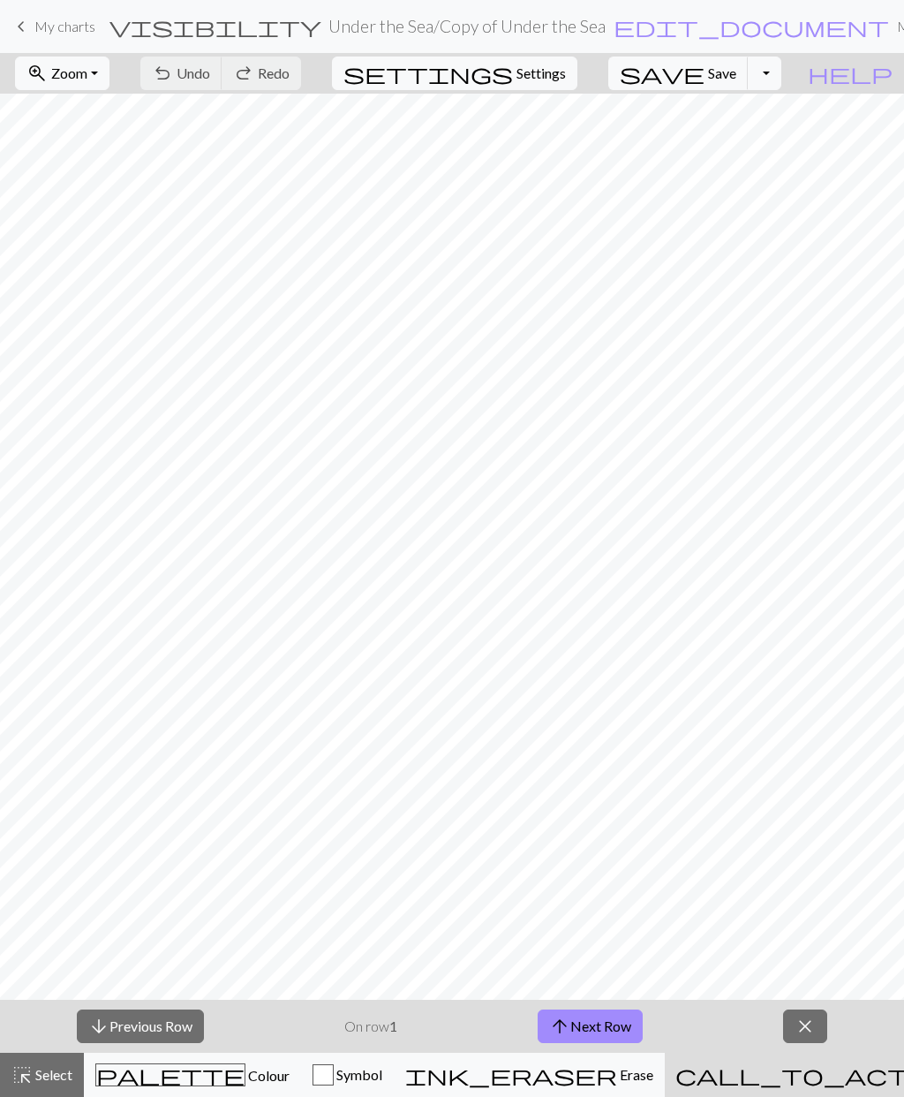
click at [742, 82] on button "save Save Save" at bounding box center [679, 74] width 140 height 34
click at [815, 1018] on span "close" at bounding box center [805, 1026] width 21 height 25
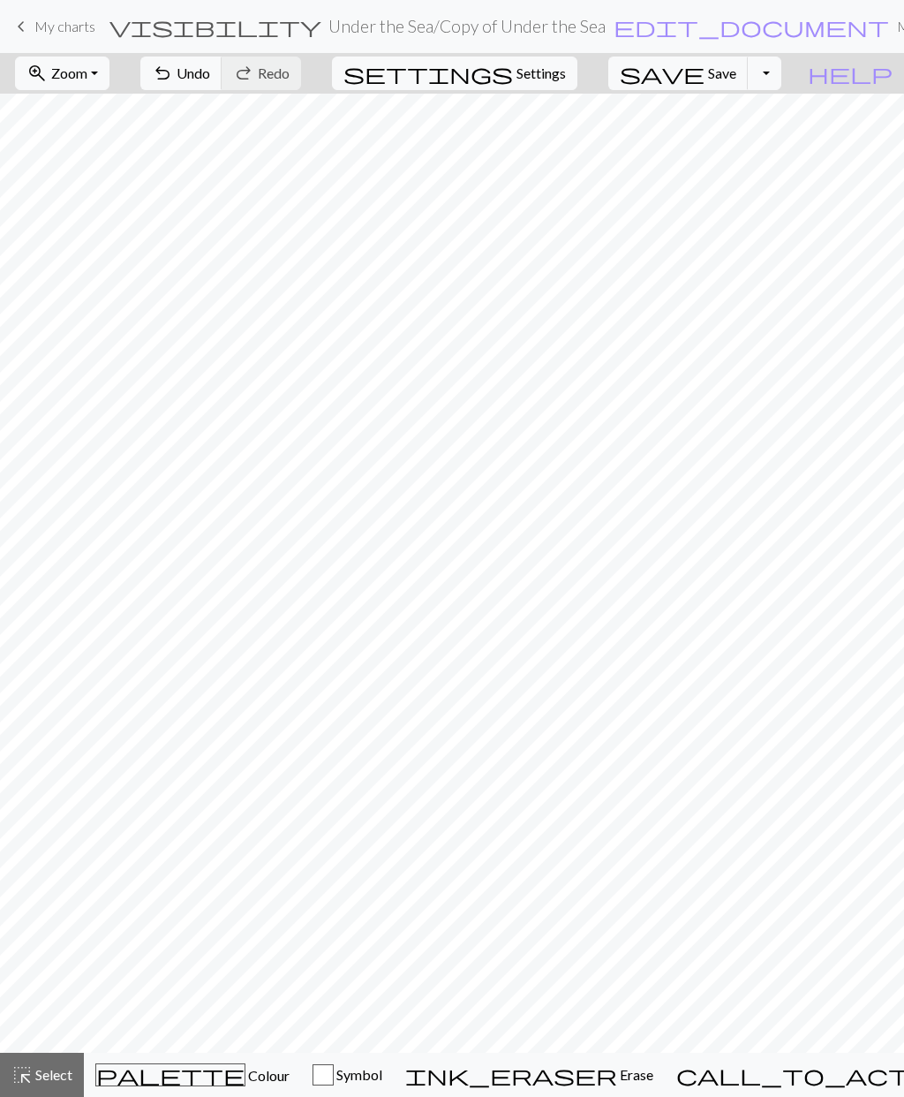
click at [49, 1073] on span "Select" at bounding box center [53, 1074] width 40 height 17
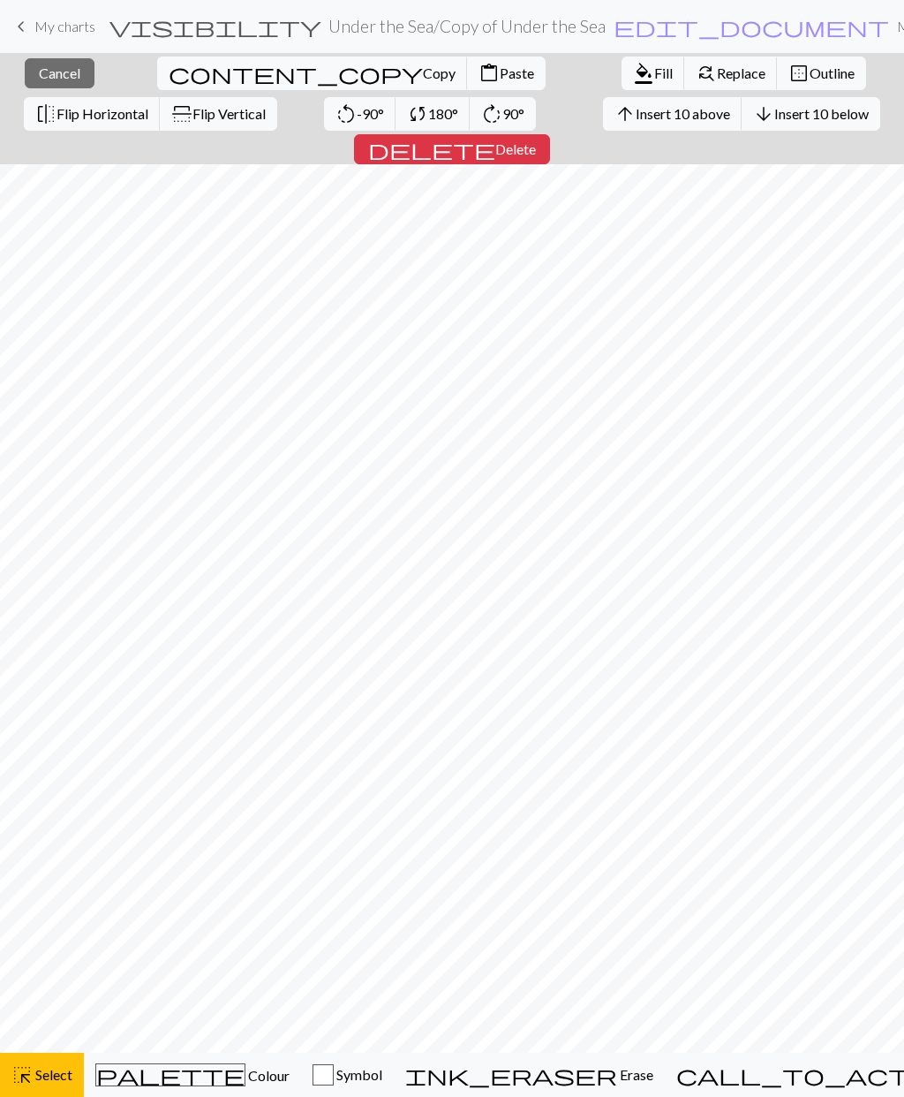
click at [423, 72] on span "Copy" at bounding box center [439, 72] width 33 height 17
click at [423, 80] on span "Copy" at bounding box center [439, 72] width 33 height 17
click at [423, 74] on span "Copy" at bounding box center [439, 72] width 33 height 17
click at [169, 73] on span "content_copy" at bounding box center [296, 73] width 254 height 25
click at [140, 72] on div "Copied Copied" at bounding box center [452, 70] width 904 height 140
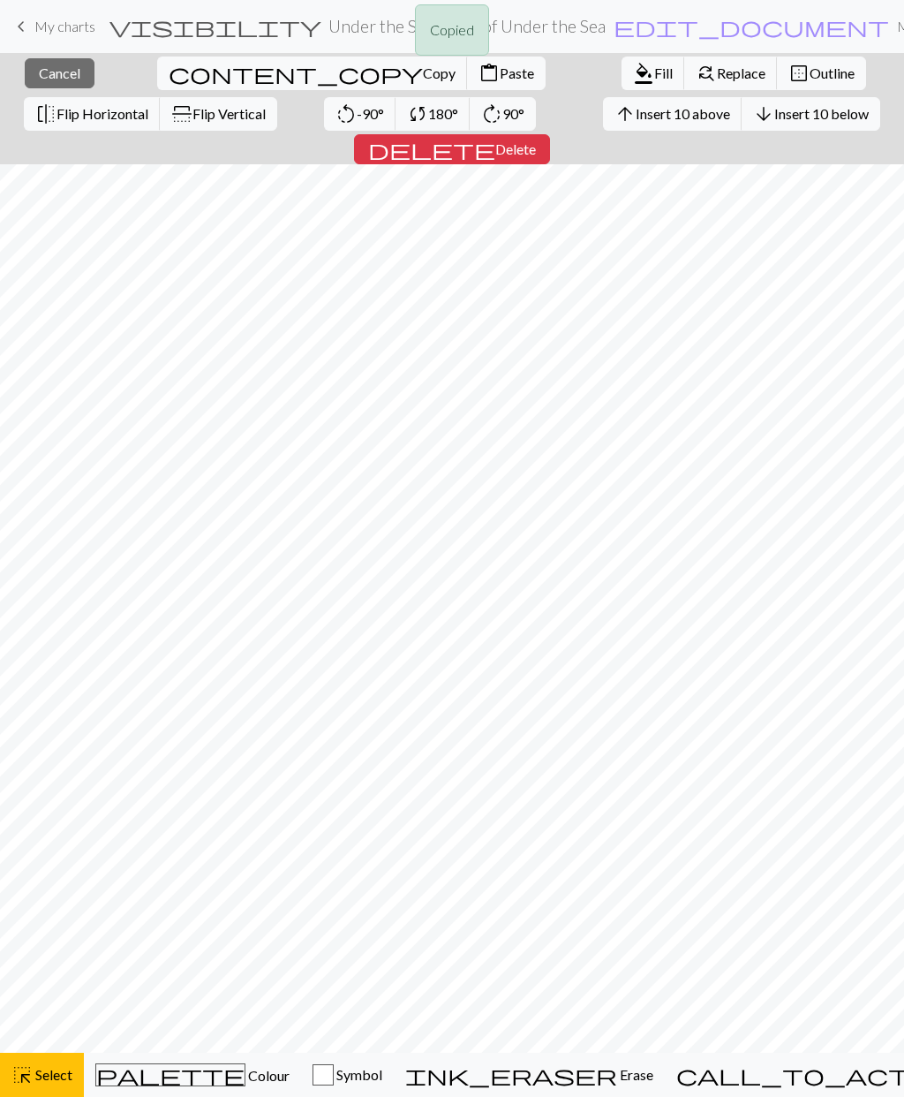
click at [141, 73] on div "Copied Copied" at bounding box center [452, 70] width 904 height 140
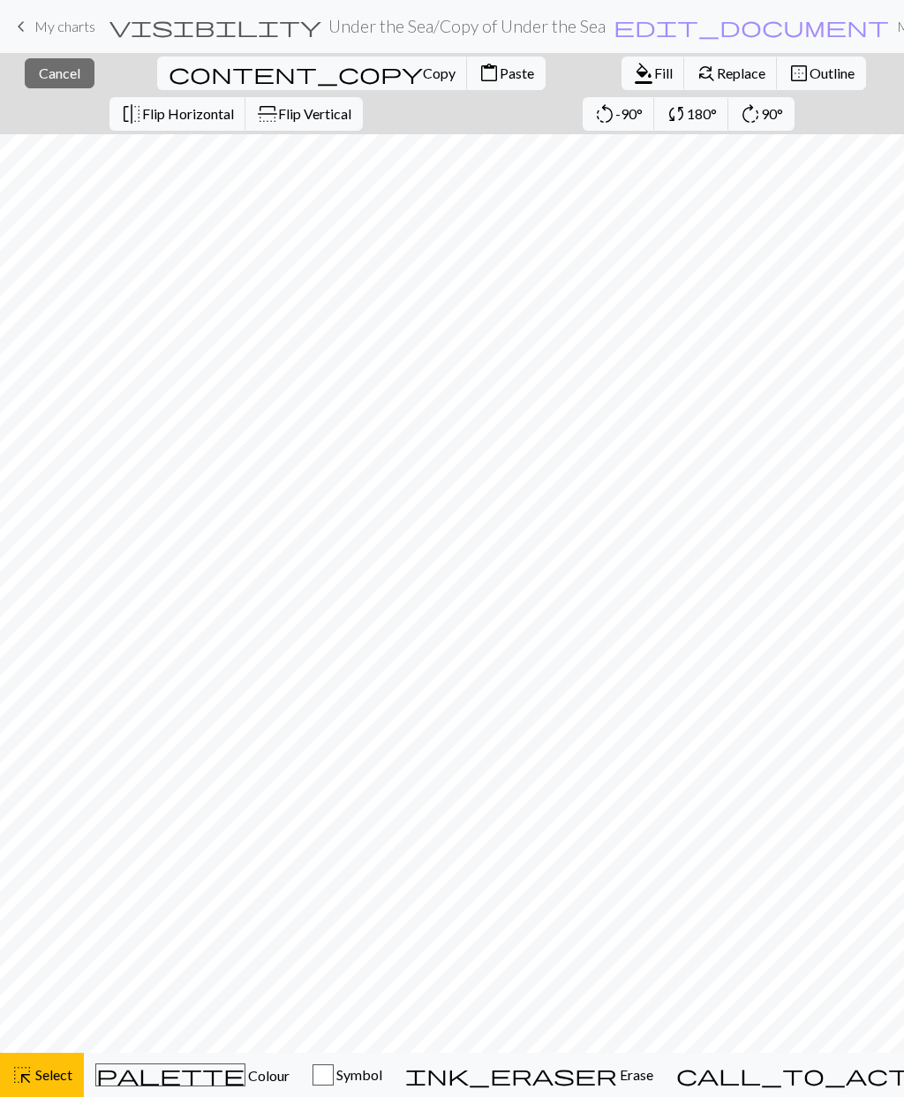
click at [55, 1058] on button "highlight_alt Select Select" at bounding box center [42, 1075] width 84 height 44
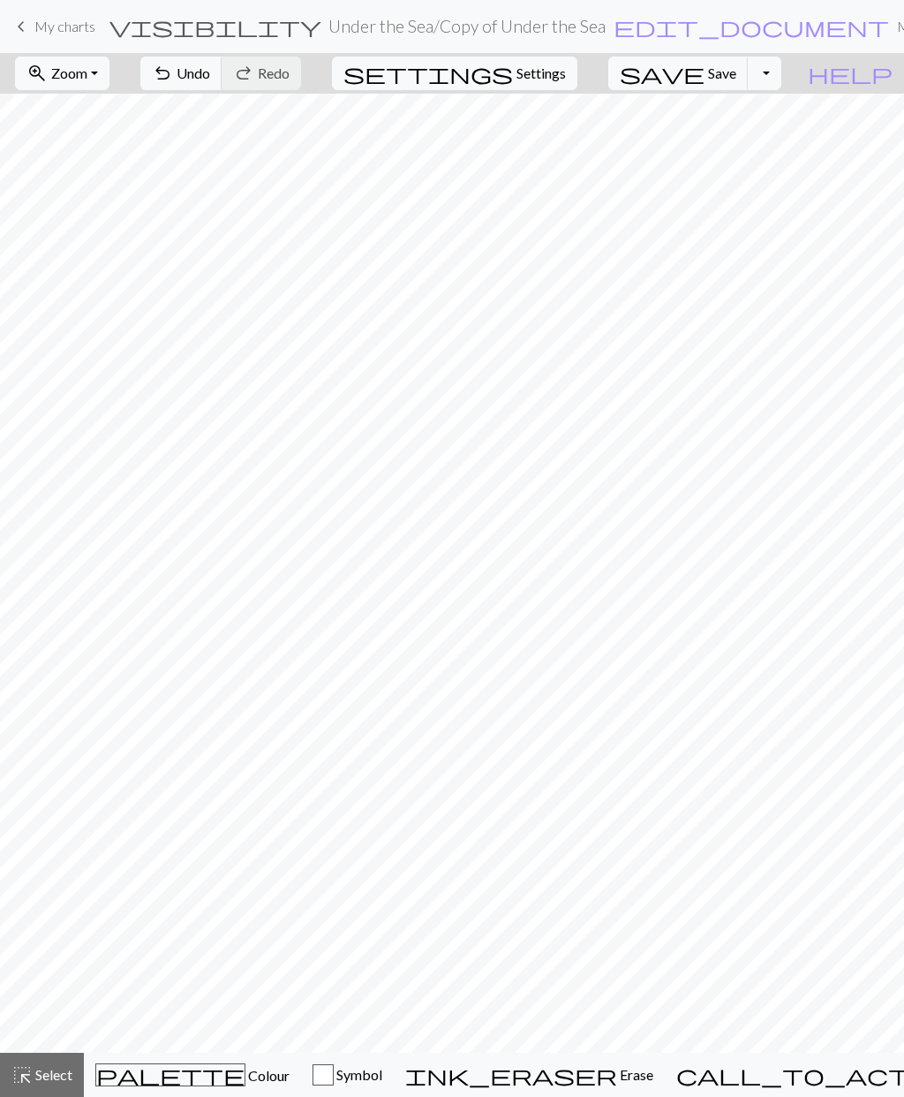
click at [40, 1068] on span "Select" at bounding box center [53, 1074] width 40 height 17
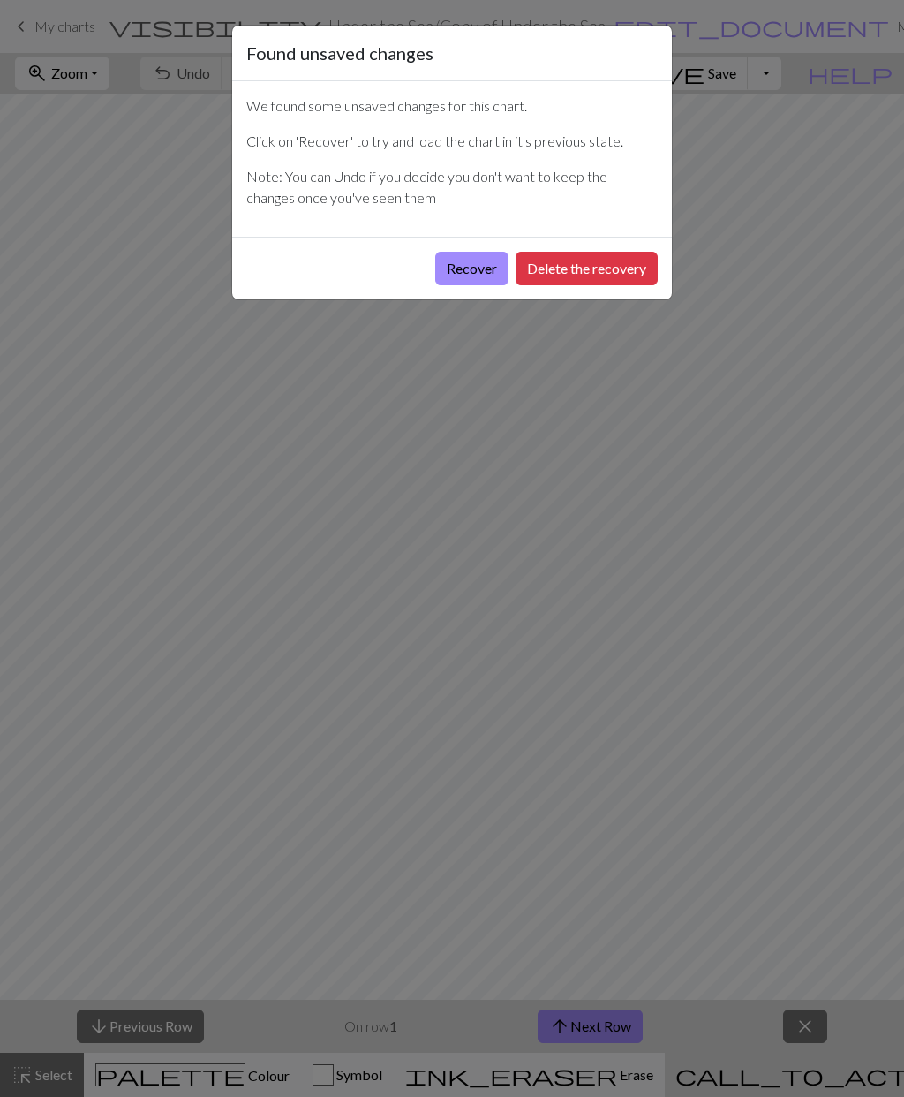
click at [476, 268] on button "Recover" at bounding box center [471, 269] width 73 height 34
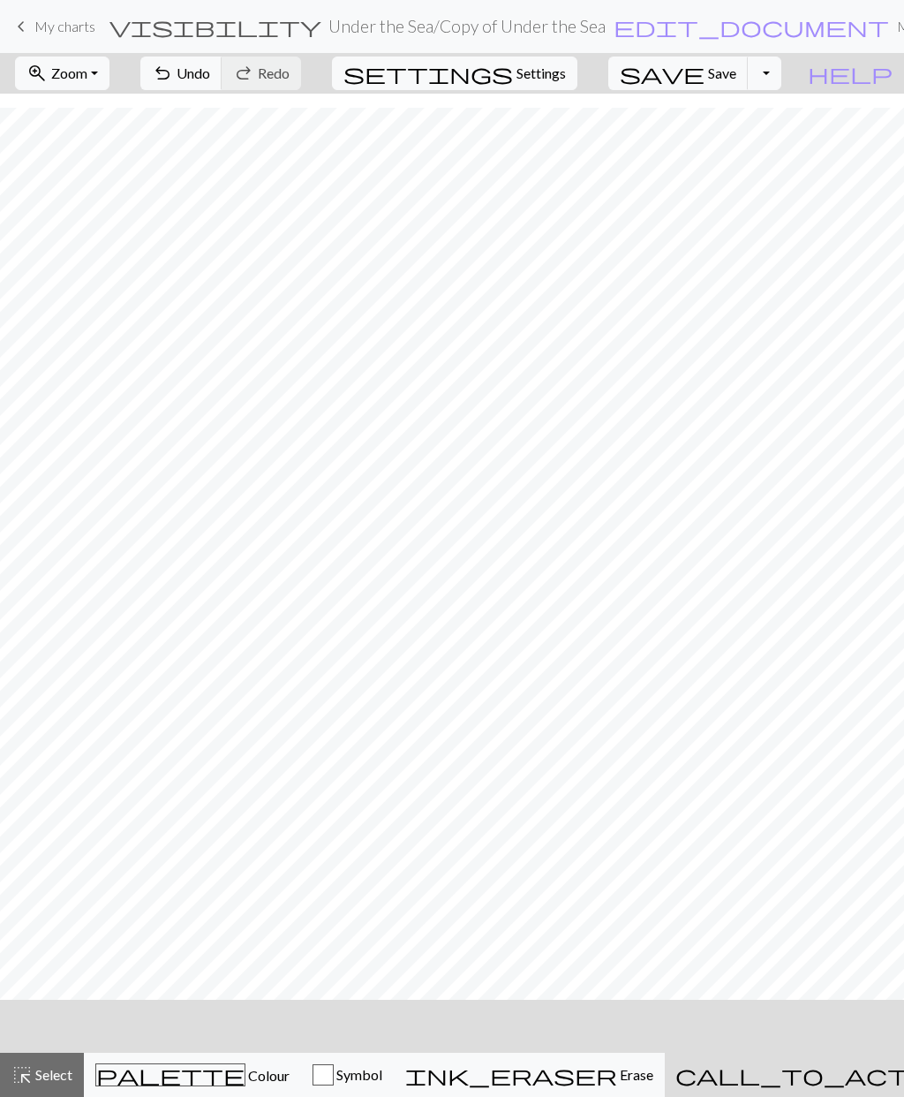
scroll to position [257, 0]
click at [59, 1076] on span "Select" at bounding box center [53, 1074] width 40 height 17
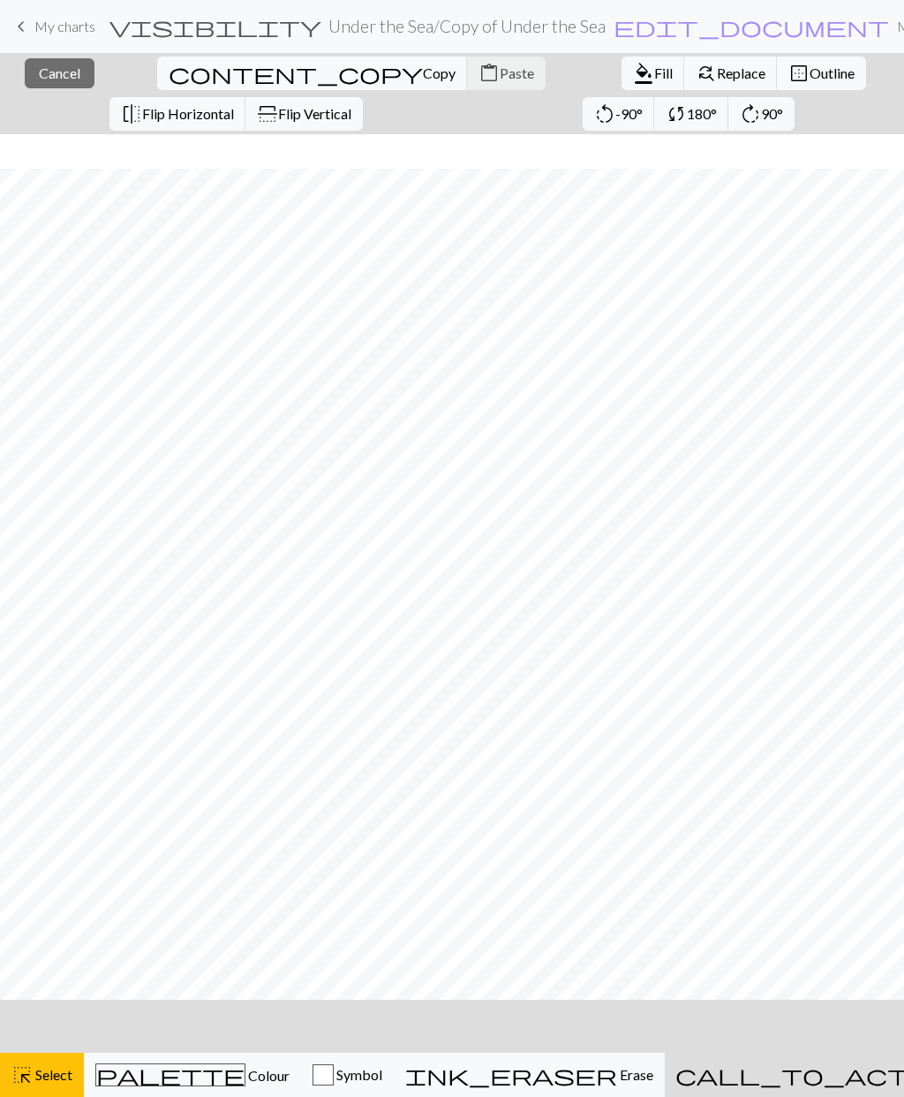
scroll to position [298, 0]
click at [47, 1078] on span "Select" at bounding box center [53, 1074] width 40 height 17
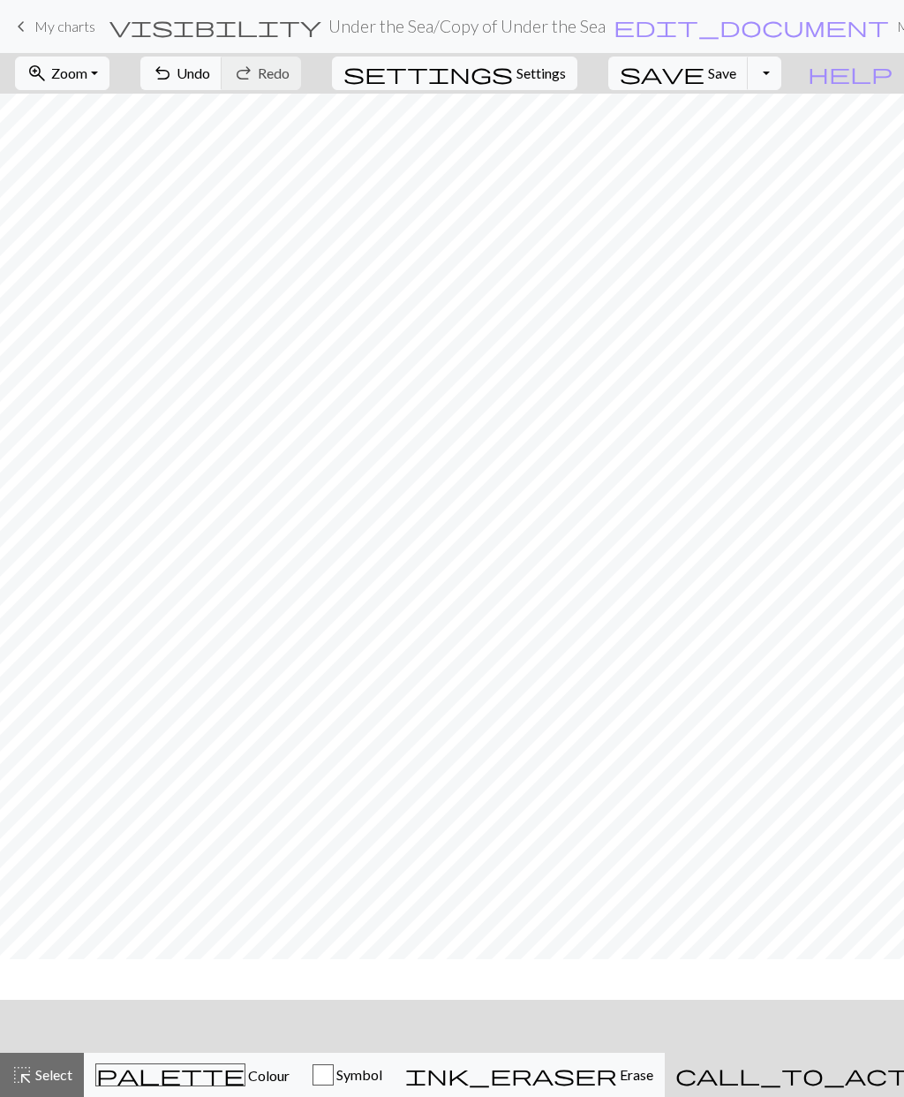
scroll to position [257, 0]
click at [210, 73] on span "Undo" at bounding box center [194, 72] width 34 height 17
click at [50, 1066] on span "Select" at bounding box center [53, 1074] width 40 height 17
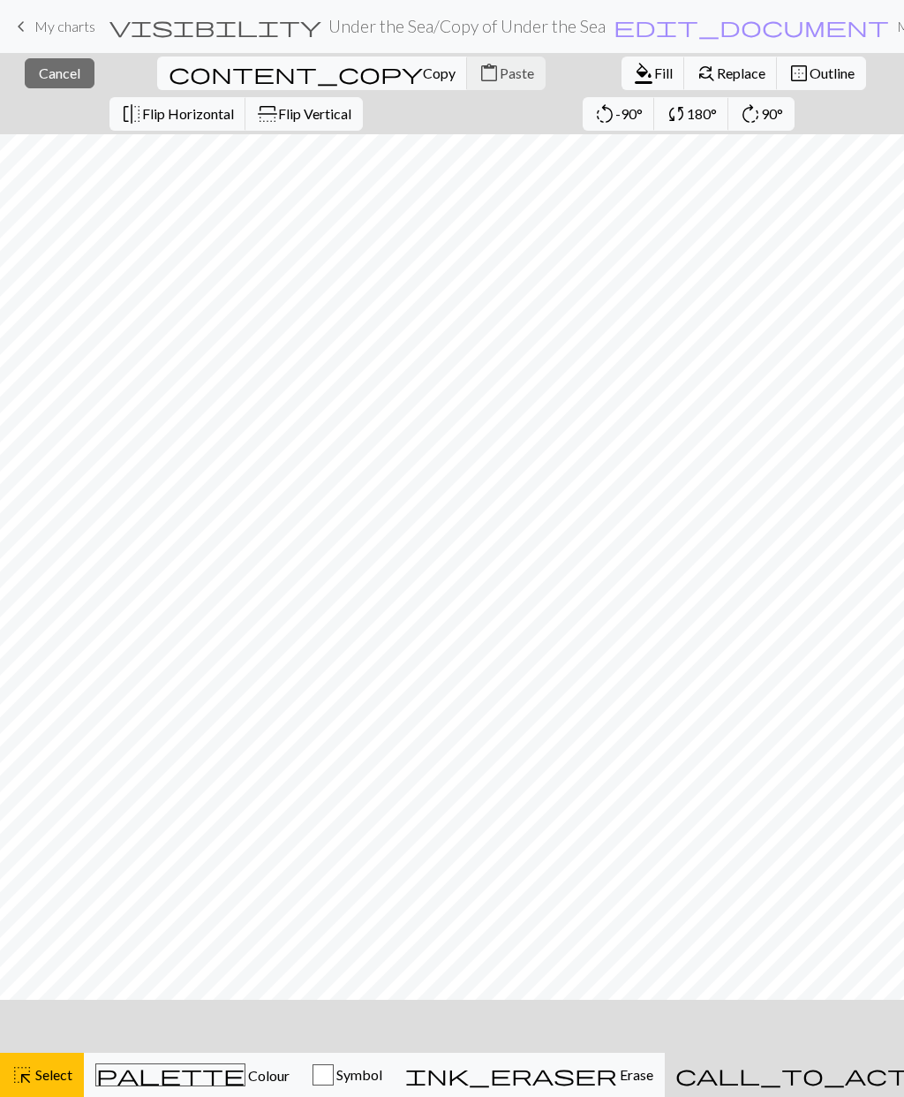
click at [423, 73] on span "Copy" at bounding box center [439, 72] width 33 height 17
click at [423, 77] on span "Copy" at bounding box center [439, 72] width 33 height 17
click at [500, 71] on span "Paste" at bounding box center [517, 72] width 34 height 17
click at [500, 74] on span "Paste" at bounding box center [517, 72] width 34 height 17
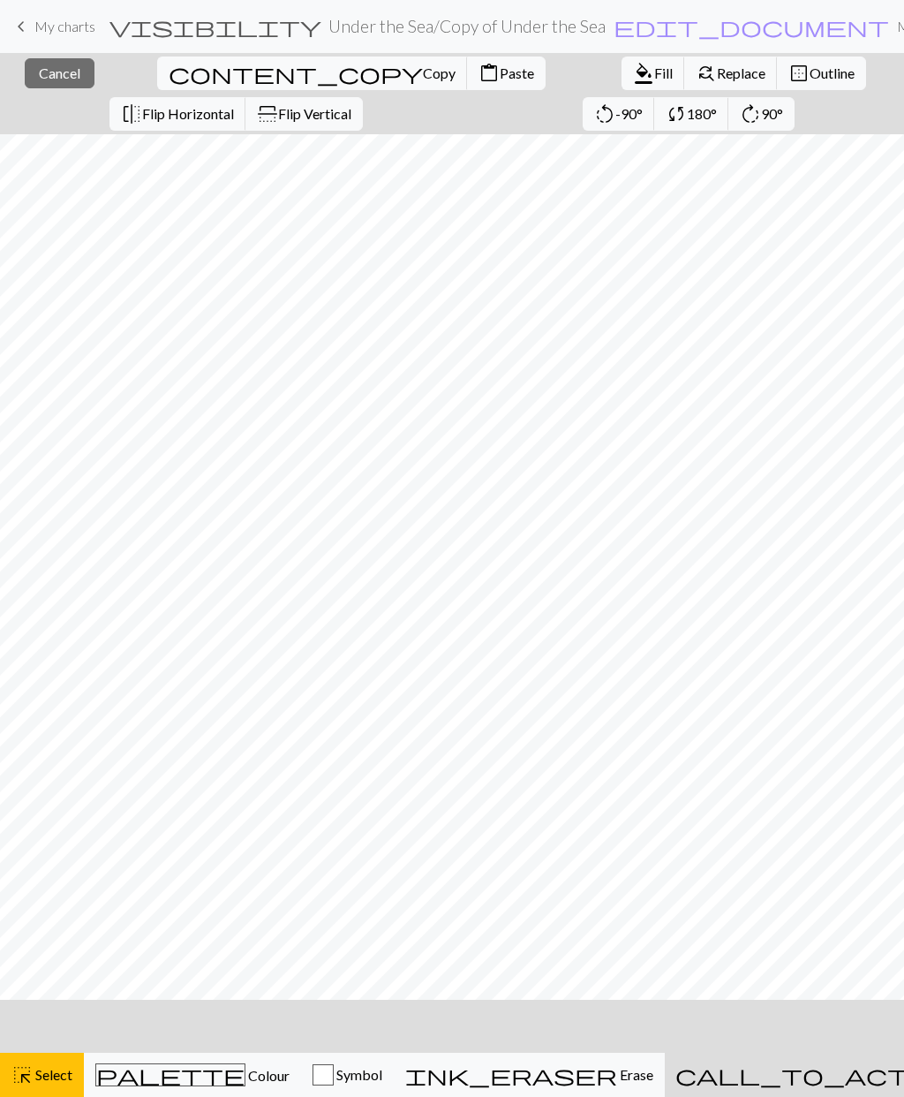
click at [500, 68] on span "Paste" at bounding box center [517, 72] width 34 height 17
click at [500, 80] on span "Paste" at bounding box center [517, 72] width 34 height 17
click at [500, 81] on span "Paste" at bounding box center [517, 72] width 34 height 17
click at [467, 86] on button "content_paste Paste" at bounding box center [506, 74] width 79 height 34
click at [500, 75] on span "Paste" at bounding box center [517, 72] width 34 height 17
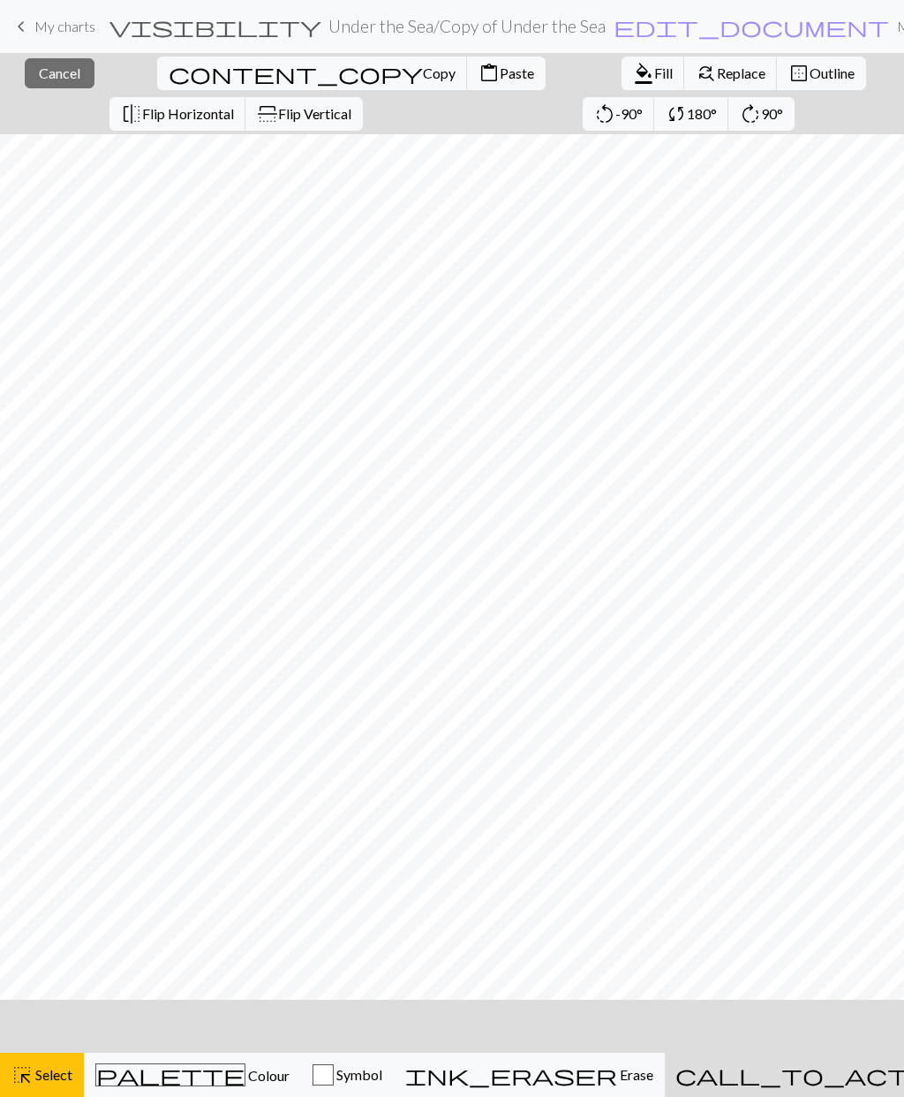
click at [423, 72] on span "Copy" at bounding box center [439, 72] width 33 height 17
click at [161, 72] on div "Copied Copied" at bounding box center [452, 70] width 904 height 140
click at [500, 79] on span "Paste" at bounding box center [517, 72] width 34 height 17
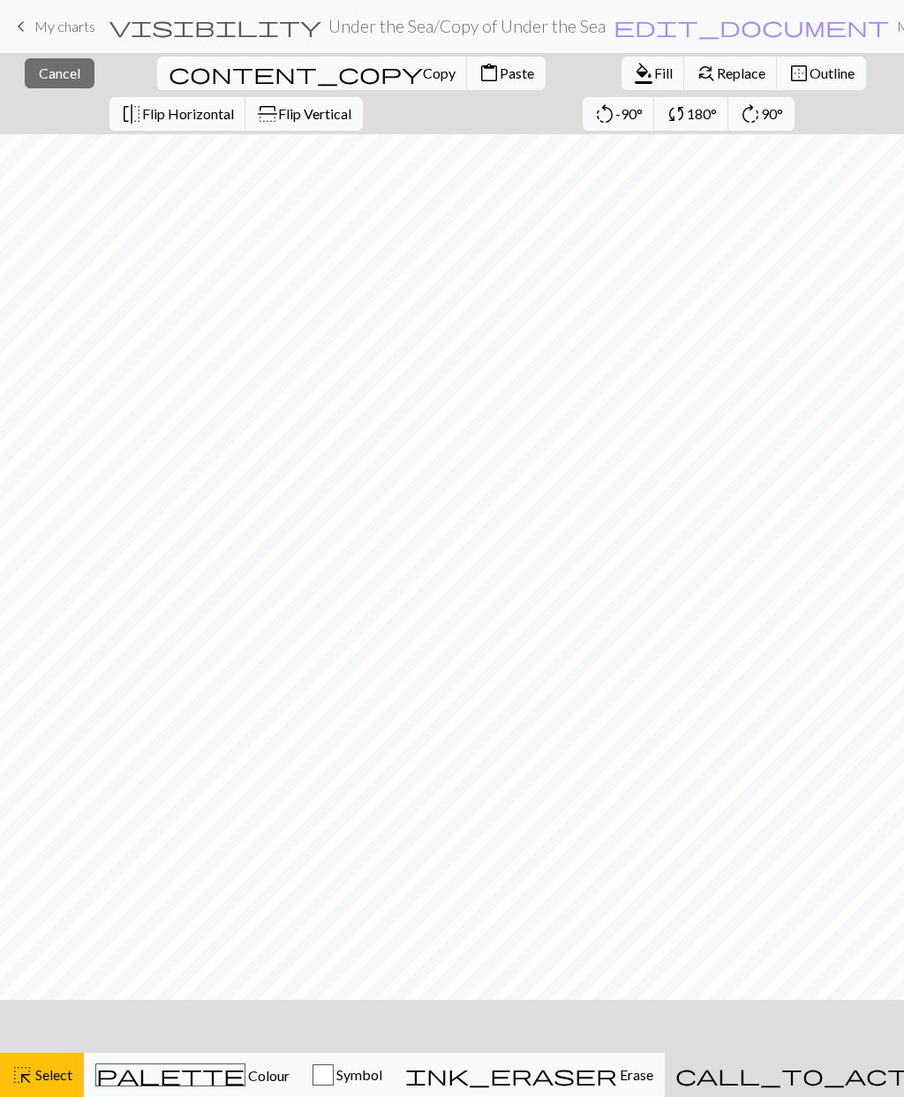
click at [500, 68] on span "Paste" at bounding box center [517, 72] width 34 height 17
click at [423, 76] on span "Copy" at bounding box center [439, 72] width 33 height 17
click at [423, 79] on span "Copy" at bounding box center [439, 72] width 33 height 17
click at [155, 78] on div "Copied Copied" at bounding box center [452, 70] width 904 height 140
click at [146, 75] on div "Copied Copied" at bounding box center [452, 70] width 904 height 140
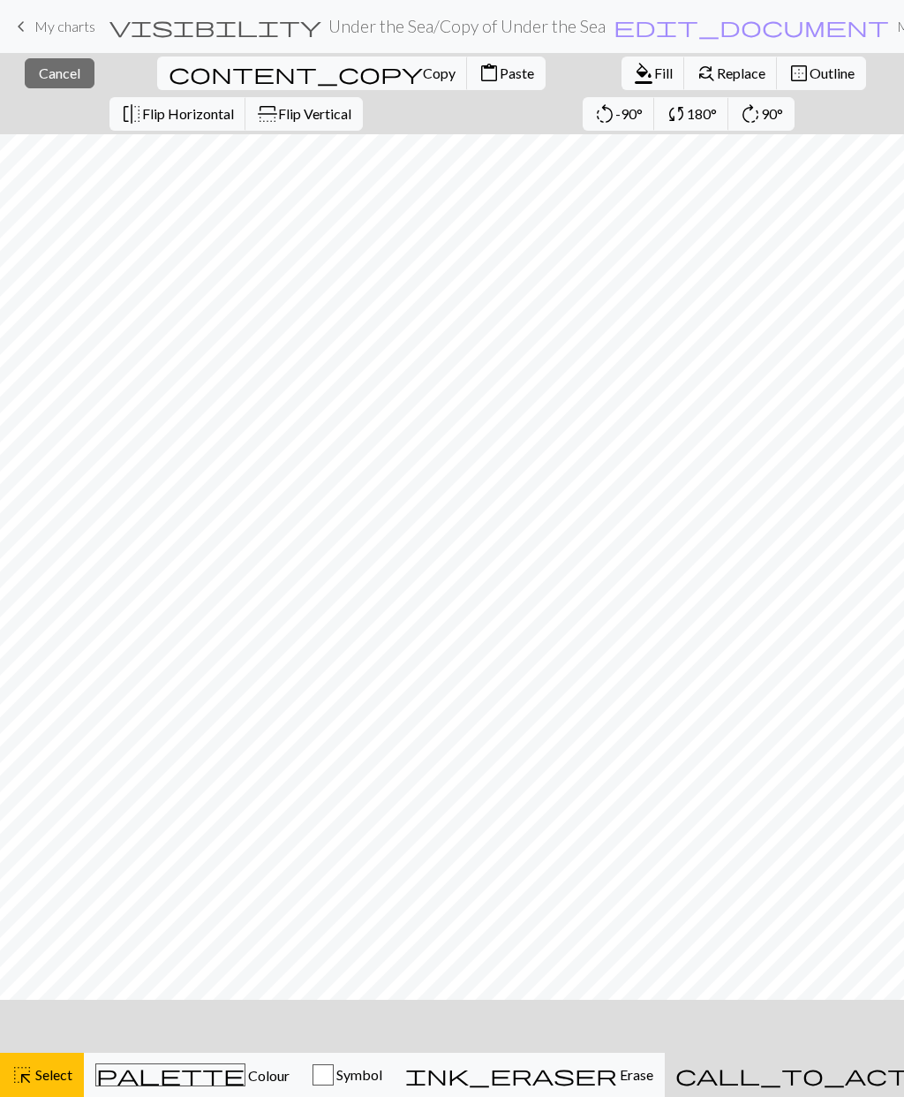
click at [500, 78] on span "Paste" at bounding box center [517, 72] width 34 height 17
click at [49, 1077] on span "Select" at bounding box center [53, 1074] width 40 height 17
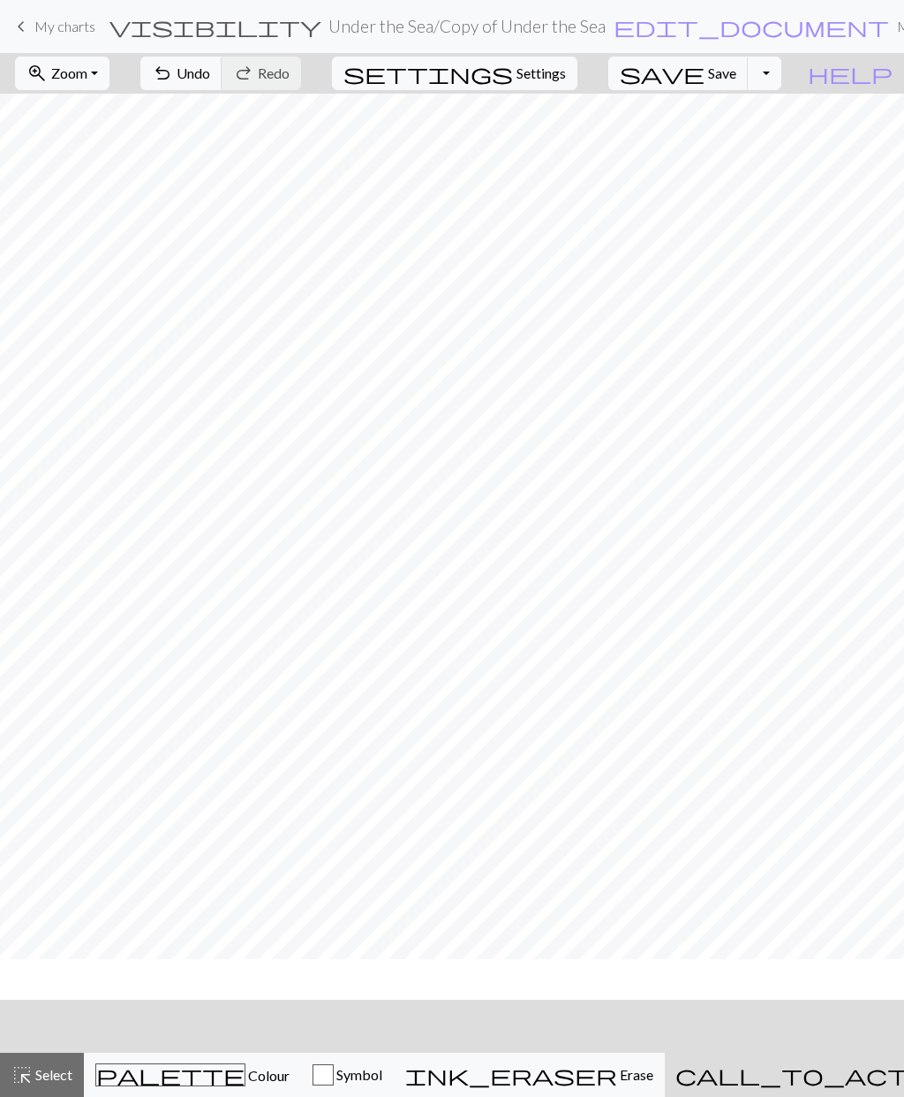
scroll to position [181, 0]
click at [210, 72] on span "Undo" at bounding box center [194, 72] width 34 height 17
click at [210, 81] on span "Undo" at bounding box center [194, 72] width 34 height 17
click at [813, 1085] on div "call_to_action Knitting mode Knitting mode" at bounding box center [869, 1074] width 386 height 21
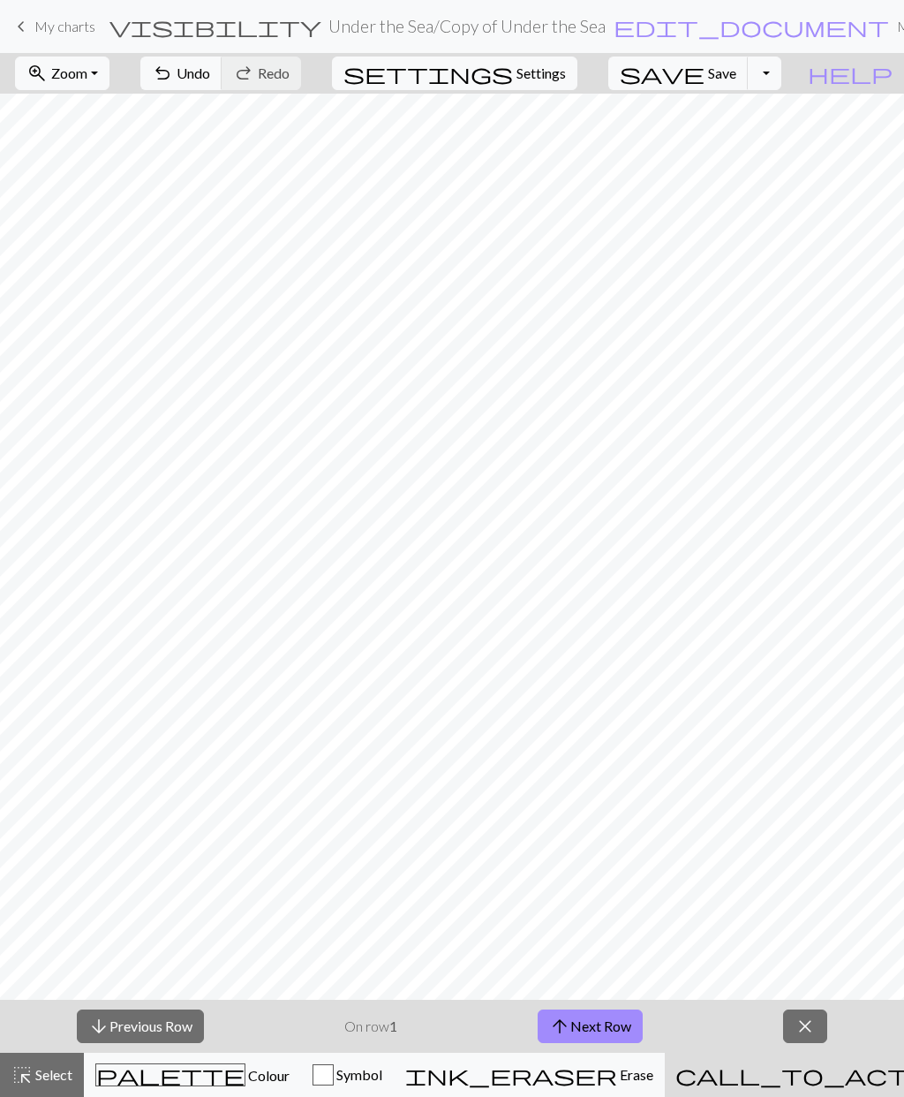
click at [36, 1079] on span "Select" at bounding box center [53, 1074] width 40 height 17
click at [34, 1070] on span "Select" at bounding box center [53, 1074] width 40 height 17
click at [48, 1079] on span "Select" at bounding box center [53, 1074] width 40 height 17
click at [42, 1076] on span "Select" at bounding box center [53, 1074] width 40 height 17
click at [809, 1024] on span "close" at bounding box center [805, 1026] width 21 height 25
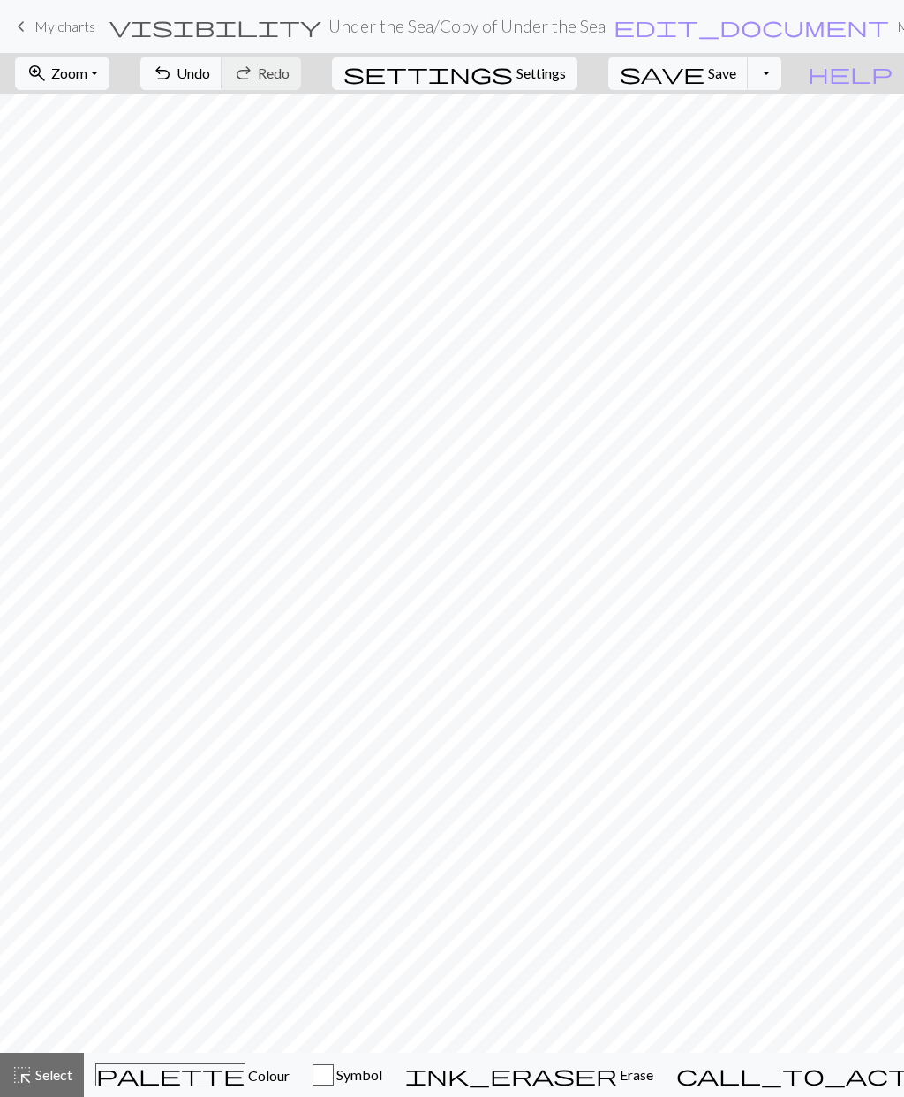
click at [64, 1078] on span "Select" at bounding box center [53, 1074] width 40 height 17
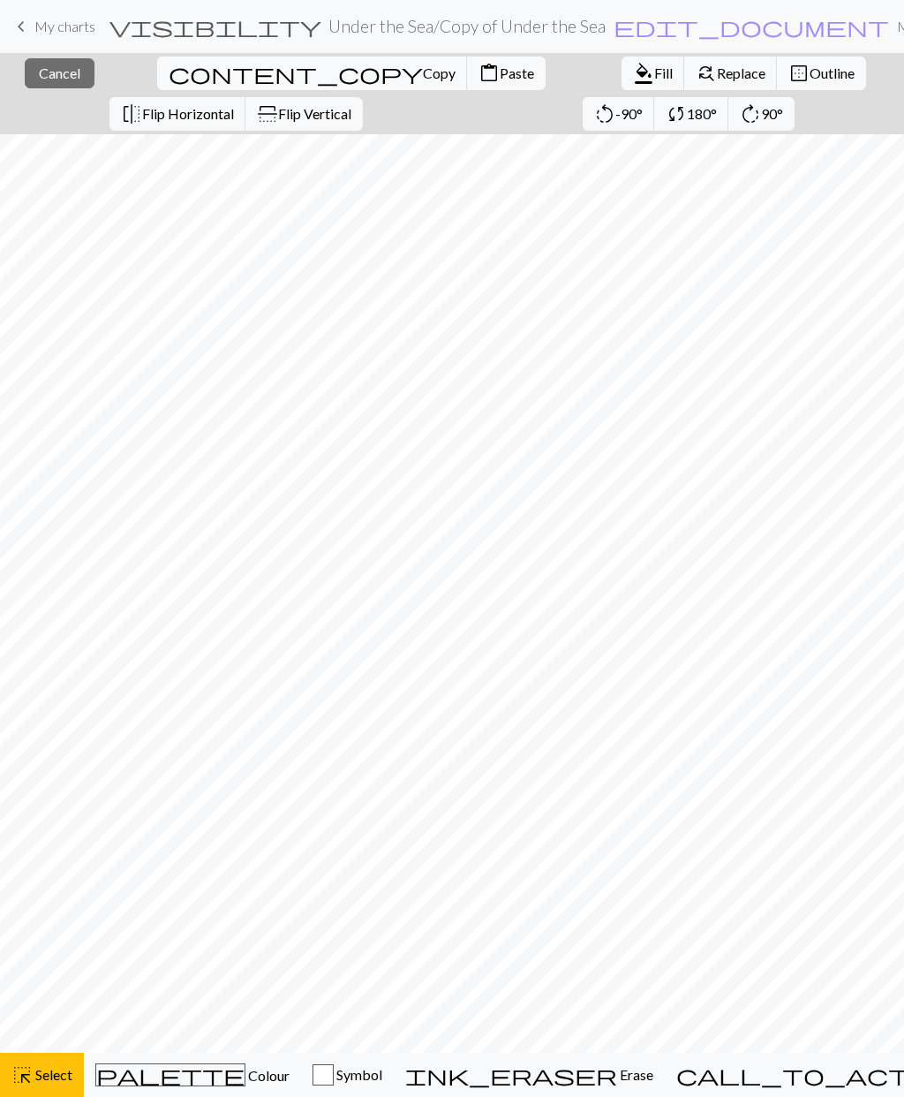
click at [423, 70] on span "Copy" at bounding box center [439, 72] width 33 height 17
click at [423, 79] on span "Copy" at bounding box center [439, 72] width 33 height 17
click at [500, 72] on span "Paste" at bounding box center [517, 72] width 34 height 17
click at [50, 68] on span "Cancel" at bounding box center [60, 72] width 42 height 17
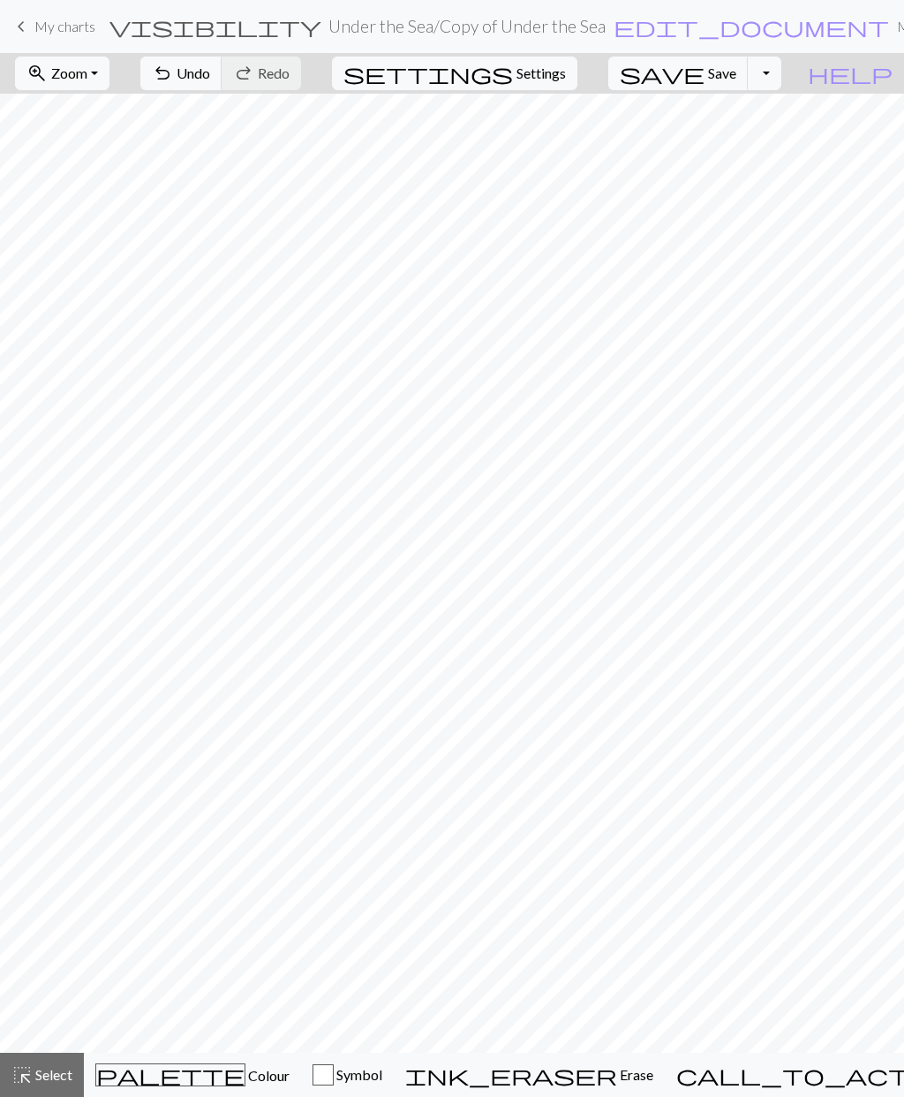
click at [42, 1072] on span "Select" at bounding box center [53, 1074] width 40 height 17
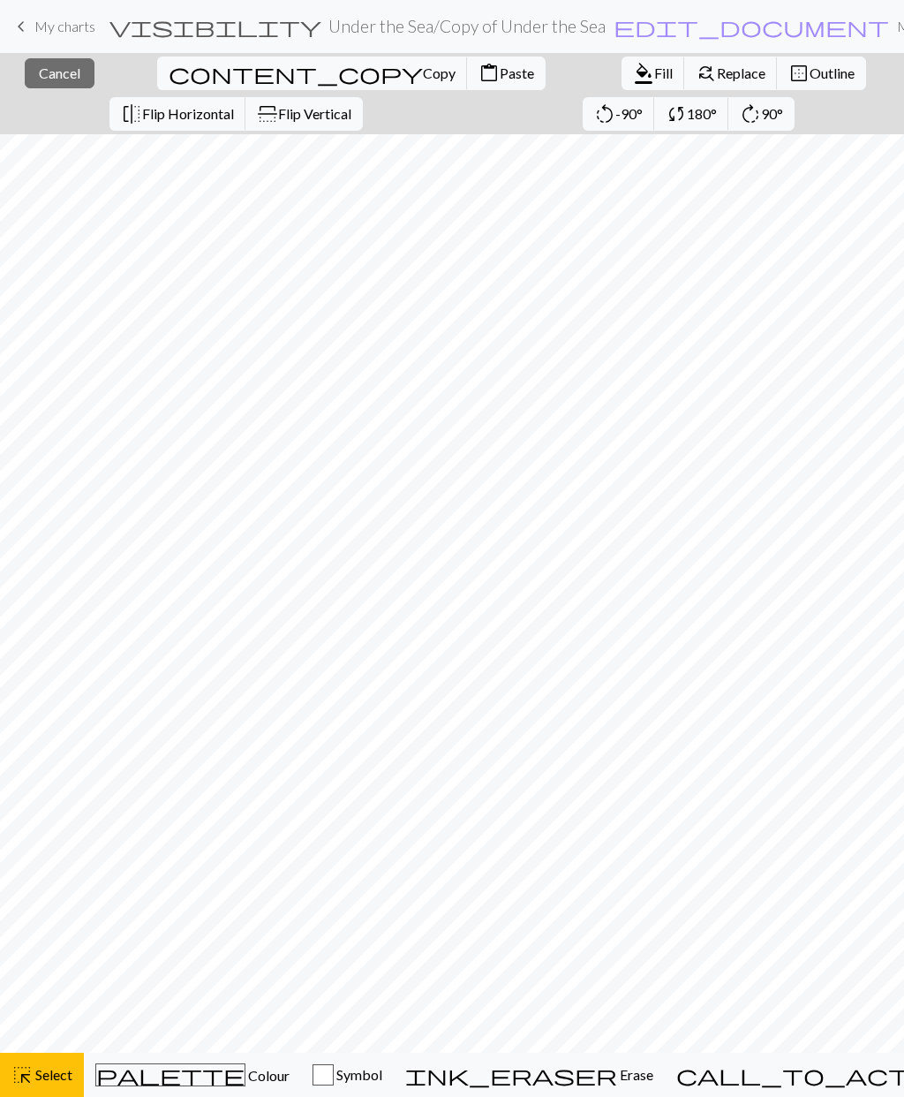
click at [423, 71] on span "Copy" at bounding box center [439, 72] width 33 height 17
click at [423, 78] on span "Copy" at bounding box center [439, 72] width 33 height 17
click at [500, 79] on span "Paste" at bounding box center [517, 72] width 34 height 17
click at [500, 72] on span "Paste" at bounding box center [517, 72] width 34 height 17
click at [500, 67] on span "Paste" at bounding box center [517, 72] width 34 height 17
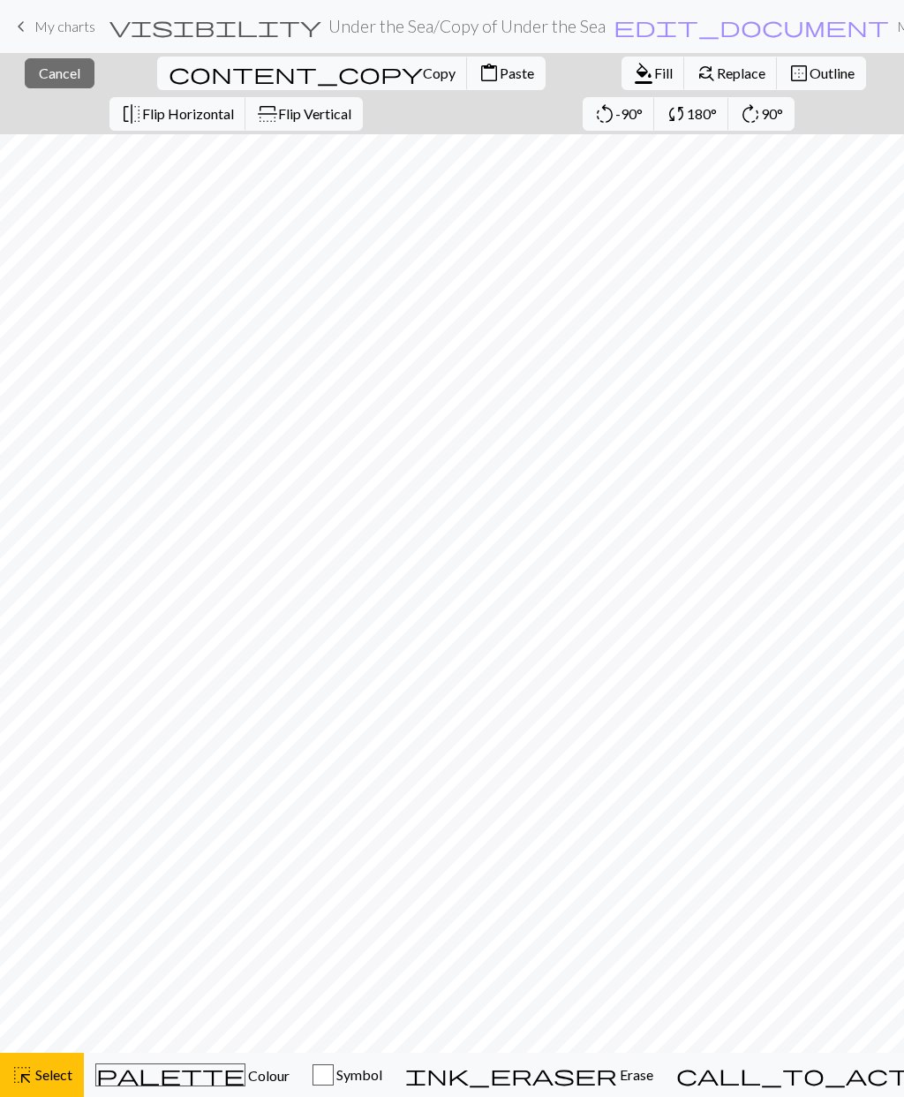
click at [500, 67] on span "Paste" at bounding box center [517, 72] width 34 height 17
click at [423, 70] on span "Copy" at bounding box center [439, 72] width 33 height 17
click at [500, 80] on span "Paste" at bounding box center [517, 72] width 34 height 17
click at [54, 1071] on span "Select" at bounding box center [53, 1074] width 40 height 17
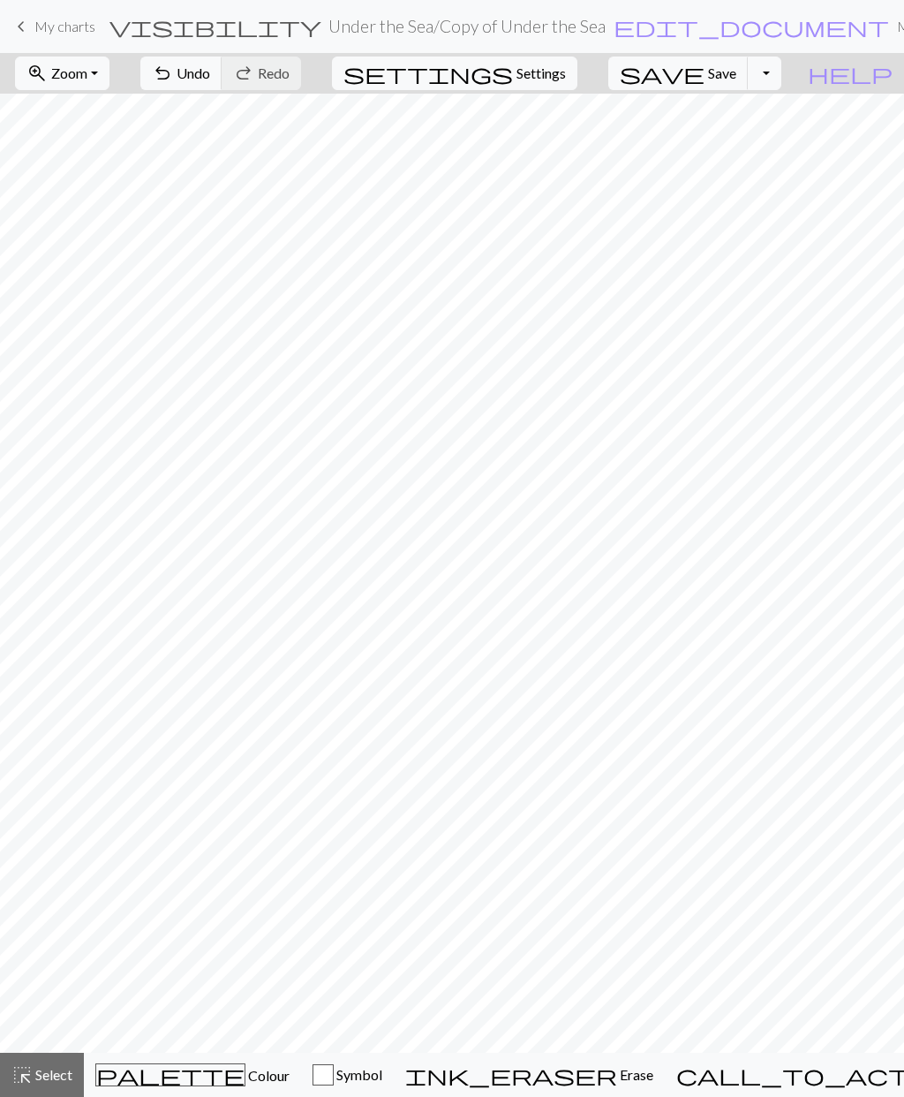
click at [210, 77] on span "Undo" at bounding box center [194, 72] width 34 height 17
click at [48, 1070] on span "Select" at bounding box center [53, 1074] width 40 height 17
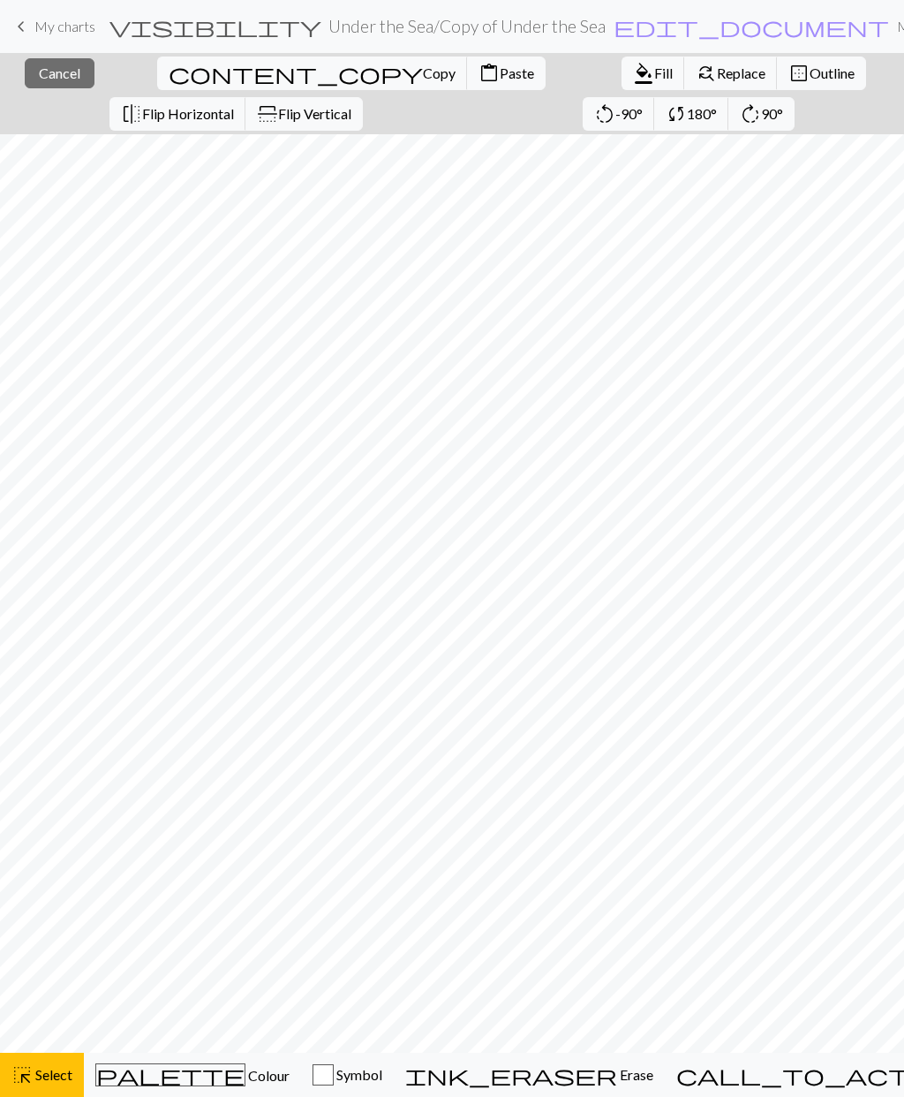
click at [423, 76] on span "Copy" at bounding box center [439, 72] width 33 height 17
click at [500, 77] on span "Paste" at bounding box center [517, 72] width 34 height 17
click at [423, 72] on span "Copy" at bounding box center [439, 72] width 33 height 17
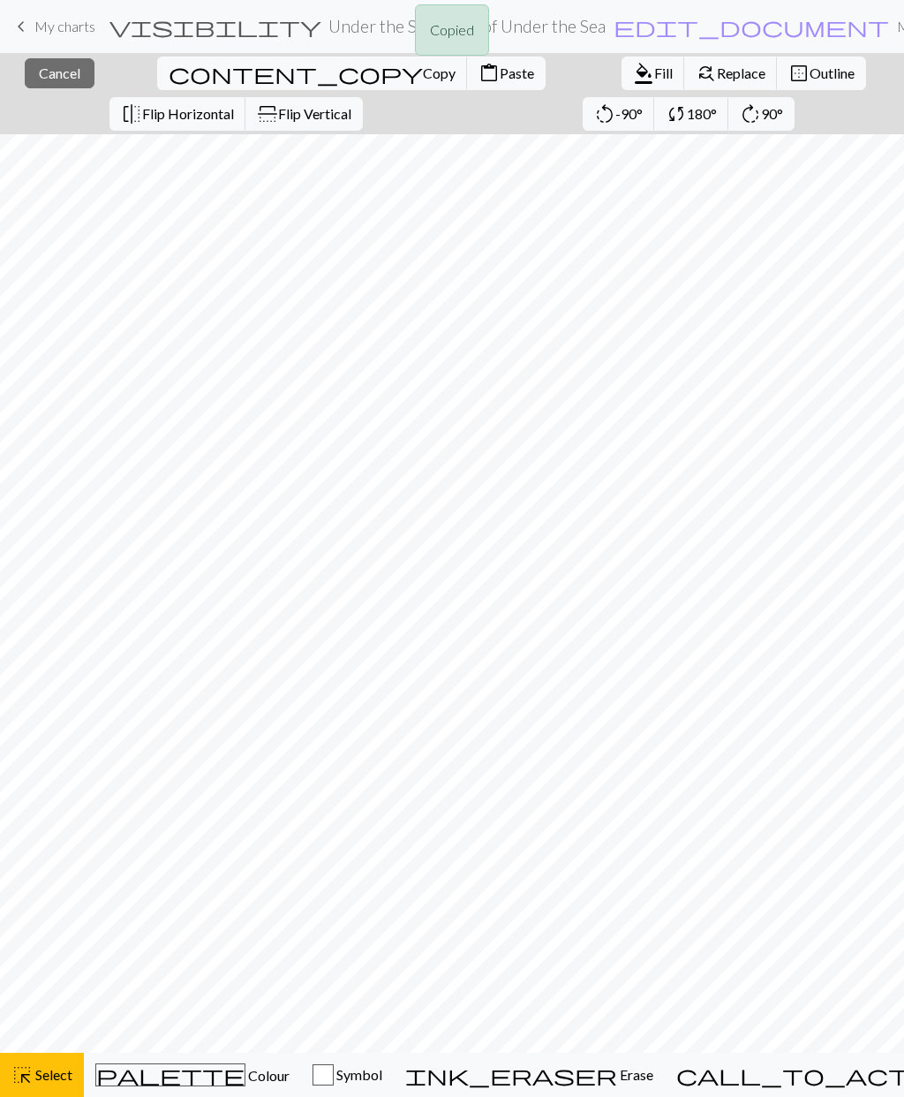
click at [155, 75] on div "Copied Copied" at bounding box center [452, 70] width 904 height 140
click at [152, 74] on div "Copied Copied" at bounding box center [452, 70] width 904 height 140
click at [423, 71] on span "Copy" at bounding box center [439, 72] width 33 height 17
click at [158, 74] on div "Copied Copied" at bounding box center [452, 70] width 904 height 140
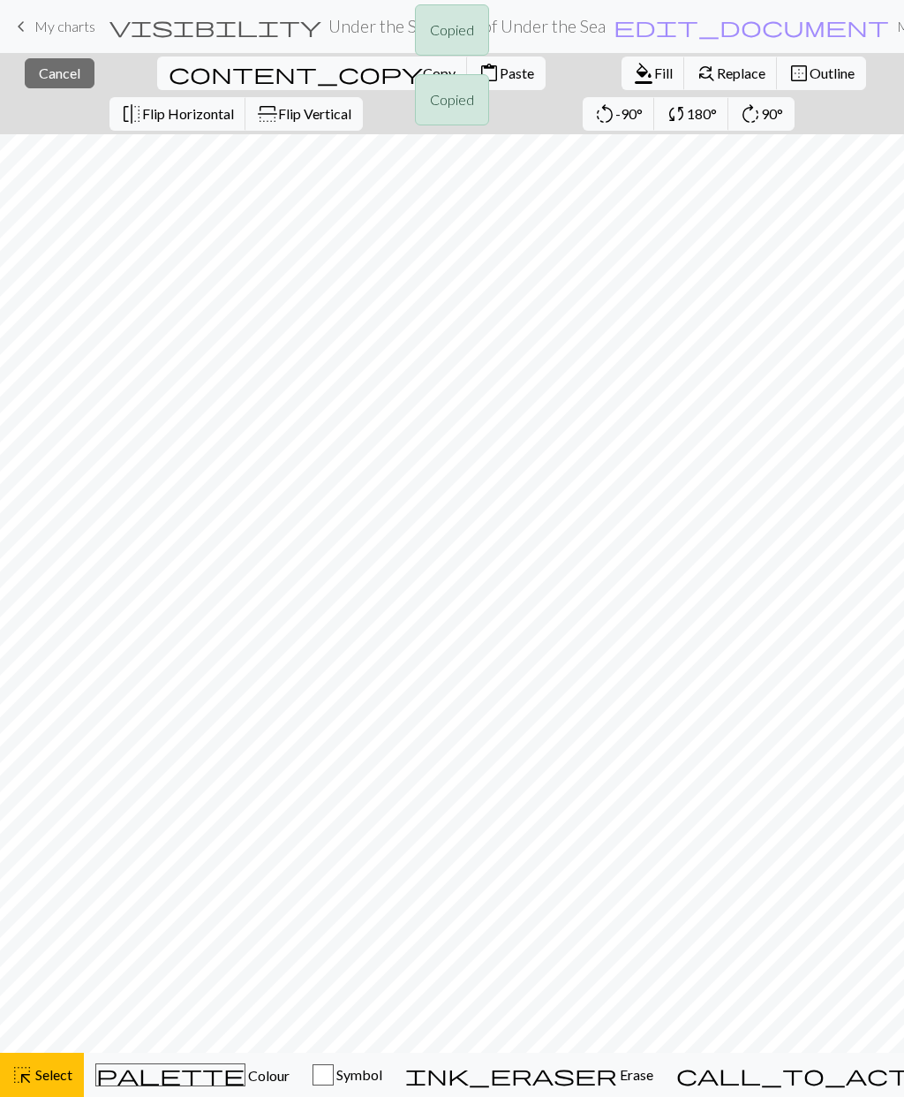
click at [157, 78] on div "Copied Copied" at bounding box center [452, 70] width 904 height 140
click at [500, 75] on span "Paste" at bounding box center [517, 72] width 34 height 17
click at [56, 1072] on span "Select" at bounding box center [53, 1074] width 40 height 17
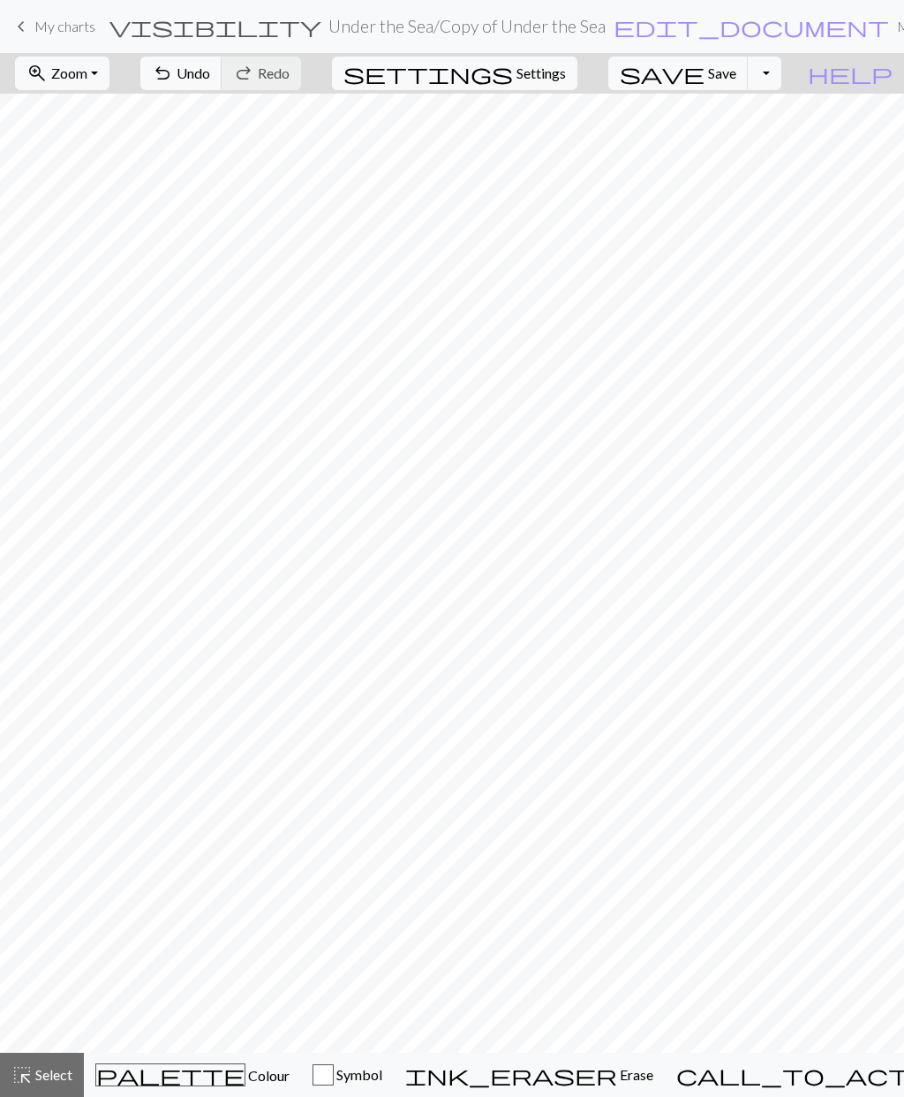
click at [246, 1068] on span "Colour" at bounding box center [268, 1075] width 44 height 17
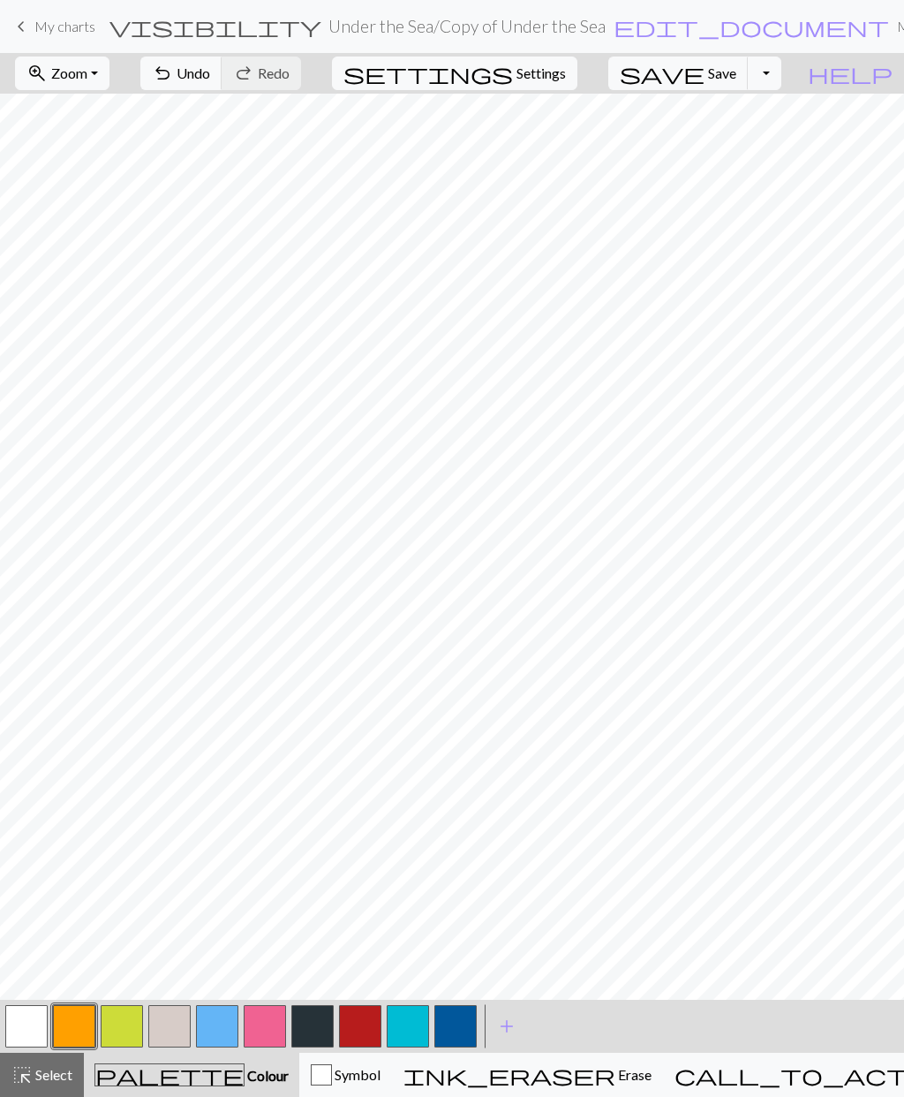
click at [414, 1024] on button "button" at bounding box center [408, 1026] width 42 height 42
click at [35, 1079] on span "Select" at bounding box center [53, 1074] width 40 height 17
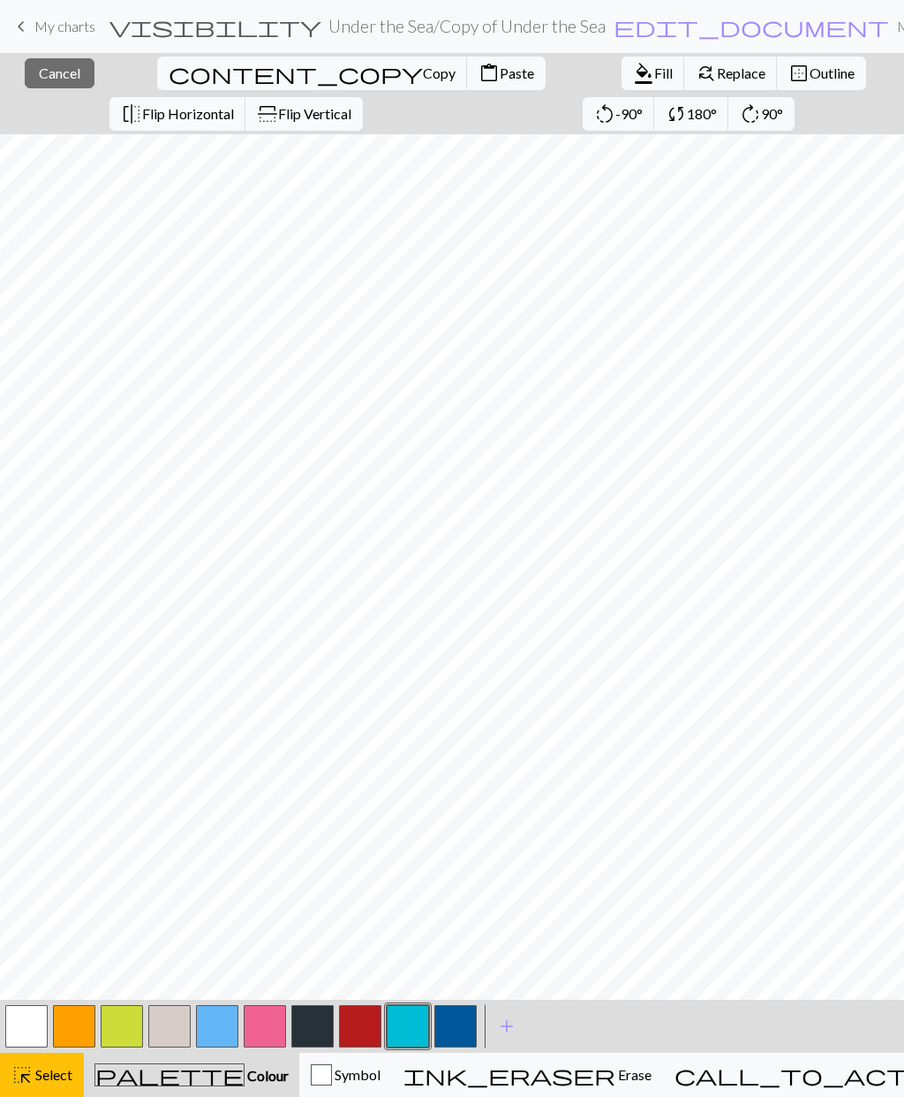
click at [50, 1065] on div "highlight_alt Select Select" at bounding box center [41, 1074] width 61 height 21
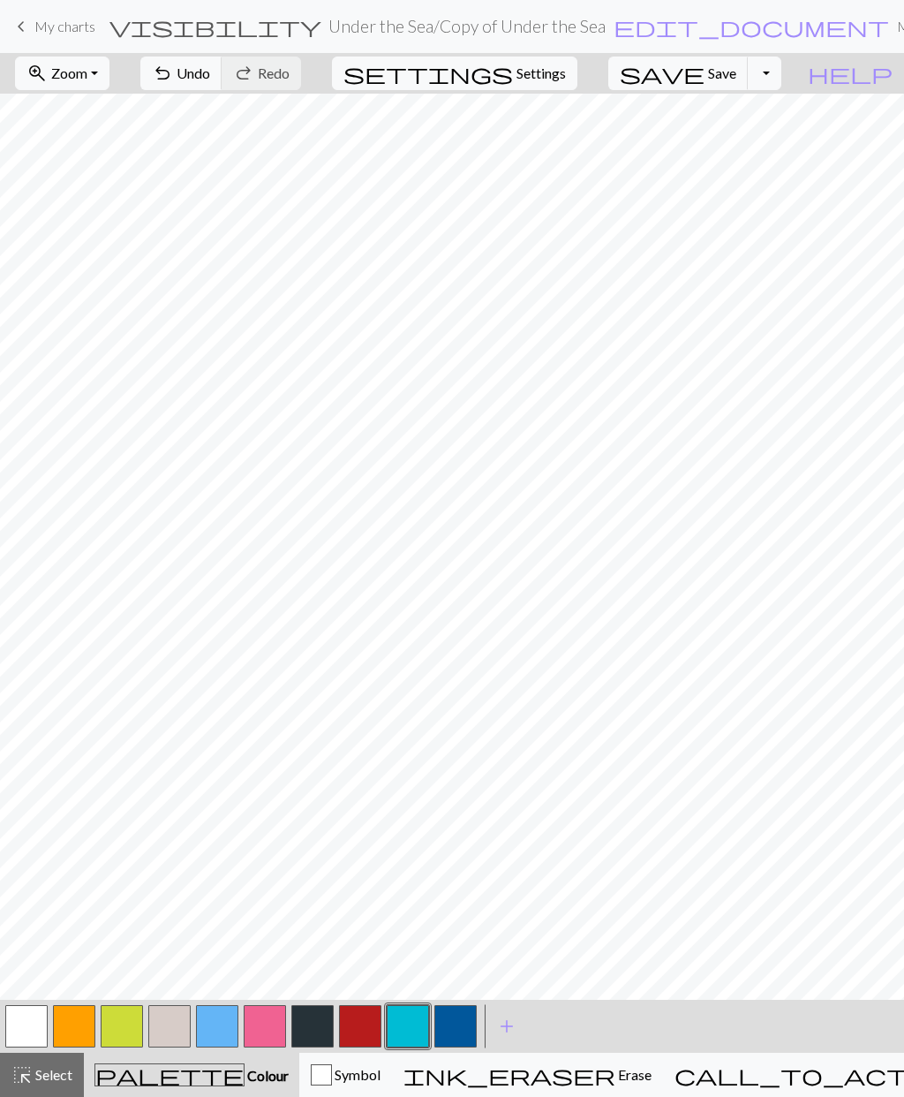
click at [40, 1066] on span "Select" at bounding box center [53, 1074] width 40 height 17
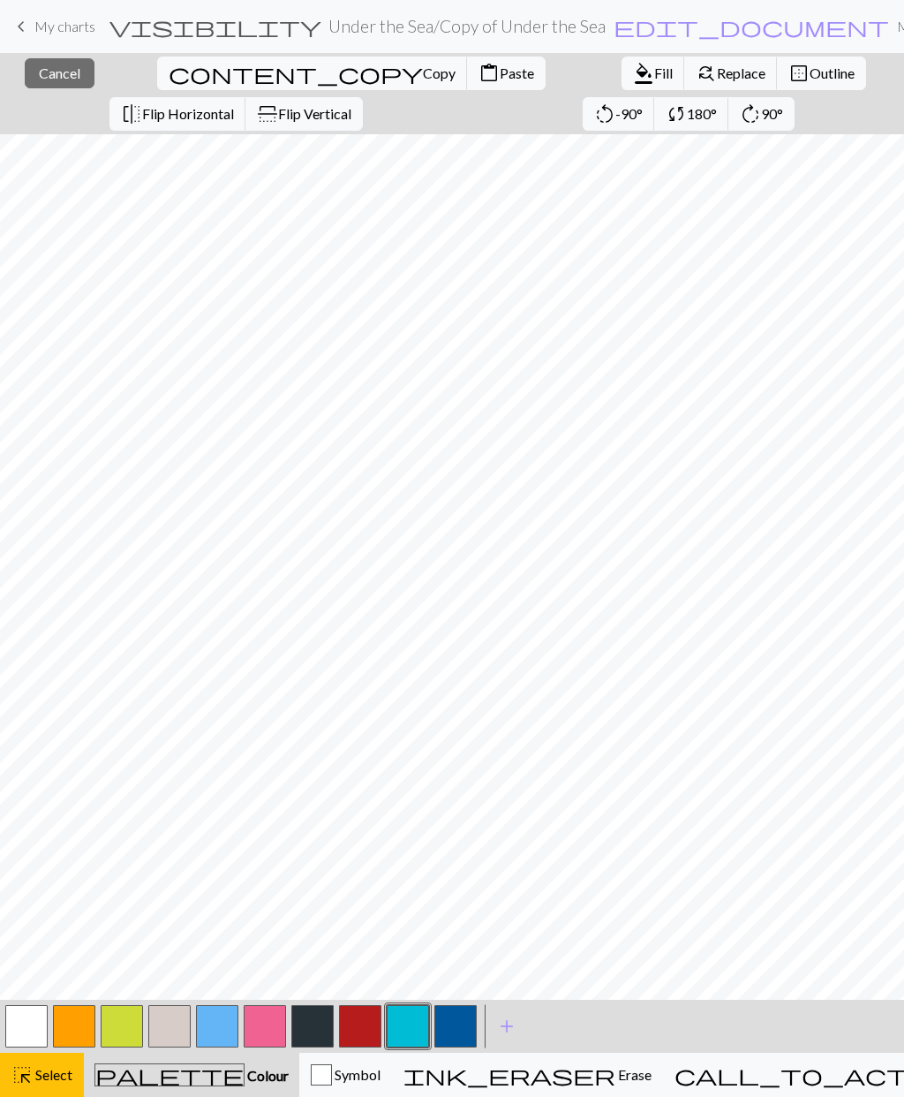
click at [49, 1076] on span "Select" at bounding box center [53, 1074] width 40 height 17
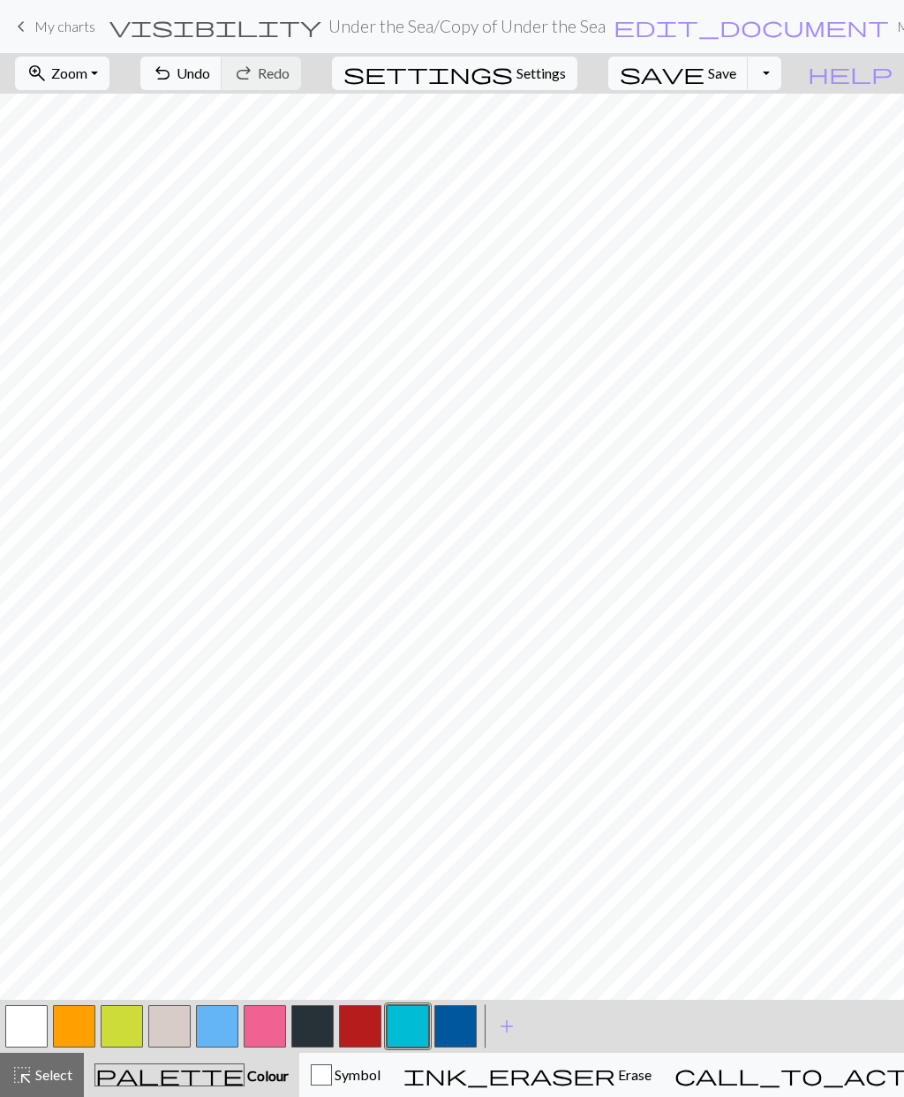
click at [553, 84] on button "settings Settings" at bounding box center [455, 74] width 246 height 34
select select "dk"
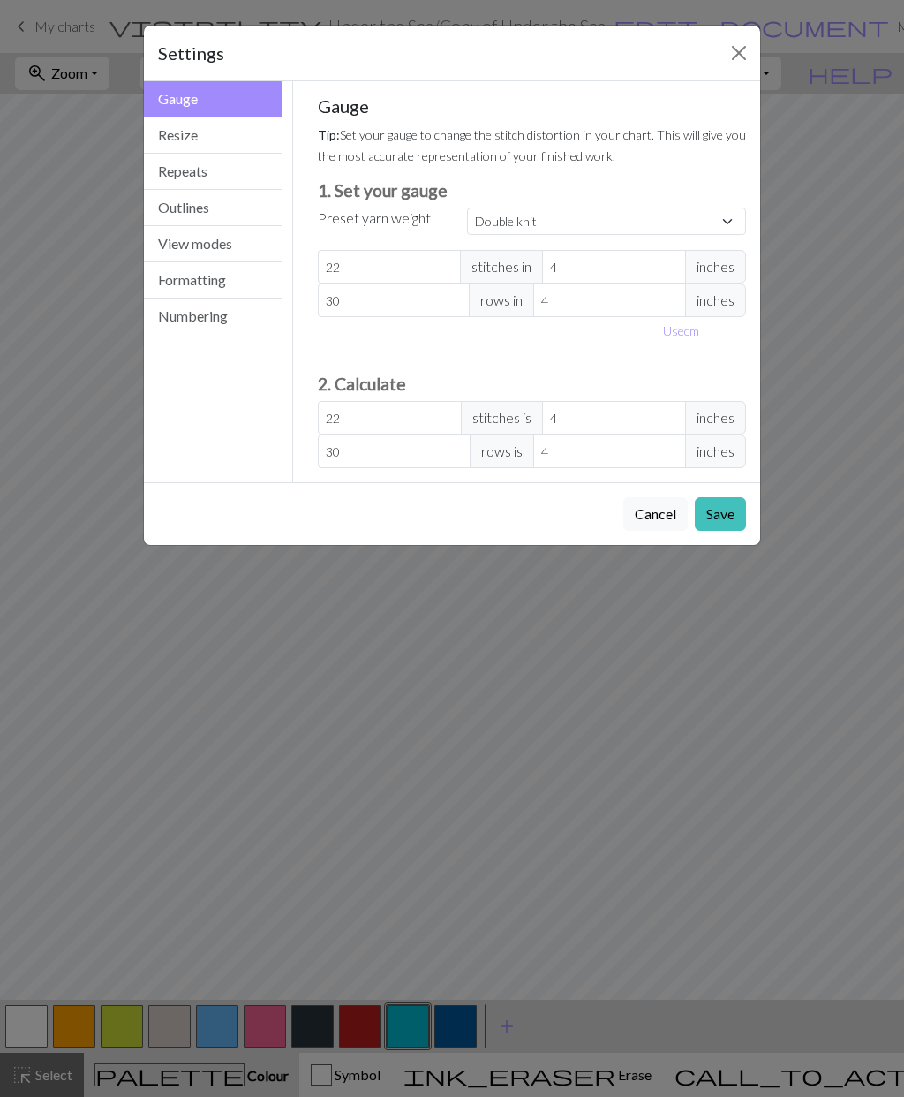
click at [70, 440] on div "Settings Gauge Gauge Resize Repeats Outlines View modes Formatting Numbering Ga…" at bounding box center [452, 548] width 904 height 1097
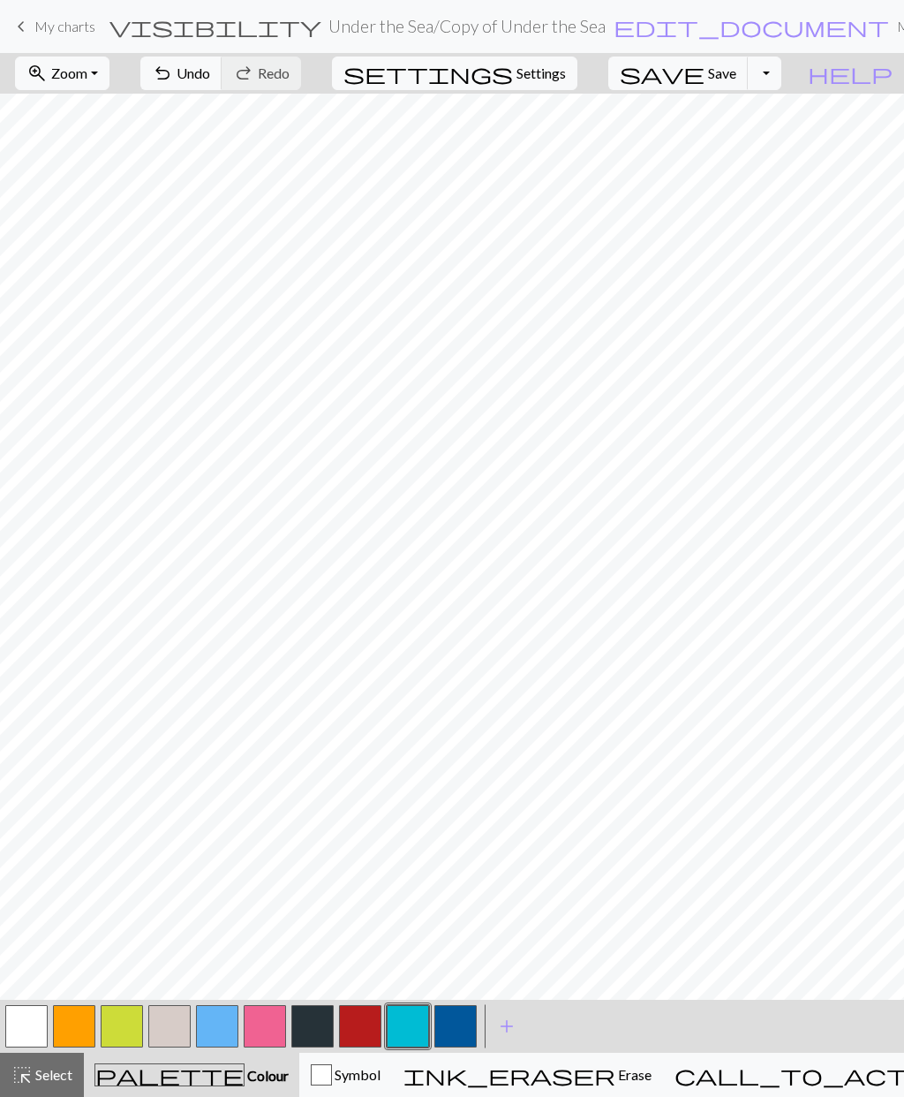
click at [42, 1082] on span "Select" at bounding box center [53, 1074] width 40 height 17
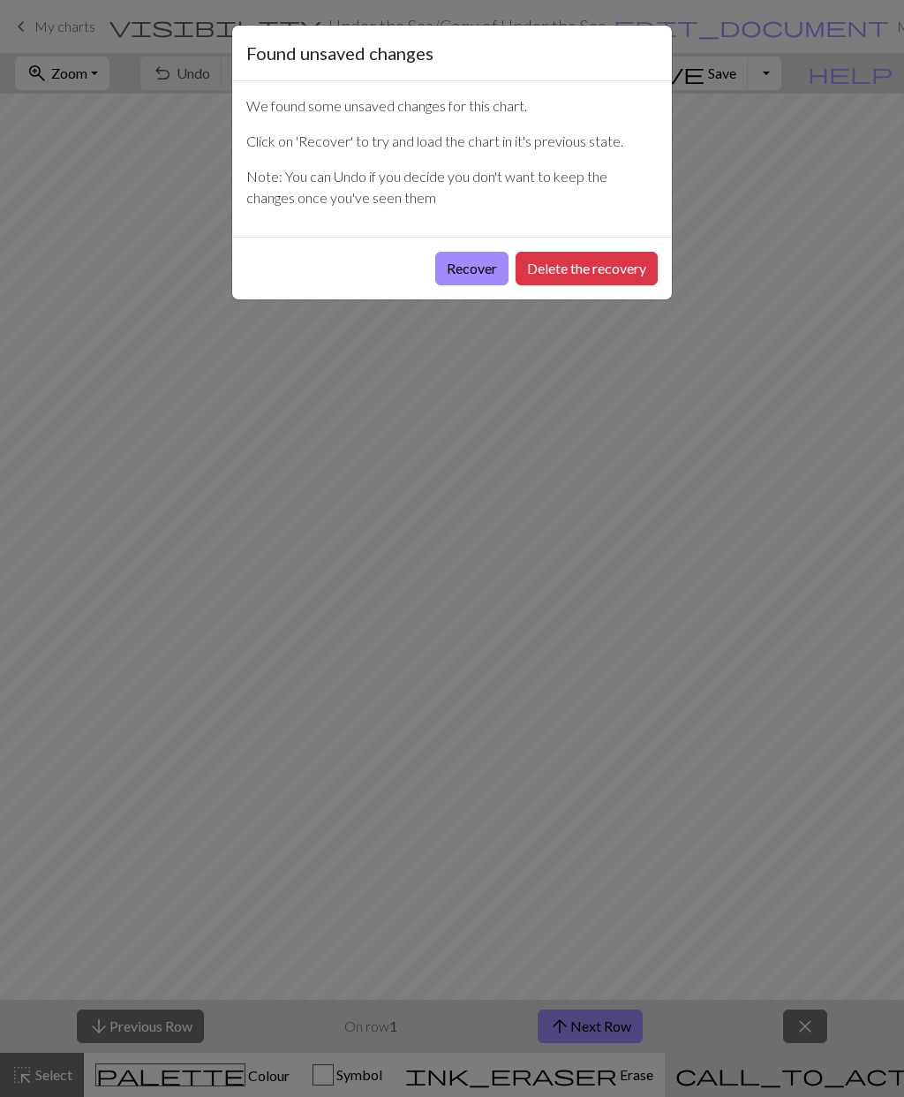
click at [470, 273] on button "Recover" at bounding box center [471, 269] width 73 height 34
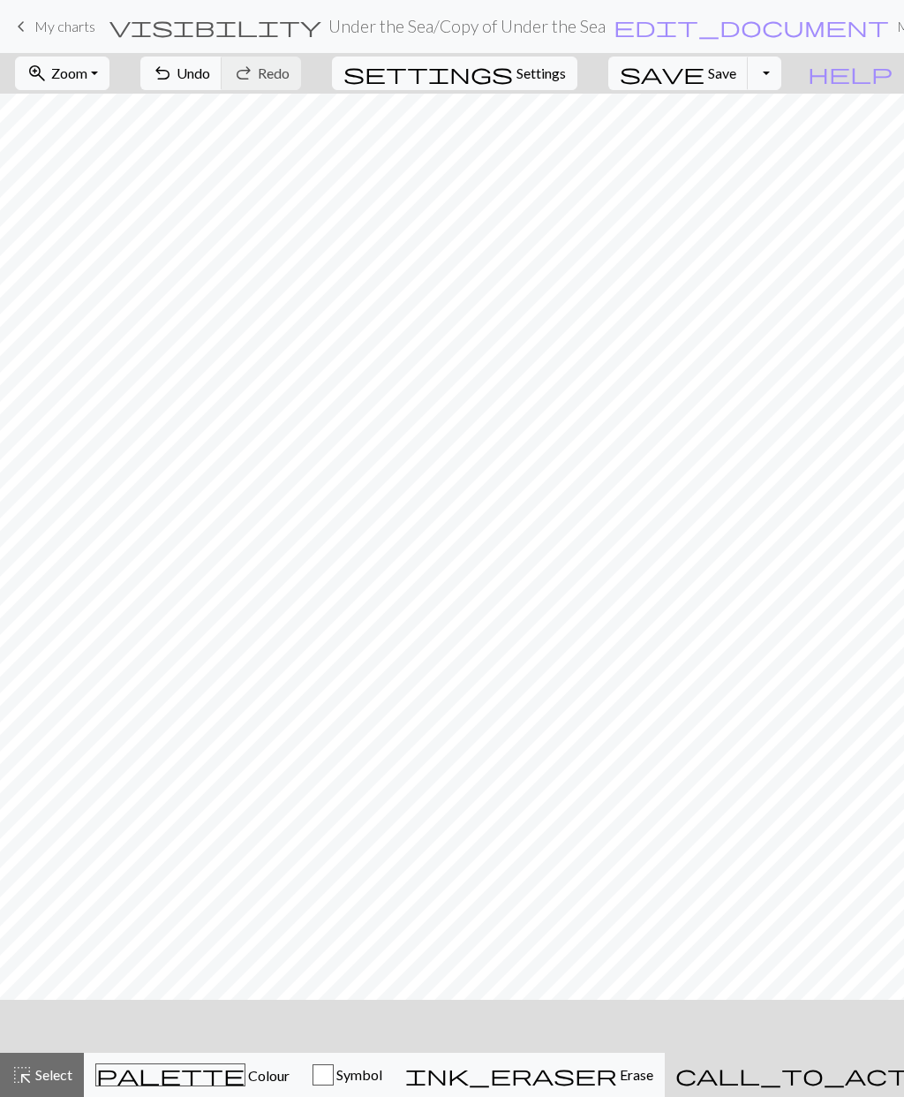
click at [45, 1080] on span "Select" at bounding box center [53, 1074] width 40 height 17
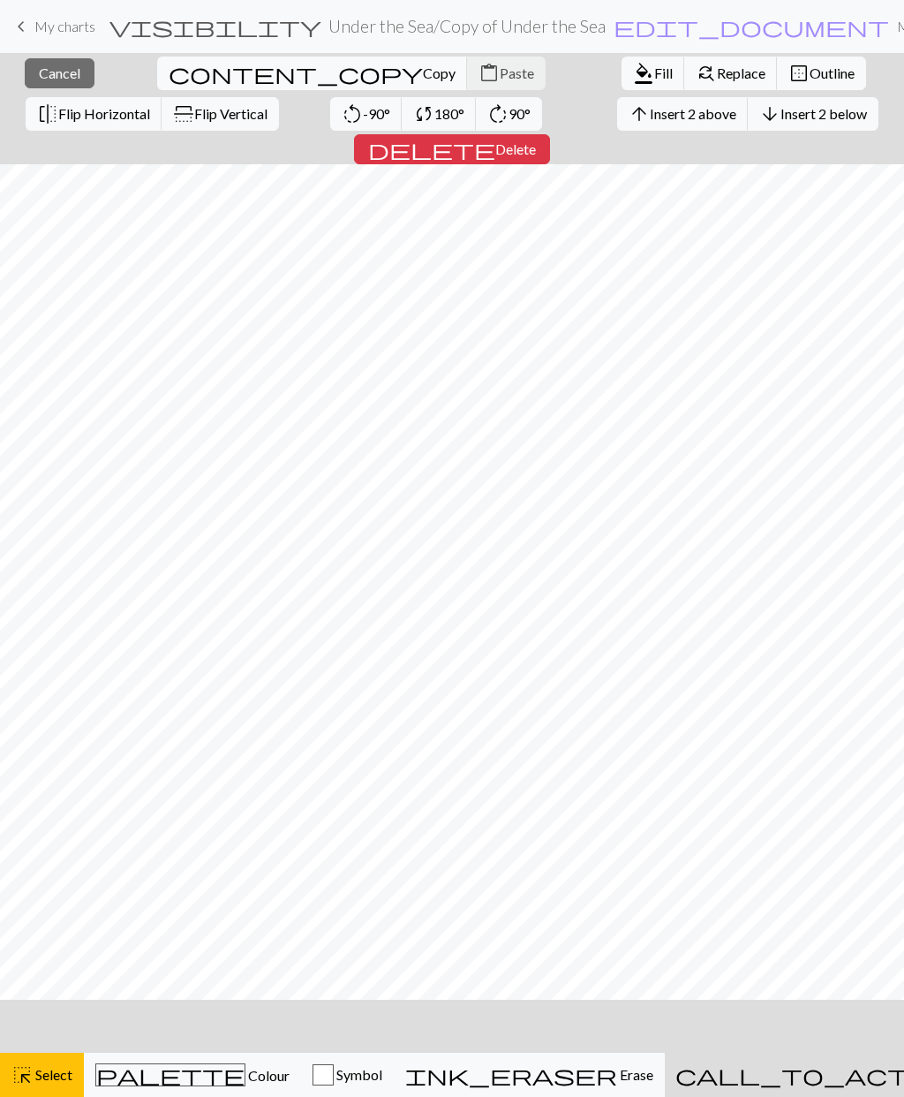
click at [650, 118] on span "Insert 2 above" at bounding box center [693, 113] width 87 height 17
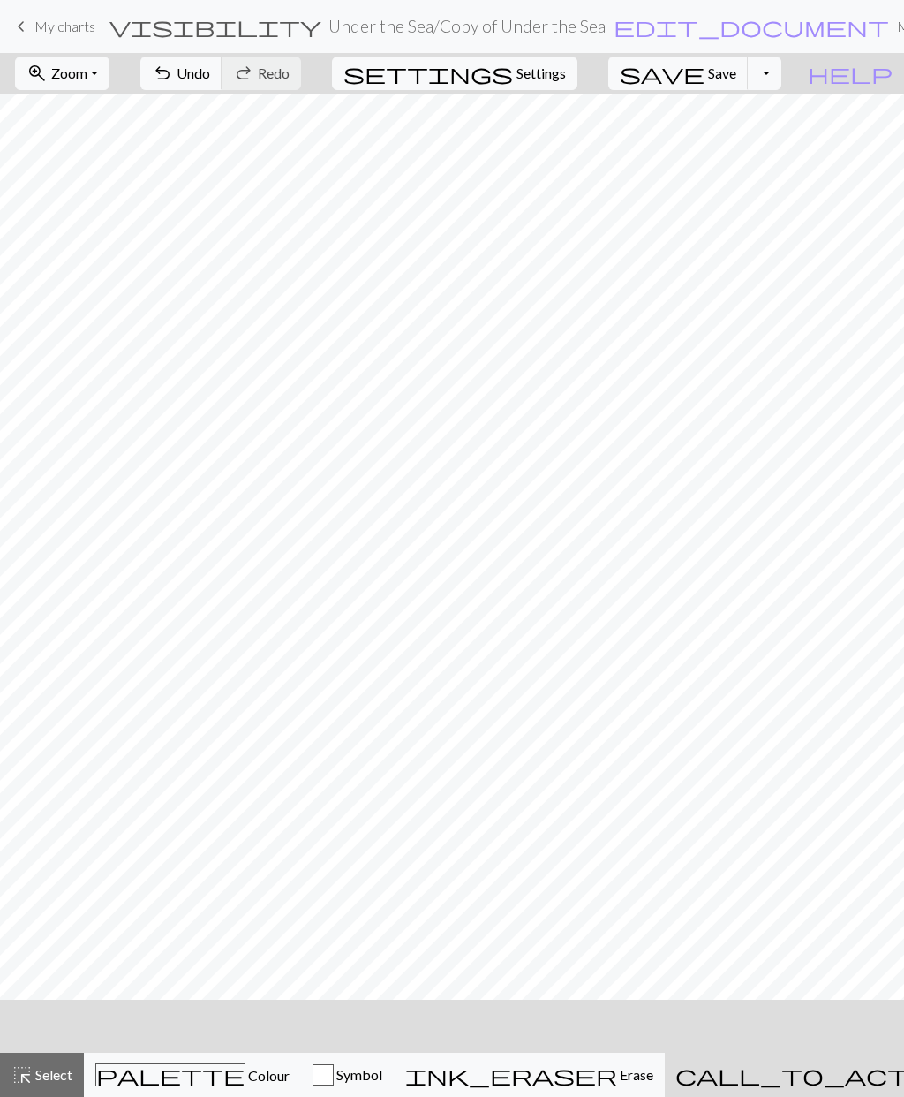
click at [210, 77] on span "Undo" at bounding box center [194, 72] width 34 height 17
click at [210, 72] on span "Undo" at bounding box center [194, 72] width 34 height 17
click at [49, 1077] on span "Select" at bounding box center [53, 1074] width 40 height 17
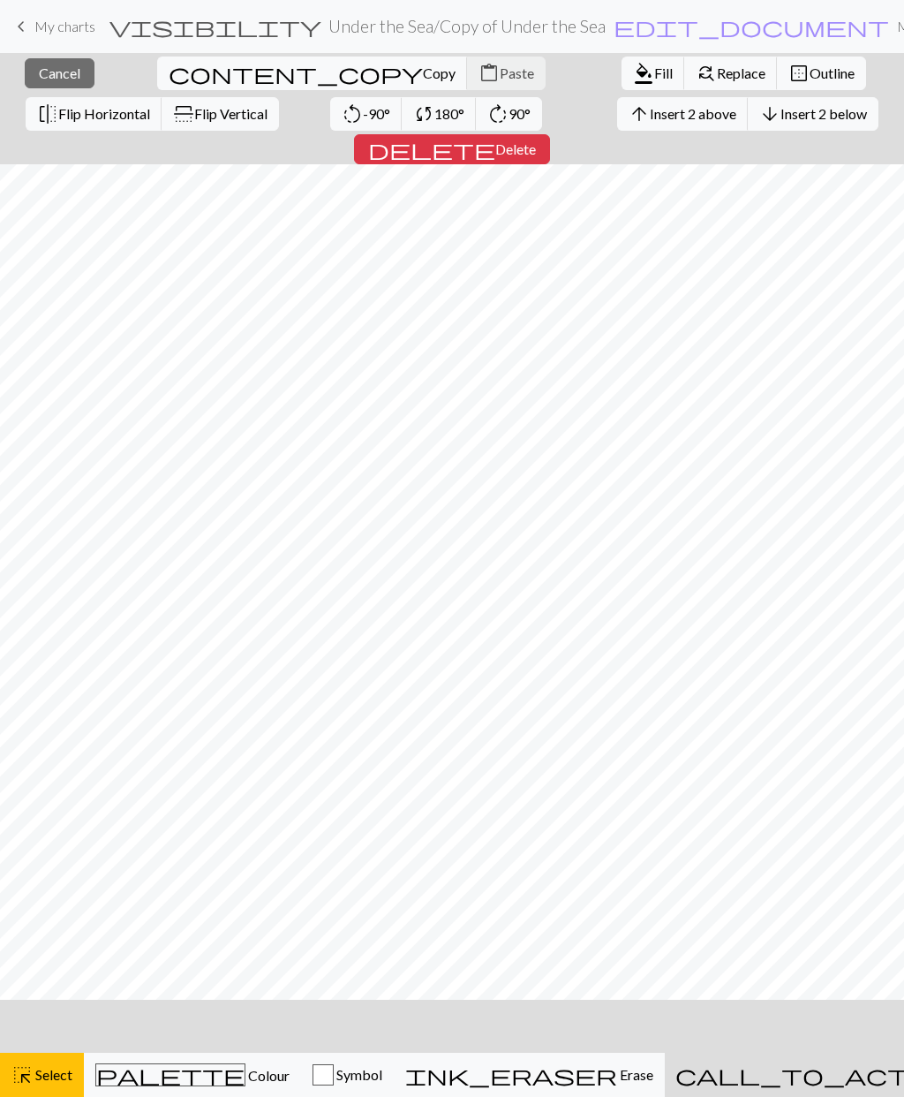
click at [650, 115] on span "Insert 2 above" at bounding box center [693, 113] width 87 height 17
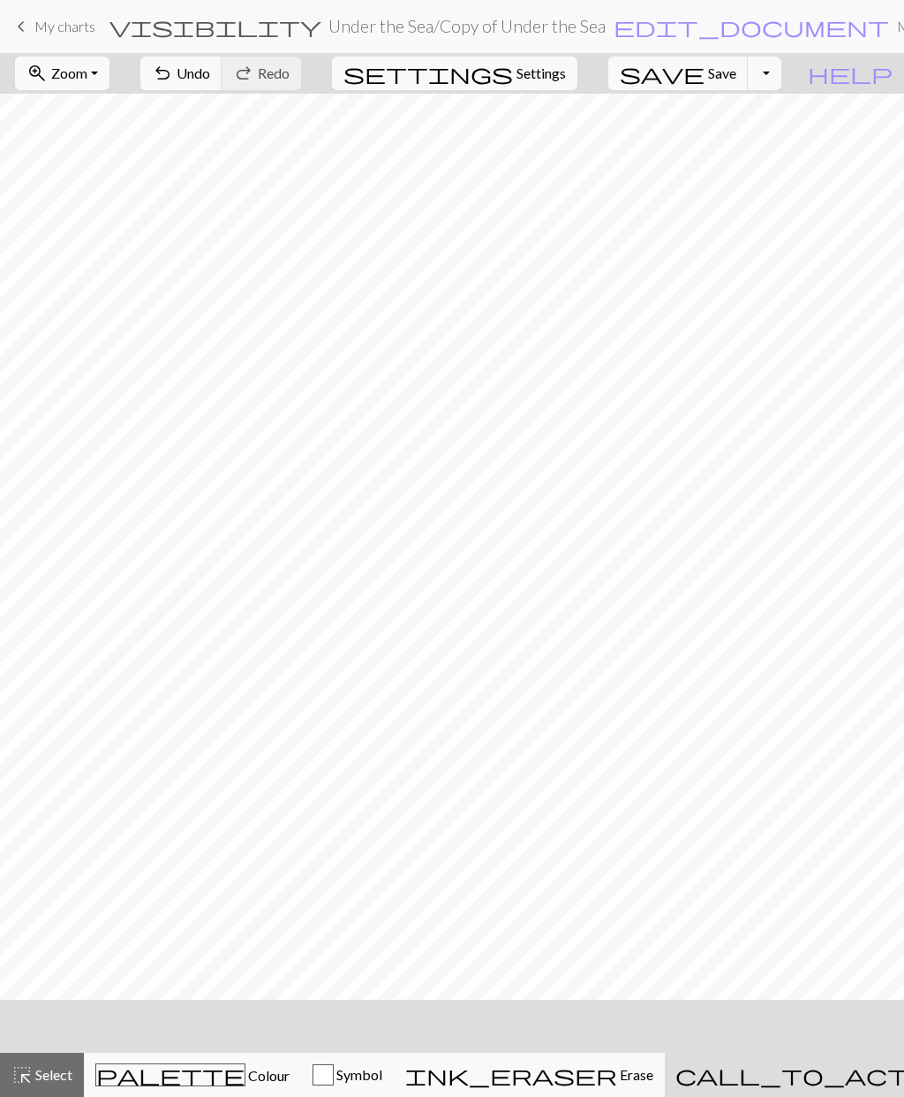
click at [246, 1071] on span "Colour" at bounding box center [268, 1075] width 44 height 17
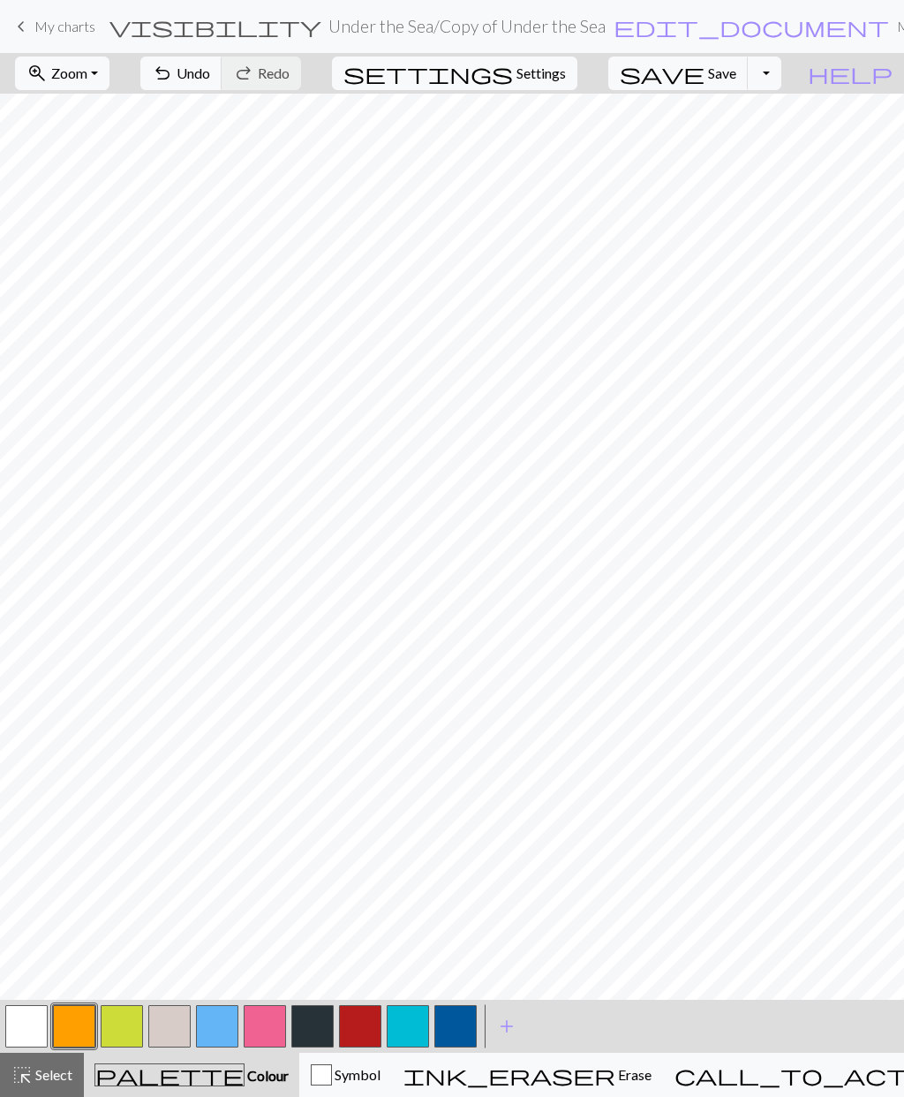
click at [411, 1021] on button "button" at bounding box center [408, 1026] width 42 height 42
click at [49, 1078] on span "Select" at bounding box center [53, 1074] width 40 height 17
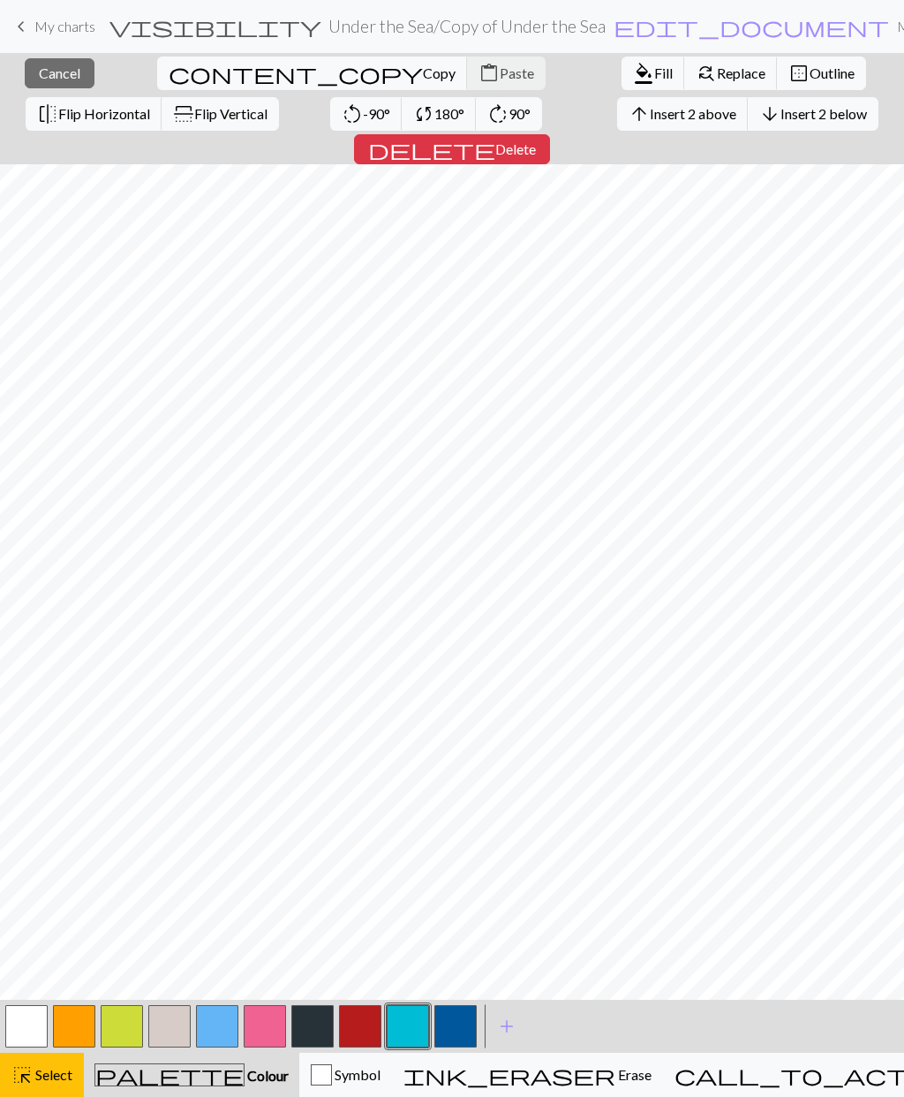
click at [650, 119] on span "Insert 2 above" at bounding box center [693, 113] width 87 height 17
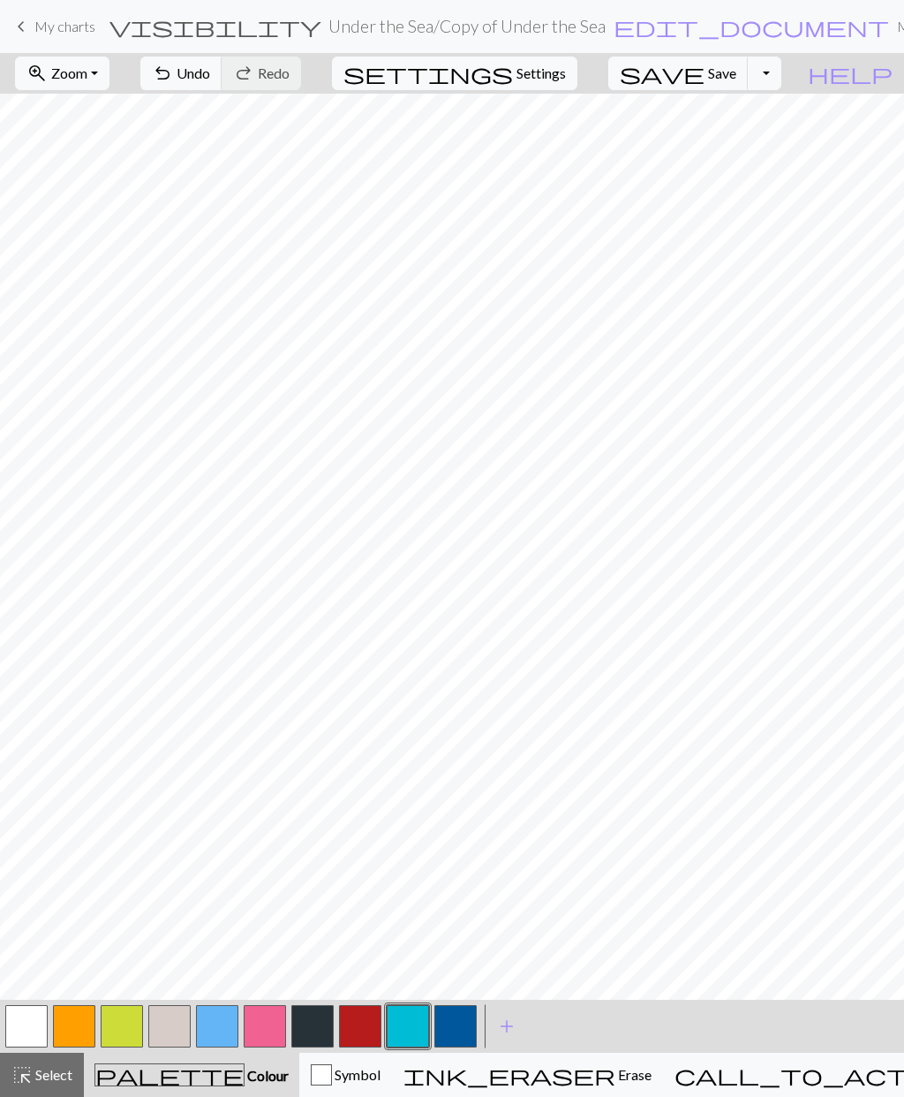
click at [46, 1071] on span "Select" at bounding box center [53, 1074] width 40 height 17
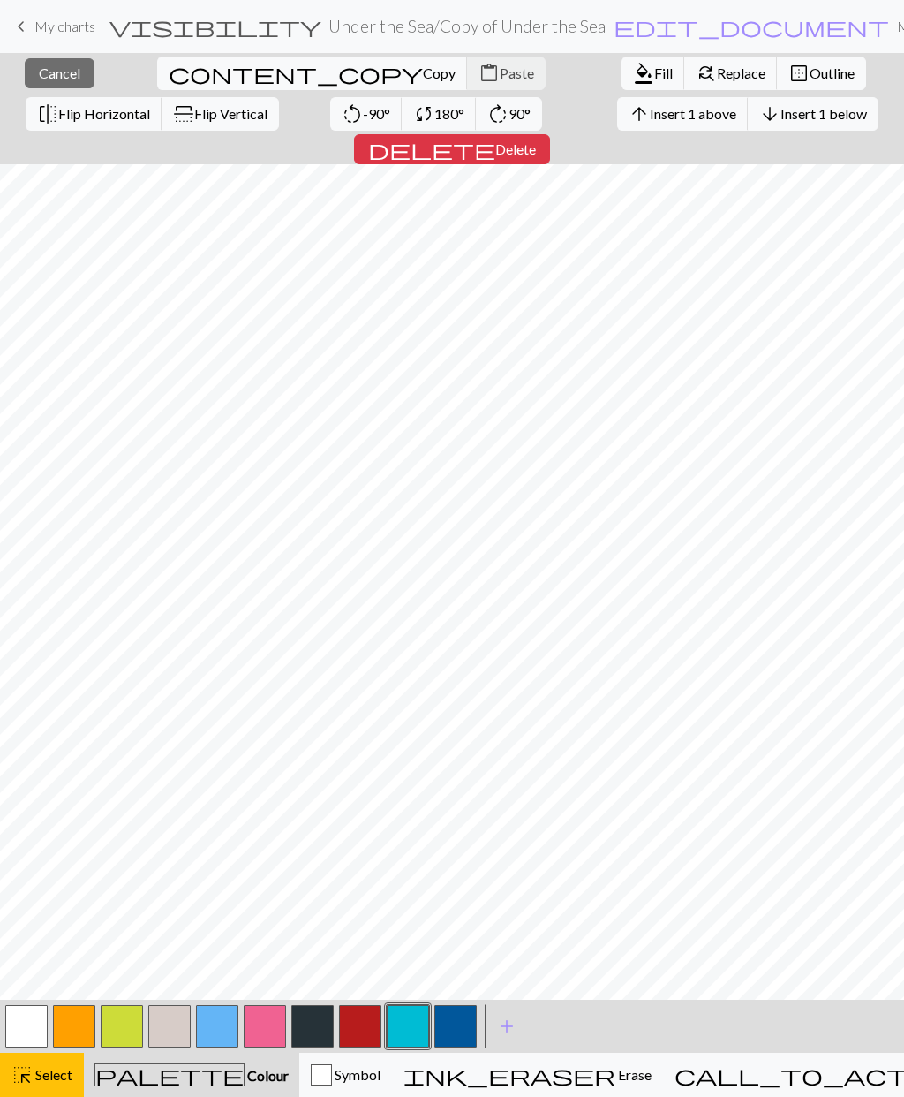
click at [650, 112] on span "Insert 1 above" at bounding box center [693, 113] width 87 height 17
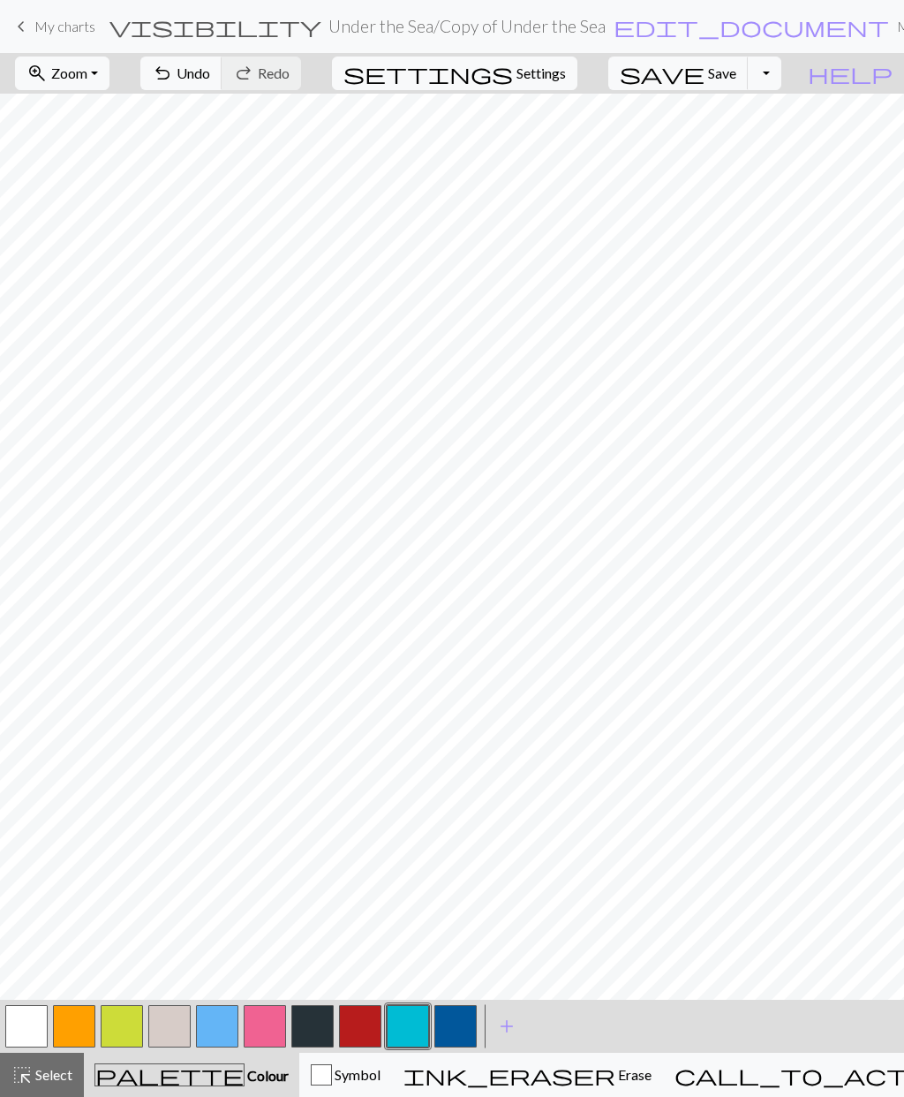
click at [46, 1073] on span "Select" at bounding box center [53, 1074] width 40 height 17
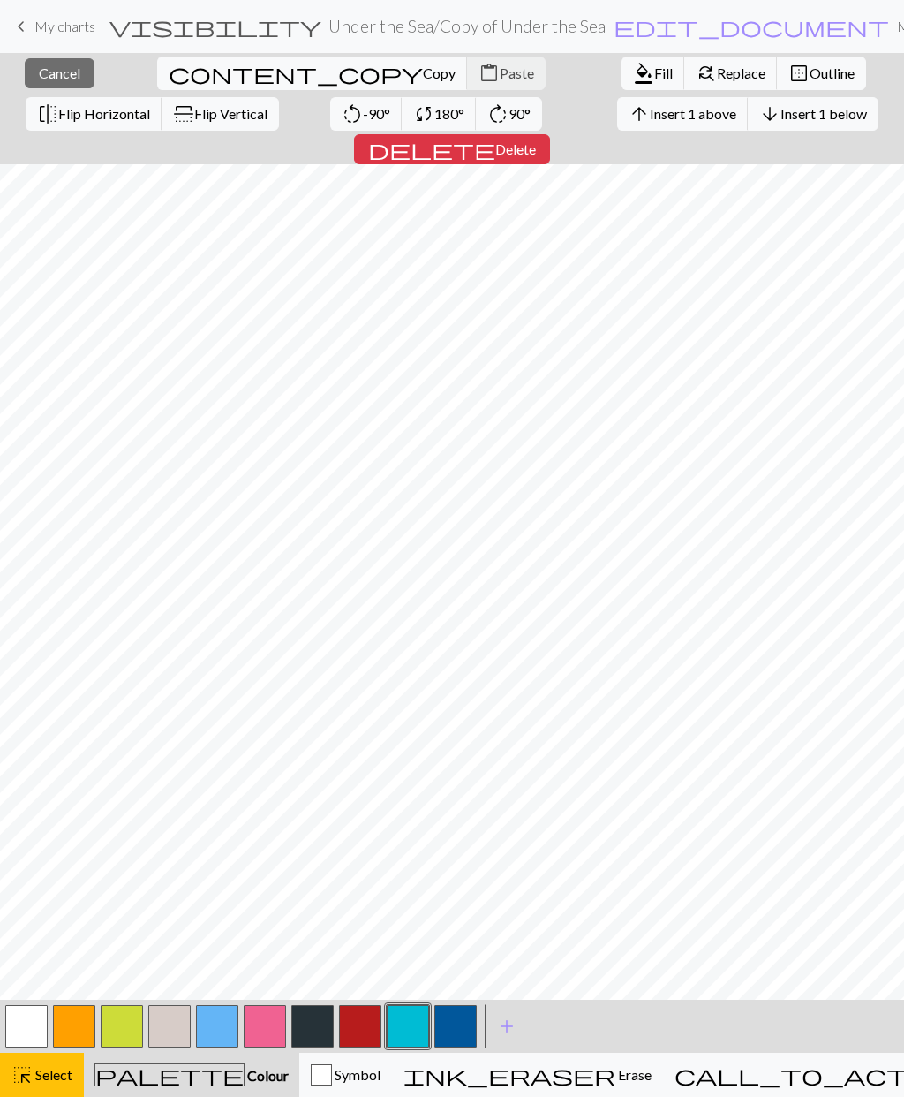
click at [650, 116] on span "Insert 1 above" at bounding box center [693, 113] width 87 height 17
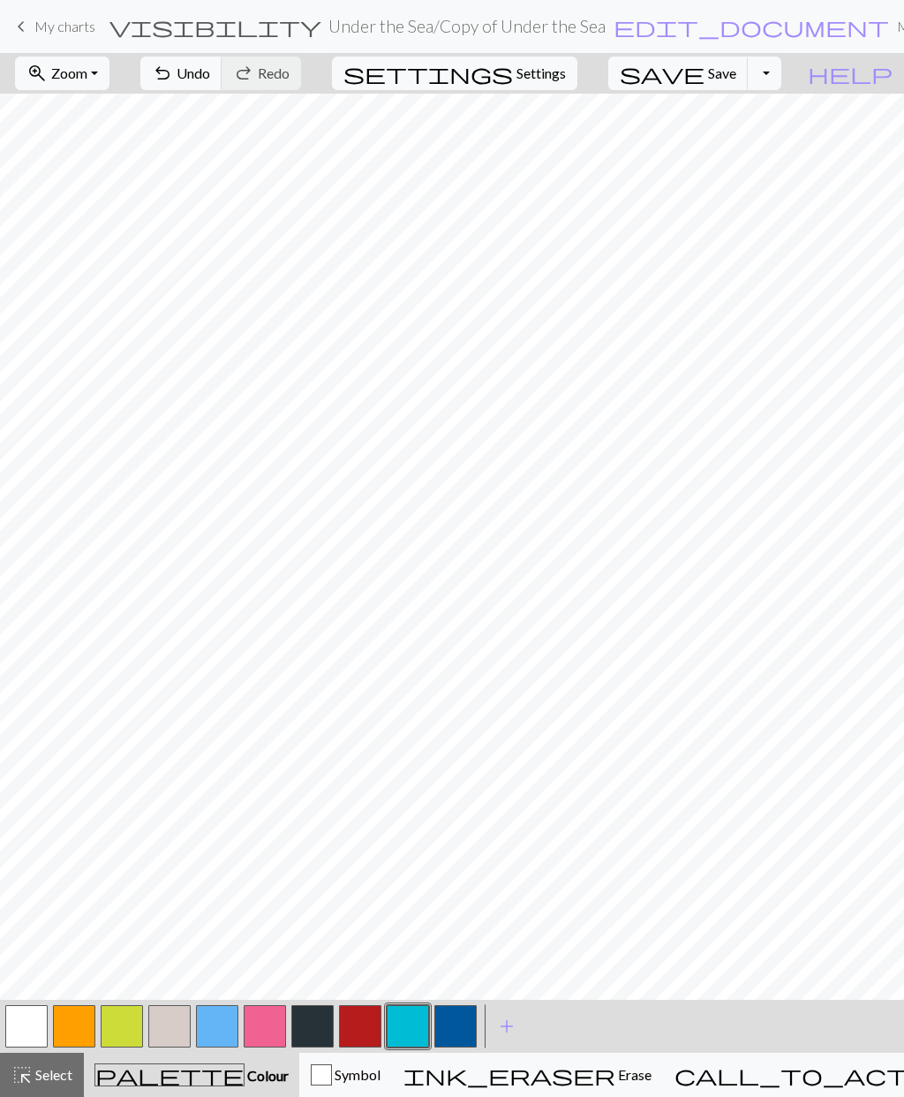
click at [414, 1025] on button "button" at bounding box center [408, 1026] width 42 height 42
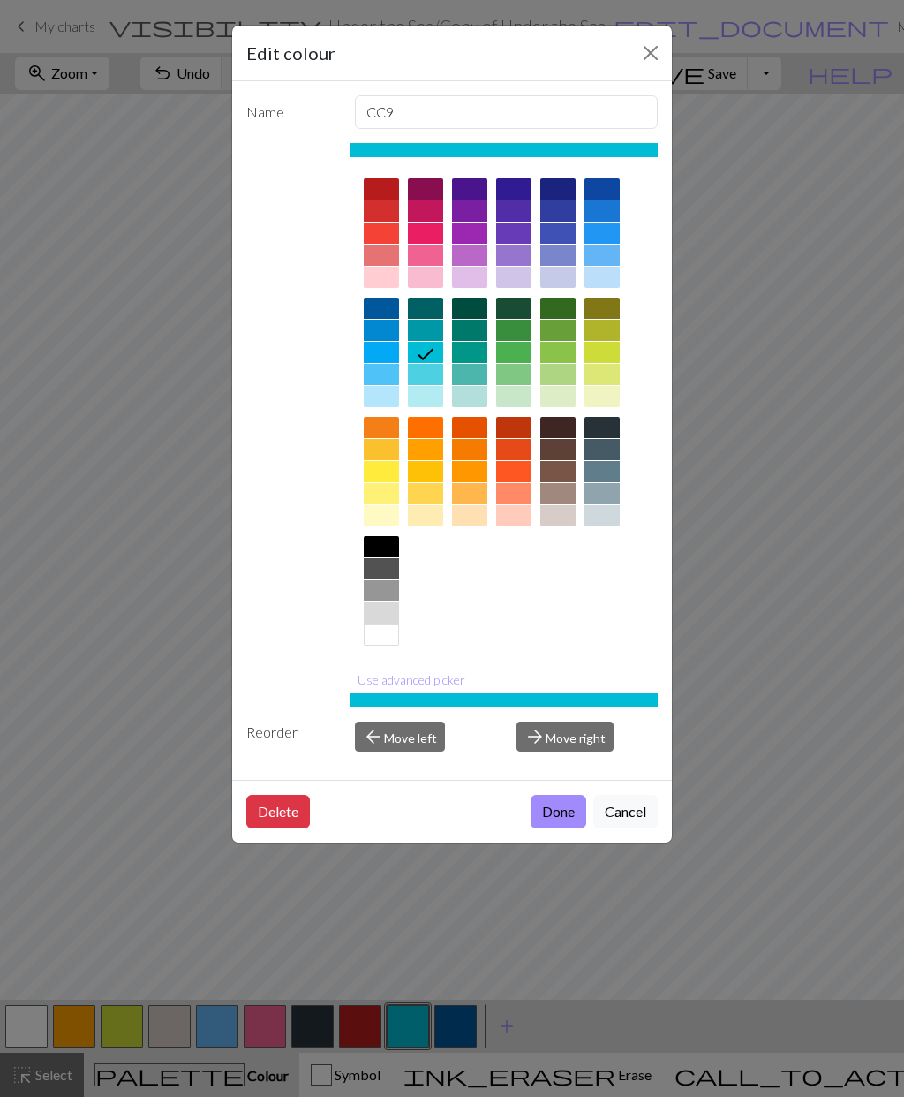
click at [563, 814] on button "Done" at bounding box center [559, 812] width 56 height 34
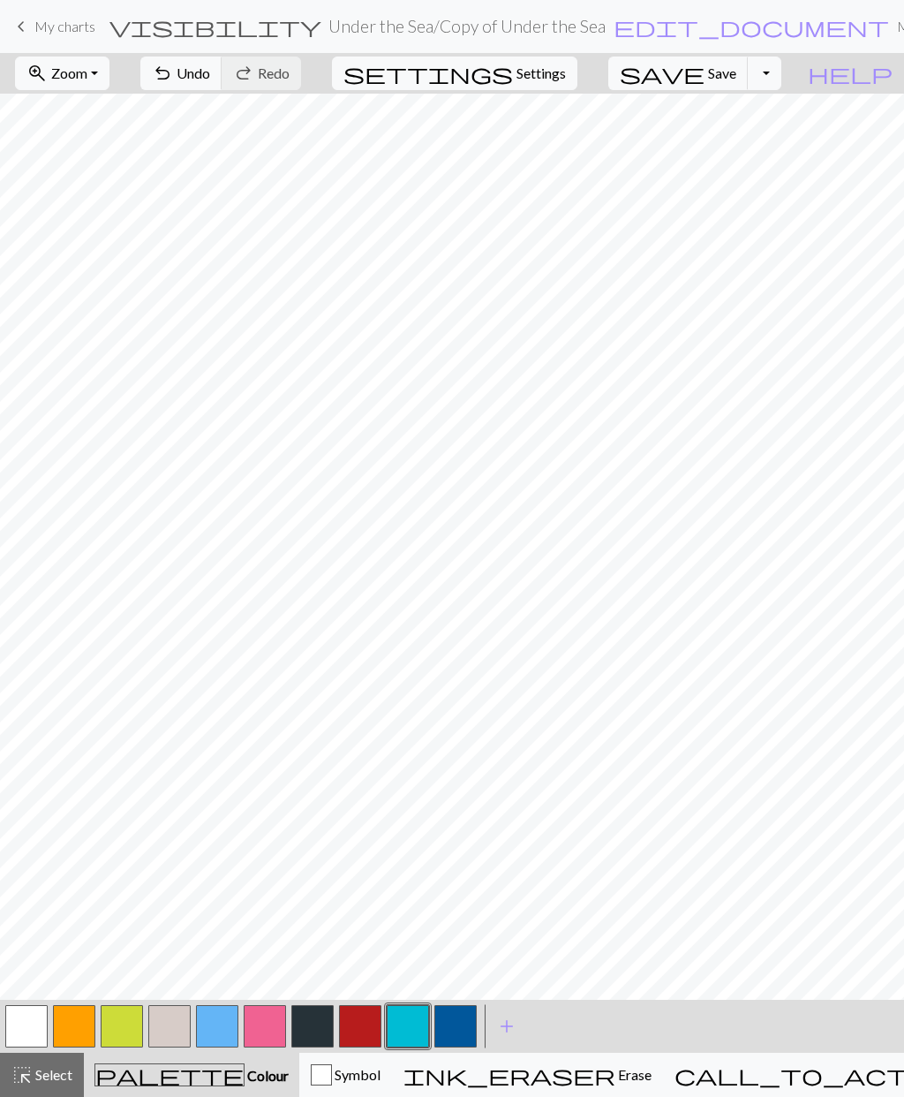
click at [45, 1077] on span "Select" at bounding box center [53, 1074] width 40 height 17
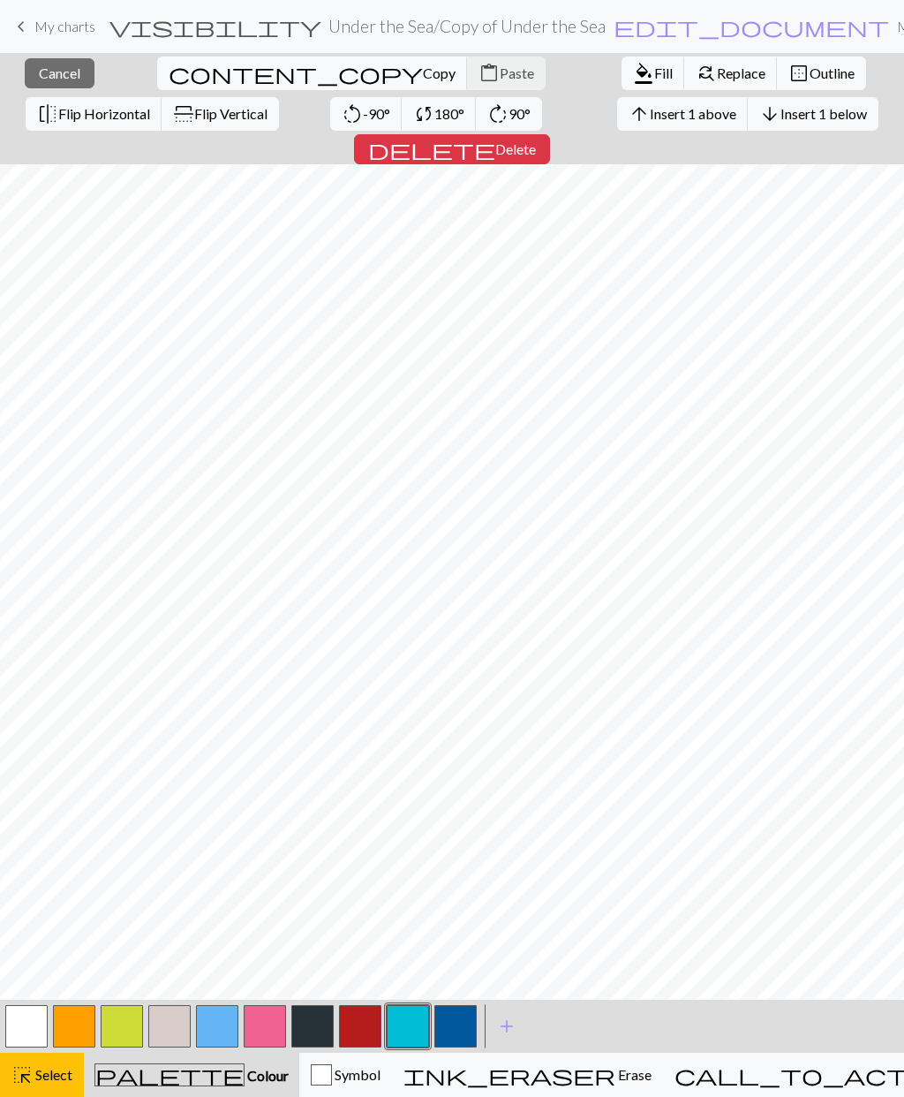
click at [617, 125] on button "arrow_upward Insert 1 above" at bounding box center [683, 114] width 132 height 34
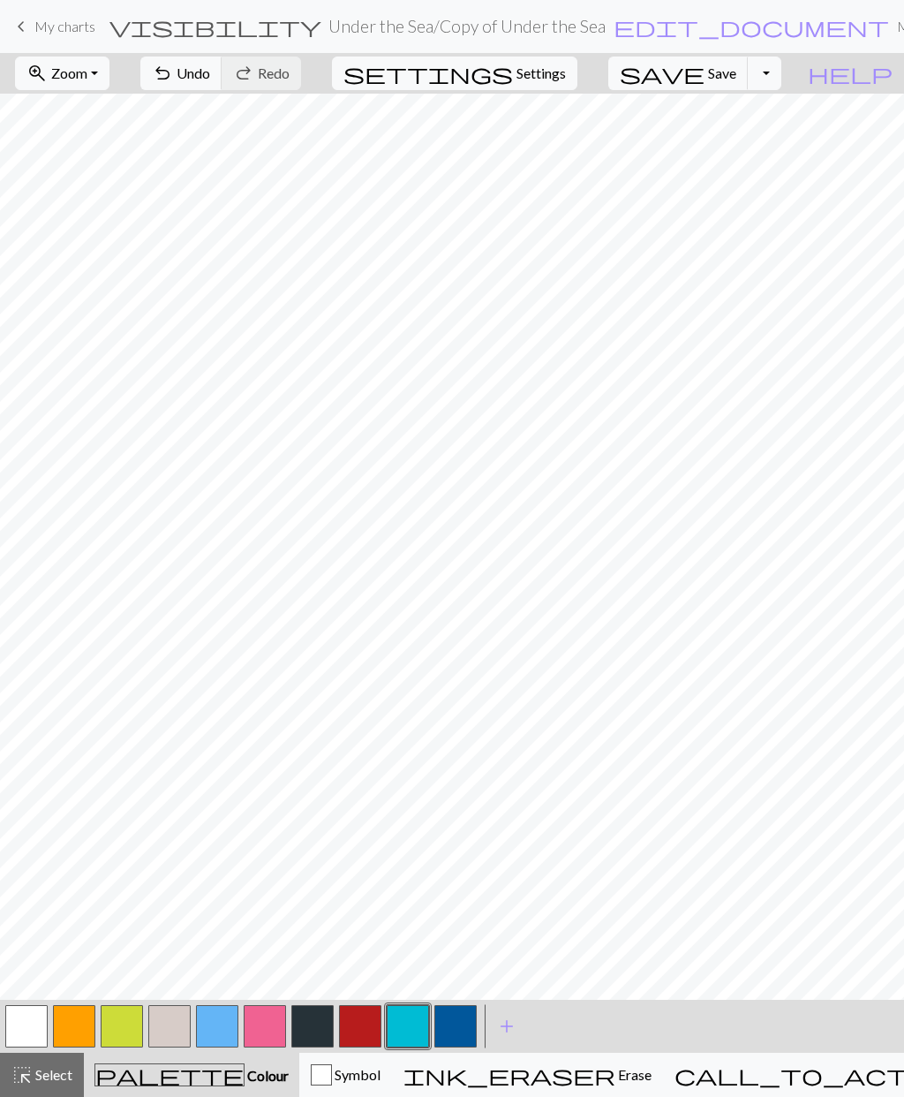
click at [414, 1029] on button "button" at bounding box center [408, 1026] width 42 height 42
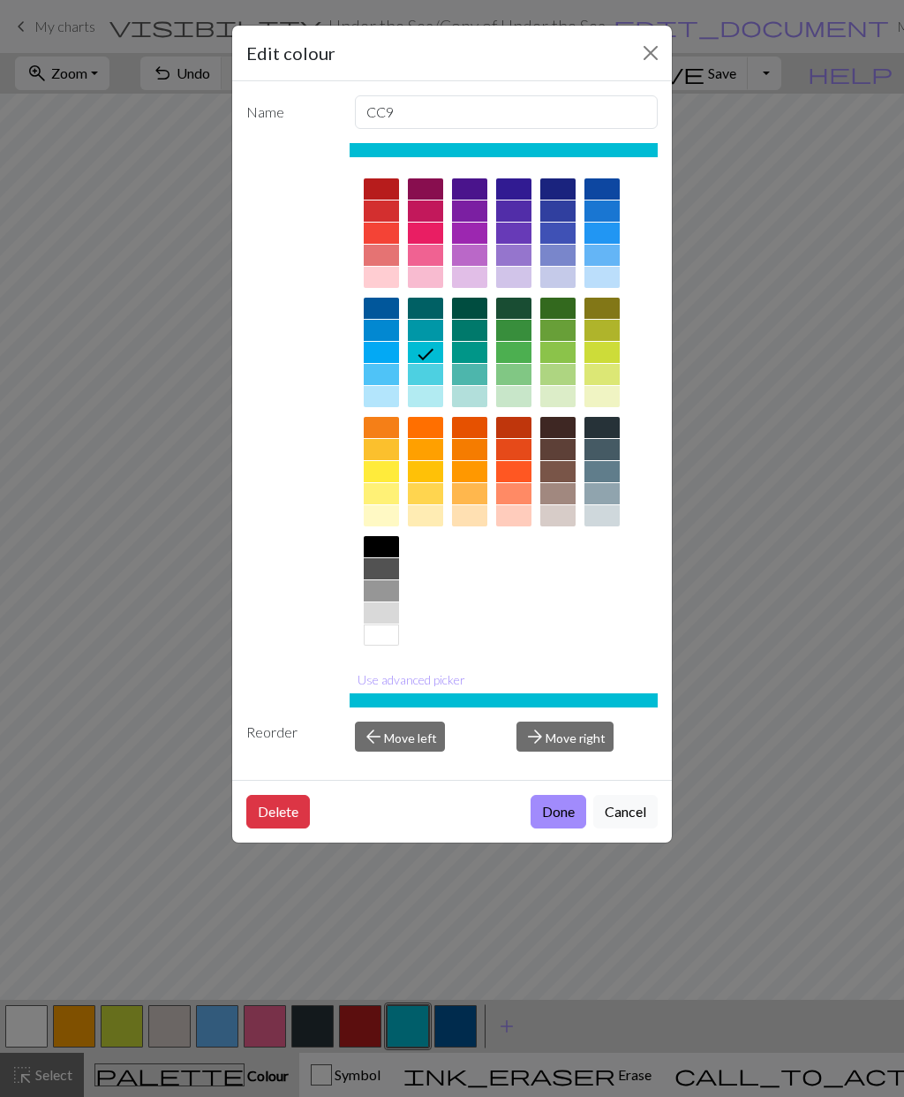
click at [567, 810] on button "Done" at bounding box center [559, 812] width 56 height 34
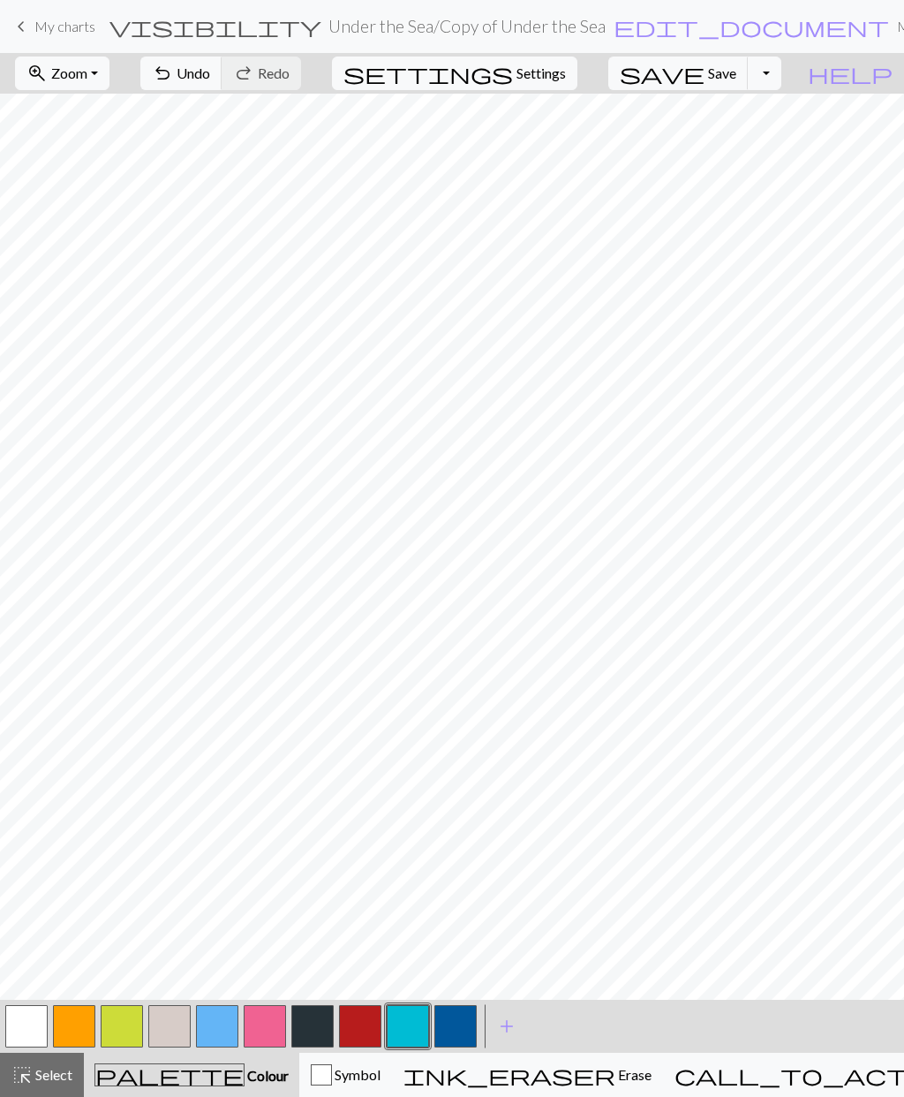
scroll to position [311, 0]
click at [25, 1031] on button "button" at bounding box center [26, 1026] width 42 height 42
click at [416, 1021] on button "button" at bounding box center [408, 1026] width 42 height 42
click at [415, 1020] on button "button" at bounding box center [408, 1026] width 42 height 42
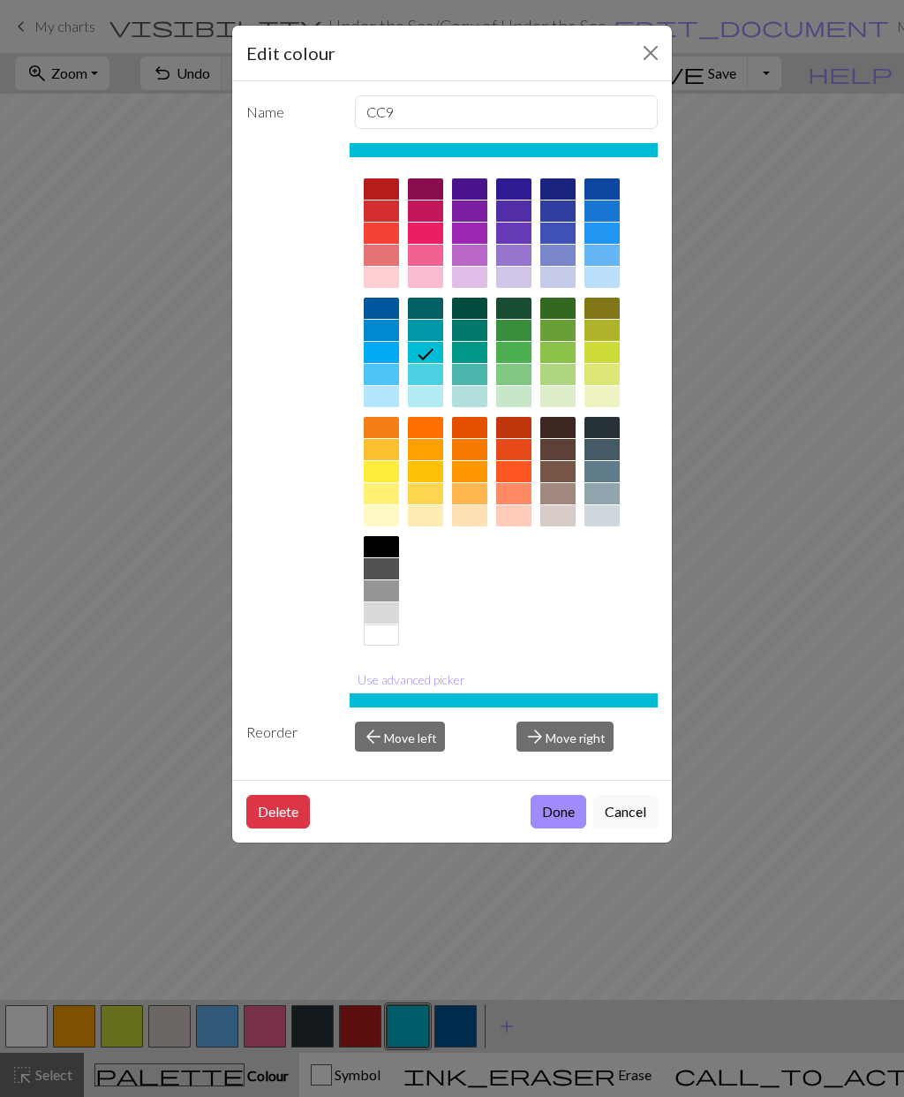
click at [562, 817] on button "Done" at bounding box center [559, 812] width 56 height 34
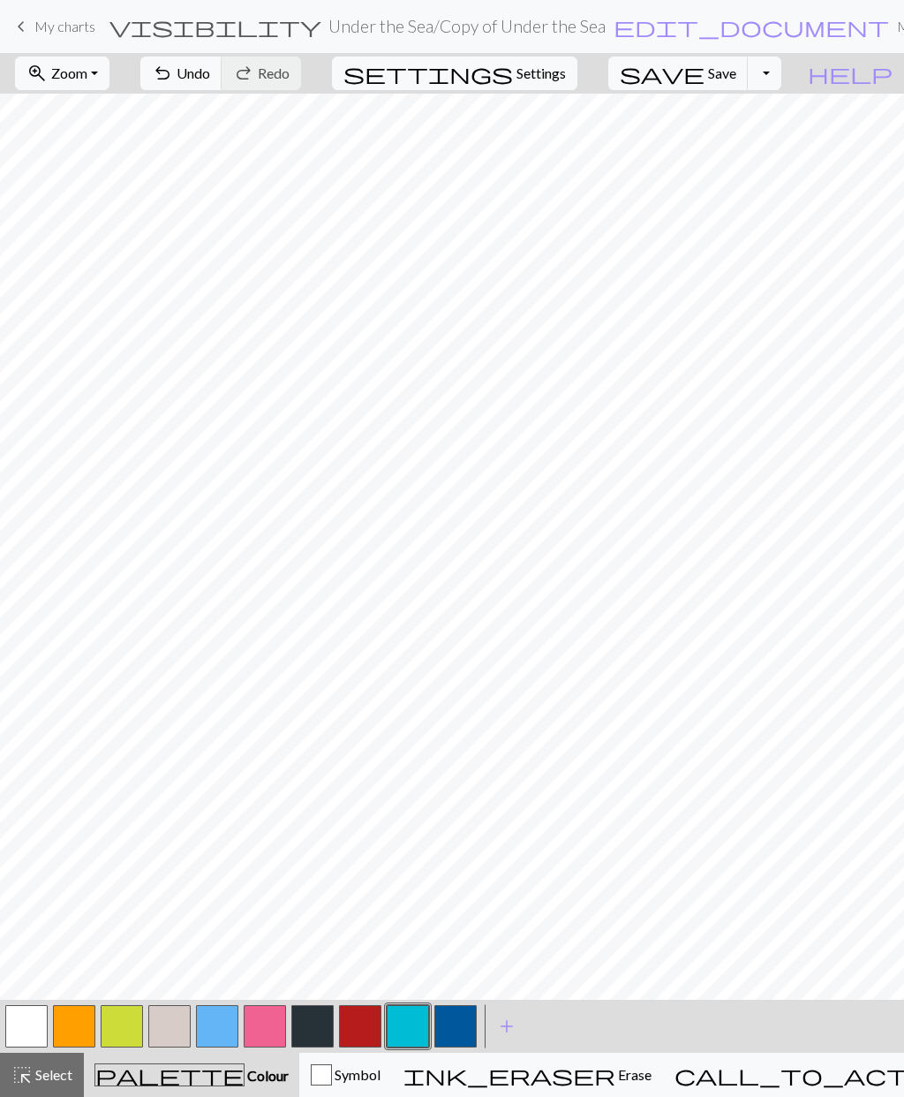
click at [27, 1018] on button "button" at bounding box center [26, 1026] width 42 height 42
click at [210, 76] on span "Undo" at bounding box center [194, 72] width 34 height 17
click at [43, 1081] on span "Select" at bounding box center [53, 1074] width 40 height 17
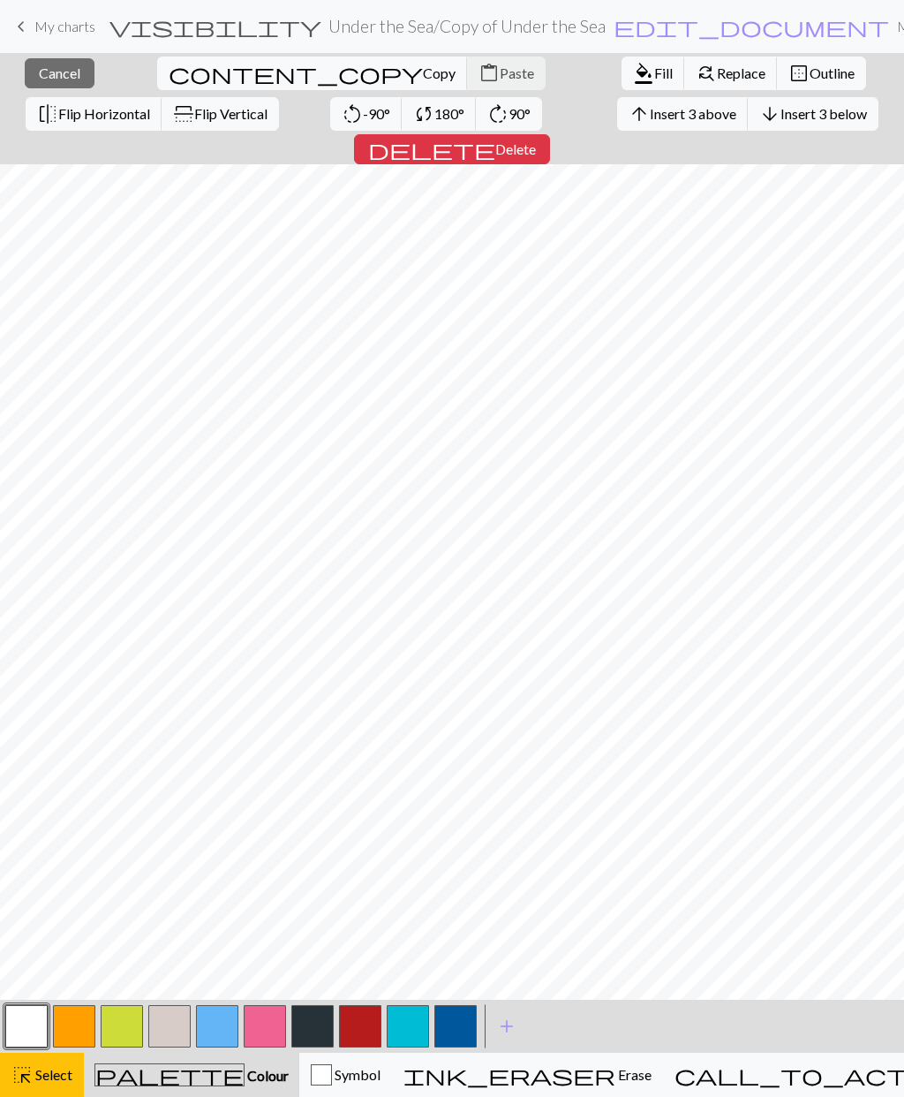
click at [423, 80] on span "Copy" at bounding box center [439, 72] width 33 height 17
click at [423, 73] on span "Copy" at bounding box center [439, 72] width 33 height 17
click at [500, 75] on span "Paste" at bounding box center [517, 72] width 34 height 17
click at [500, 79] on span "Paste" at bounding box center [517, 72] width 34 height 17
click at [60, 1075] on span "Select" at bounding box center [53, 1074] width 40 height 17
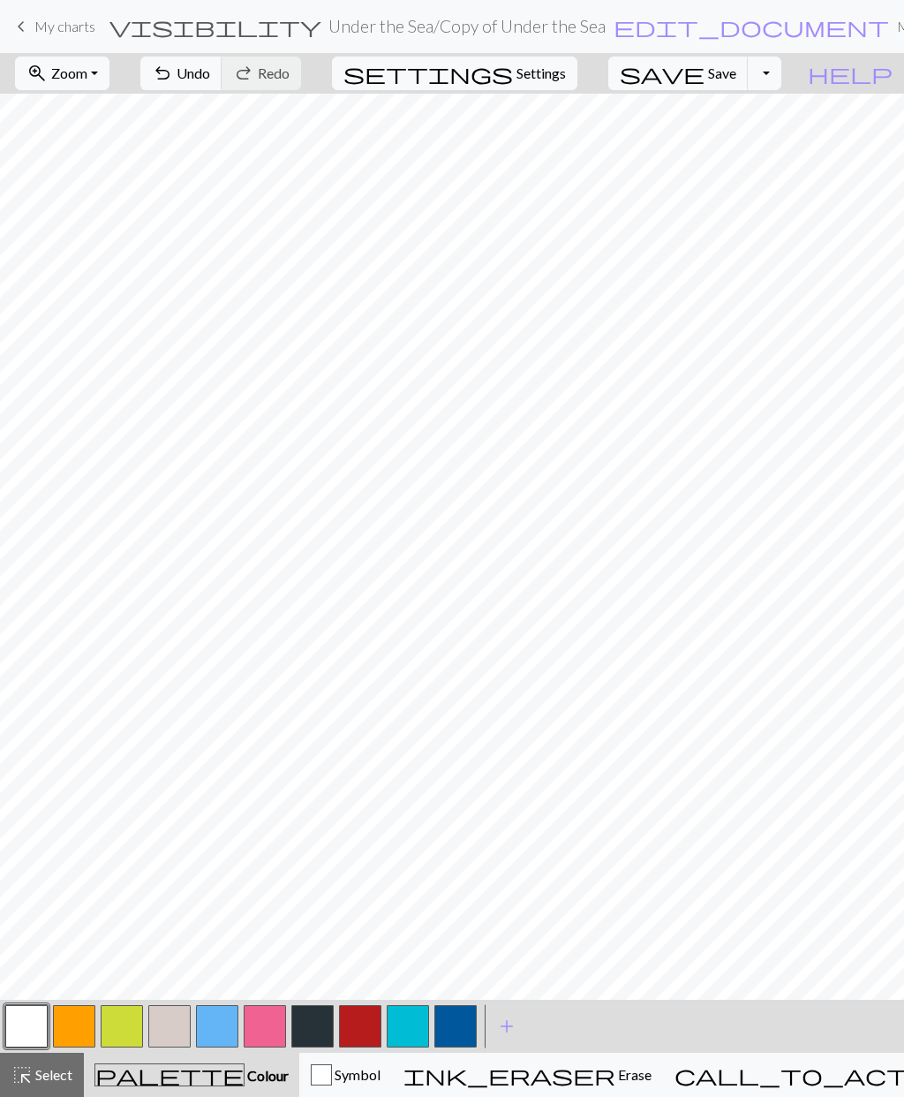
click at [223, 82] on button "undo Undo Undo" at bounding box center [181, 74] width 82 height 34
click at [51, 1080] on span "Select" at bounding box center [53, 1074] width 40 height 17
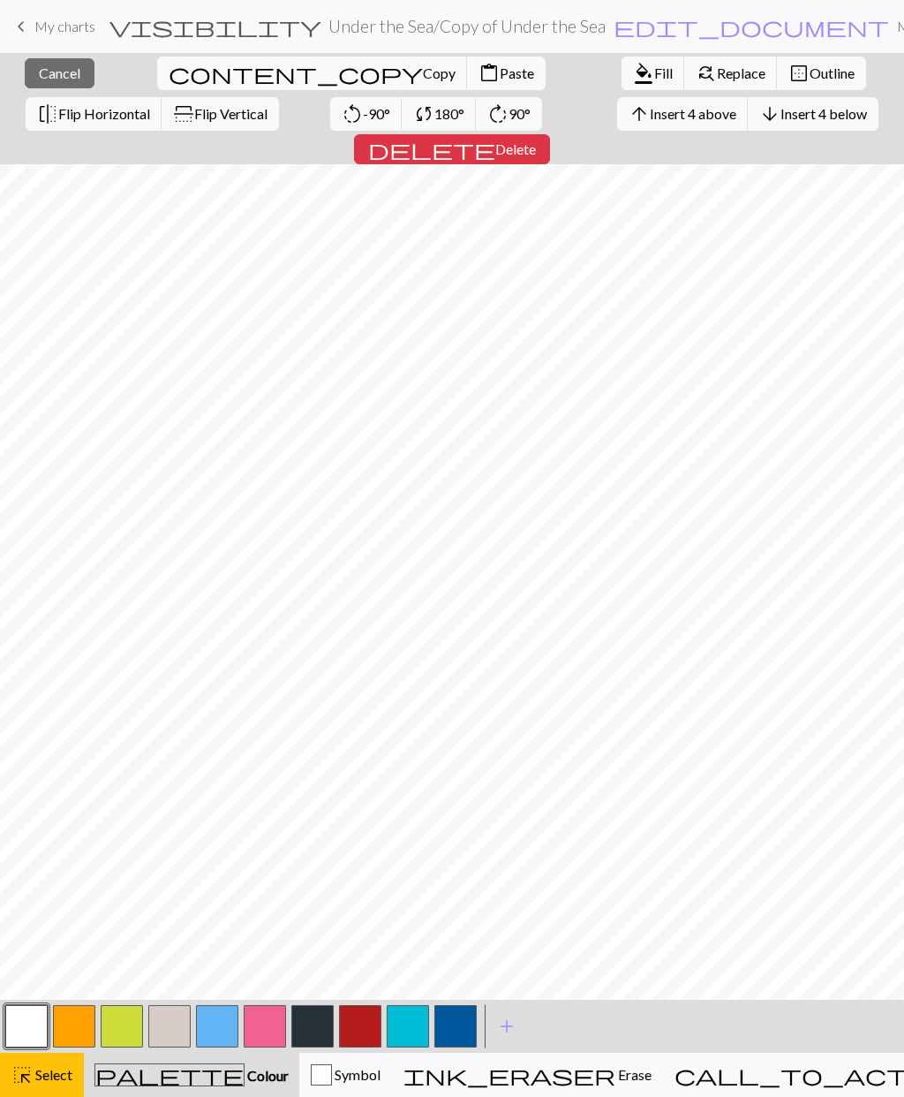
click at [423, 75] on span "Copy" at bounding box center [439, 72] width 33 height 17
click at [423, 71] on span "Copy" at bounding box center [439, 72] width 33 height 17
click at [155, 72] on div "Copied Copied" at bounding box center [452, 70] width 904 height 140
click at [500, 79] on span "Paste" at bounding box center [517, 72] width 34 height 17
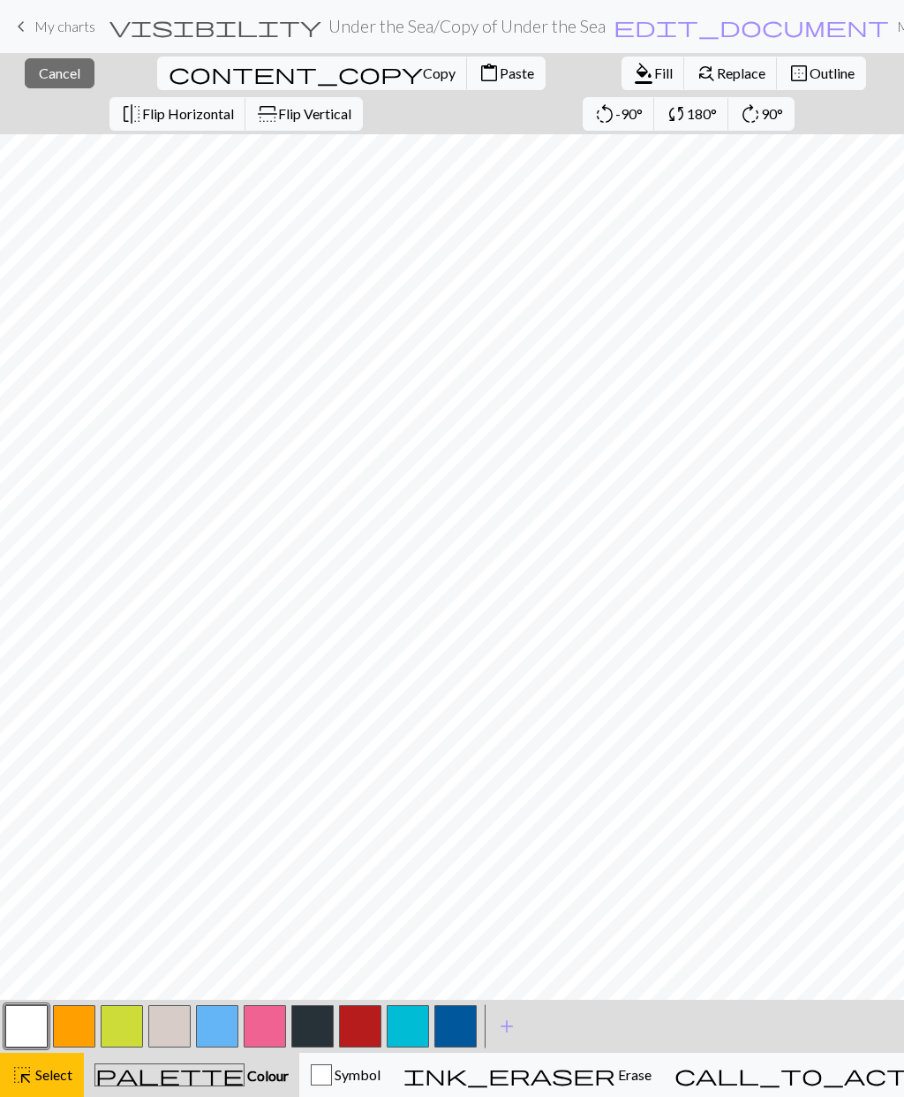
click at [43, 1071] on span "Select" at bounding box center [53, 1074] width 40 height 17
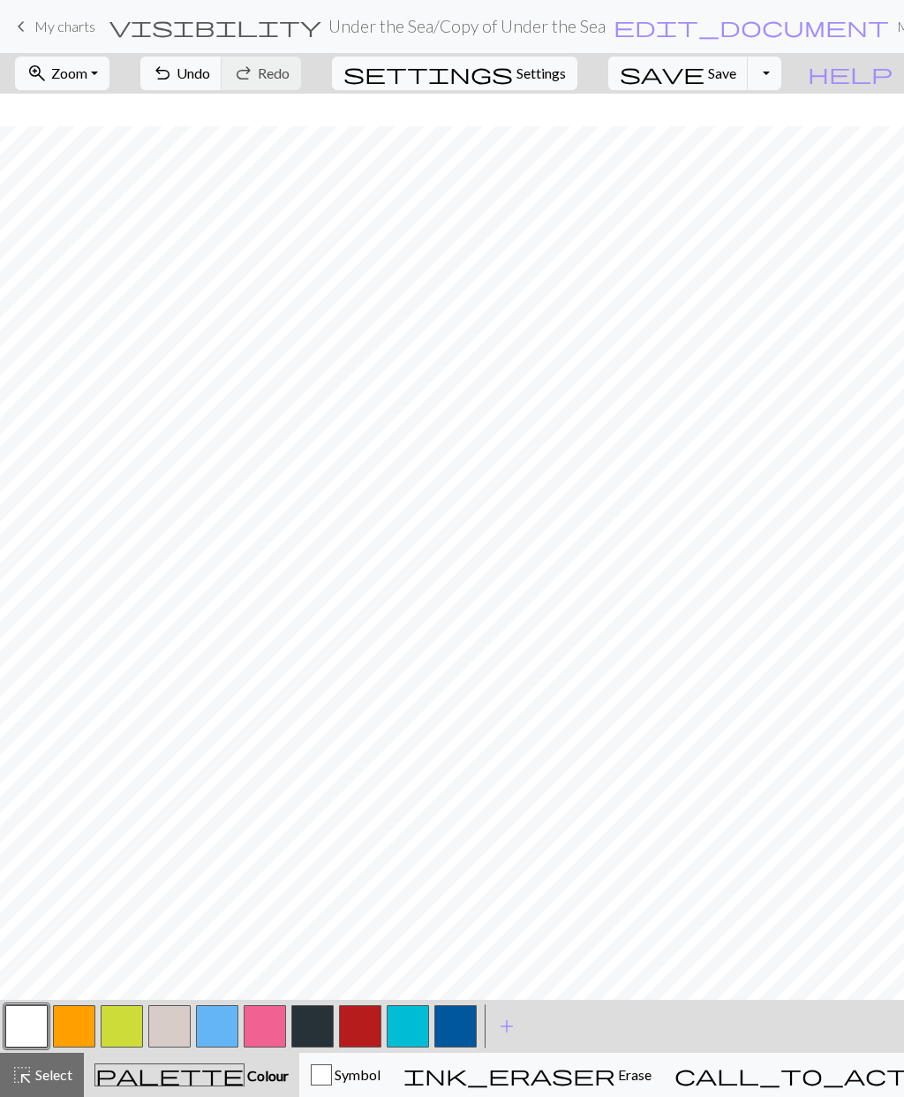
scroll to position [0, 0]
click at [455, 1028] on button "button" at bounding box center [456, 1026] width 42 height 42
click at [267, 1032] on button "button" at bounding box center [265, 1026] width 42 height 42
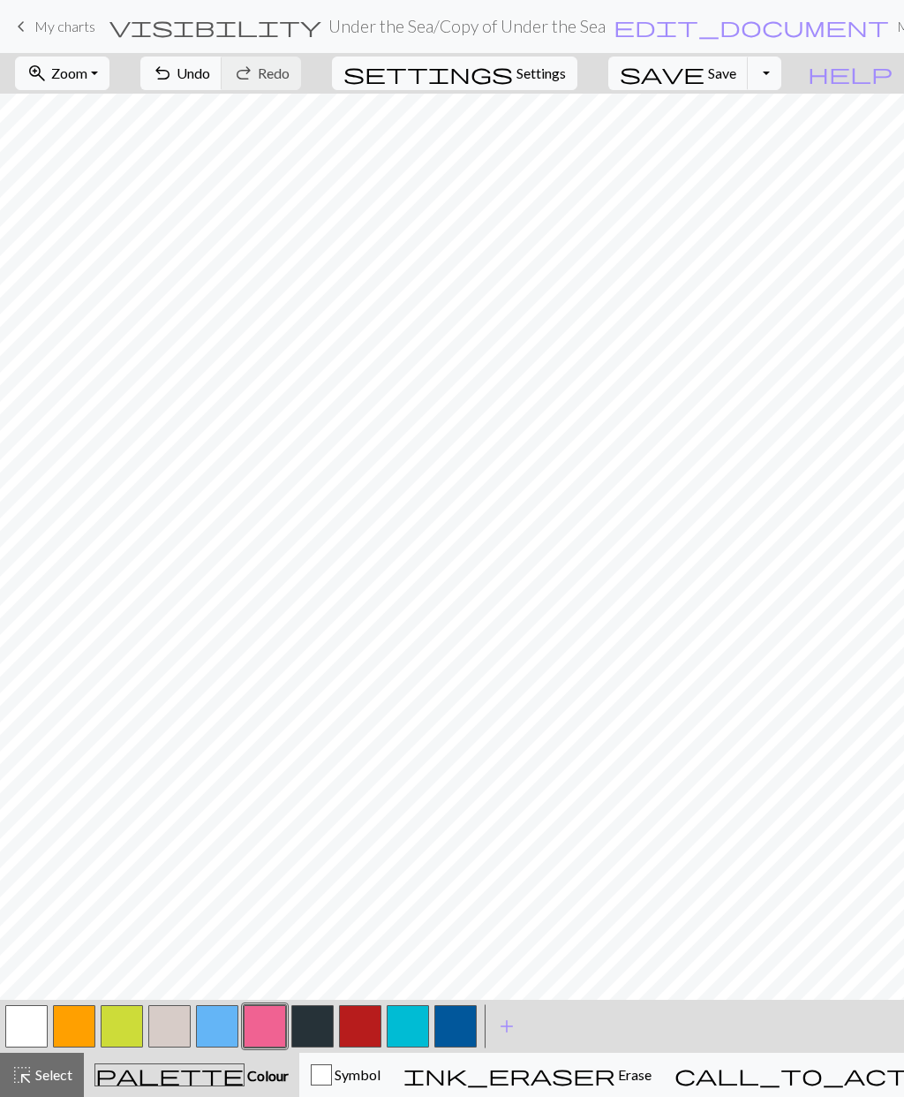
click at [413, 1015] on button "button" at bounding box center [408, 1026] width 42 height 42
click at [272, 1017] on button "button" at bounding box center [265, 1026] width 42 height 42
click at [414, 1020] on button "button" at bounding box center [408, 1026] width 42 height 42
click at [276, 1032] on button "button" at bounding box center [265, 1026] width 42 height 42
click at [737, 81] on span "Save" at bounding box center [722, 72] width 28 height 17
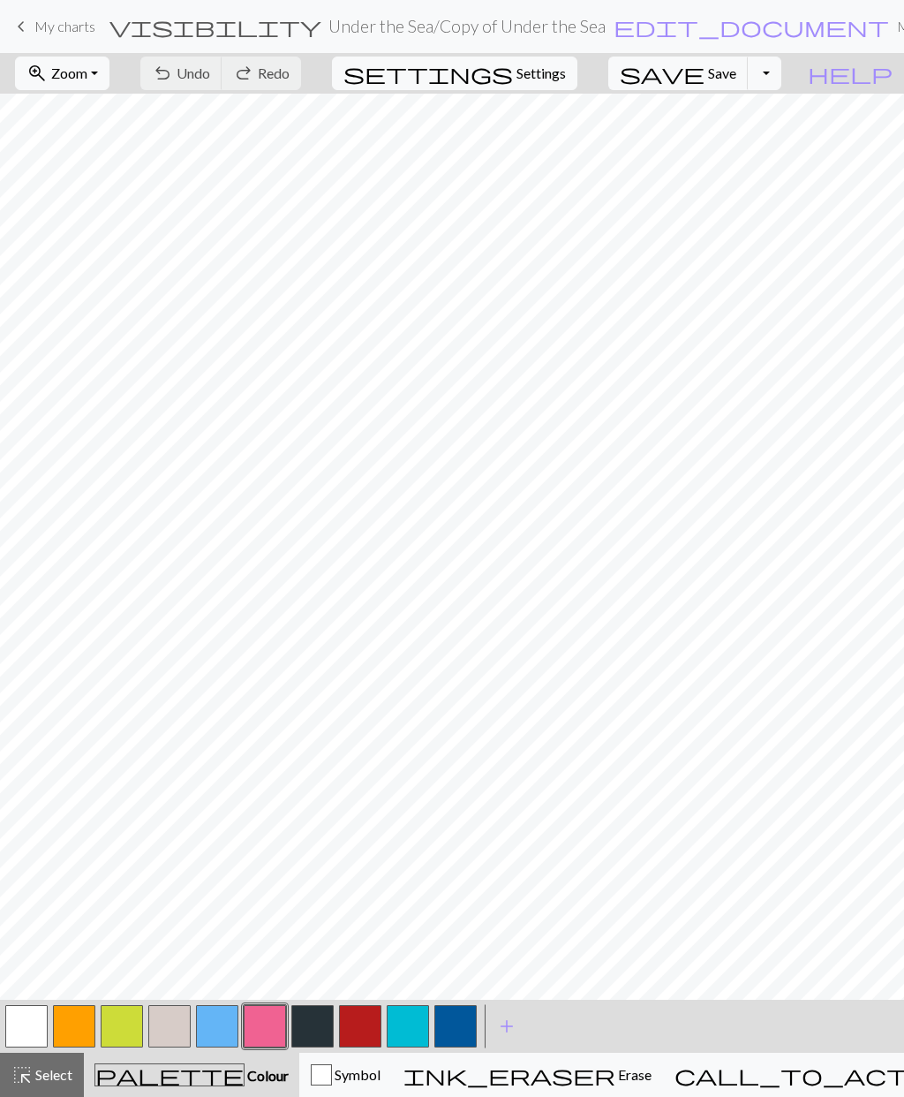
click at [614, 28] on span "edit_document" at bounding box center [752, 26] width 276 height 25
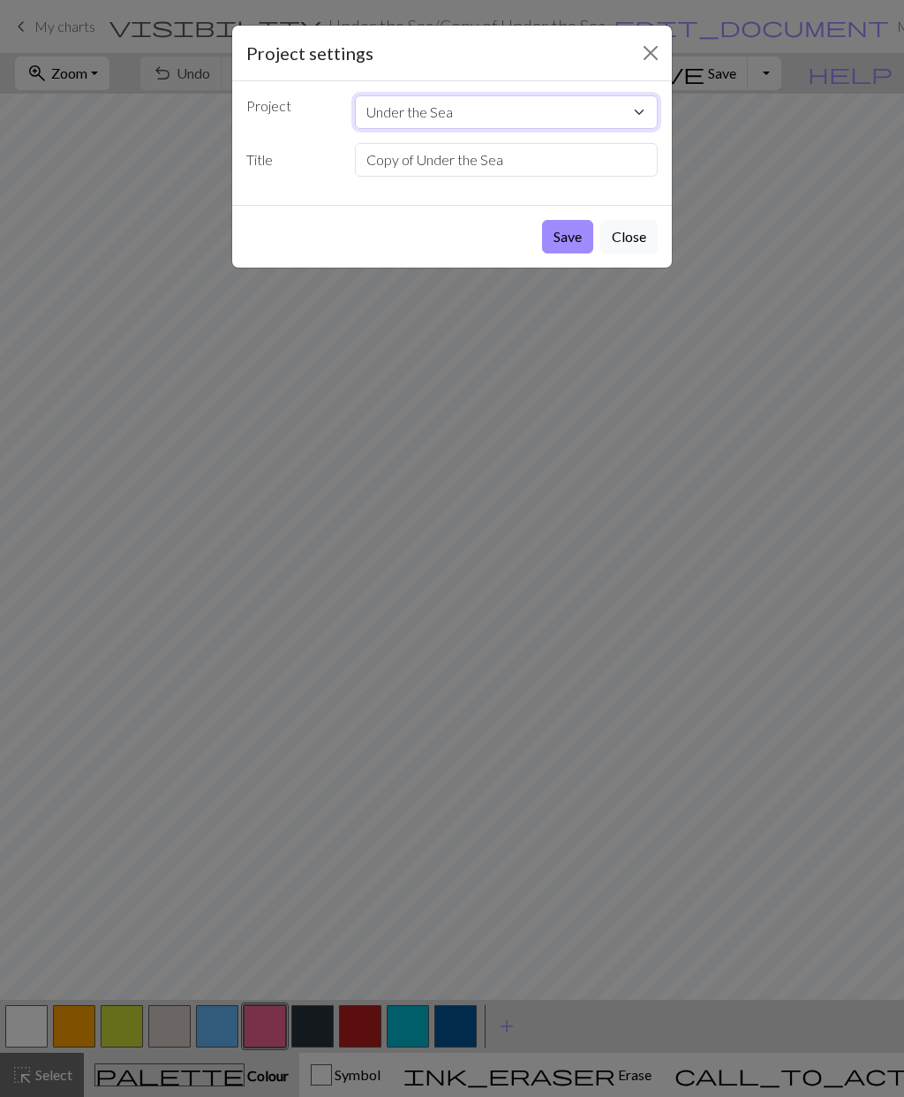
click at [638, 117] on select "Under the Sea" at bounding box center [507, 112] width 304 height 34
click at [371, 108] on select "Under the Sea" at bounding box center [507, 112] width 304 height 34
click at [556, 114] on select "Under the Sea" at bounding box center [507, 112] width 304 height 34
type input "[US_STATE]"
click at [566, 244] on button "Save" at bounding box center [567, 237] width 51 height 34
